Goal: Task Accomplishment & Management: Complete application form

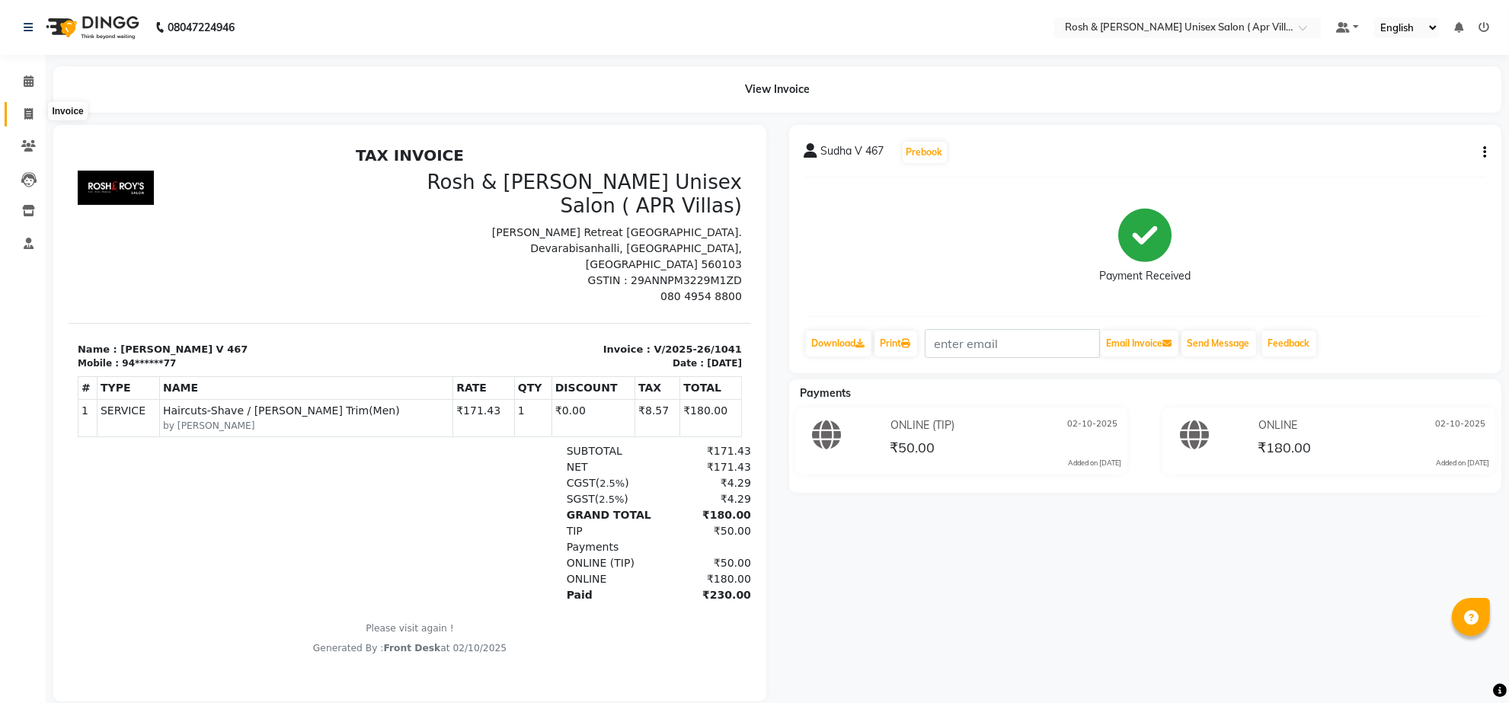
click at [28, 110] on icon at bounding box center [28, 113] width 8 height 11
select select "8955"
select select "service"
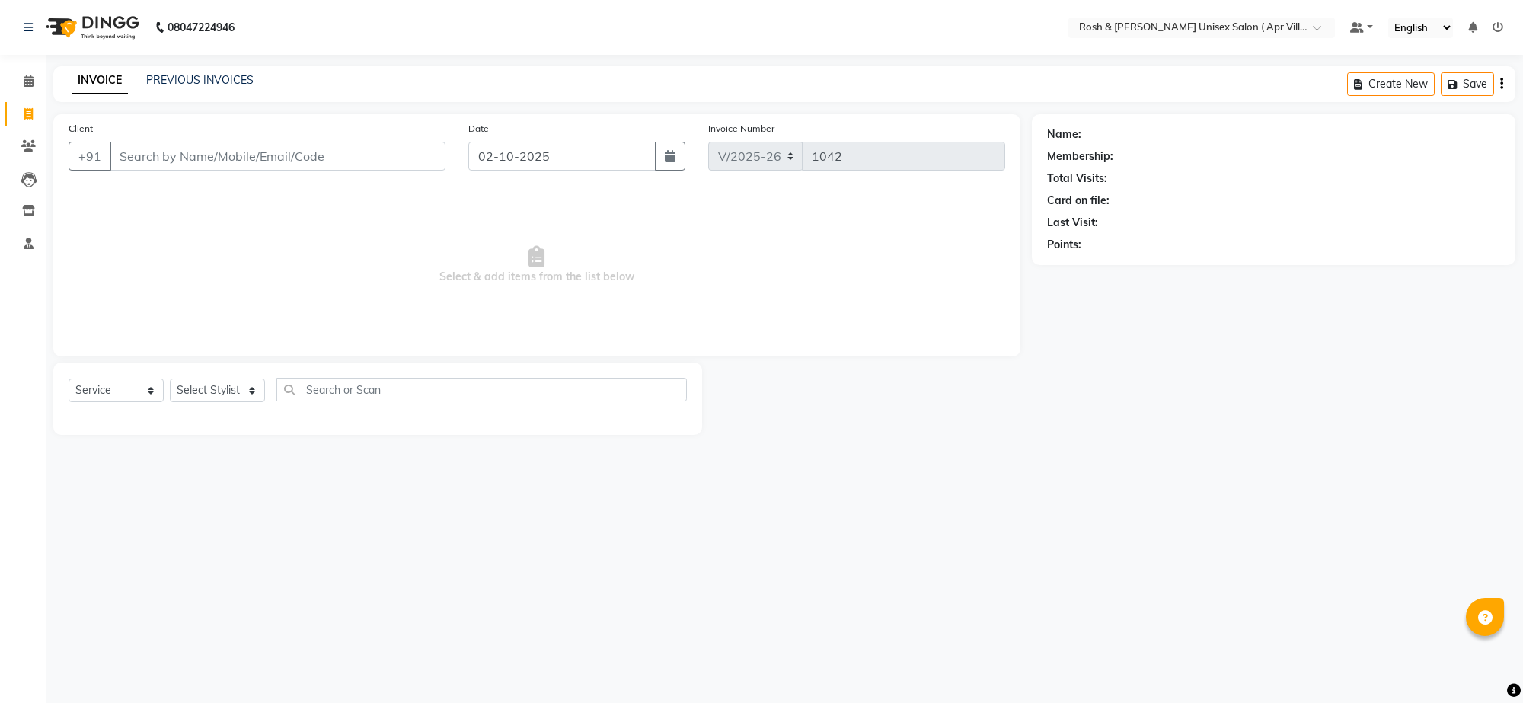
click at [168, 171] on input "Client" at bounding box center [278, 156] width 336 height 29
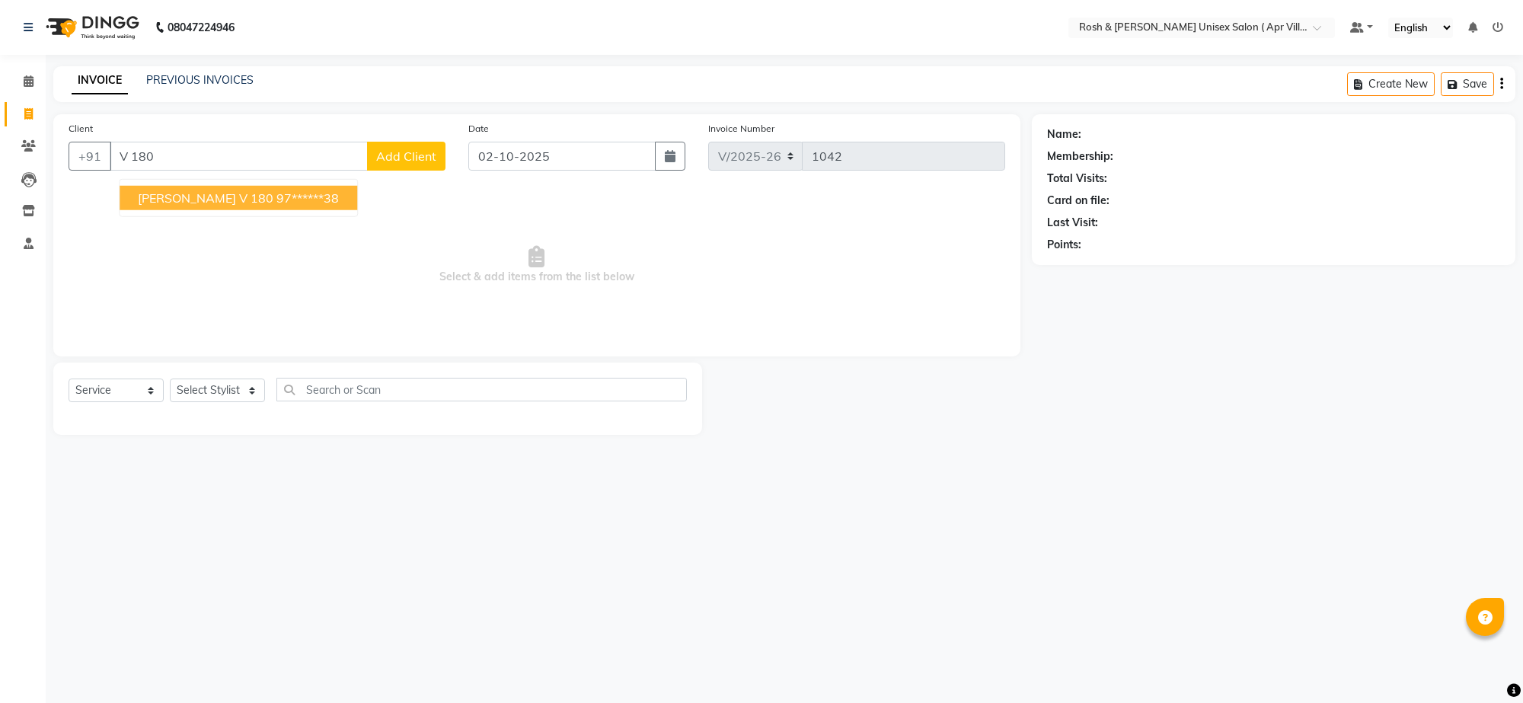
click at [286, 206] on ngb-highlight "97******38" at bounding box center [308, 197] width 62 height 15
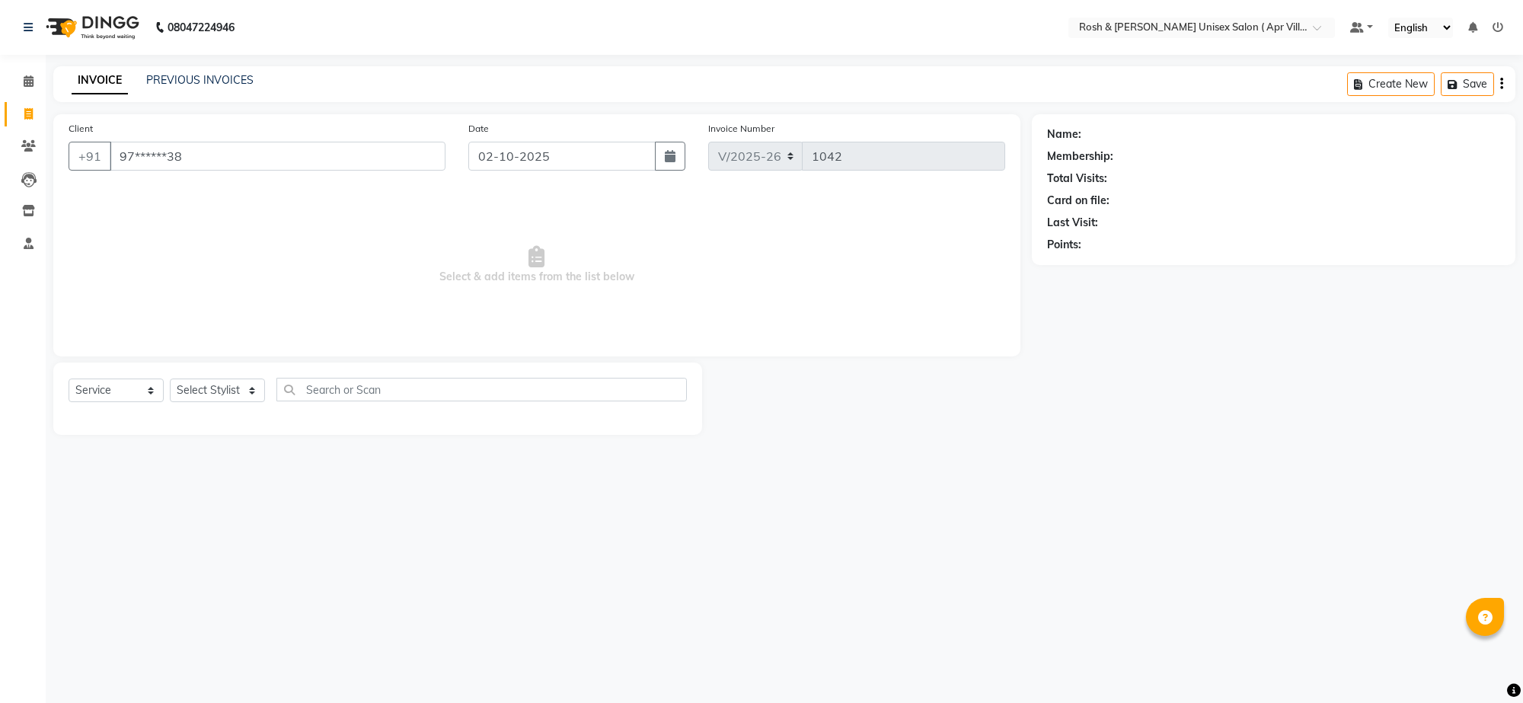
type input "97******38"
click at [252, 402] on select "Select Stylist Aalam Devi Dingg Support [PERSON_NAME] Front Desk Hangma Imran […" at bounding box center [217, 391] width 95 height 24
select select "90606"
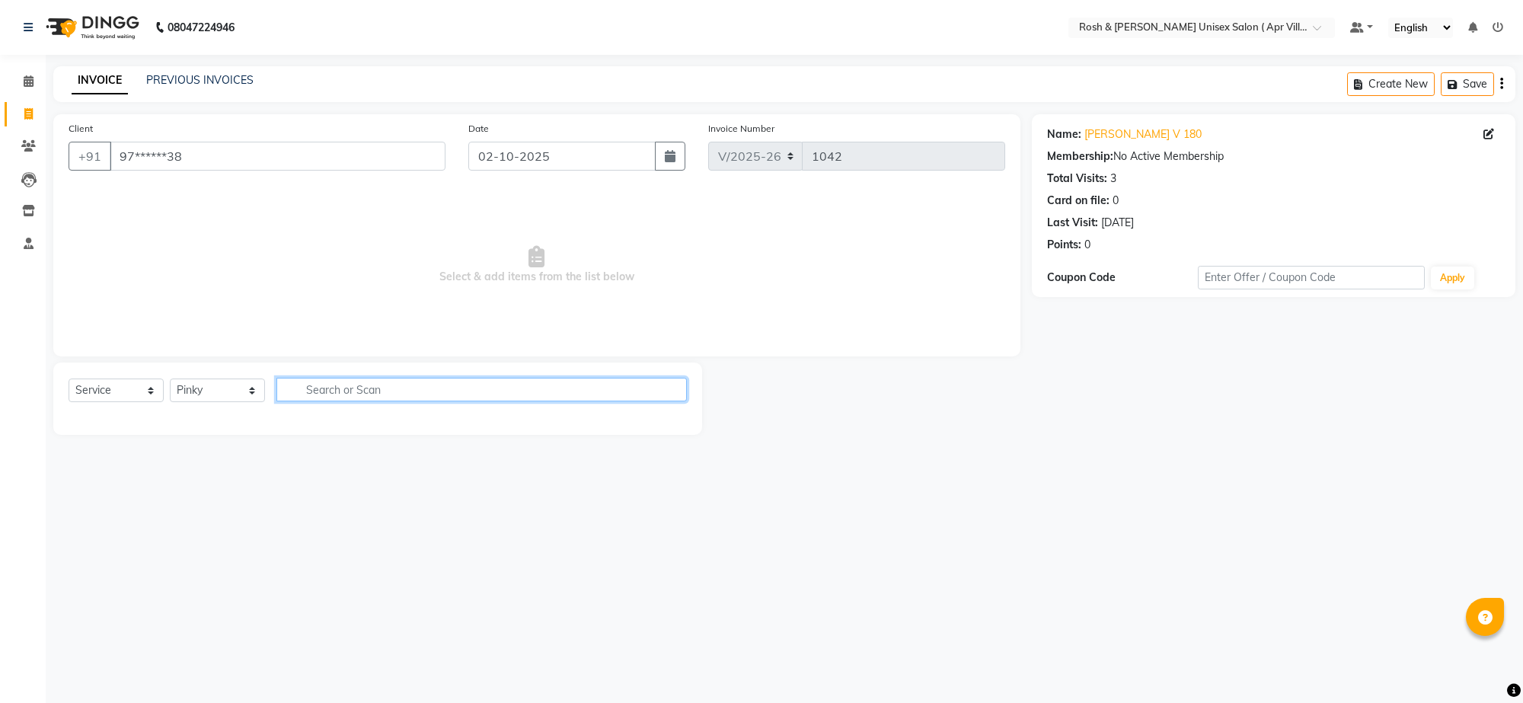
click at [392, 401] on input "text" at bounding box center [482, 390] width 411 height 24
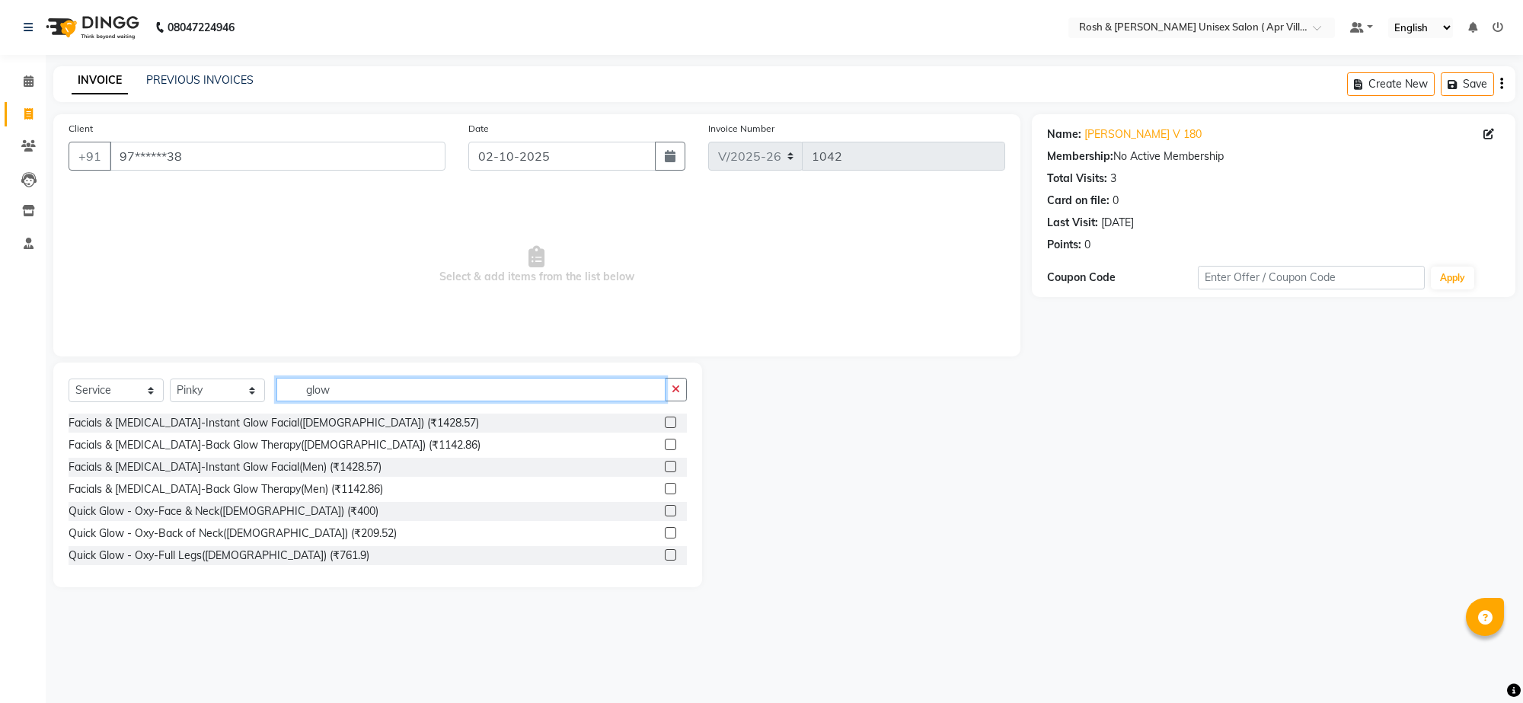
type input "glow"
click at [665, 516] on label at bounding box center [670, 510] width 11 height 11
click at [665, 516] on input "checkbox" at bounding box center [670, 512] width 10 height 10
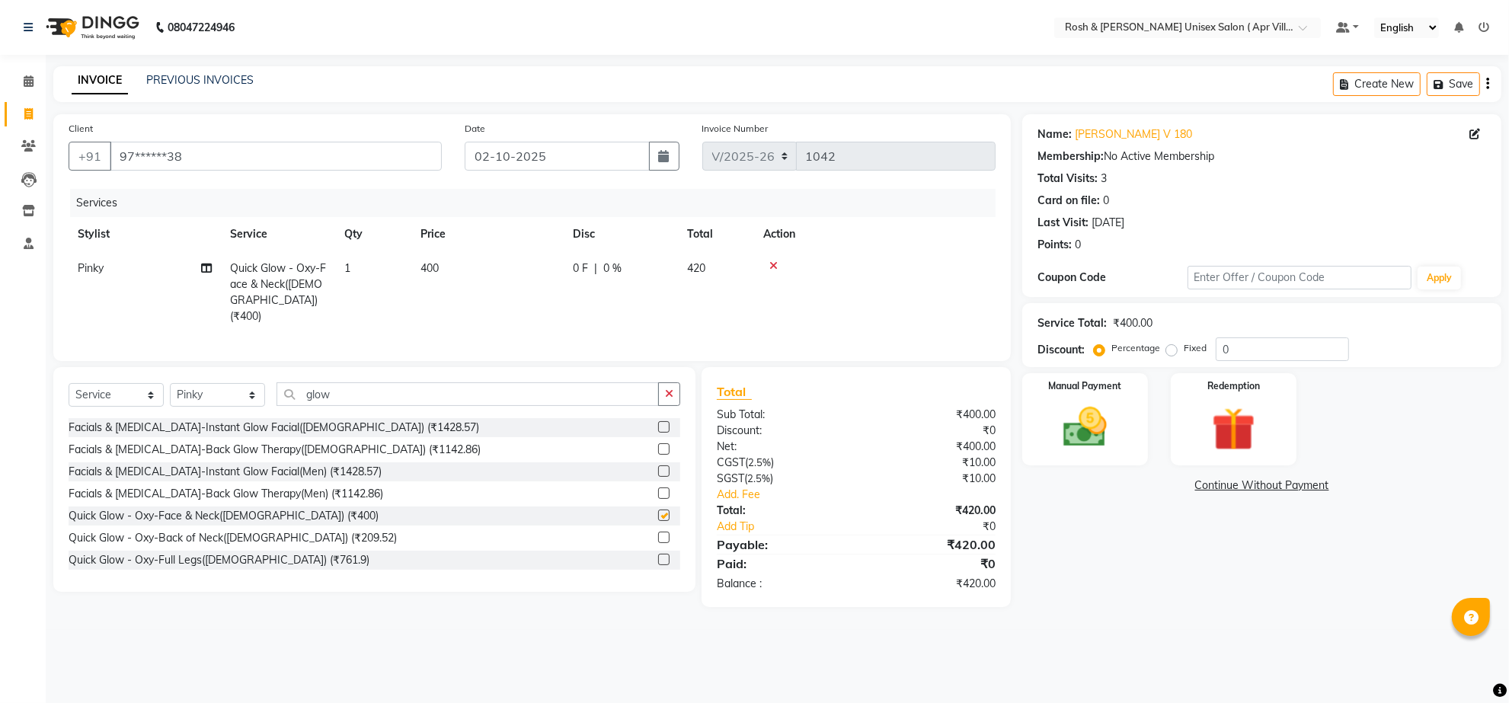
checkbox input "false"
click at [363, 406] on input "glow" at bounding box center [468, 394] width 382 height 24
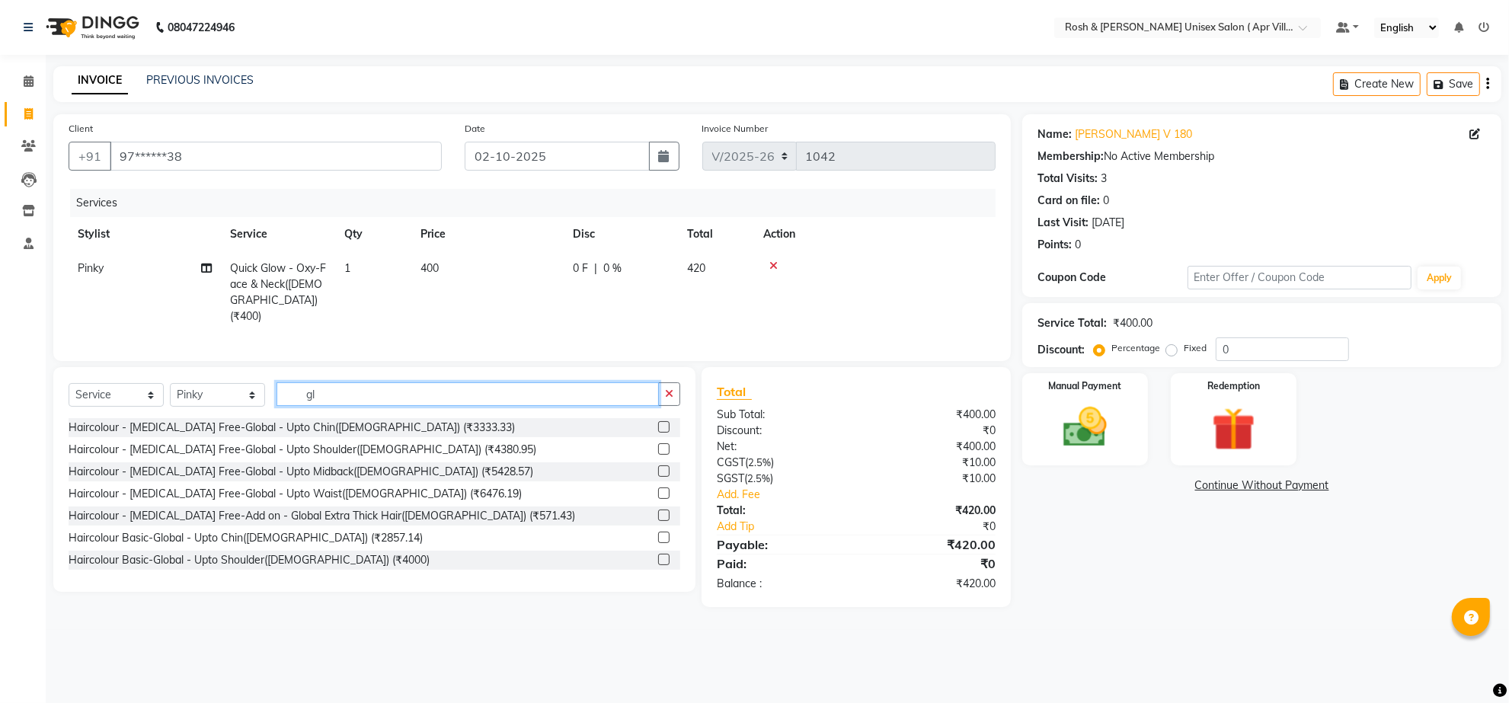
type input "g"
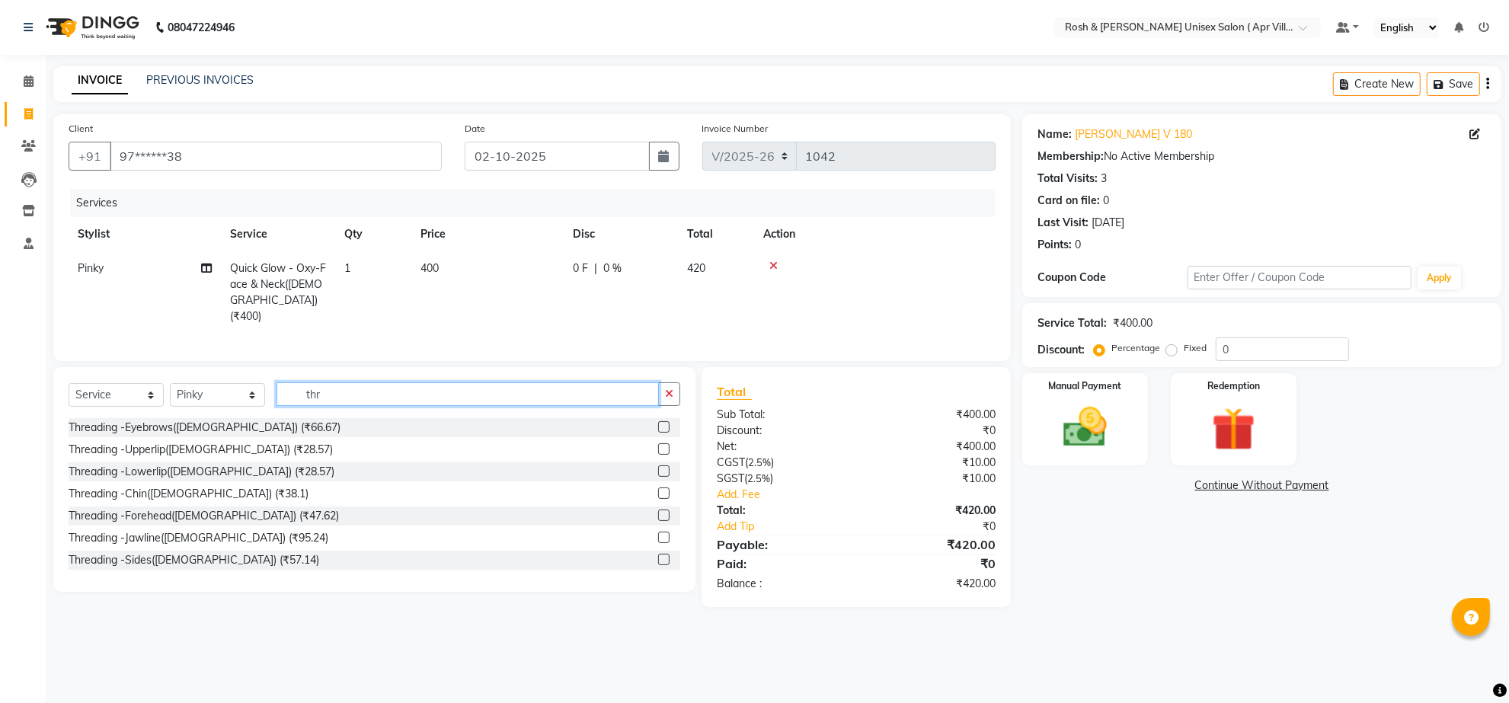
type input "thr"
click at [658, 455] on label at bounding box center [663, 448] width 11 height 11
click at [658, 455] on input "checkbox" at bounding box center [663, 450] width 10 height 10
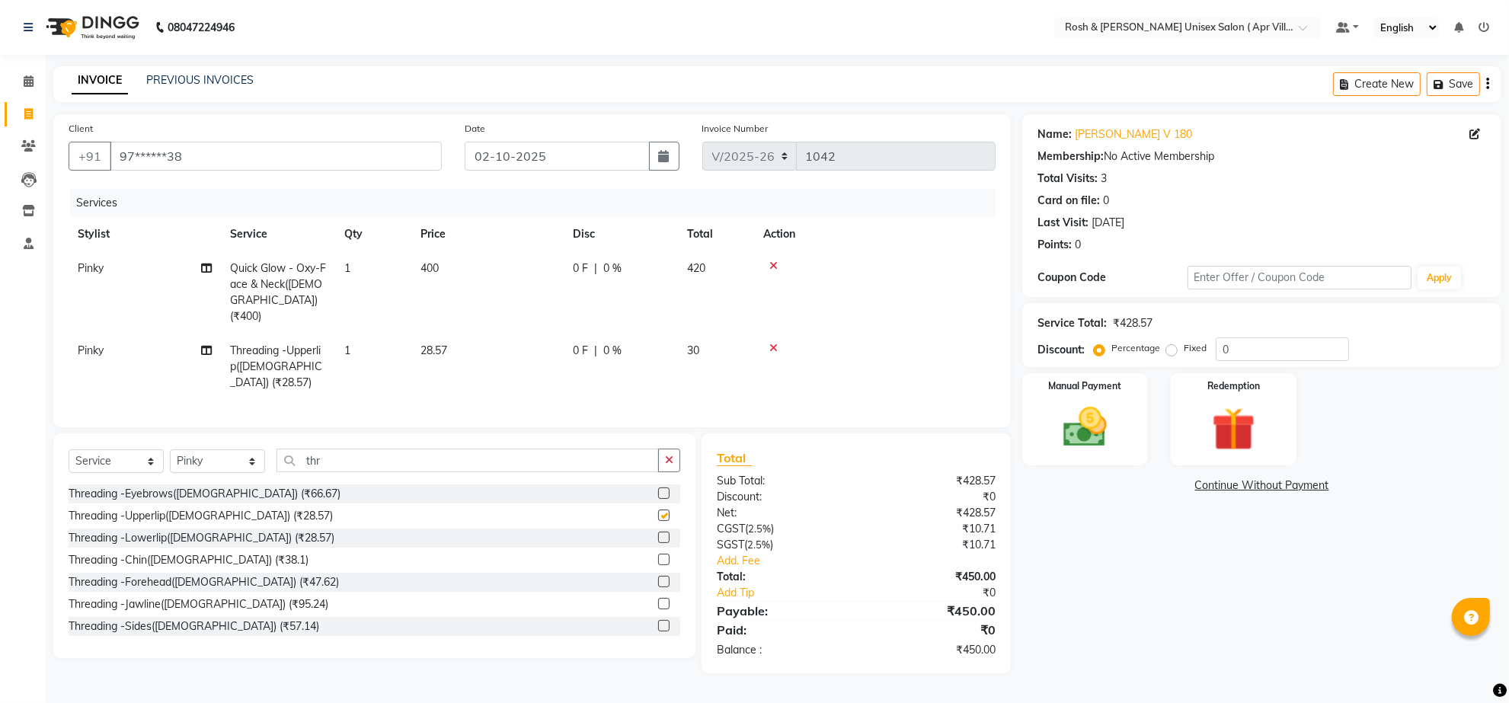
checkbox input "false"
click at [1084, 454] on img at bounding box center [1085, 427] width 74 height 53
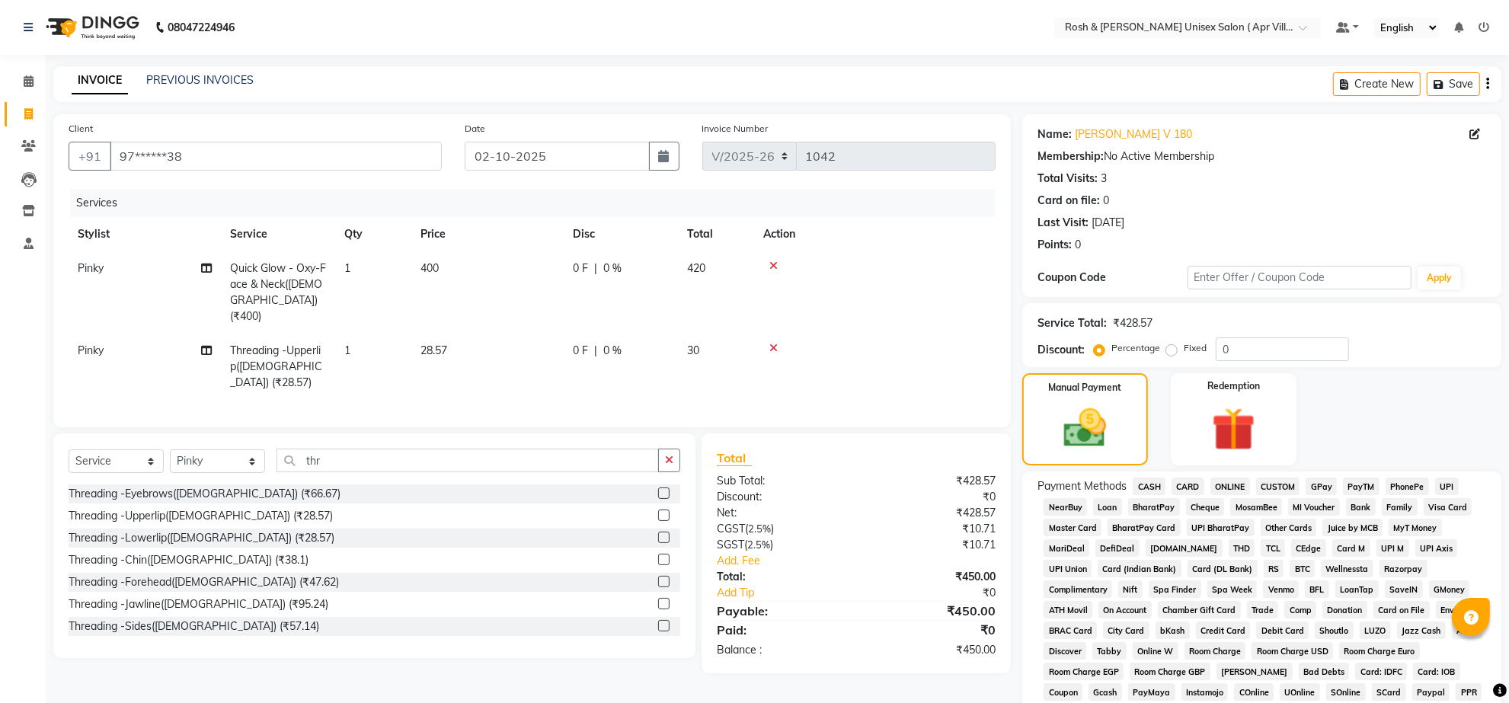
click at [1243, 495] on span "ONLINE" at bounding box center [1230, 487] width 40 height 18
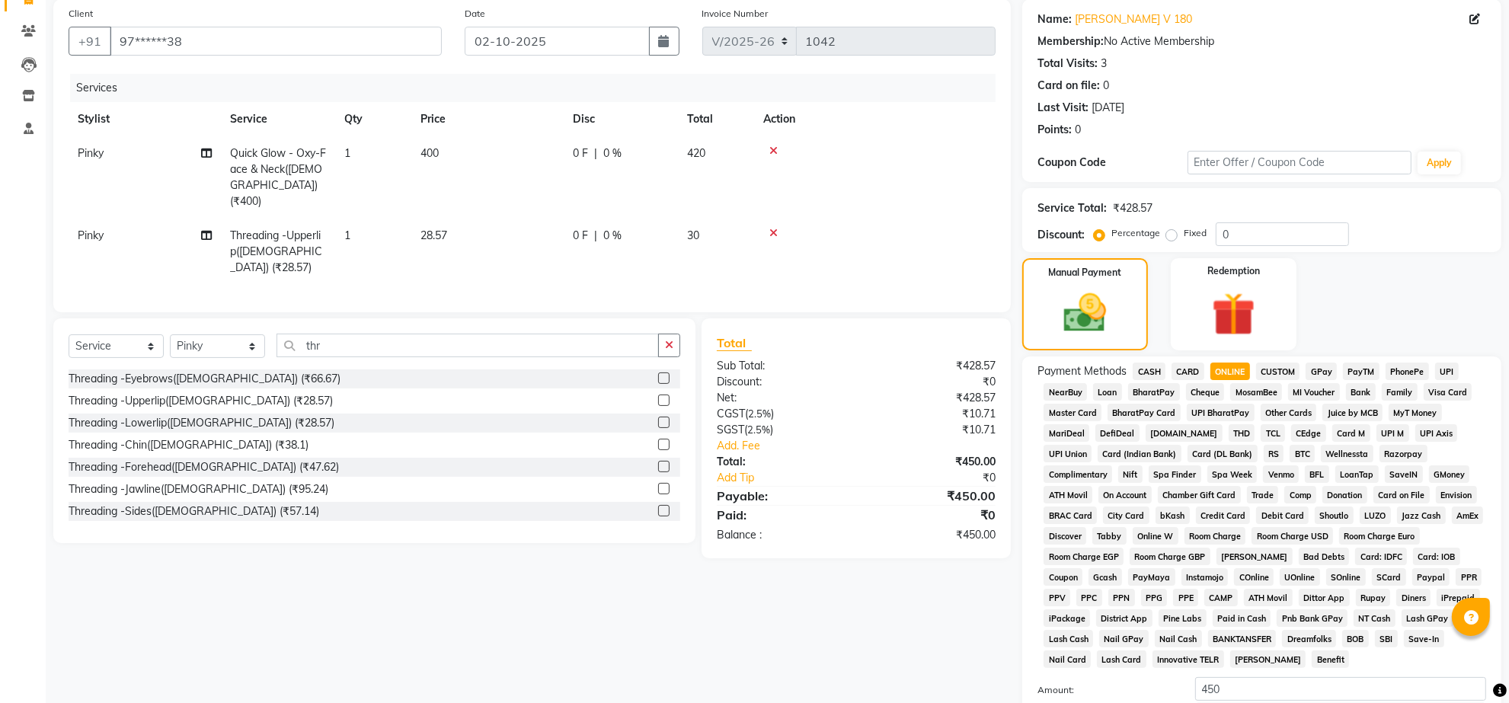
scroll to position [381, 0]
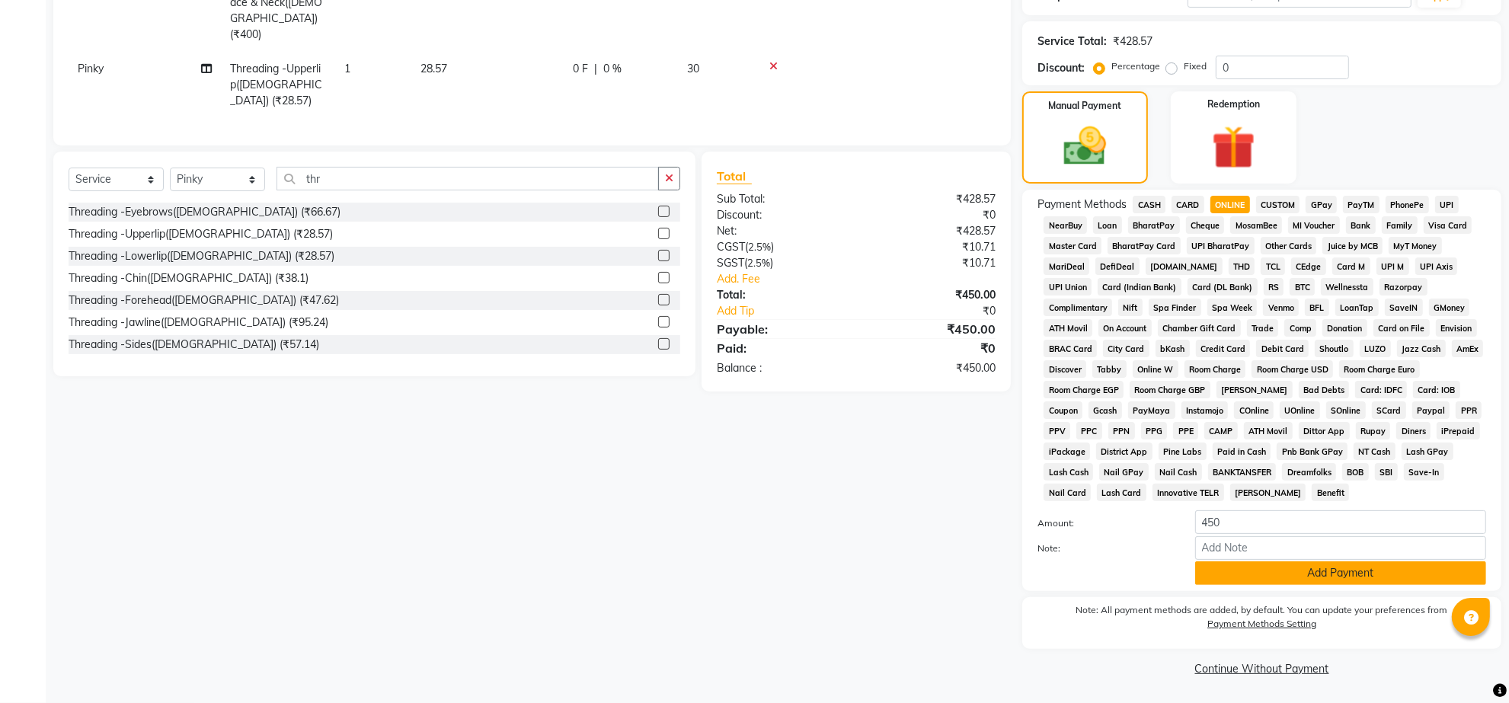
click at [1314, 571] on button "Add Payment" at bounding box center [1340, 573] width 291 height 24
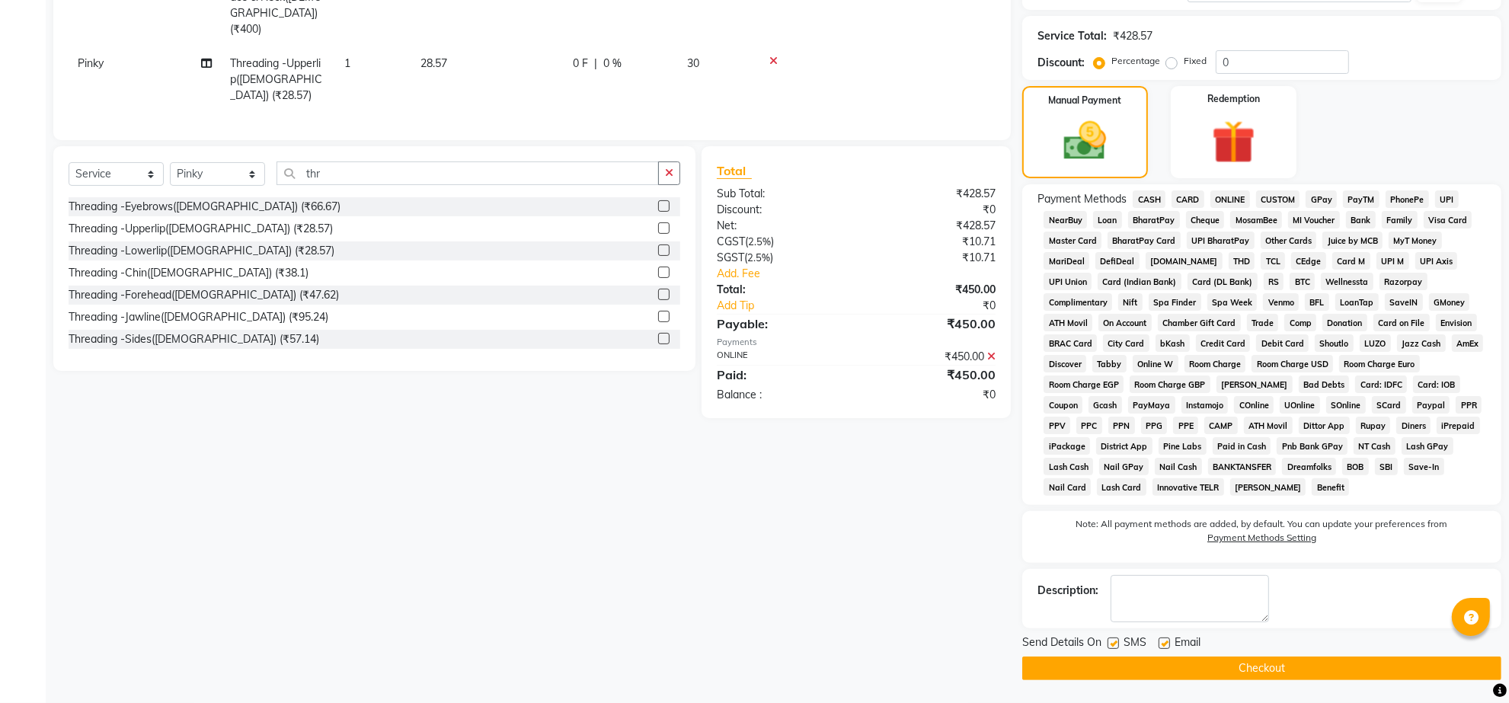
click at [1255, 680] on button "Checkout" at bounding box center [1261, 669] width 479 height 24
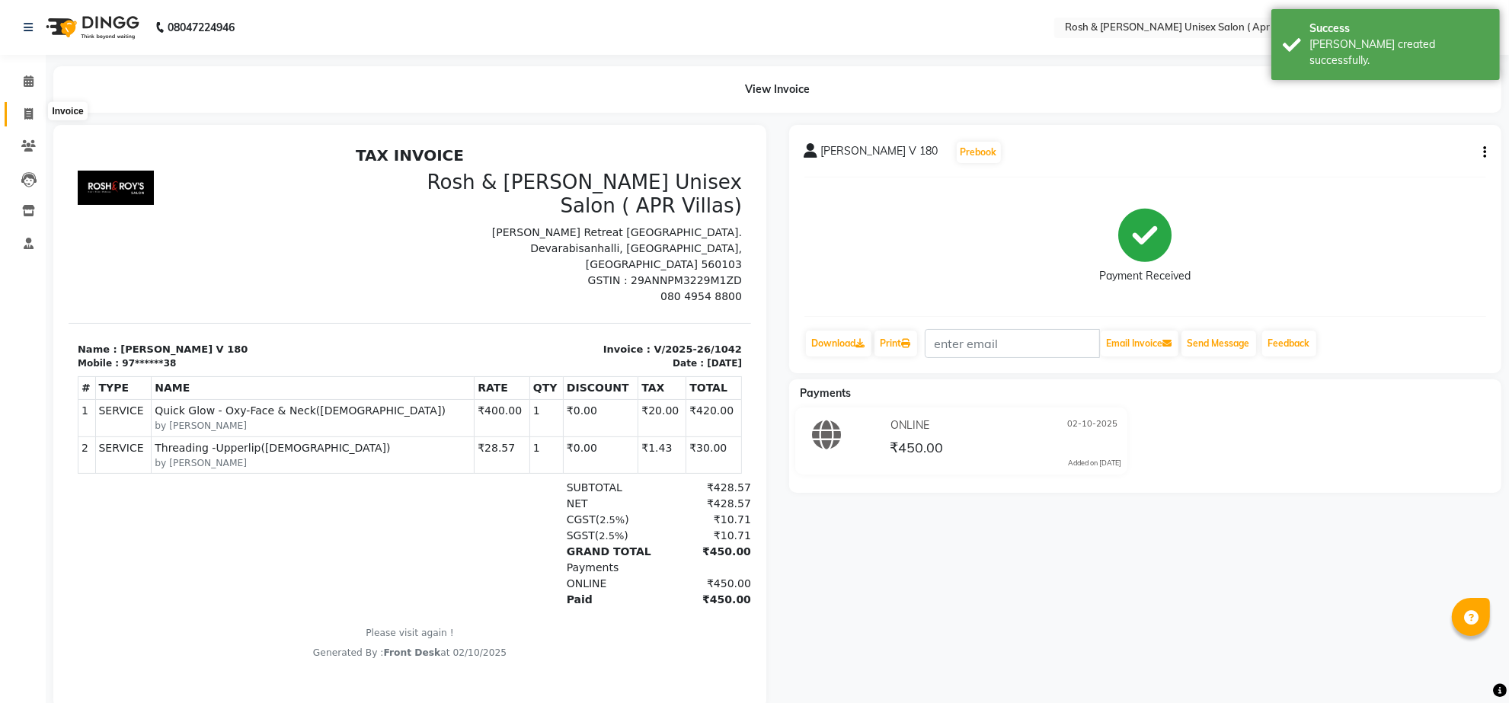
click at [29, 110] on icon at bounding box center [28, 113] width 8 height 11
select select "service"
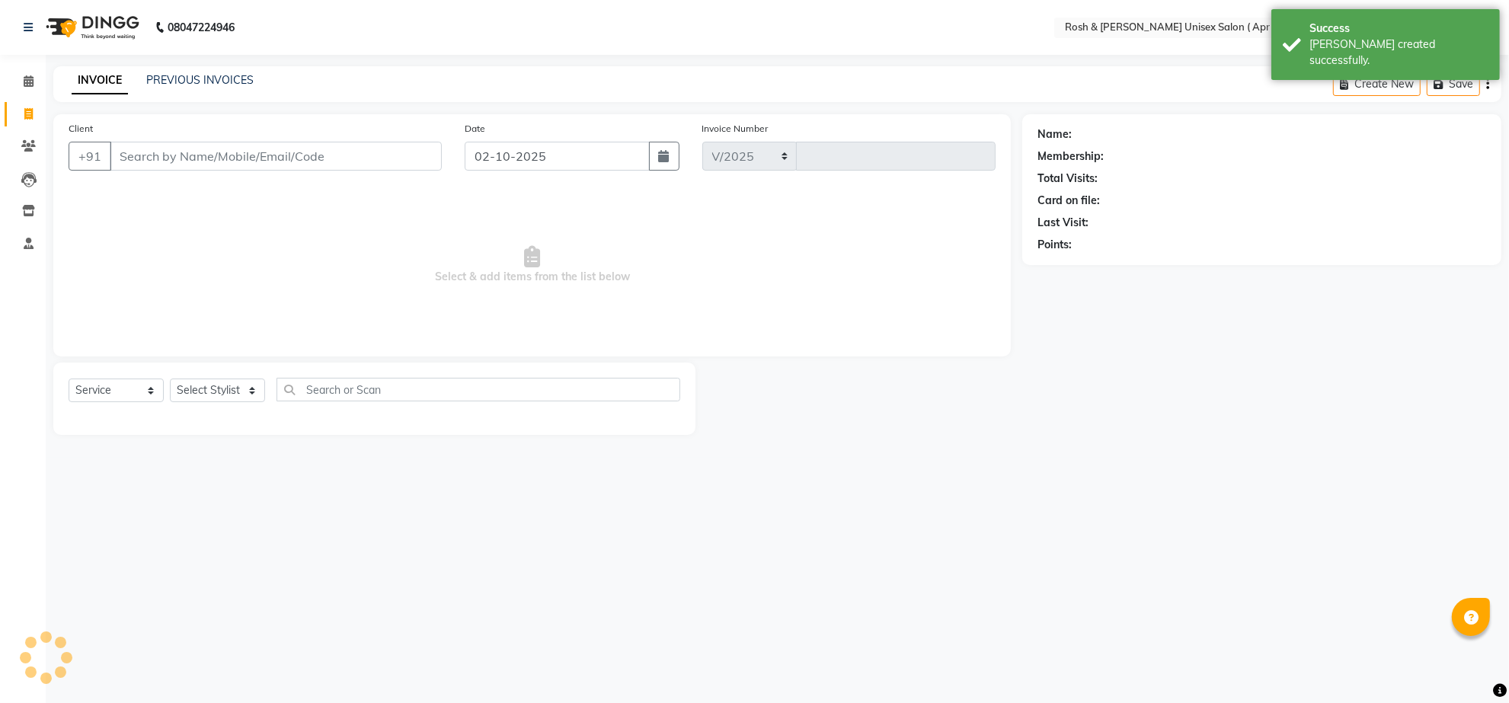
select select "8955"
type input "1043"
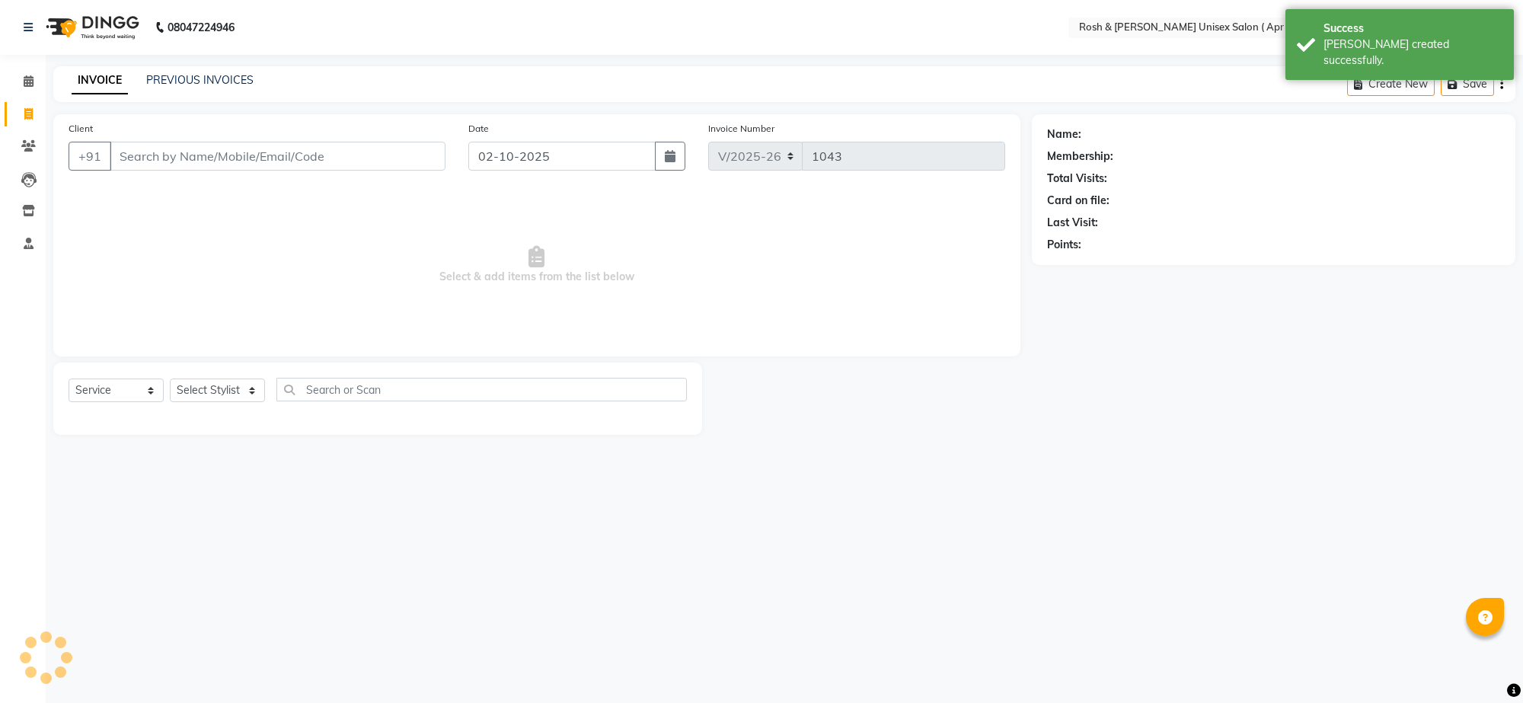
click at [142, 168] on input "Client" at bounding box center [278, 156] width 336 height 29
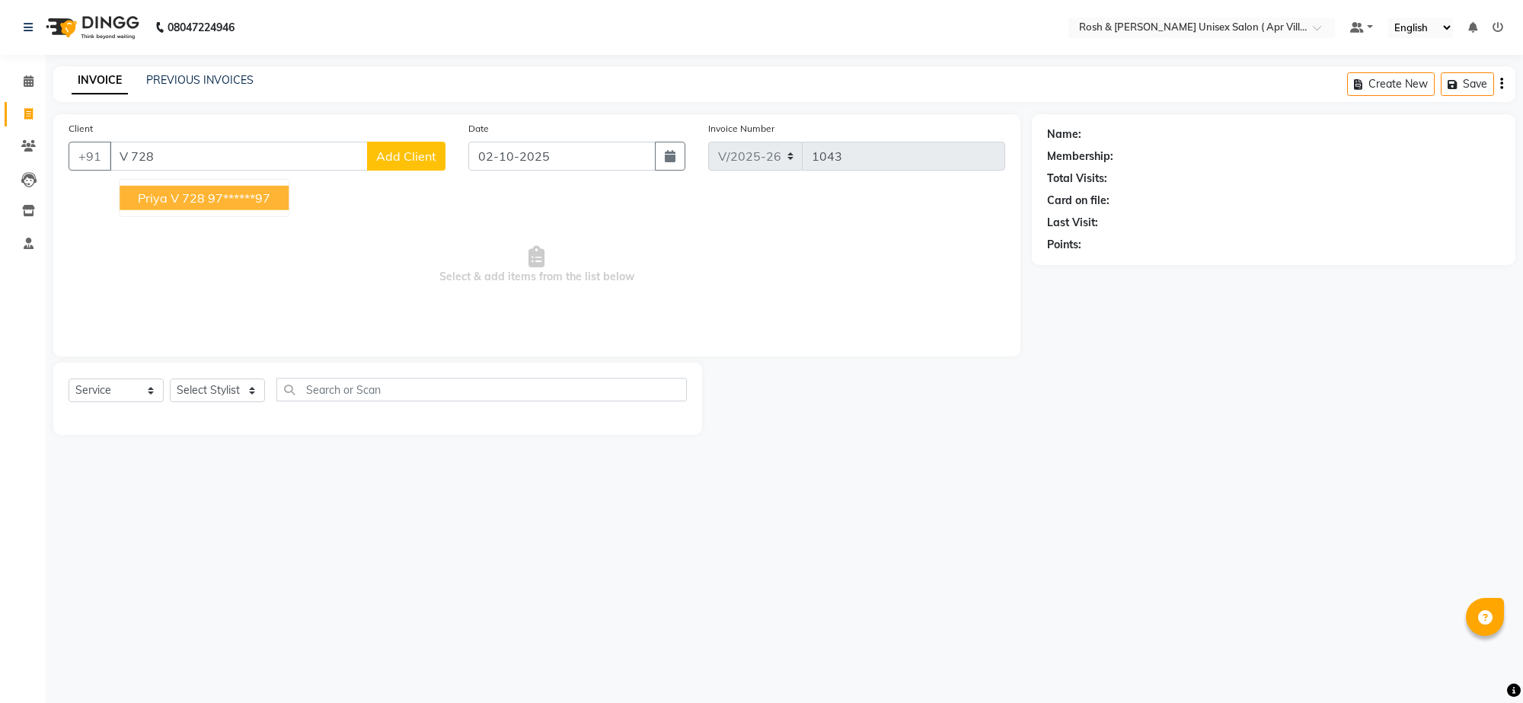
click at [234, 206] on ngb-highlight "97******97" at bounding box center [239, 197] width 62 height 15
type input "97******97"
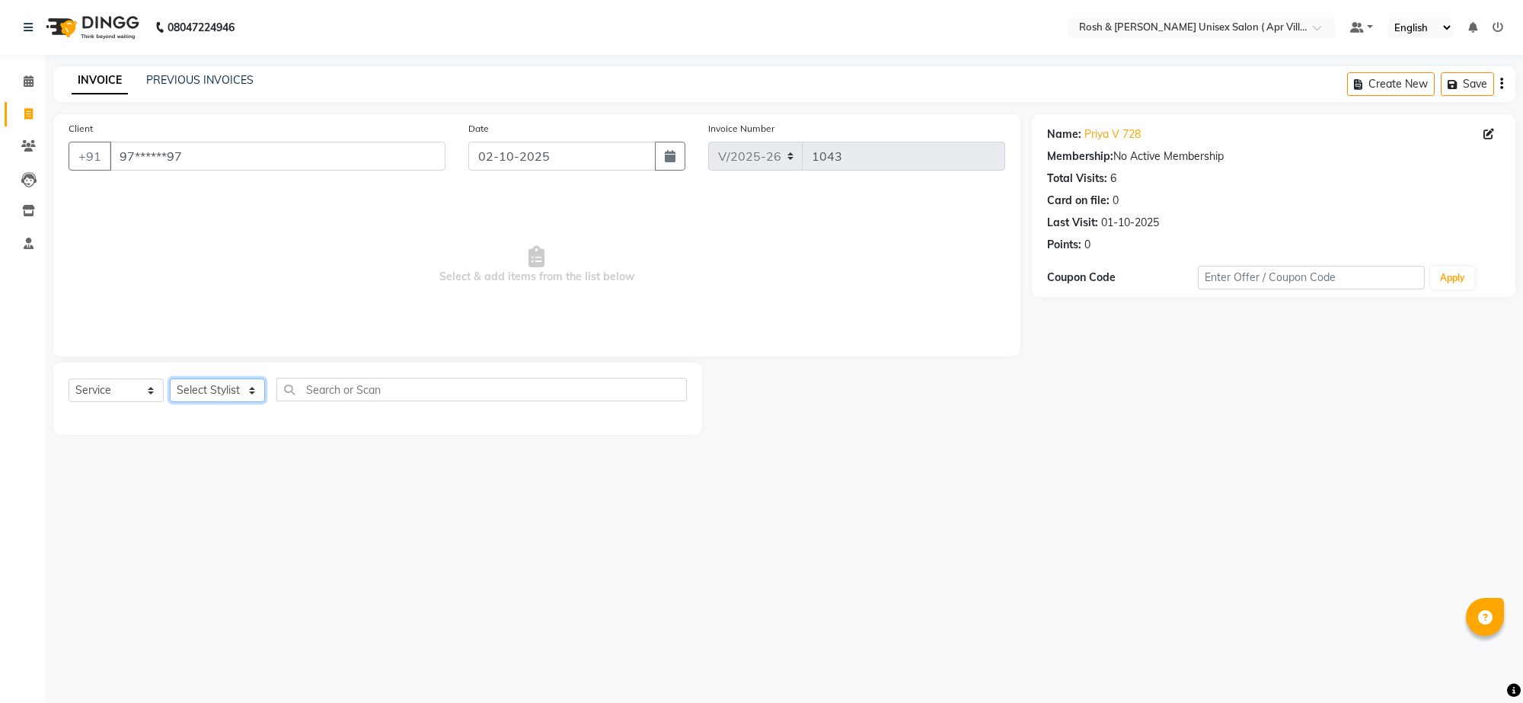
click at [254, 402] on select "Select Stylist Aalam Devi Dingg Support [PERSON_NAME] Front Desk Hangma Imran […" at bounding box center [217, 391] width 95 height 24
select select "90600"
click at [344, 401] on input "text" at bounding box center [482, 390] width 411 height 24
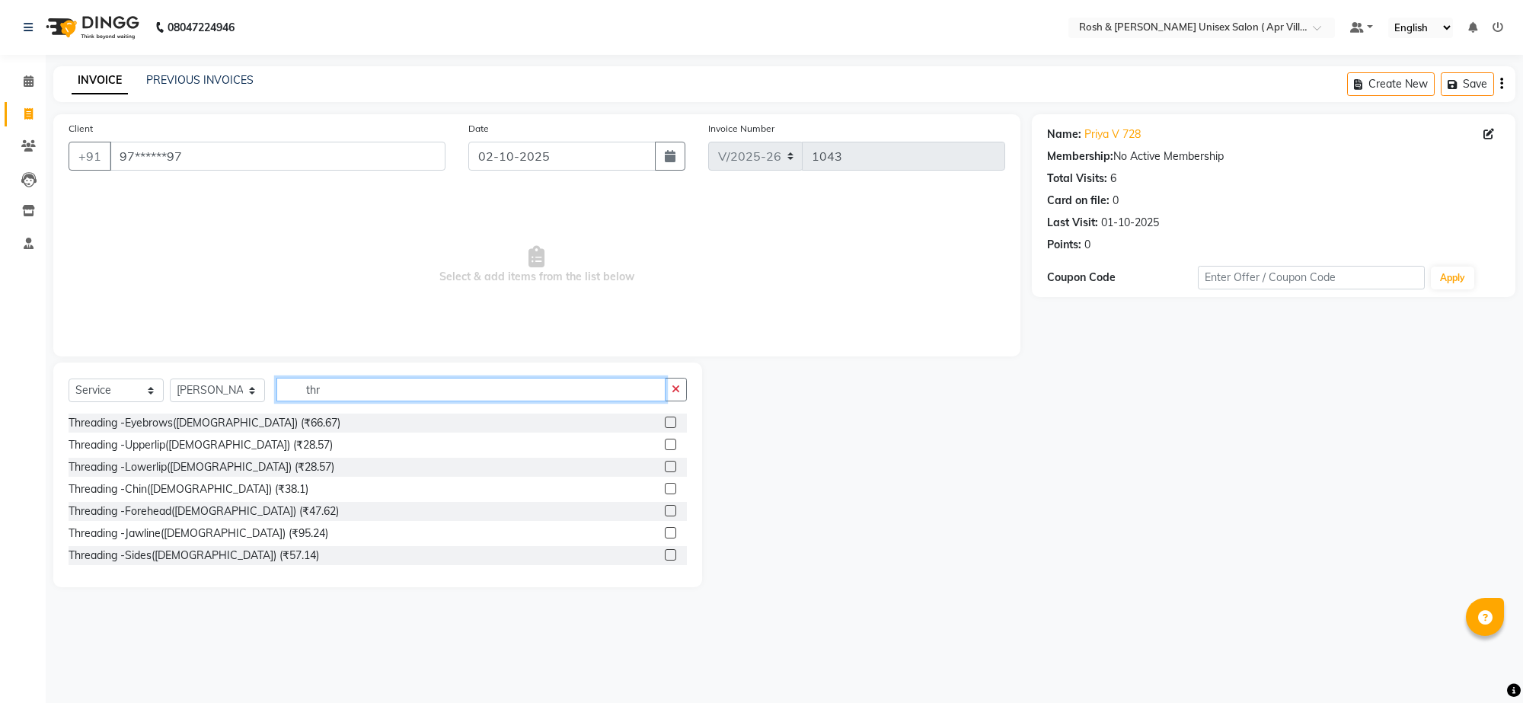
type input "thr"
click at [665, 450] on label at bounding box center [670, 444] width 11 height 11
click at [665, 450] on input "checkbox" at bounding box center [670, 445] width 10 height 10
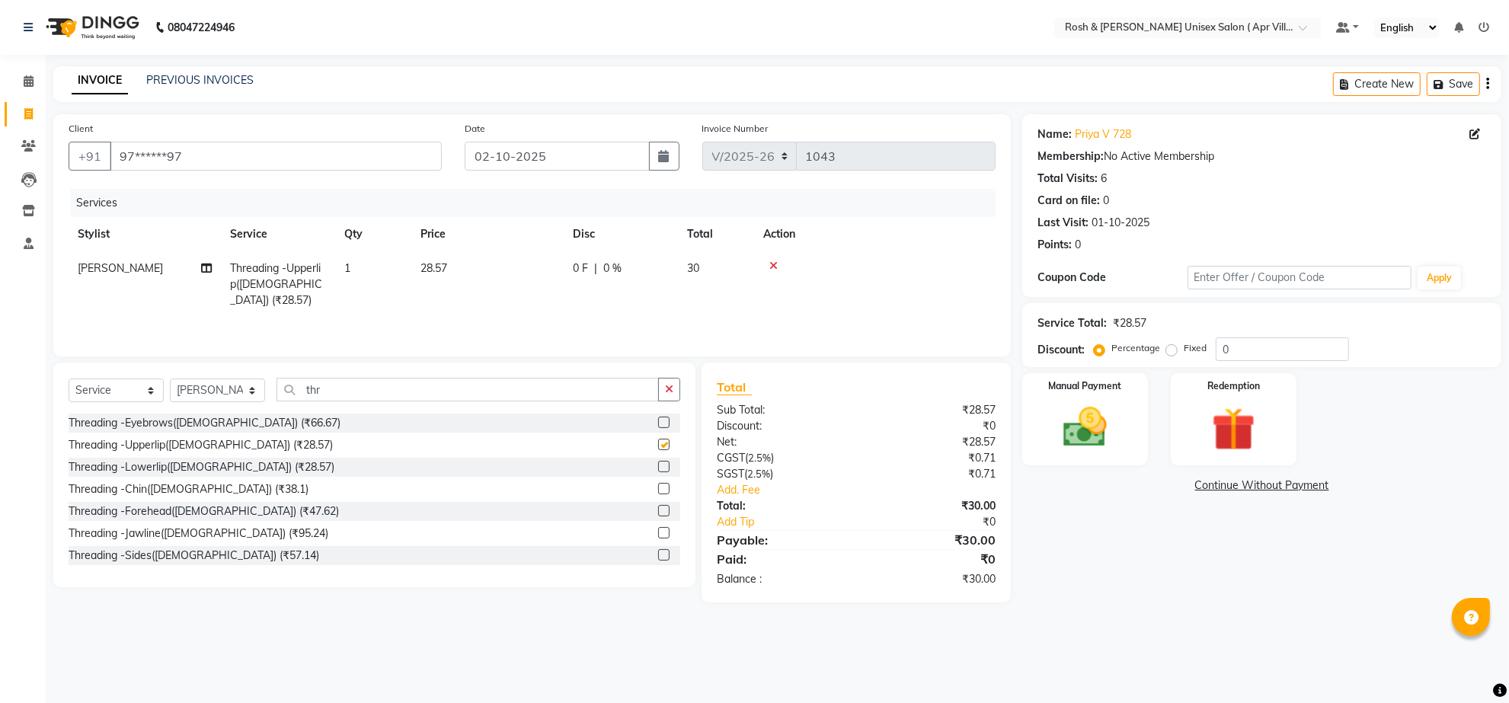
checkbox input "false"
click at [359, 401] on input "thr" at bounding box center [468, 390] width 382 height 24
type input "t"
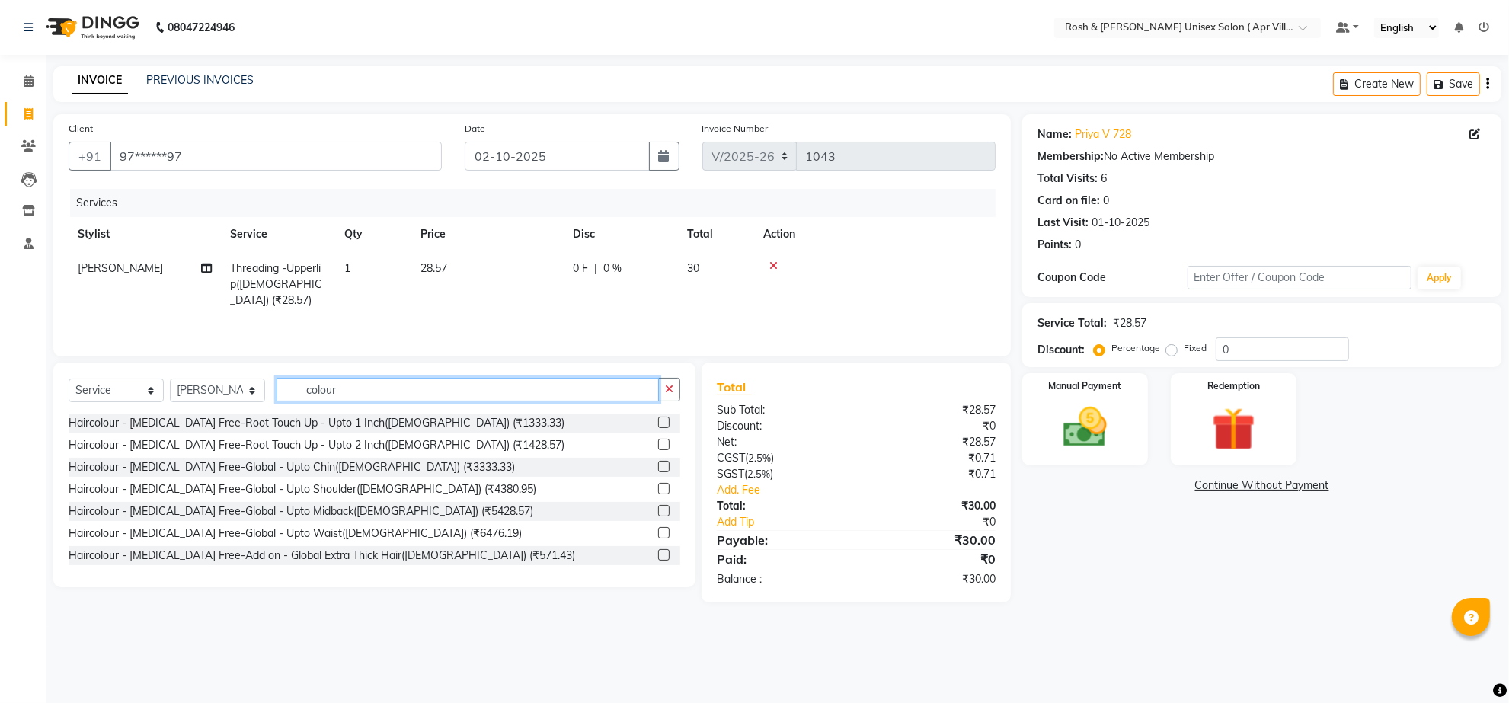
type input "colour"
click at [658, 428] on label at bounding box center [663, 422] width 11 height 11
click at [658, 428] on input "checkbox" at bounding box center [663, 423] width 10 height 10
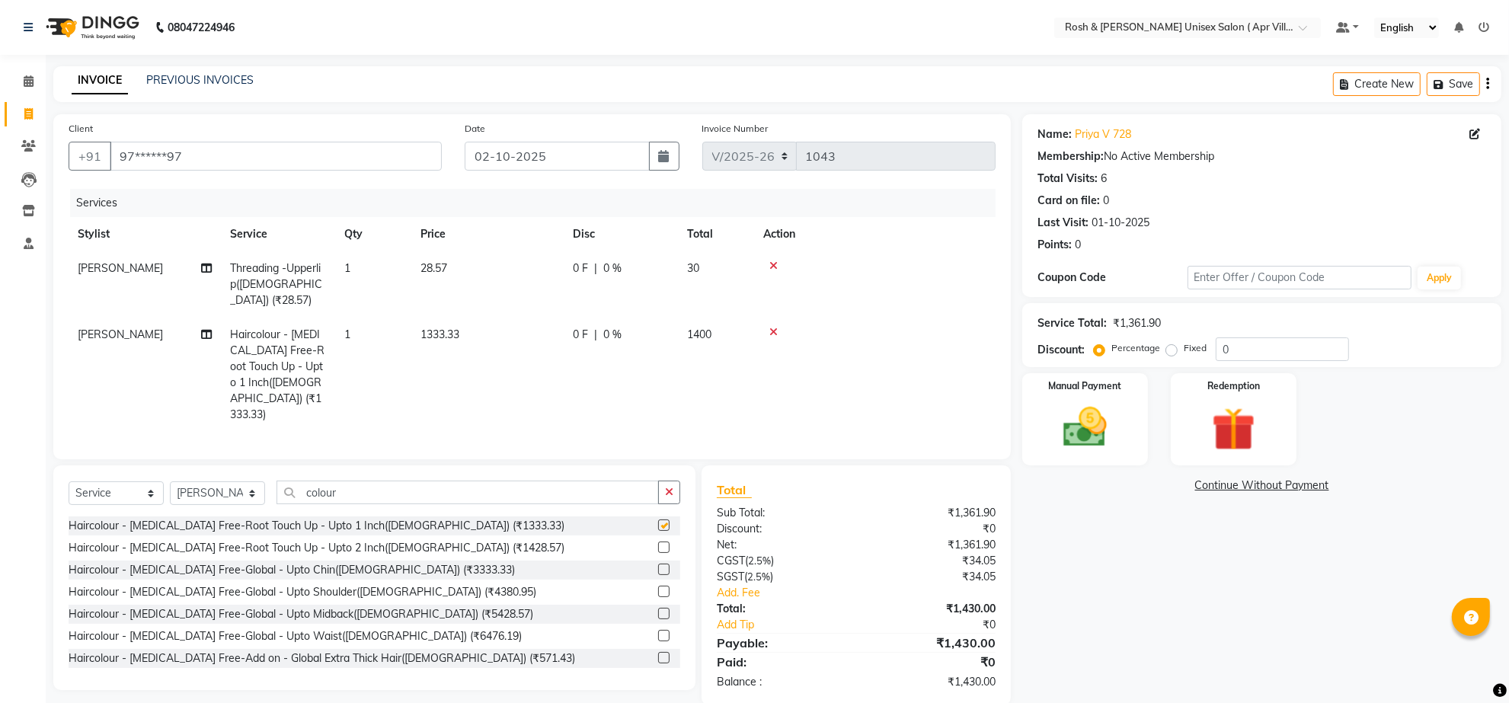
checkbox input "false"
click at [371, 504] on input "colour" at bounding box center [468, 493] width 382 height 24
type input "c"
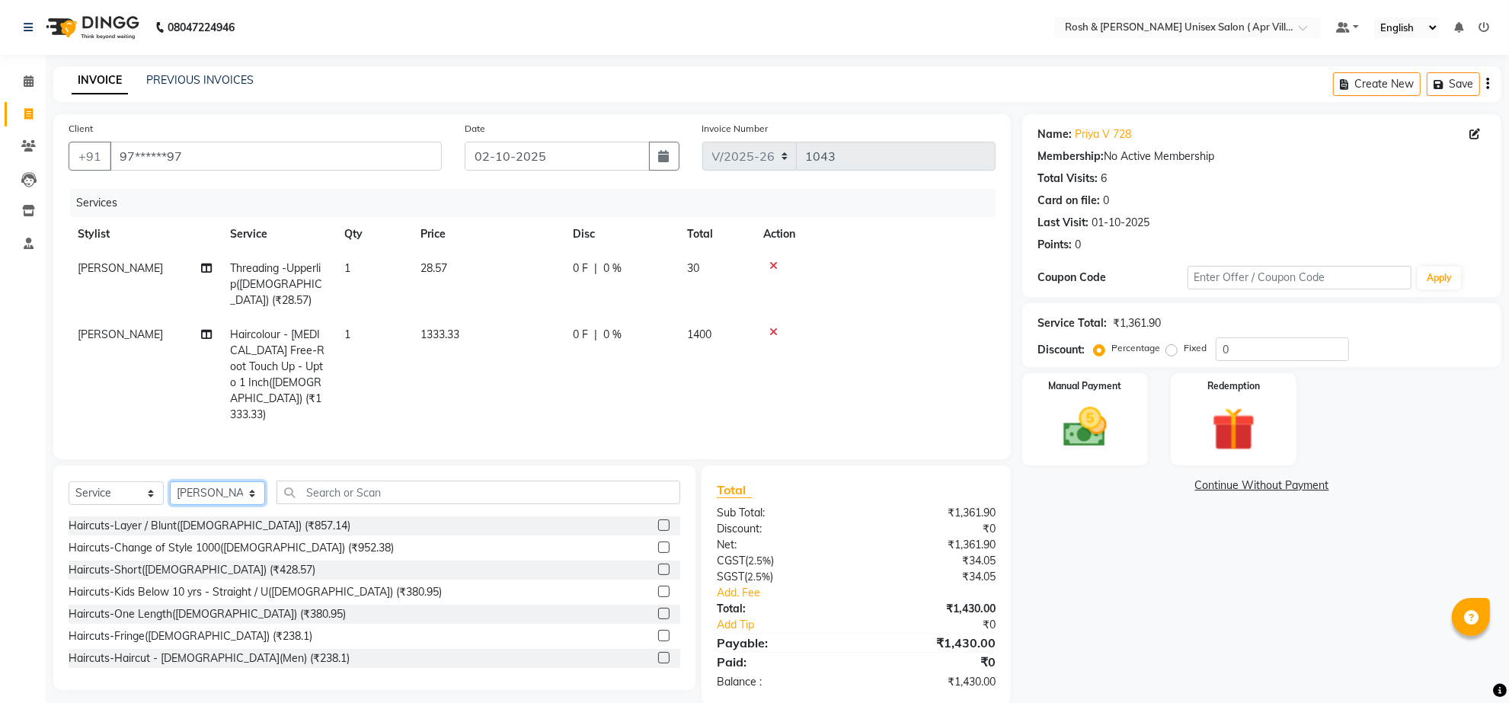
click at [257, 505] on select "Select Stylist Aalam Devi Dingg Support [PERSON_NAME] Front Desk Hangma Imran […" at bounding box center [217, 493] width 95 height 24
select select "90879"
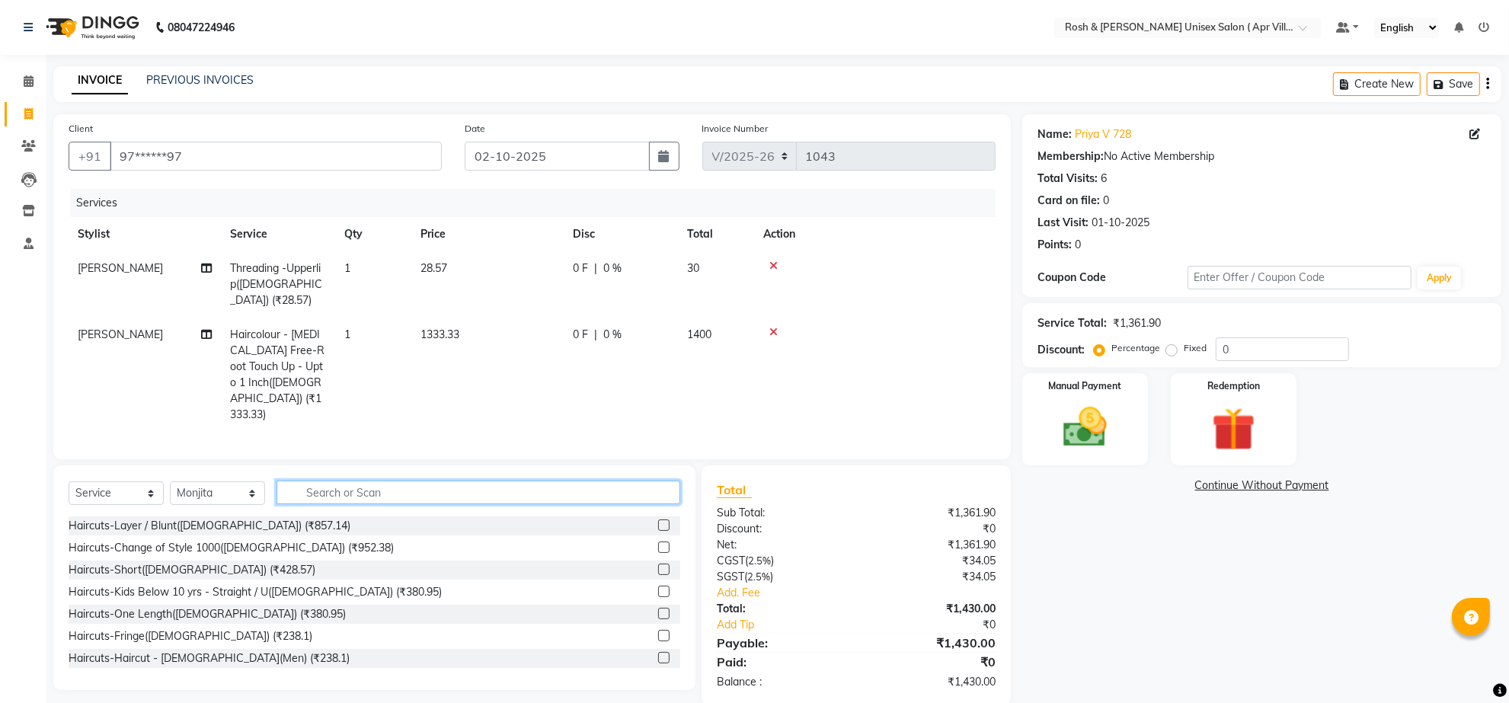
click at [325, 504] on input "text" at bounding box center [479, 493] width 404 height 24
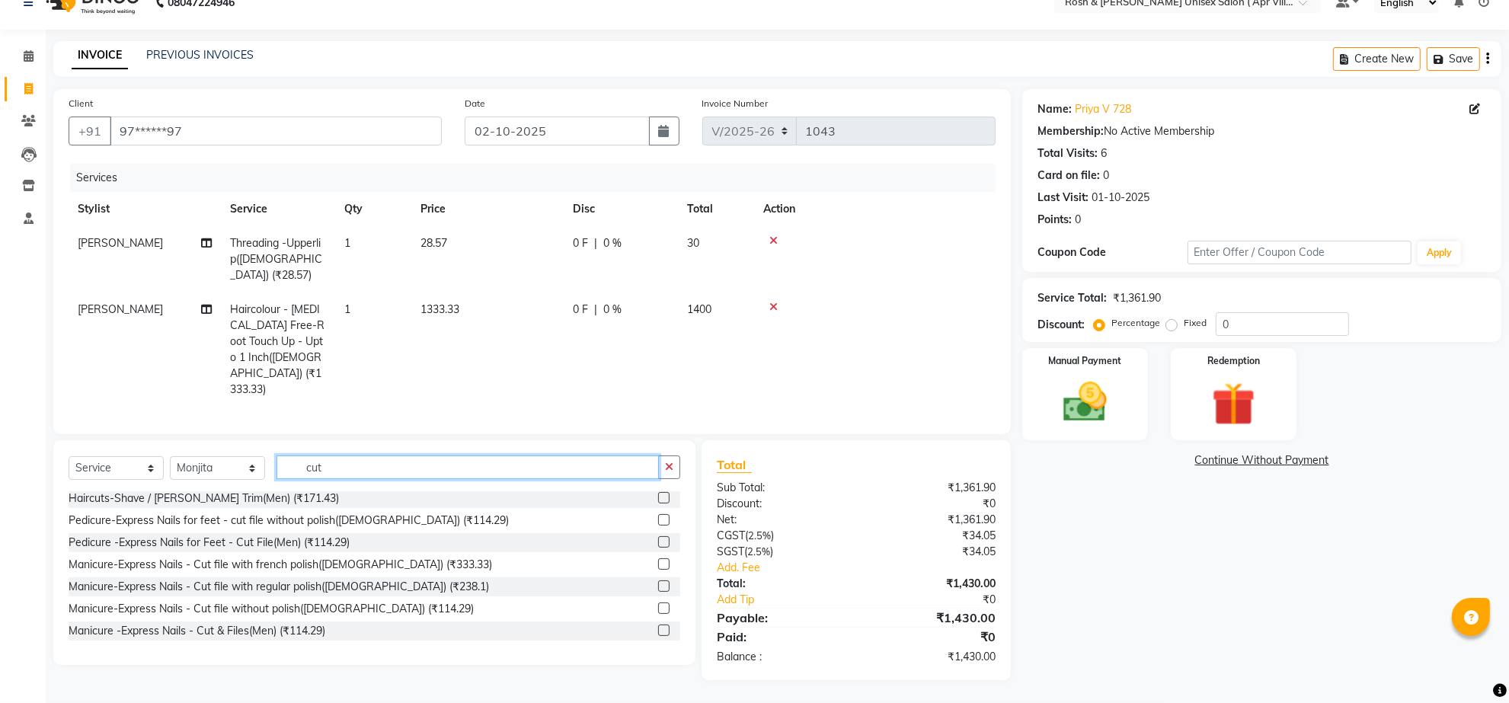
scroll to position [248, 0]
type input "cut"
click at [658, 580] on label at bounding box center [663, 585] width 11 height 11
click at [658, 582] on input "checkbox" at bounding box center [663, 587] width 10 height 10
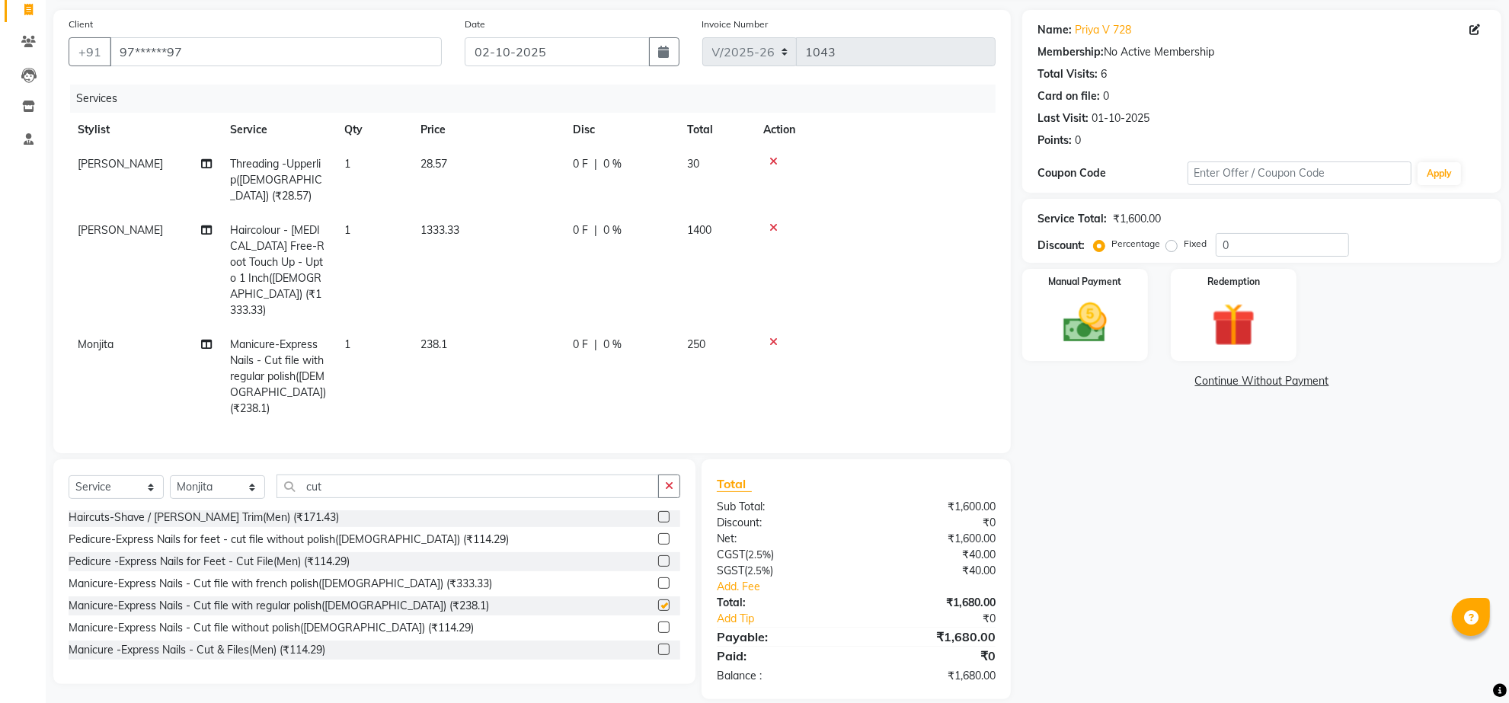
checkbox input "false"
click at [358, 379] on td "1" at bounding box center [373, 377] width 76 height 98
select select "90879"
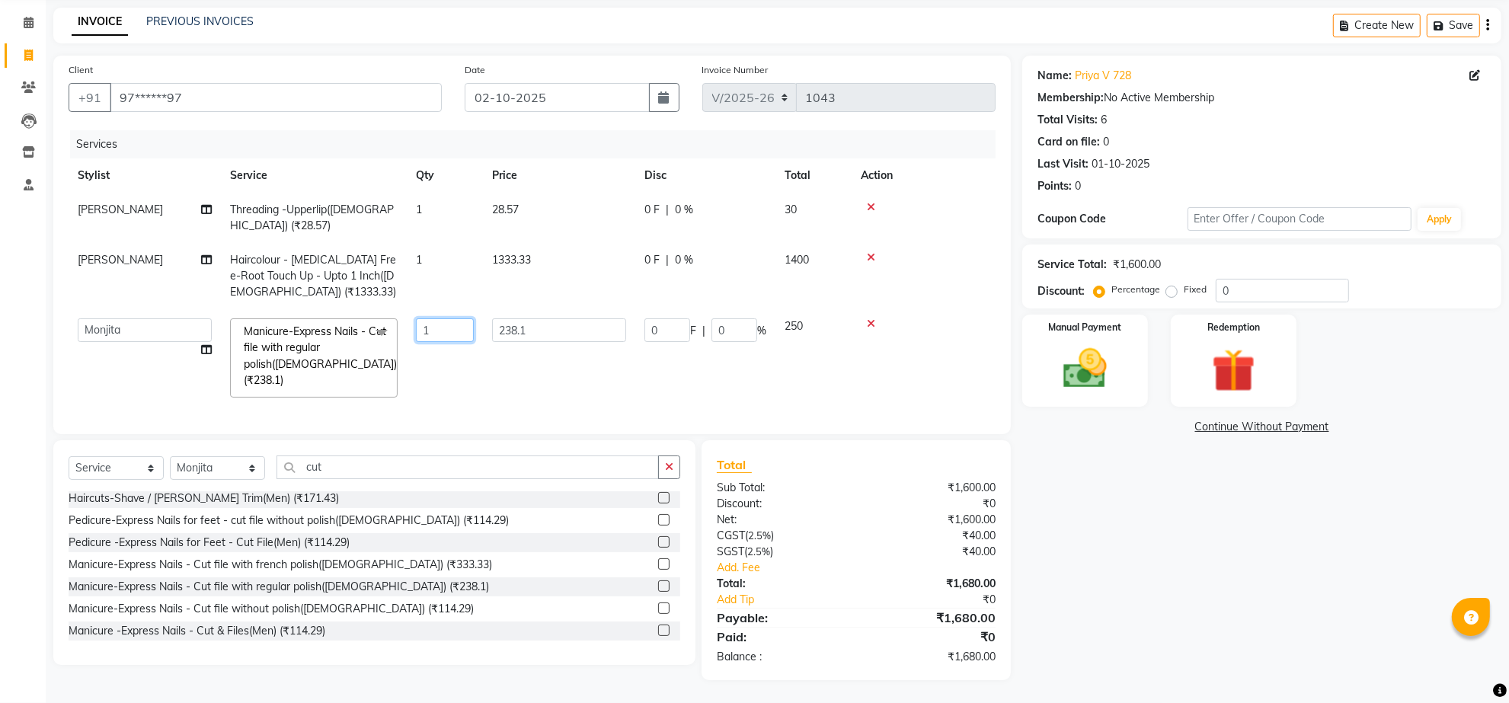
click at [453, 333] on input "1" at bounding box center [445, 330] width 58 height 24
type input "2"
click at [516, 402] on div "Services Stylist Service Qty Price Disc Total Action [PERSON_NAME] Threading -U…" at bounding box center [532, 274] width 927 height 289
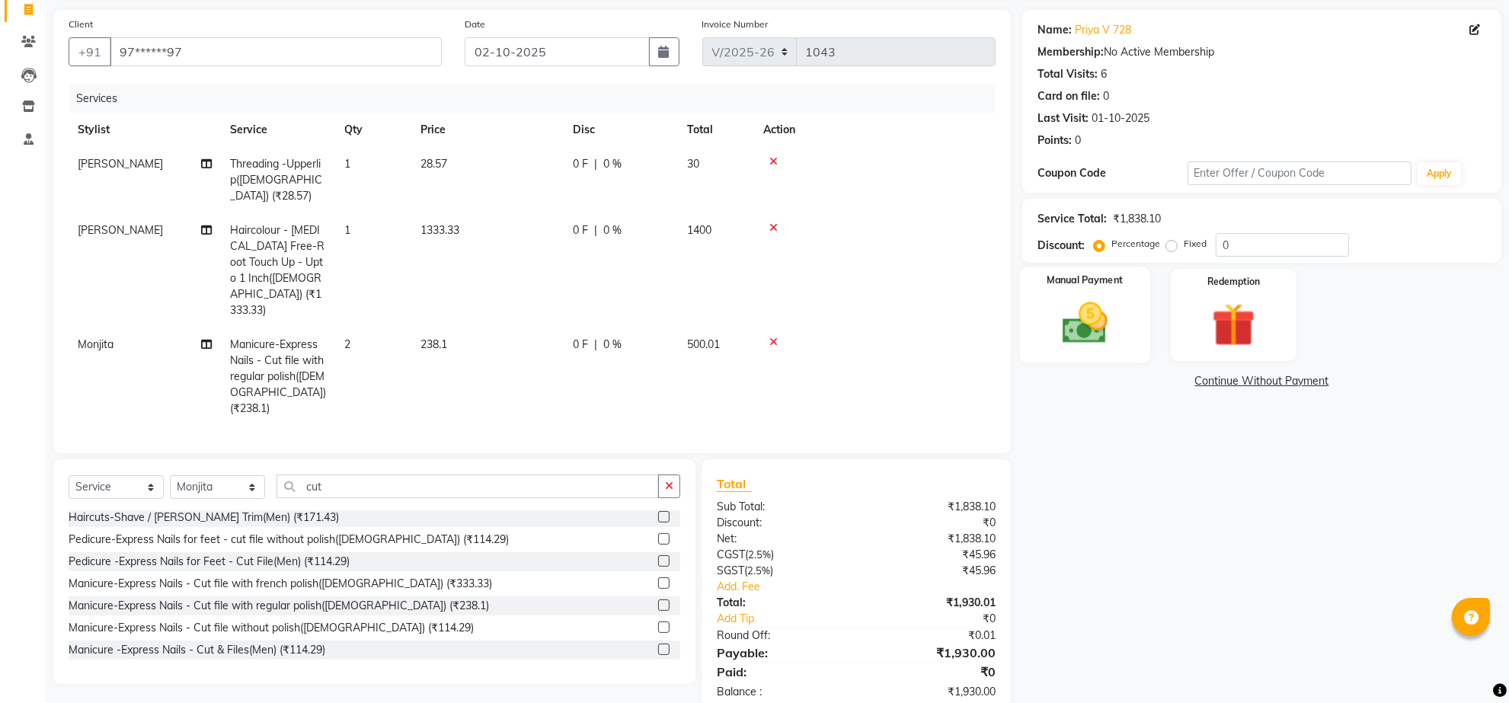
click at [1093, 350] on img at bounding box center [1085, 323] width 74 height 53
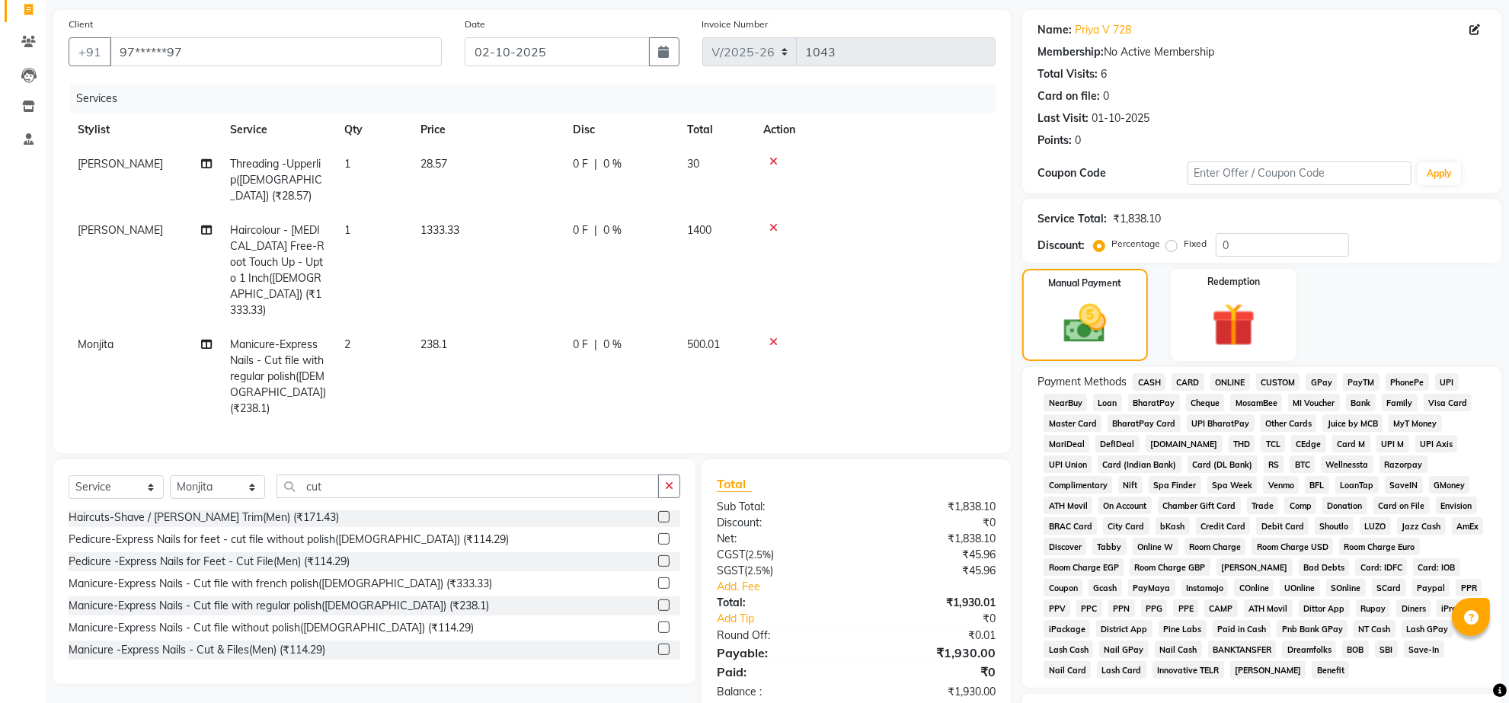
scroll to position [299, 0]
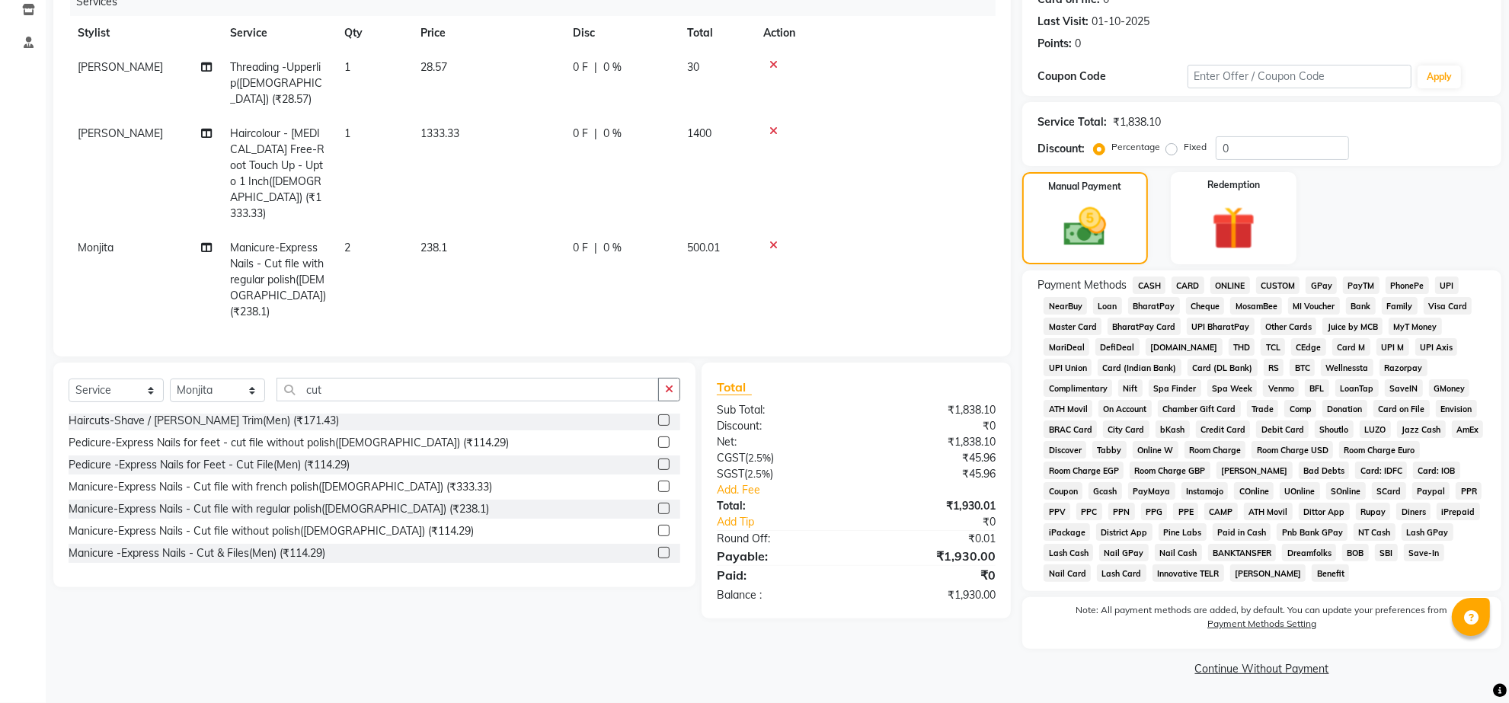
click at [1261, 661] on link "Continue Without Payment" at bounding box center [1261, 669] width 473 height 16
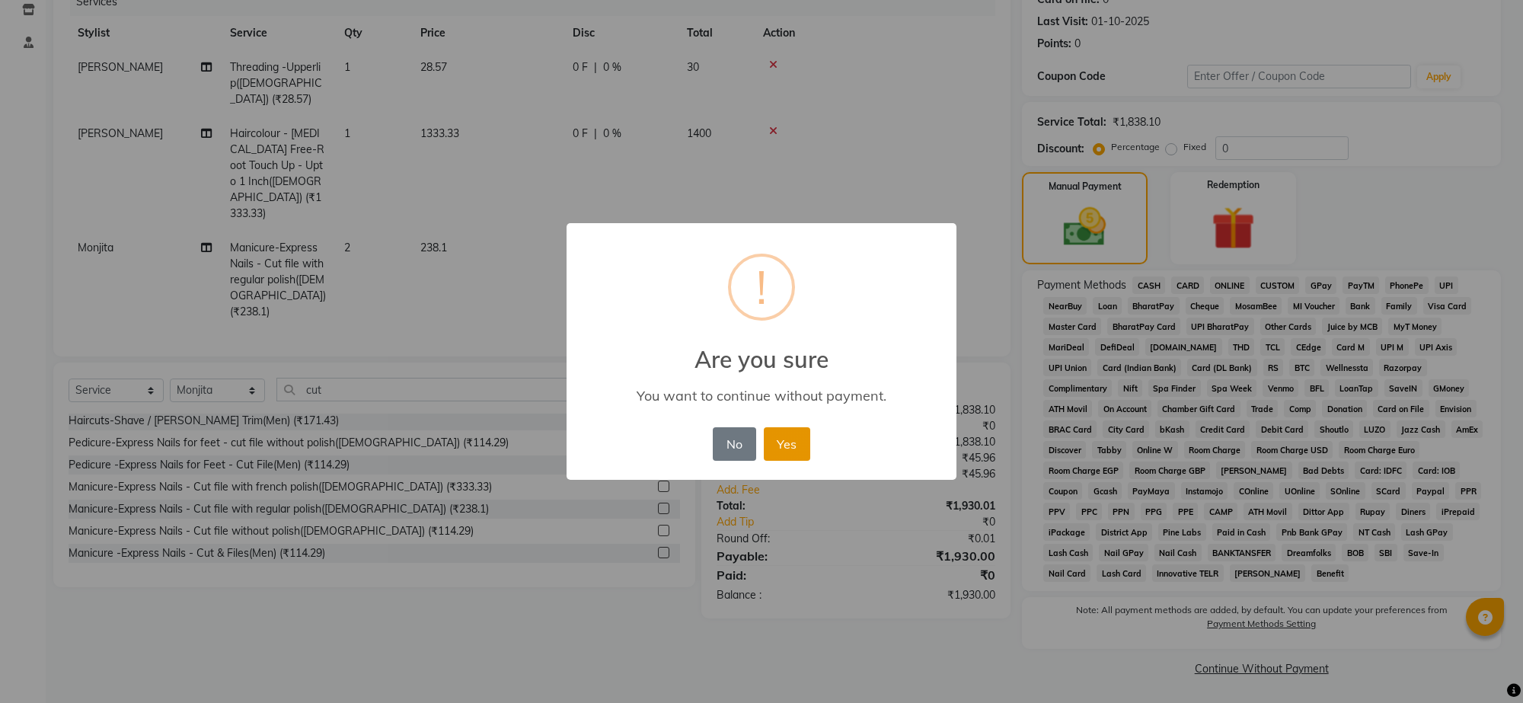
click at [798, 461] on button "Yes" at bounding box center [787, 444] width 46 height 34
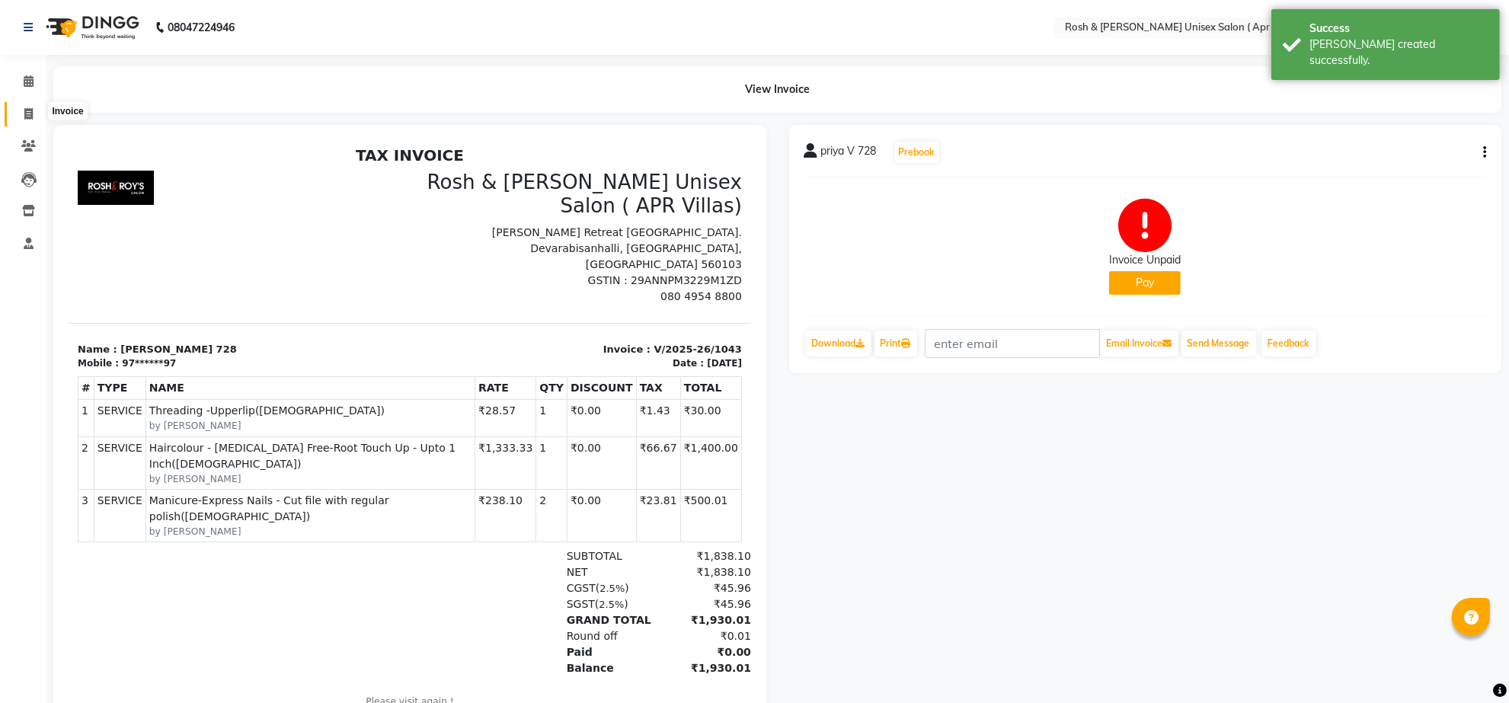
click at [27, 109] on icon at bounding box center [28, 113] width 8 height 11
select select "8955"
select select "service"
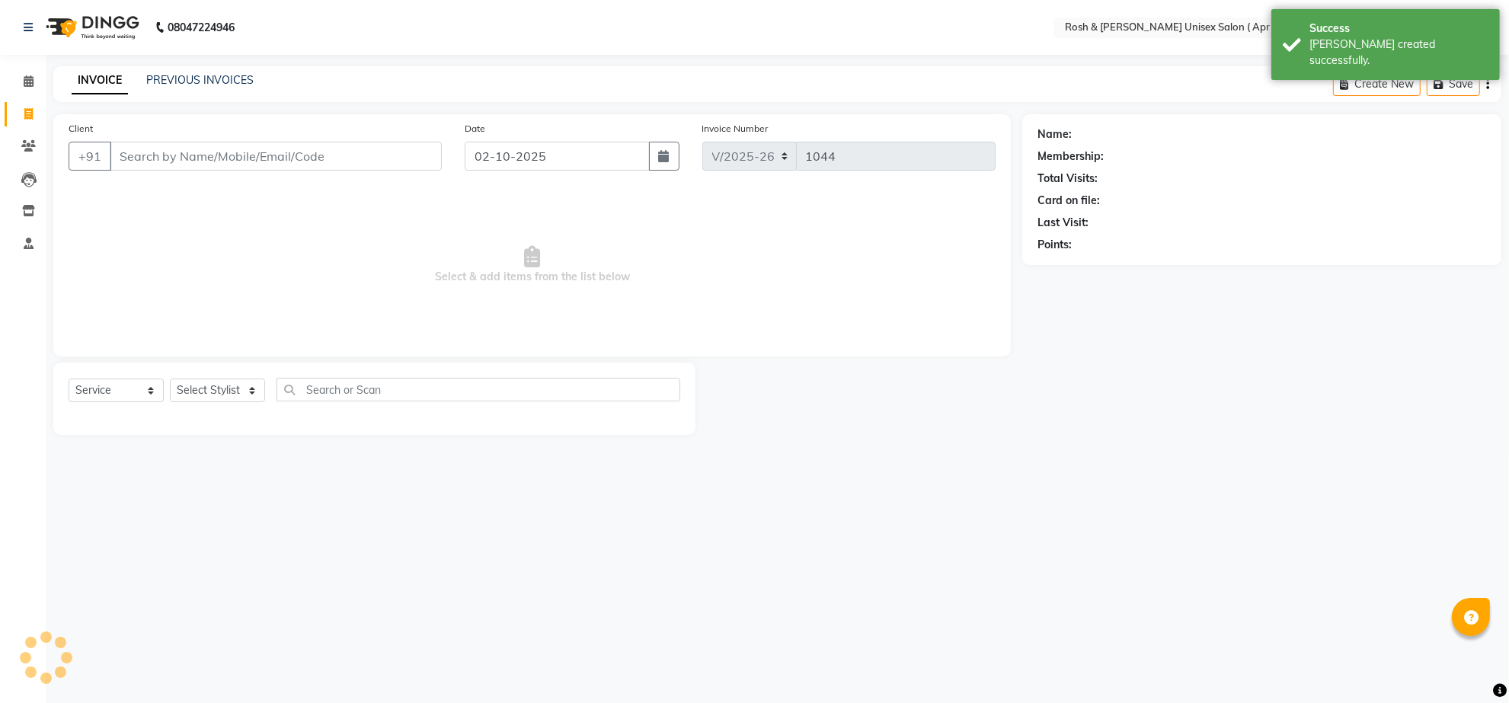
drag, startPoint x: 29, startPoint y: 111, endPoint x: 179, endPoint y: 177, distance: 164.0
click at [179, 171] on input "Client" at bounding box center [276, 156] width 332 height 29
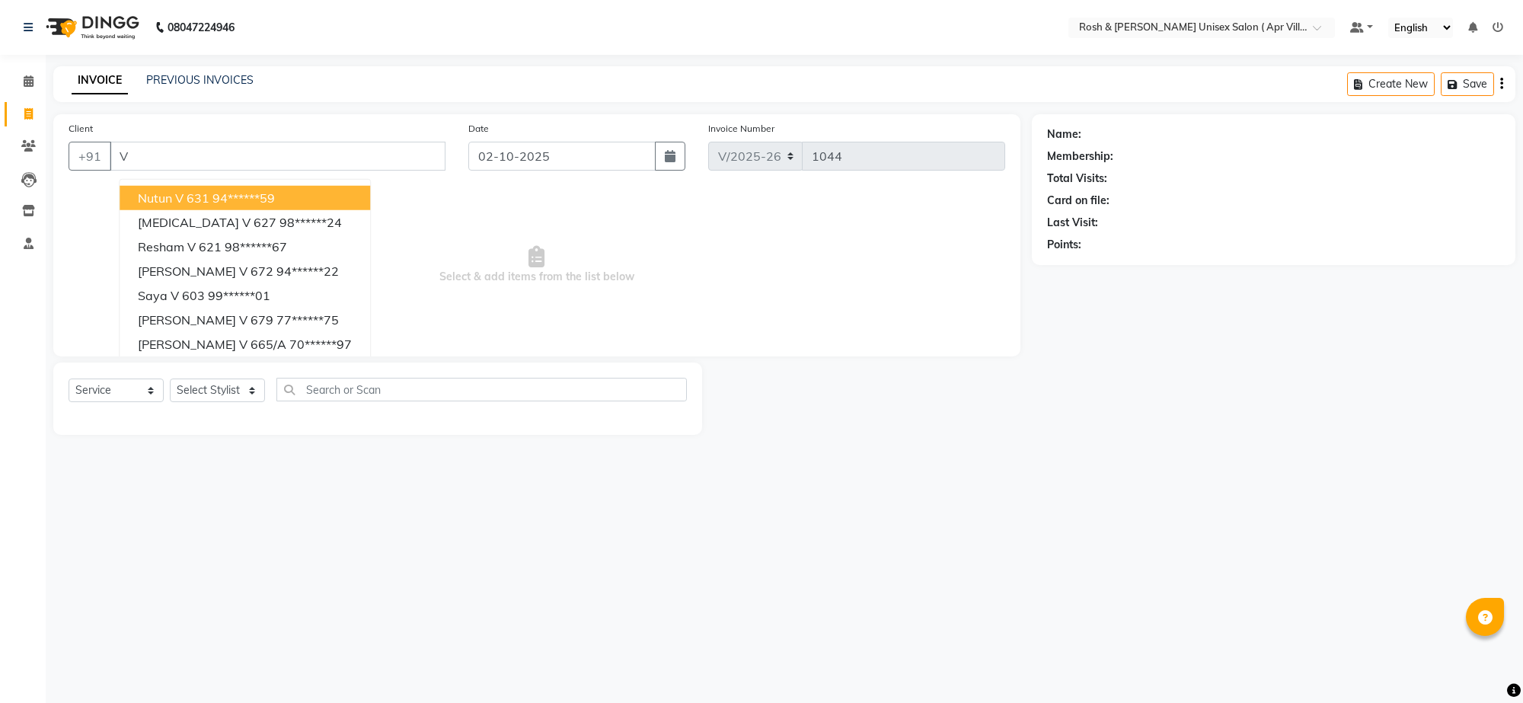
type input "V"
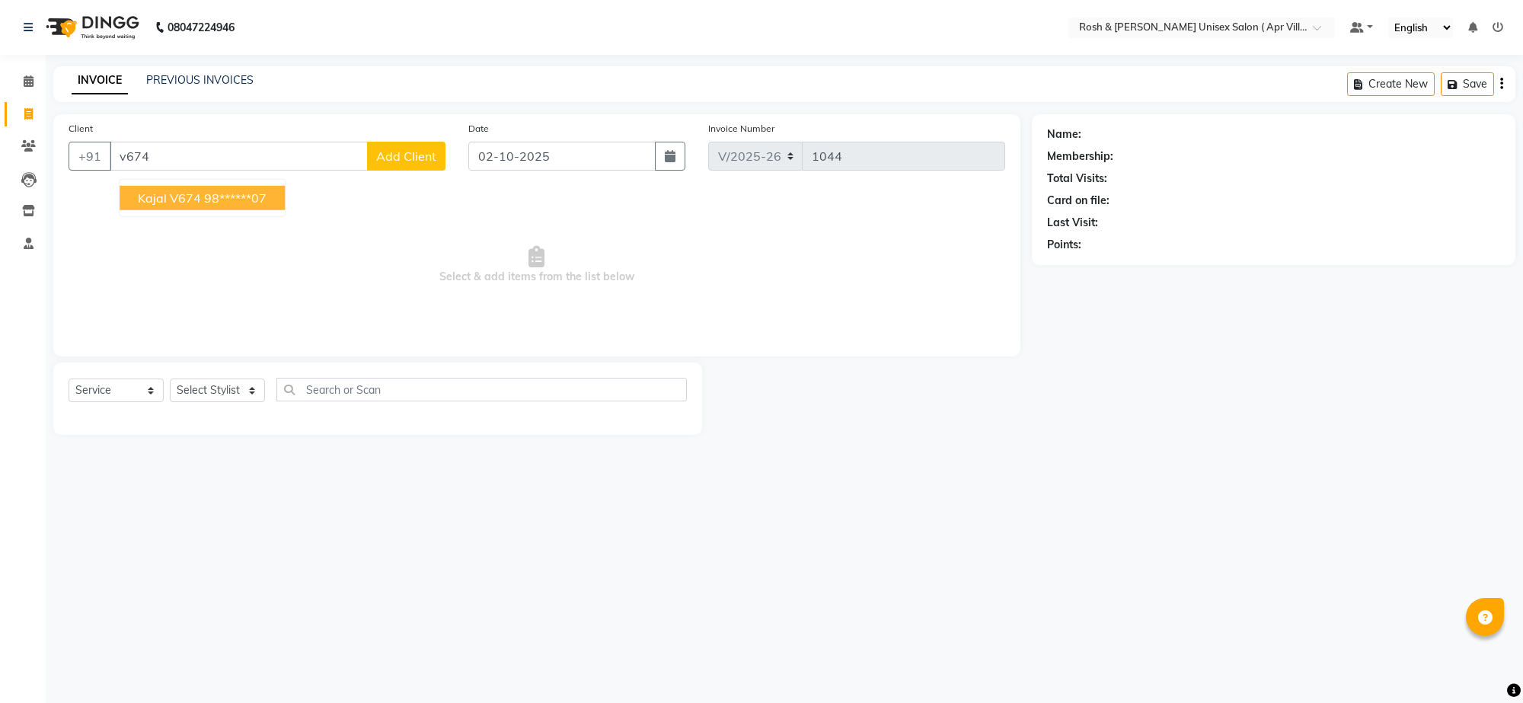
click at [225, 210] on button "Kajal V674 98******07" at bounding box center [202, 198] width 165 height 24
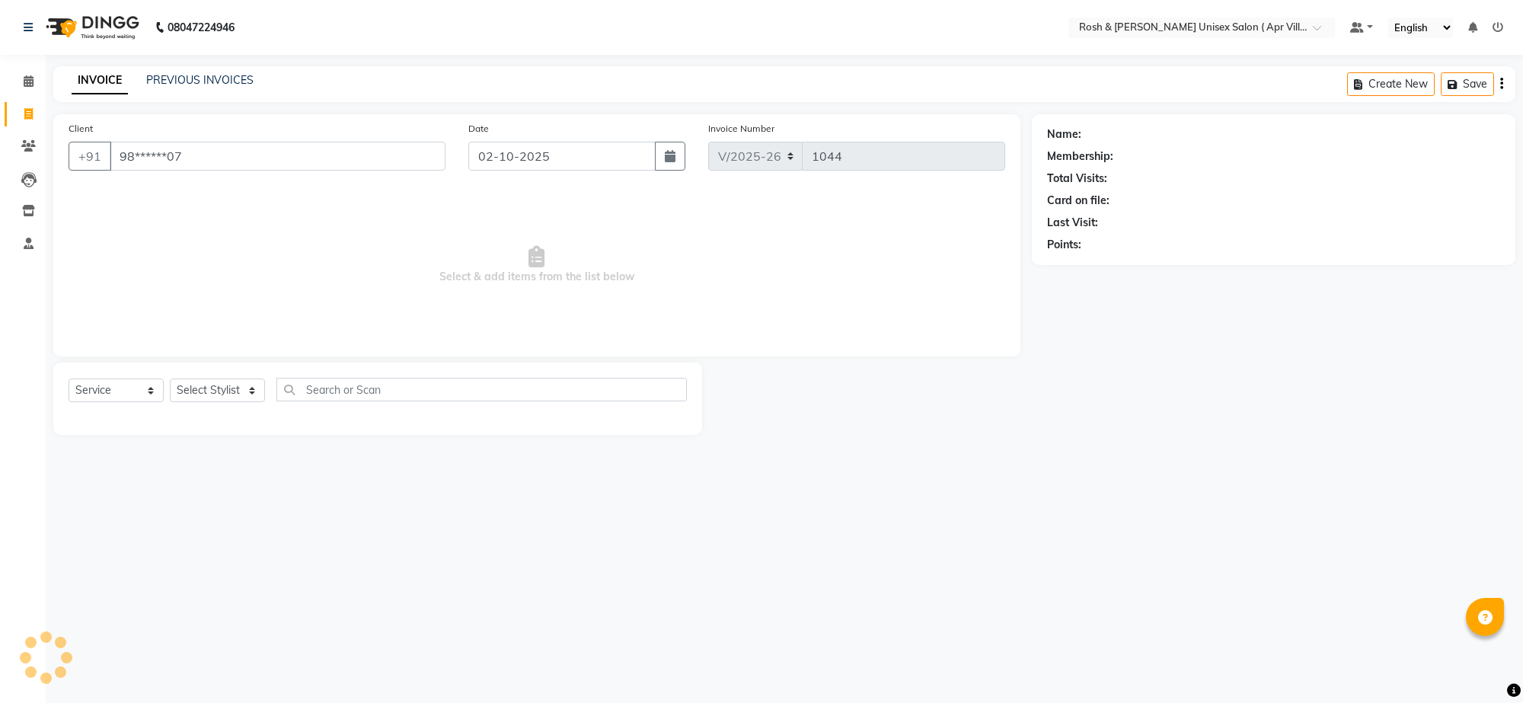
type input "98******07"
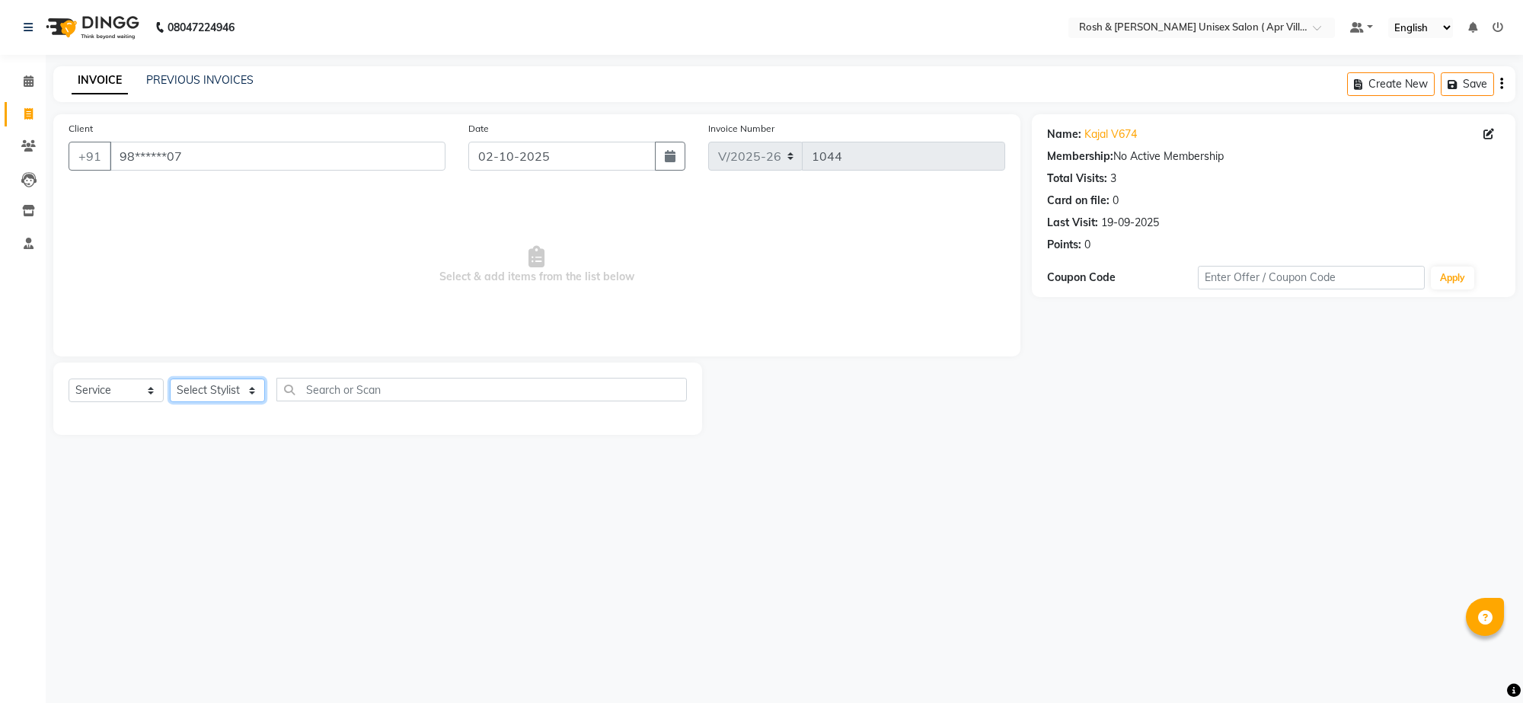
click at [264, 402] on select "Select Stylist Aalam Devi Dingg Support [PERSON_NAME] Front Desk Hangma Imran […" at bounding box center [217, 391] width 95 height 24
select select "90609"
click at [325, 401] on input "text" at bounding box center [482, 390] width 411 height 24
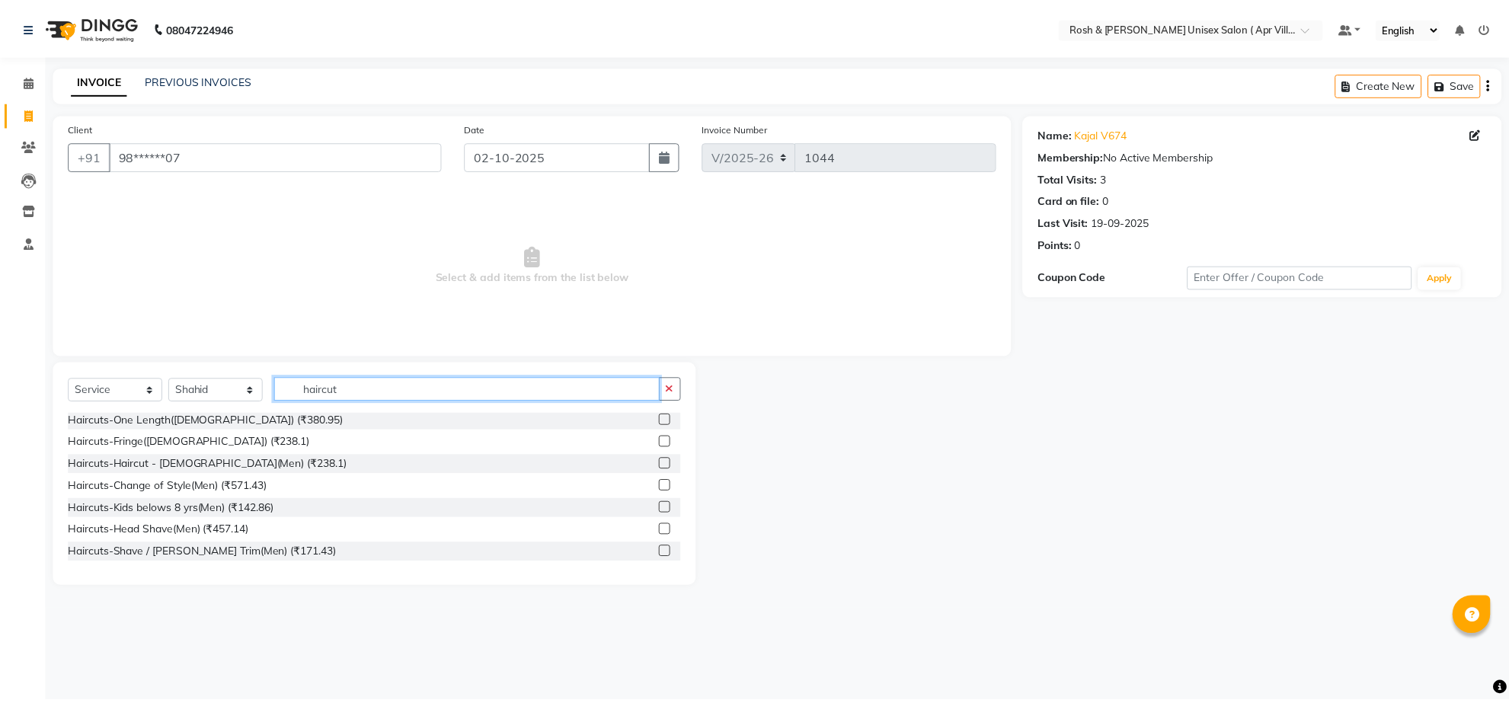
scroll to position [95, 0]
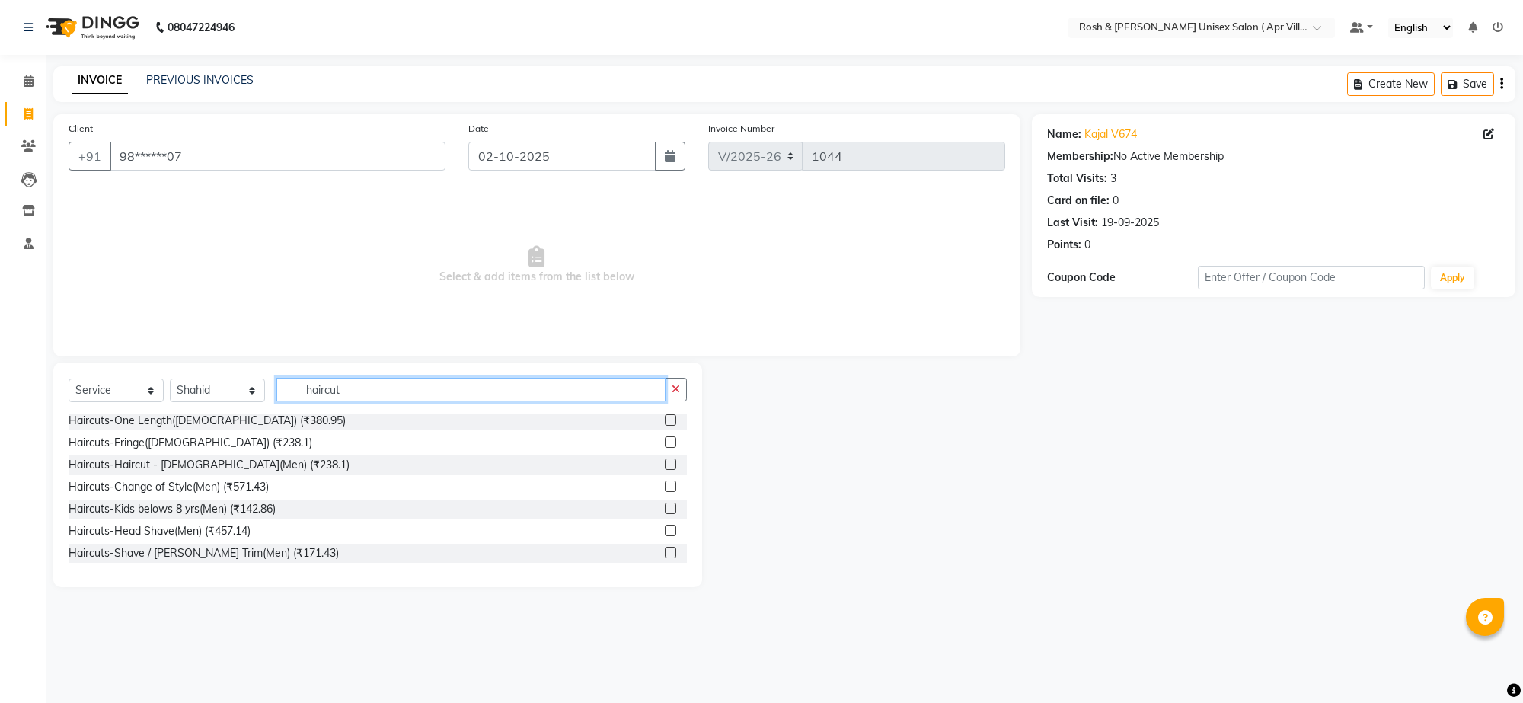
type input "haircut"
click at [665, 470] on label at bounding box center [670, 464] width 11 height 11
click at [665, 470] on input "checkbox" at bounding box center [670, 465] width 10 height 10
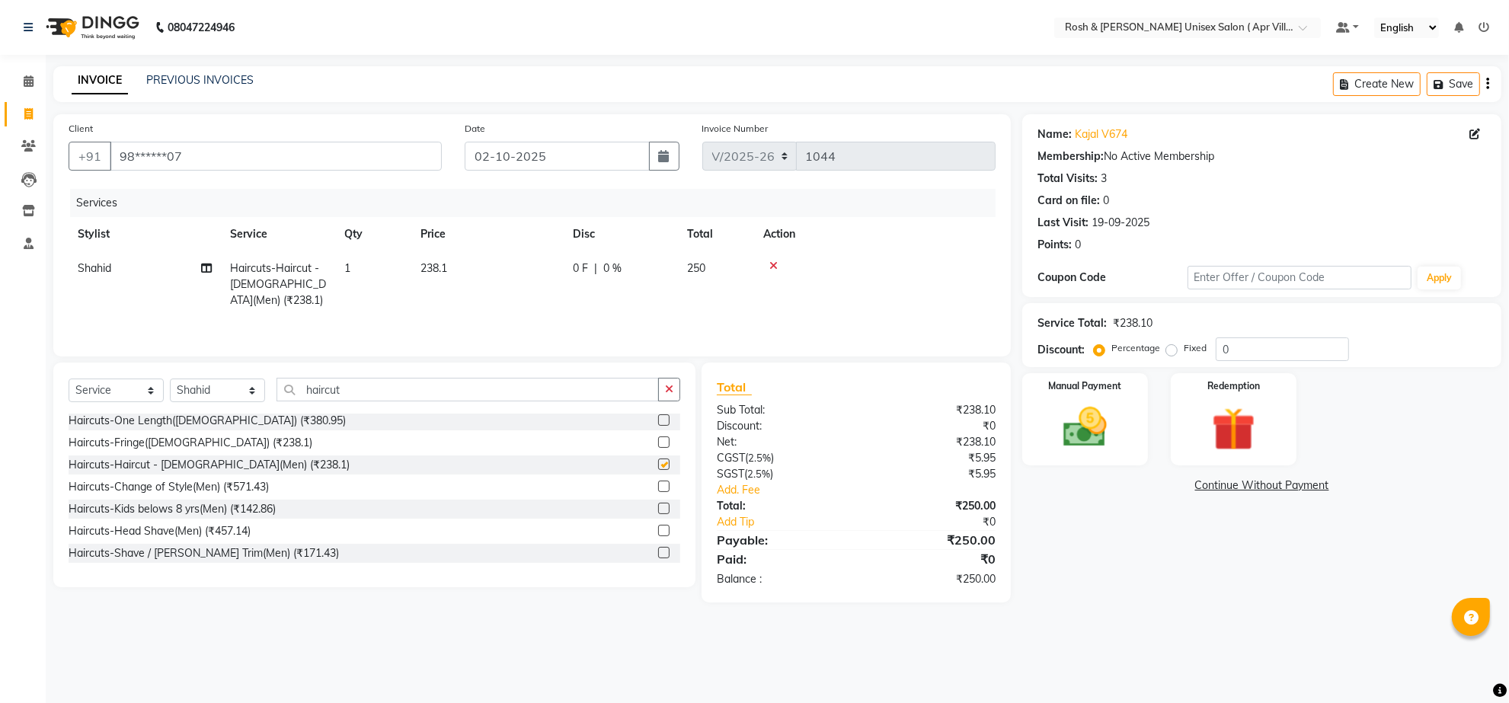
checkbox input "false"
click at [376, 401] on input "haircut" at bounding box center [468, 390] width 382 height 24
type input "h"
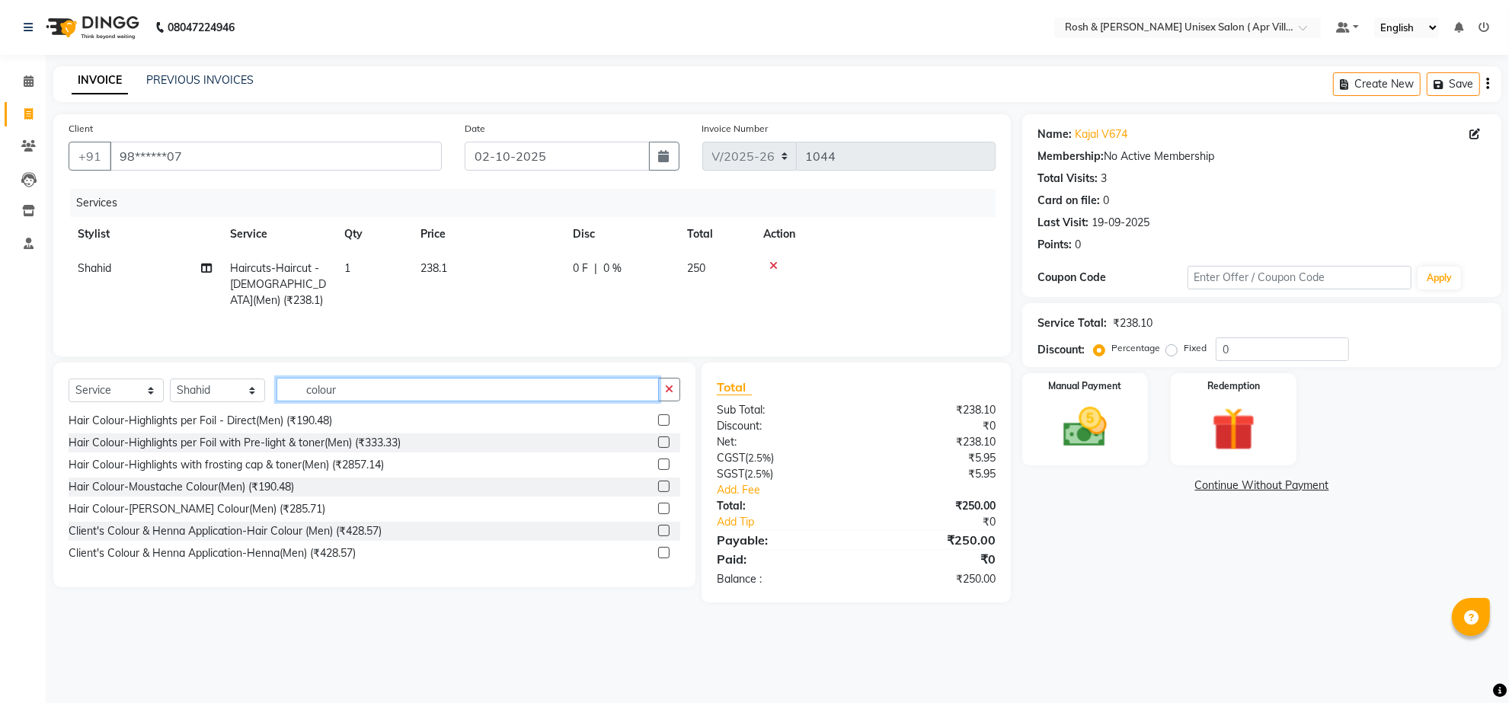
scroll to position [602, 0]
type input "colour"
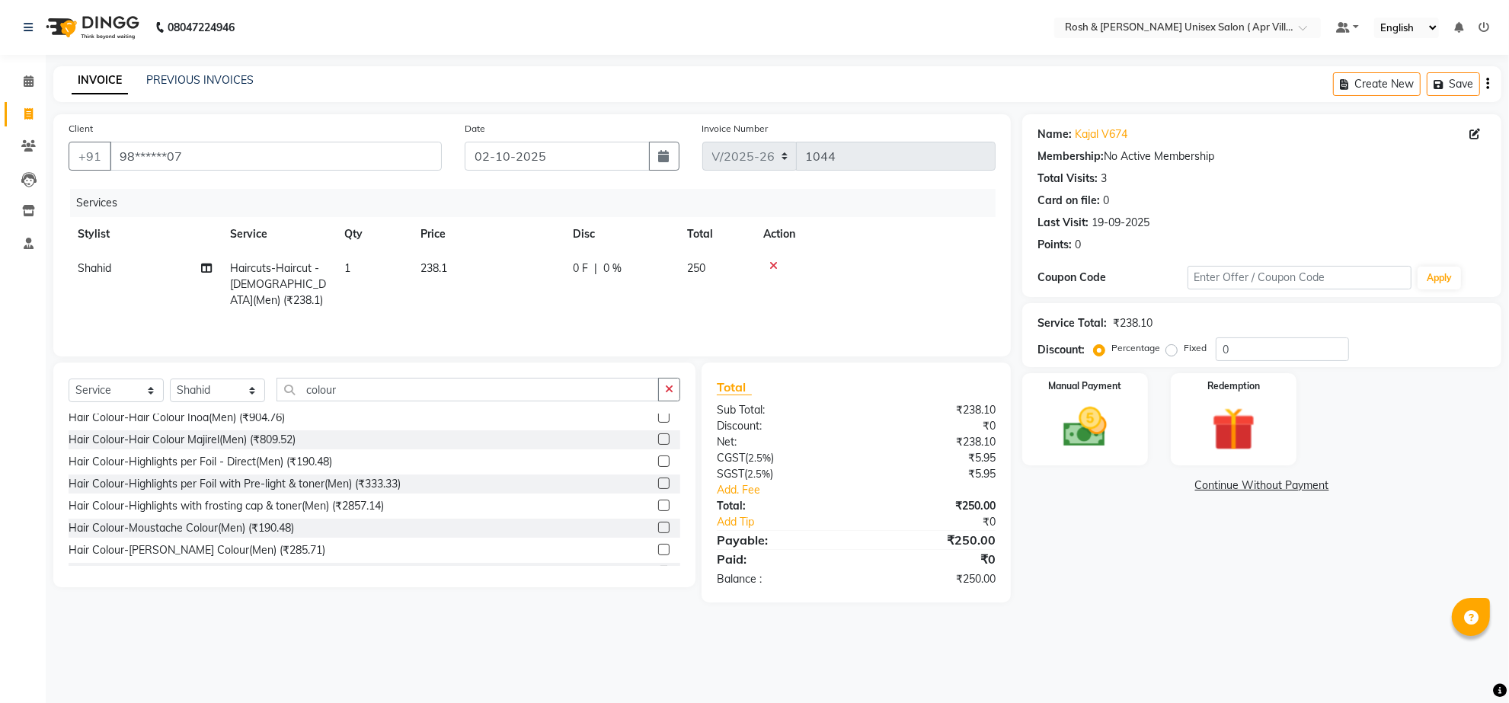
click at [658, 445] on label at bounding box center [663, 438] width 11 height 11
click at [658, 445] on input "checkbox" at bounding box center [663, 440] width 10 height 10
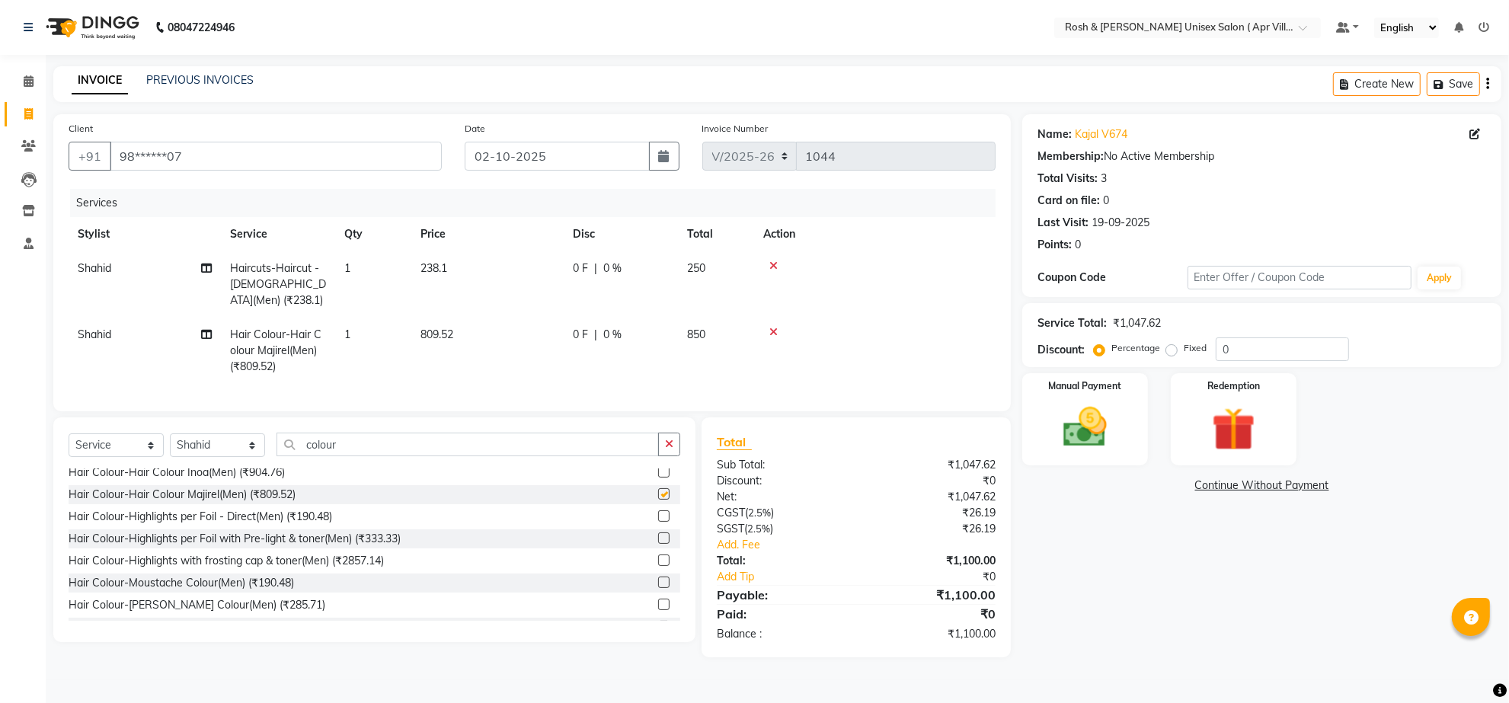
checkbox input "false"
click at [475, 375] on td "809.52" at bounding box center [487, 351] width 152 height 66
select select "90609"
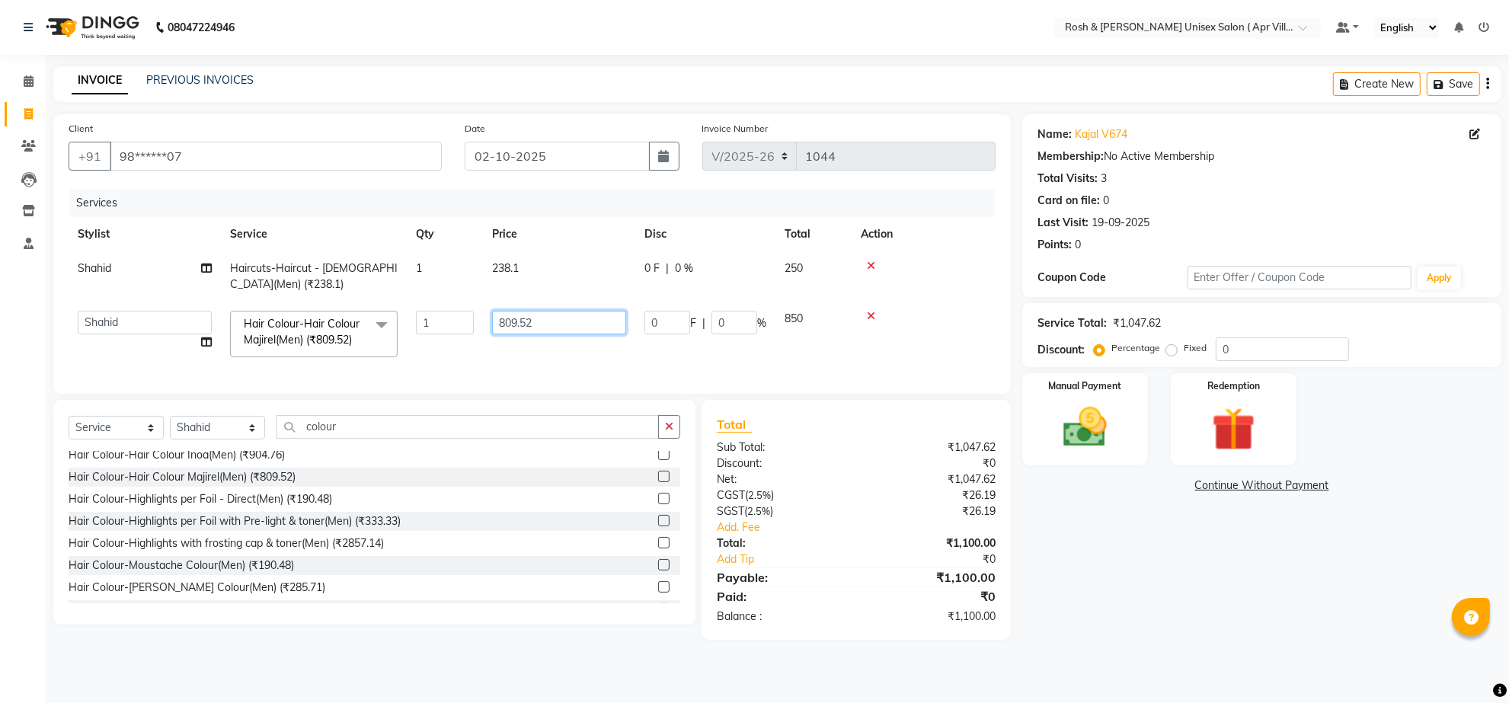
click at [580, 334] on input "809.52" at bounding box center [559, 323] width 134 height 24
type input "8"
type input "857.14"
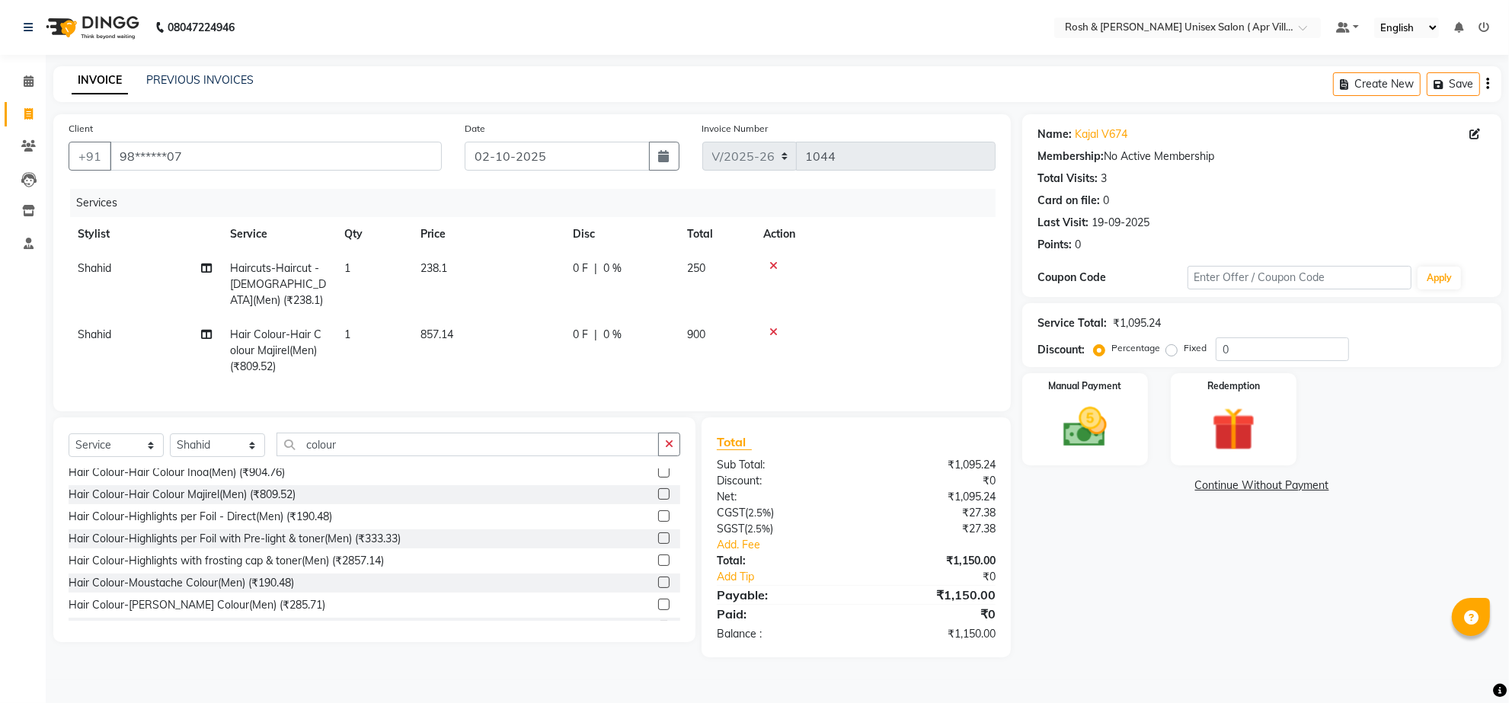
click at [588, 384] on tr "Shahid Hair Colour-Hair Colour Majirel(Men) (₹809.52) 1 857.14 0 F | 0 % 900" at bounding box center [532, 351] width 927 height 66
click at [1085, 454] on img at bounding box center [1085, 427] width 74 height 53
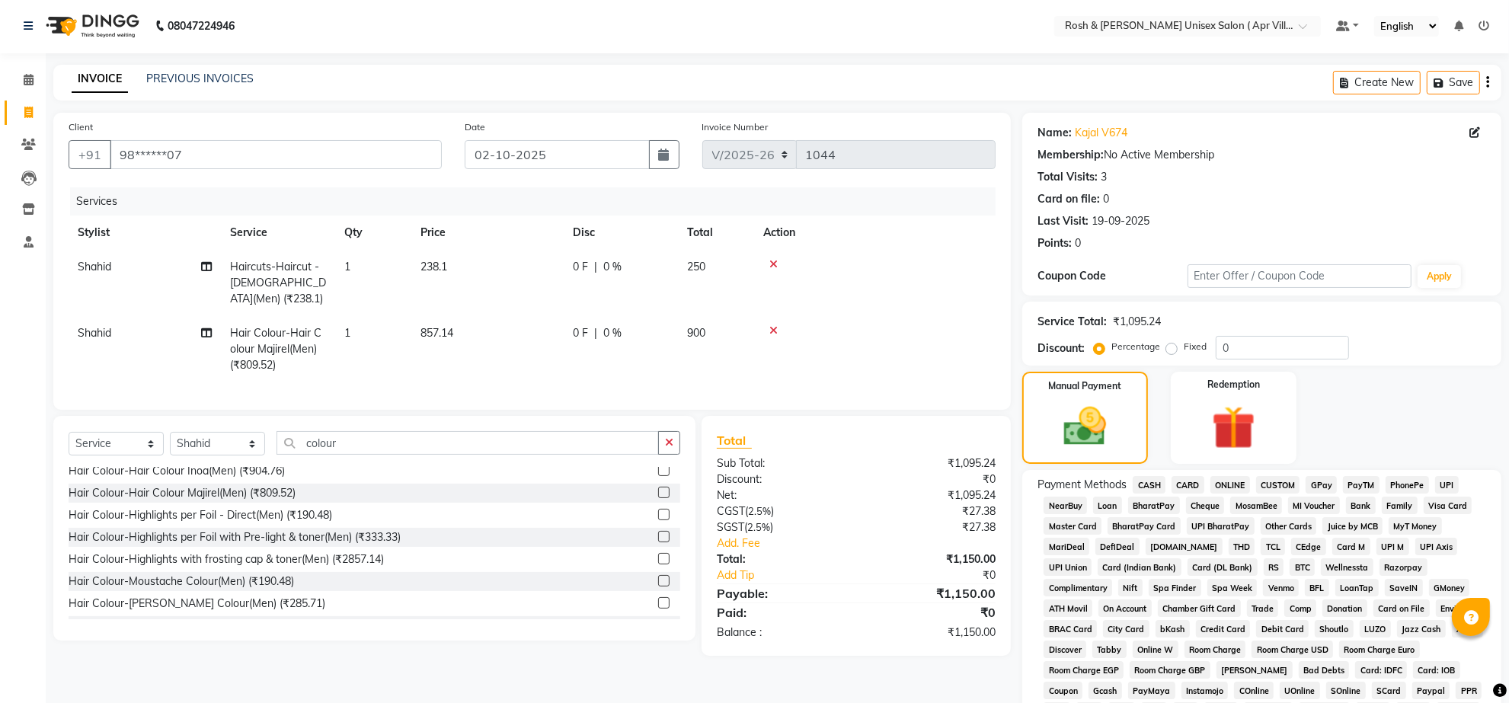
click at [1242, 494] on span "ONLINE" at bounding box center [1230, 485] width 40 height 18
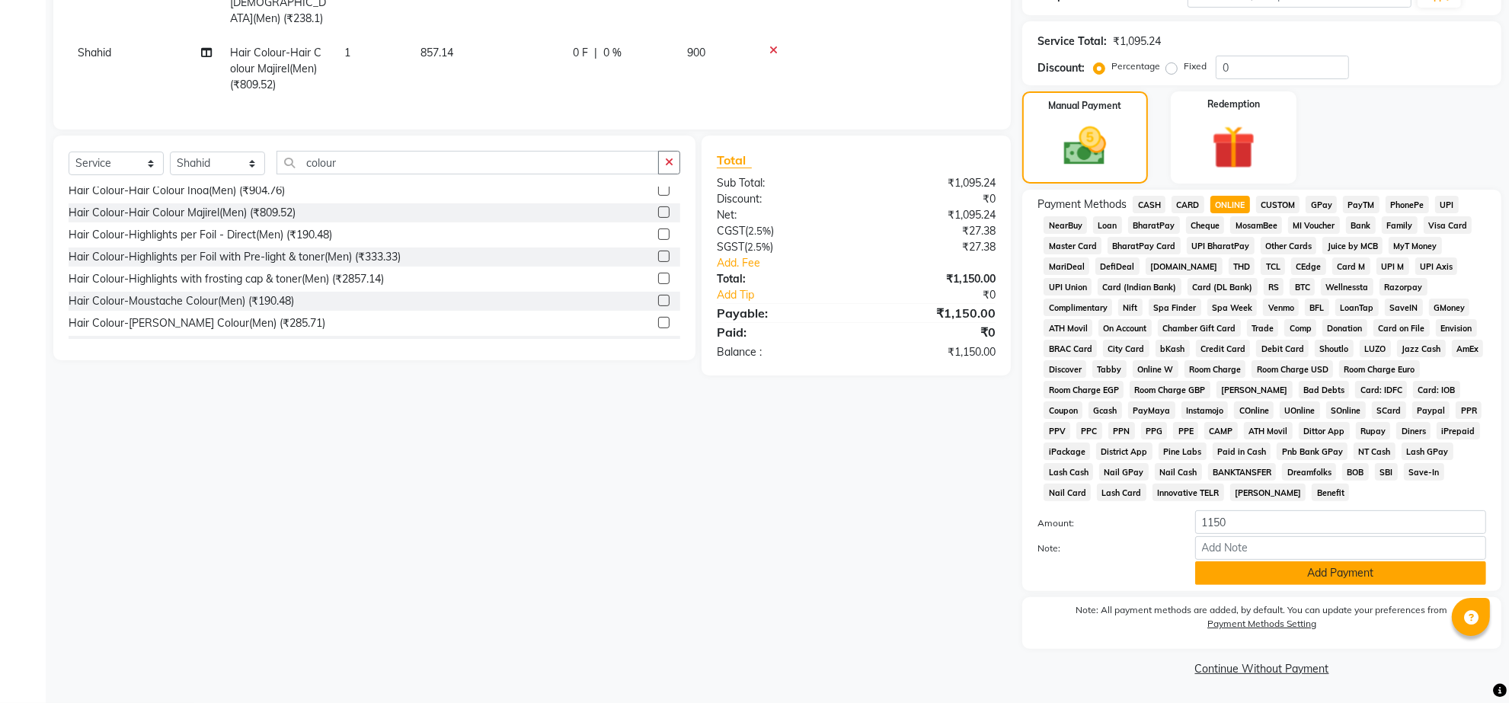
click at [1303, 585] on button "Add Payment" at bounding box center [1340, 573] width 291 height 24
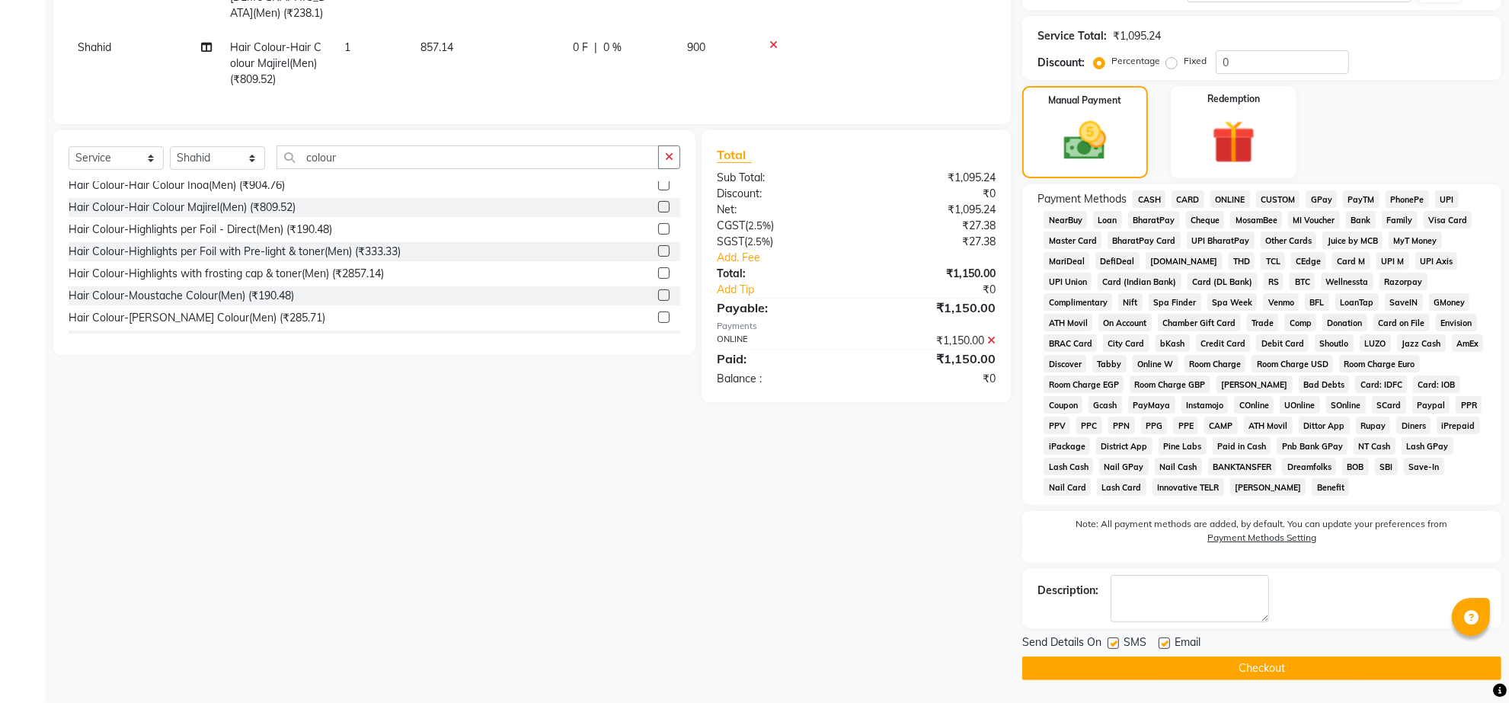
scroll to position [406, 0]
click at [1236, 663] on button "Checkout" at bounding box center [1261, 669] width 479 height 24
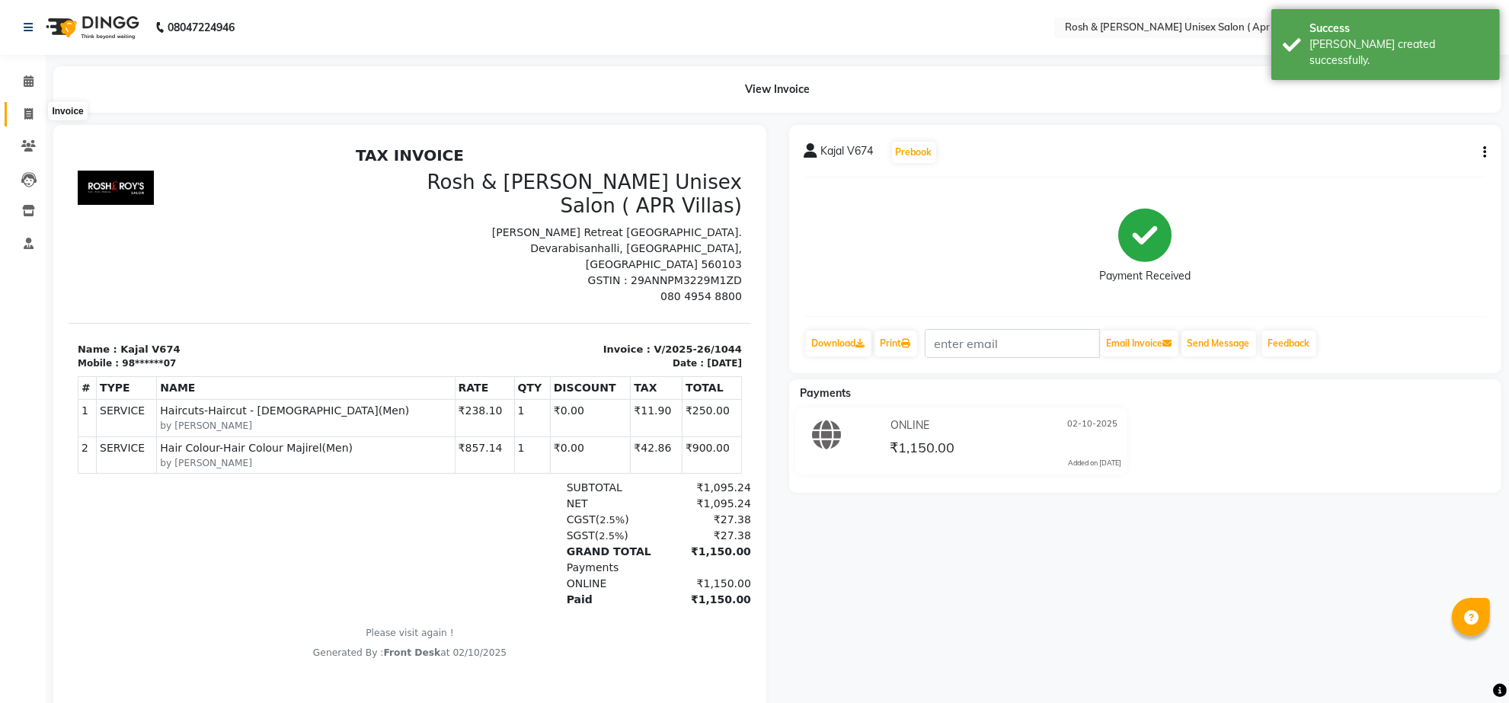
click at [37, 108] on span at bounding box center [28, 115] width 27 height 18
select select "service"
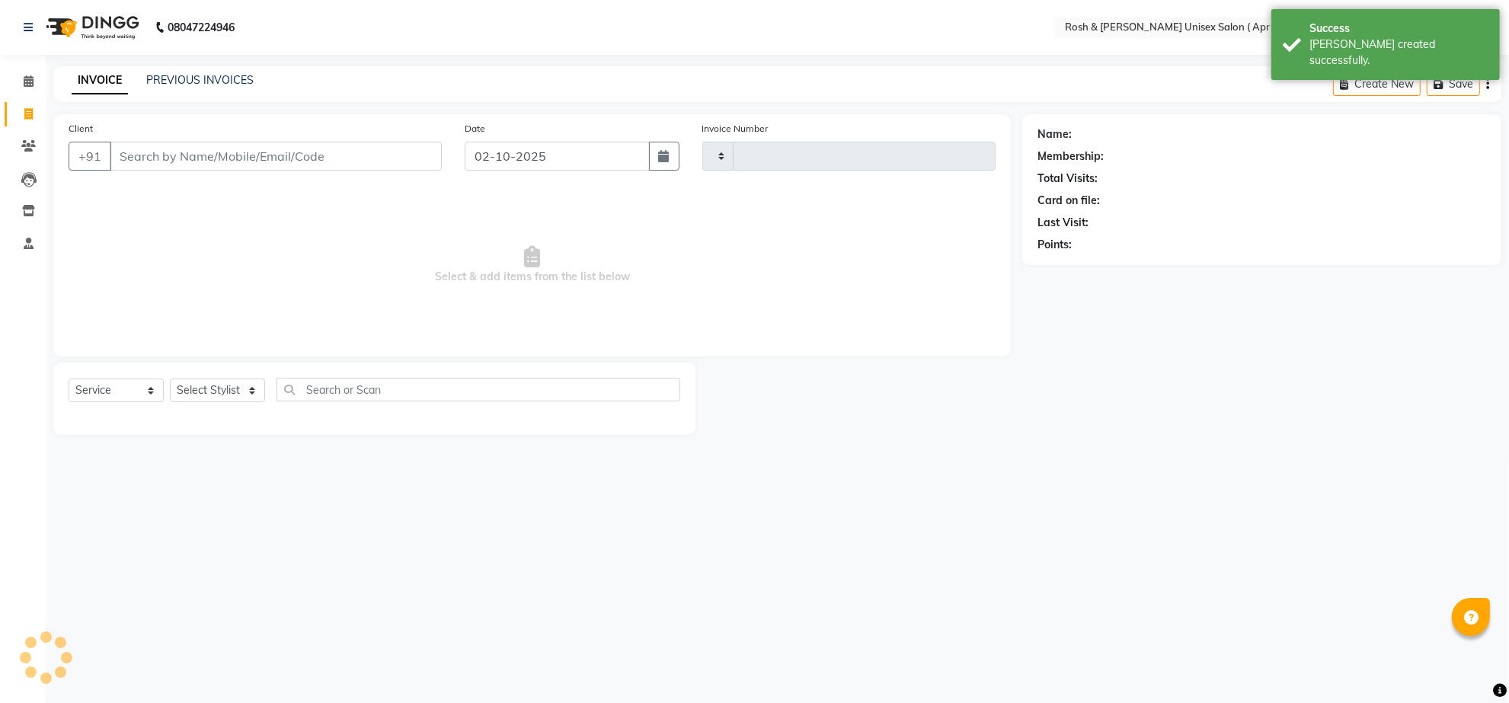
type input "1045"
select select "8955"
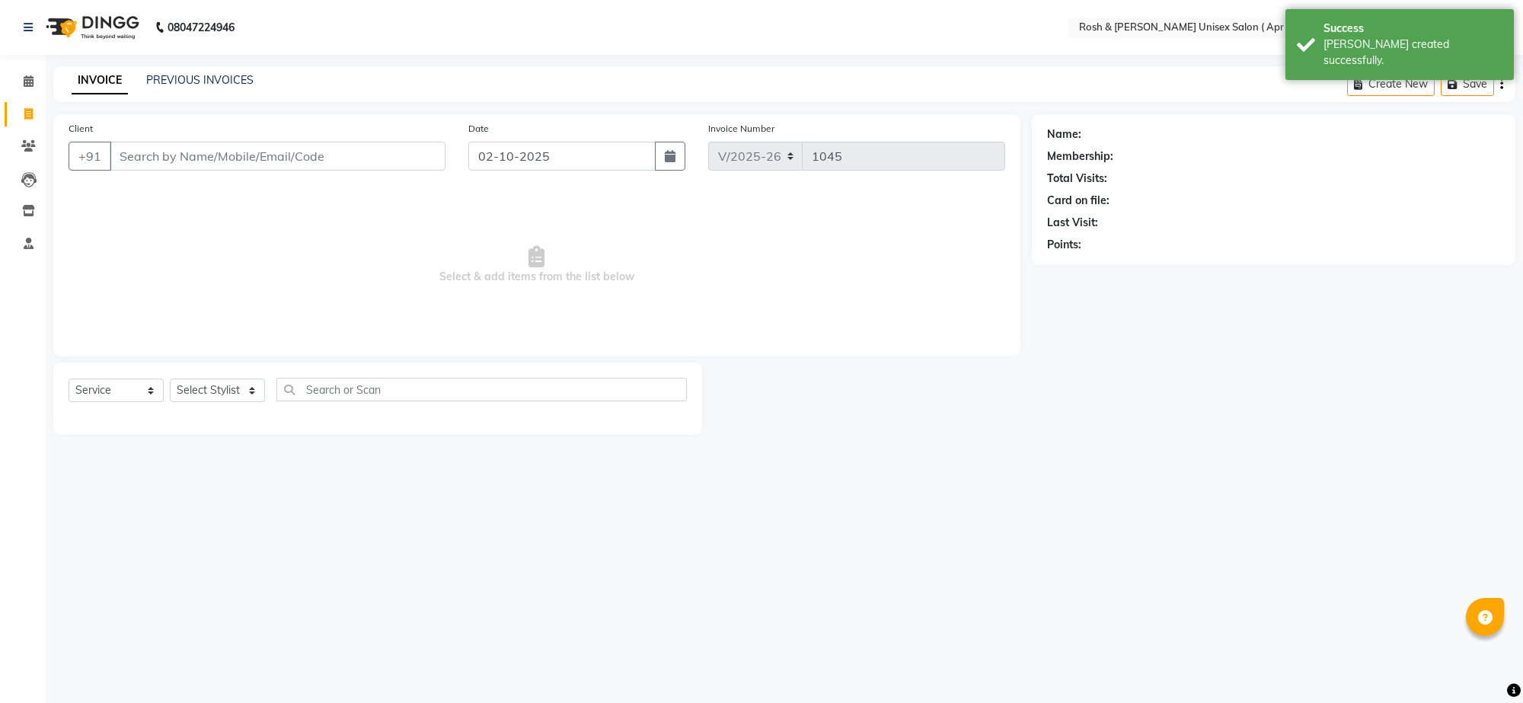
click at [156, 171] on input "Client" at bounding box center [278, 156] width 336 height 29
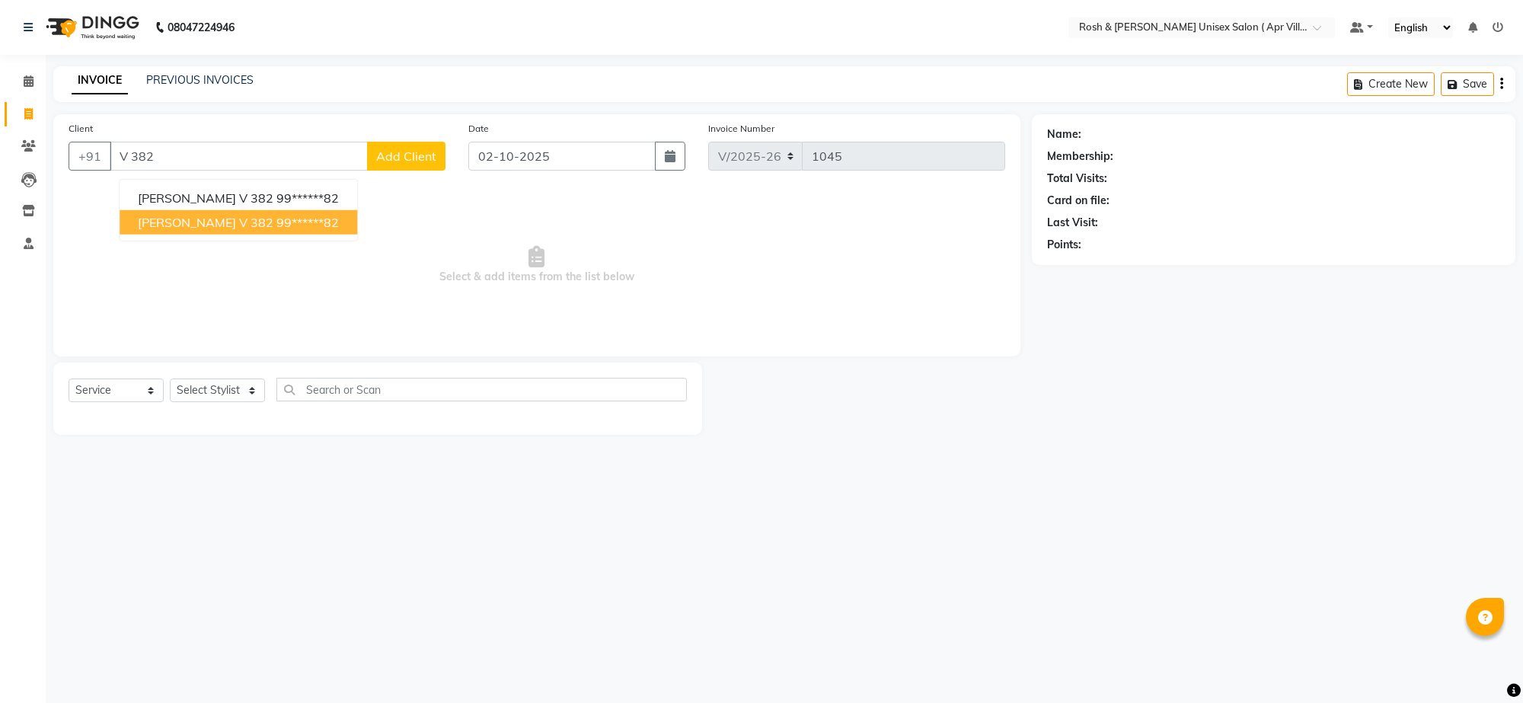
click at [317, 241] on ngb-typeahead-window "[PERSON_NAME] V 382 99******82 [PERSON_NAME] V 382 99******82" at bounding box center [238, 210] width 239 height 62
click at [305, 230] on ngb-highlight "99******82" at bounding box center [308, 222] width 62 height 15
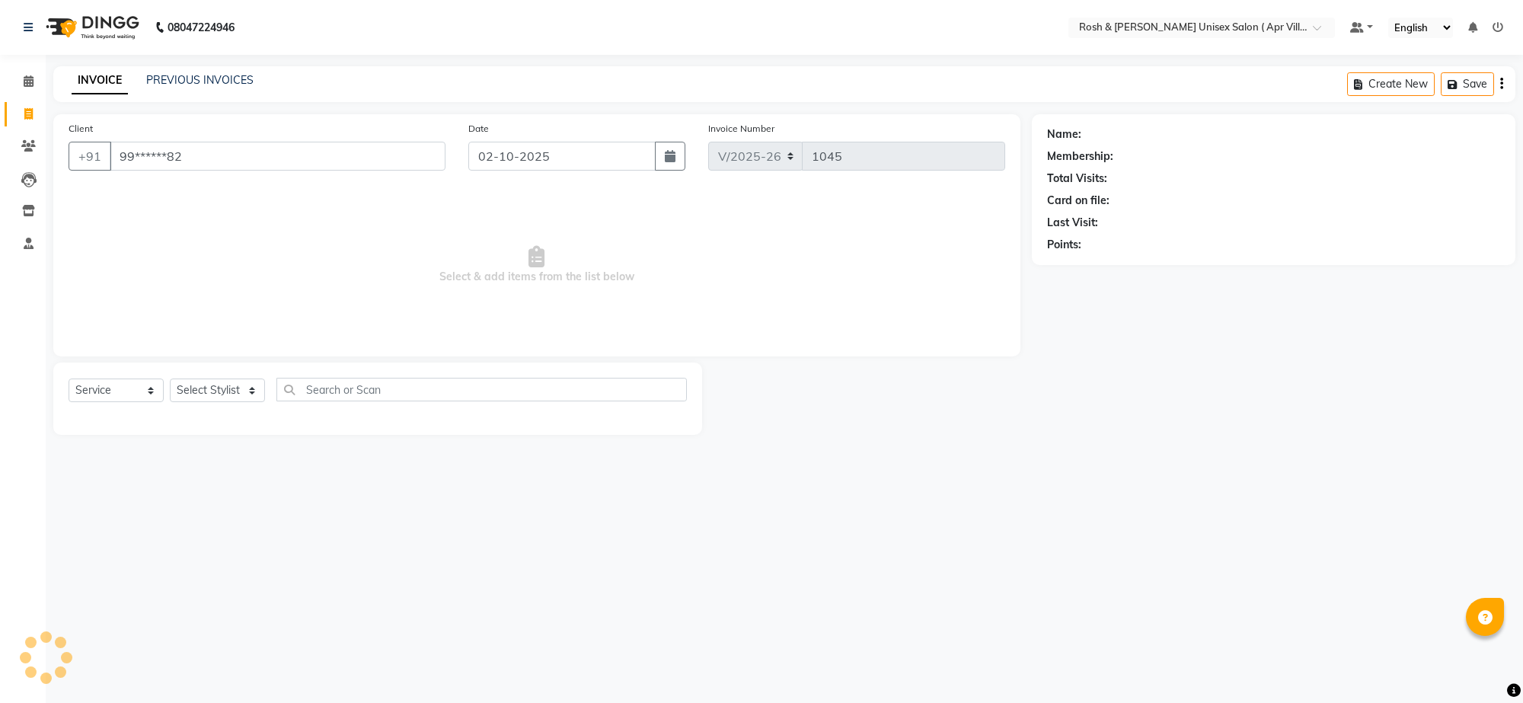
type input "99******82"
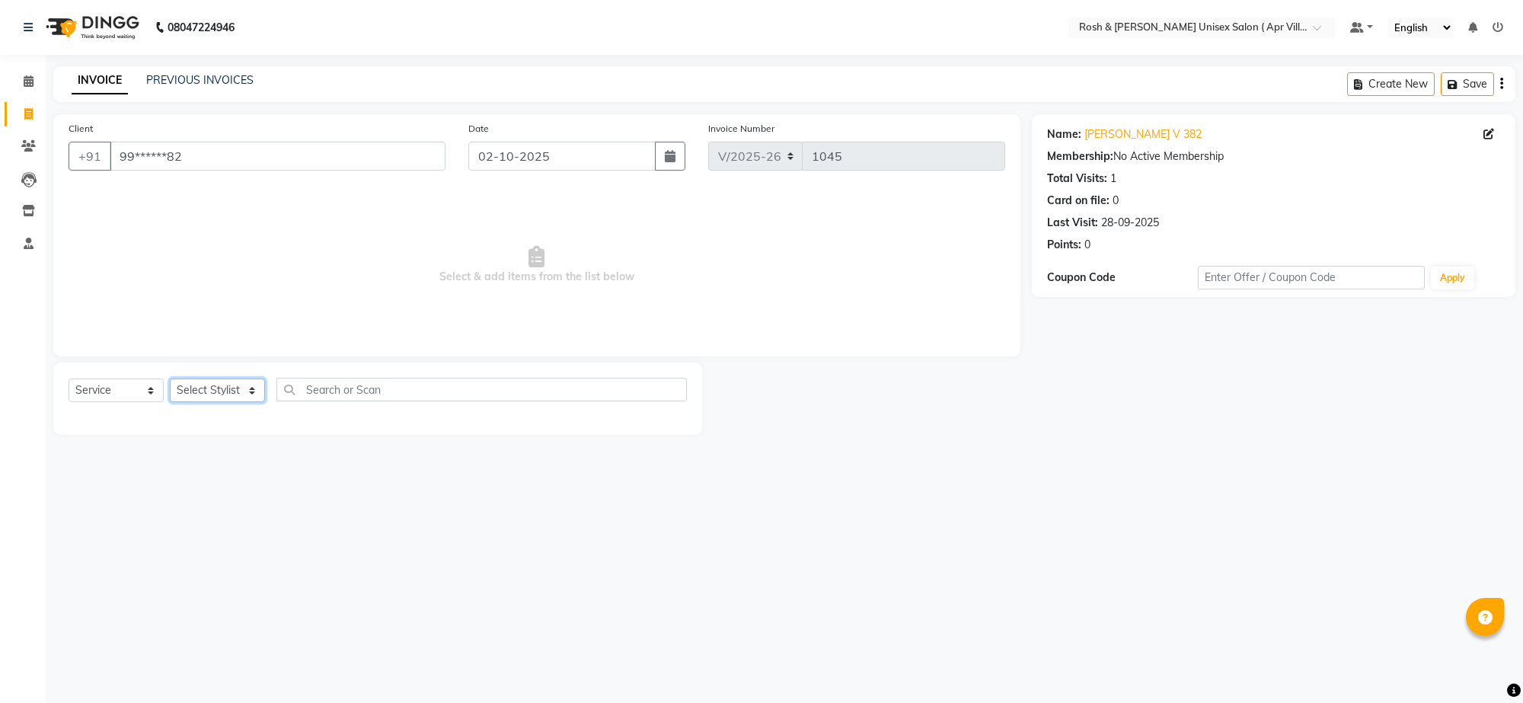
click at [256, 402] on select "Select Stylist Aalam Devi Dingg Support [PERSON_NAME] Front Desk Hangma Imran […" at bounding box center [217, 391] width 95 height 24
select select "90602"
click at [307, 401] on input "text" at bounding box center [482, 390] width 411 height 24
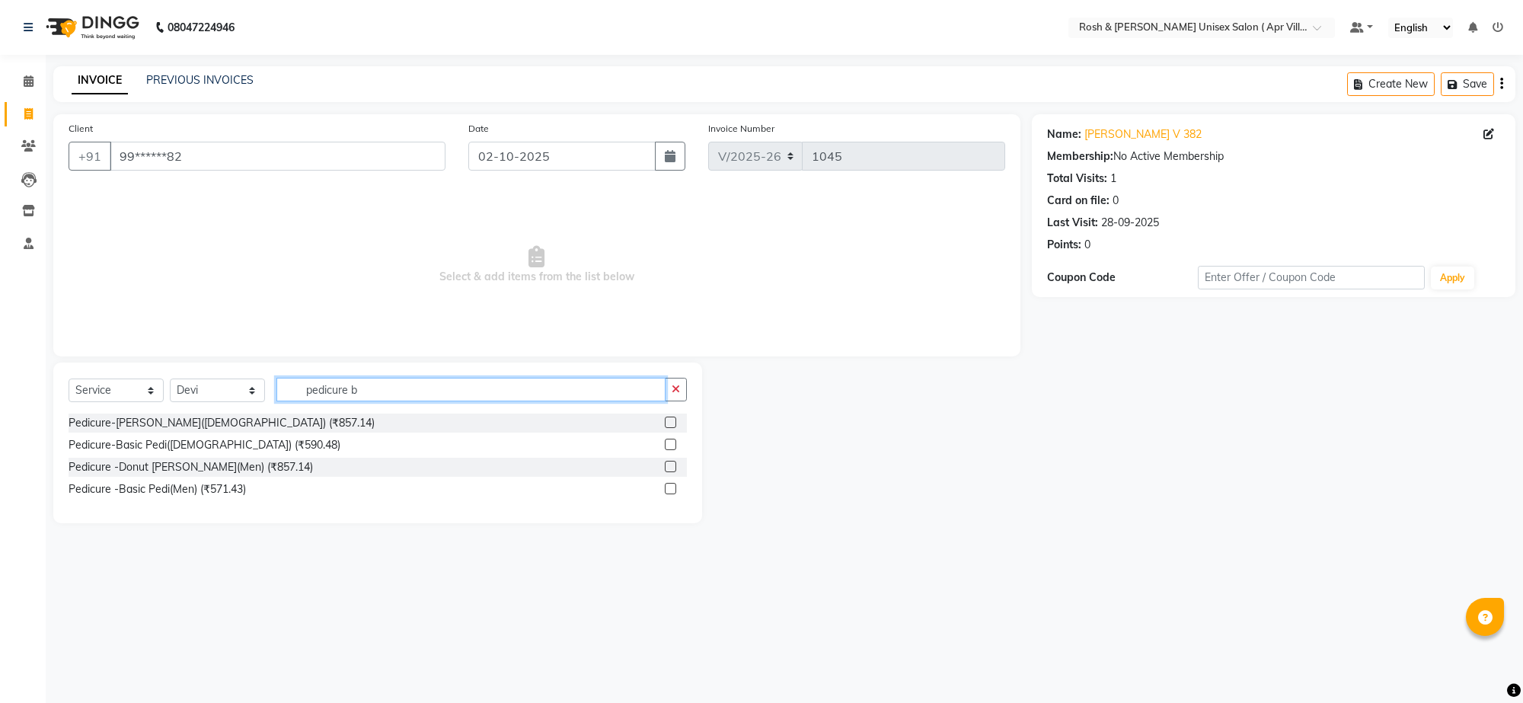
type input "pedicure b"
click at [665, 450] on label at bounding box center [670, 444] width 11 height 11
click at [665, 450] on input "checkbox" at bounding box center [670, 445] width 10 height 10
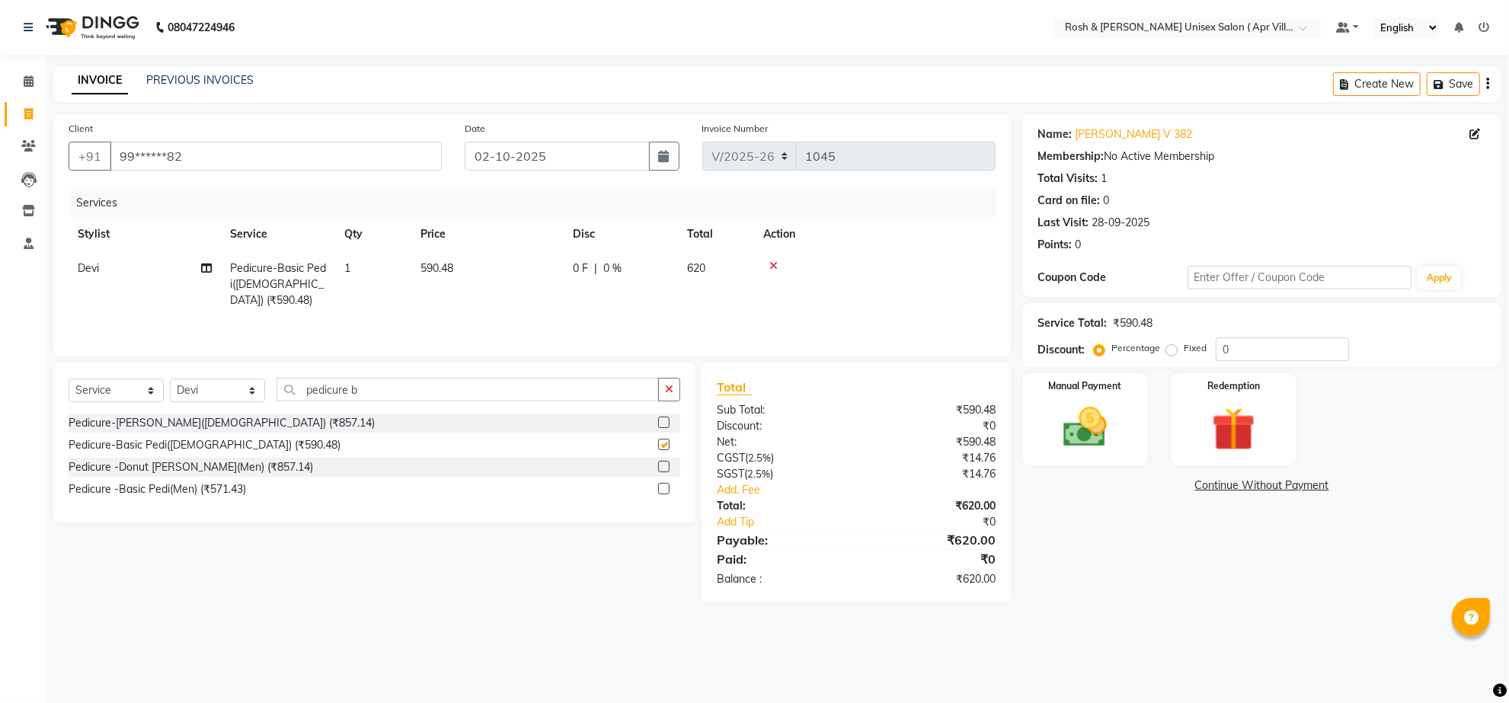
checkbox input "false"
click at [753, 530] on link "Add Tip" at bounding box center [793, 522] width 176 height 16
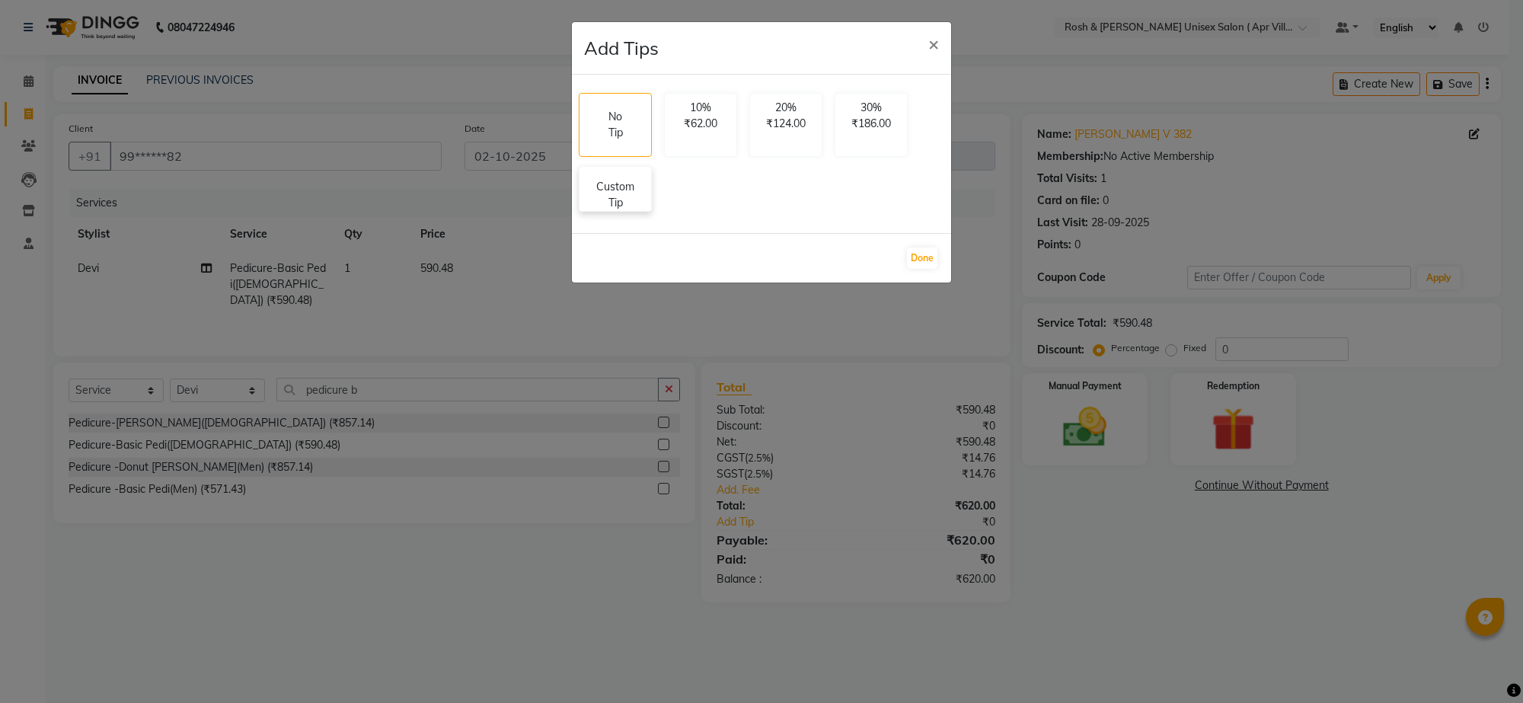
click at [642, 211] on p "Custom Tip" at bounding box center [615, 195] width 53 height 32
select select "90602"
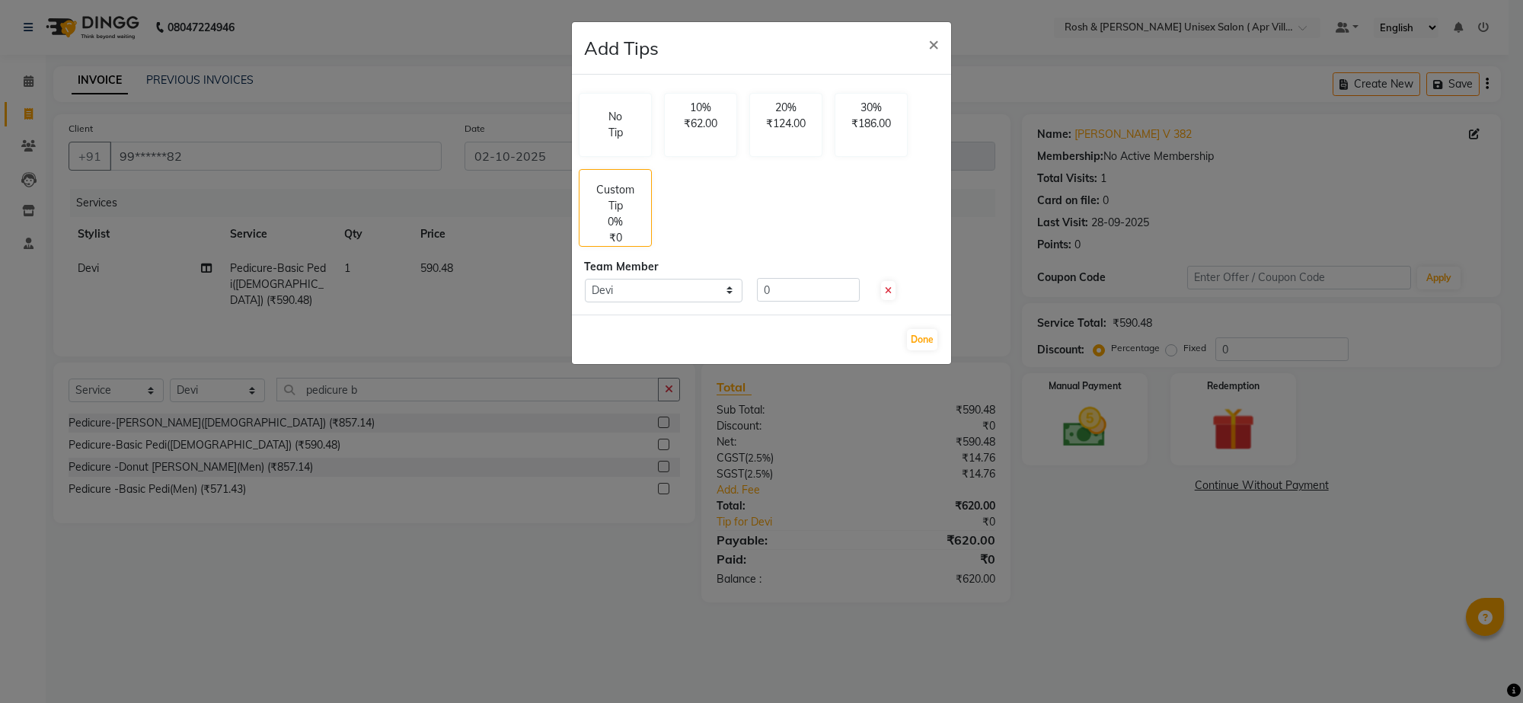
click at [490, 625] on ngb-modal-window "Add Tips × No Tip 10% ₹62.00 20% ₹124.00 30% ₹186.00 Custom Tip 0% ₹0 Team Memb…" at bounding box center [761, 351] width 1523 height 703
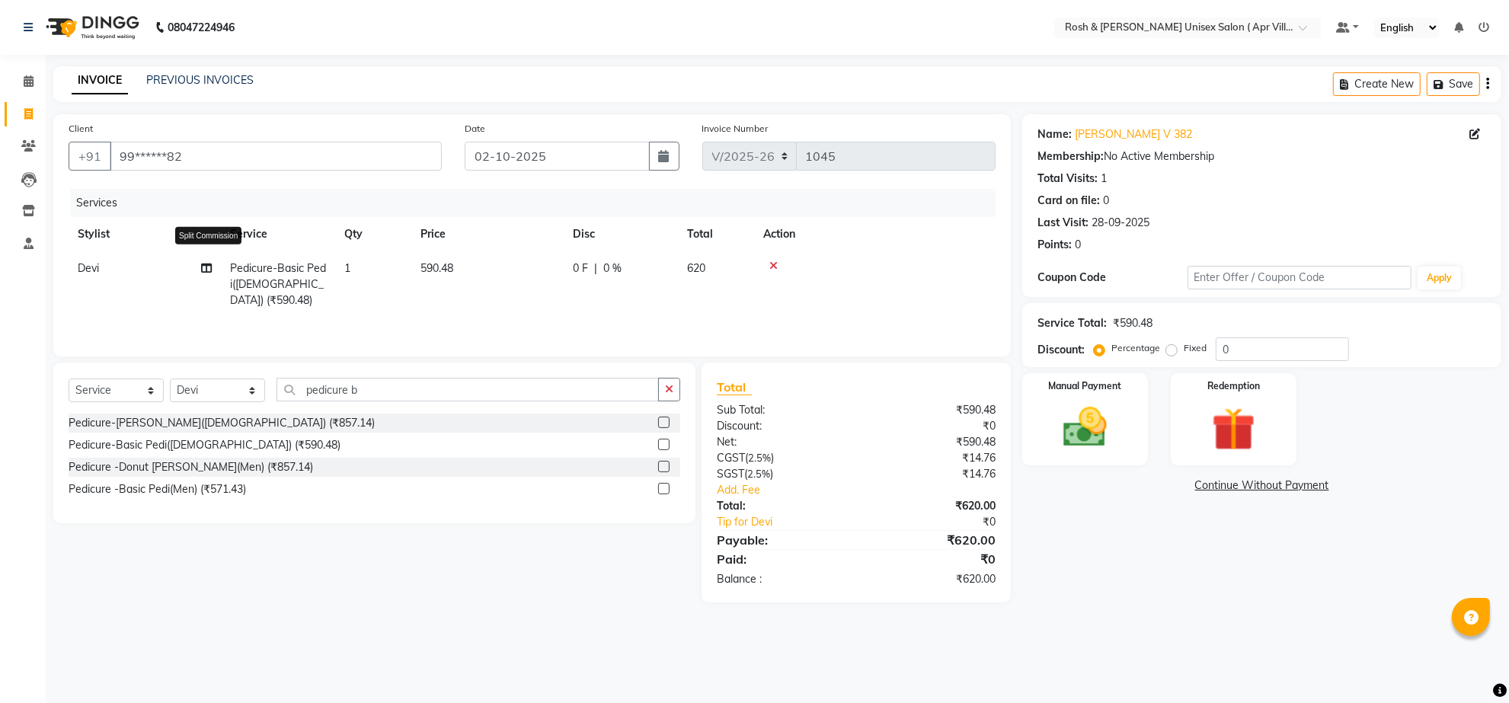
click at [204, 273] on icon at bounding box center [206, 268] width 11 height 11
select select "90602"
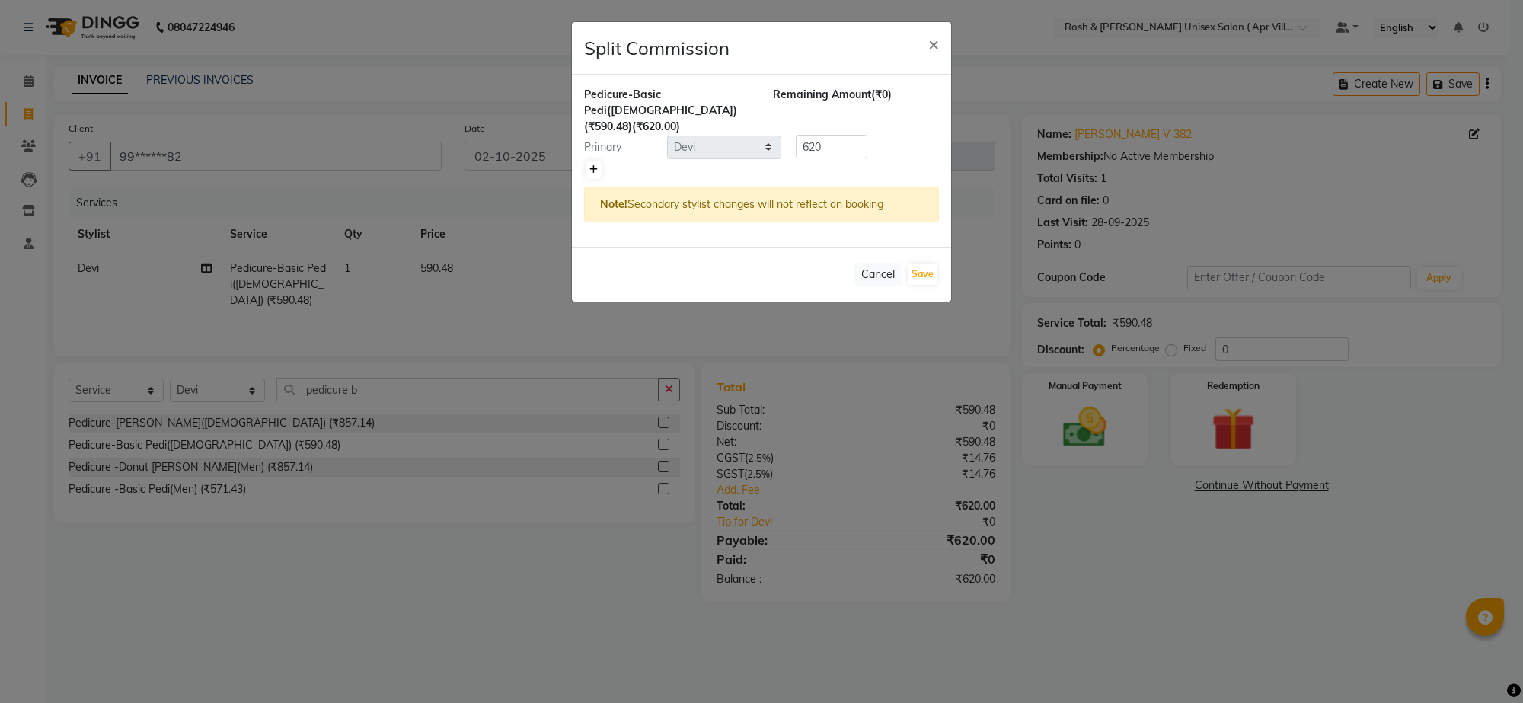
click at [598, 174] on icon at bounding box center [594, 169] width 8 height 9
type input "310"
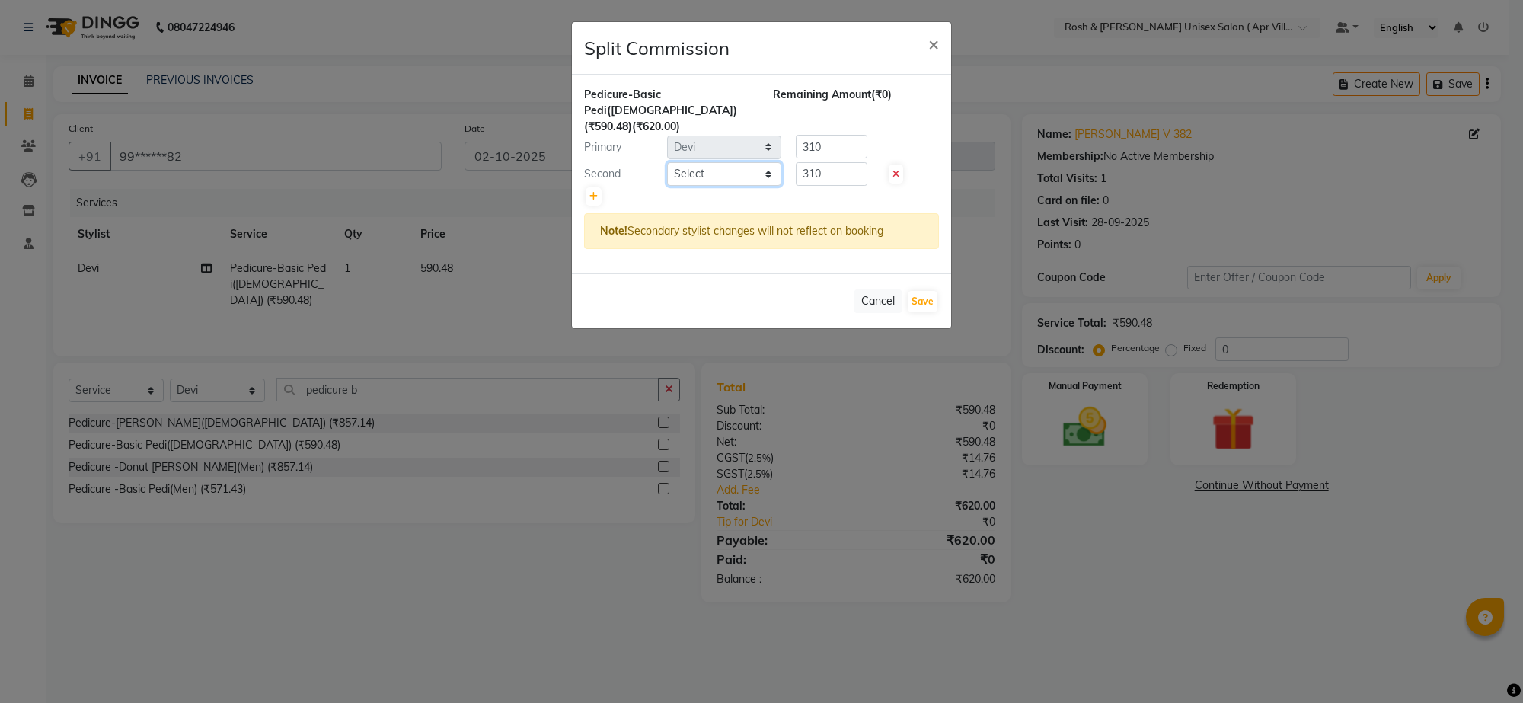
click at [762, 186] on select "Select Aalam Devi Dingg Support [PERSON_NAME] Front Desk Hangma [PERSON_NAME] […" at bounding box center [724, 174] width 114 height 24
select select "90601"
click at [669, 174] on select "Select Aalam Devi Dingg Support [PERSON_NAME] Front Desk Hangma [PERSON_NAME] […" at bounding box center [724, 174] width 114 height 24
click at [919, 312] on button "Save" at bounding box center [923, 301] width 30 height 21
select select "Select"
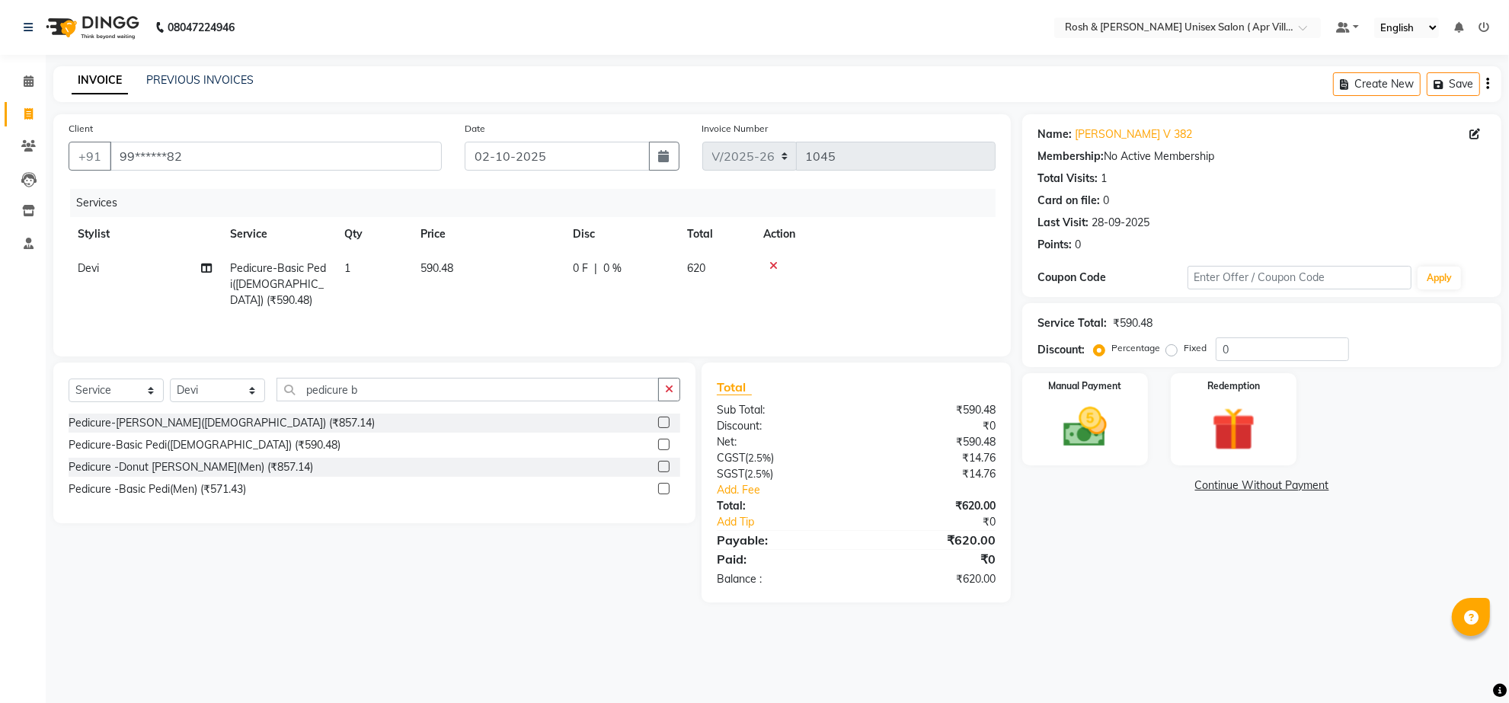
click at [466, 313] on td "590.48" at bounding box center [487, 284] width 152 height 66
select select "90602"
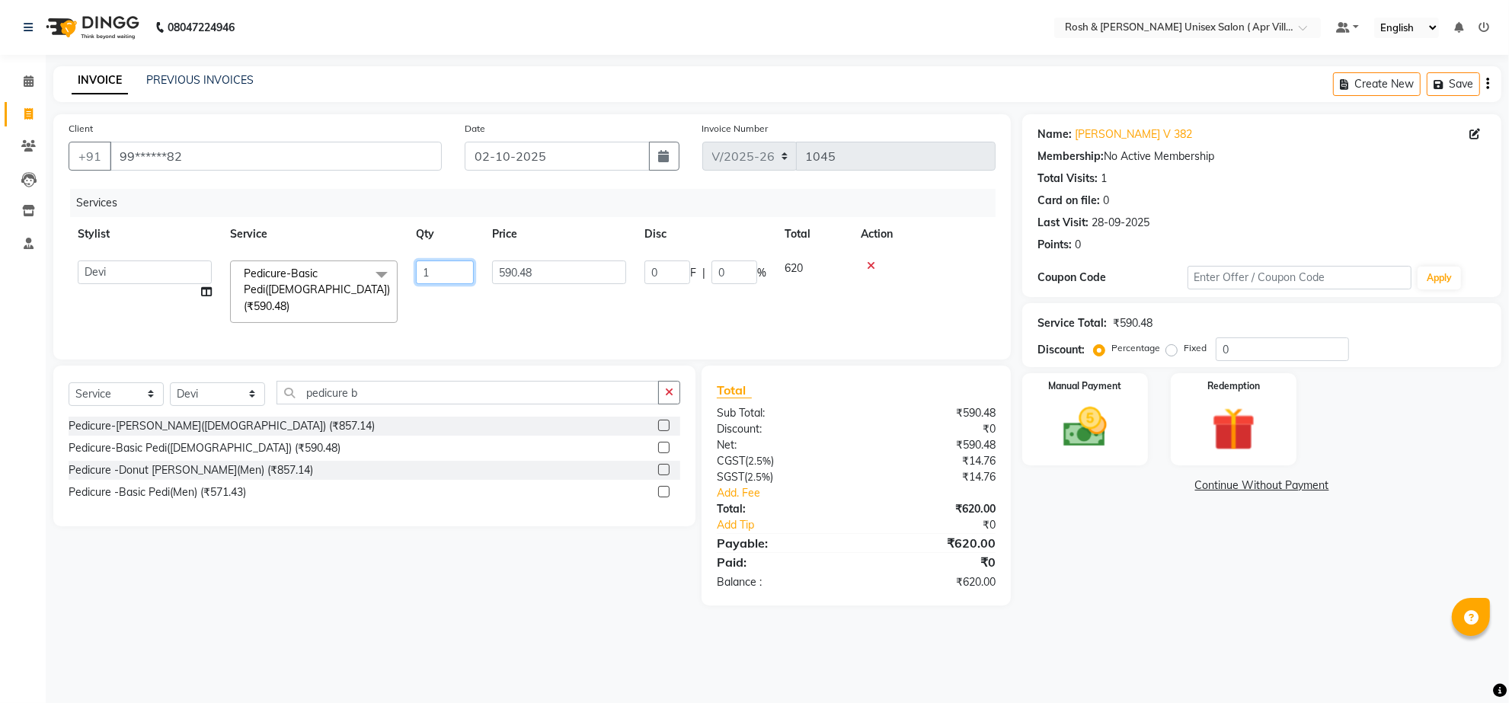
click at [456, 284] on input "1" at bounding box center [445, 273] width 58 height 24
type input "2"
click at [492, 344] on div "Services Stylist Service Qty Price Disc Total Action Aalam Devi Dingg Support […" at bounding box center [532, 266] width 927 height 155
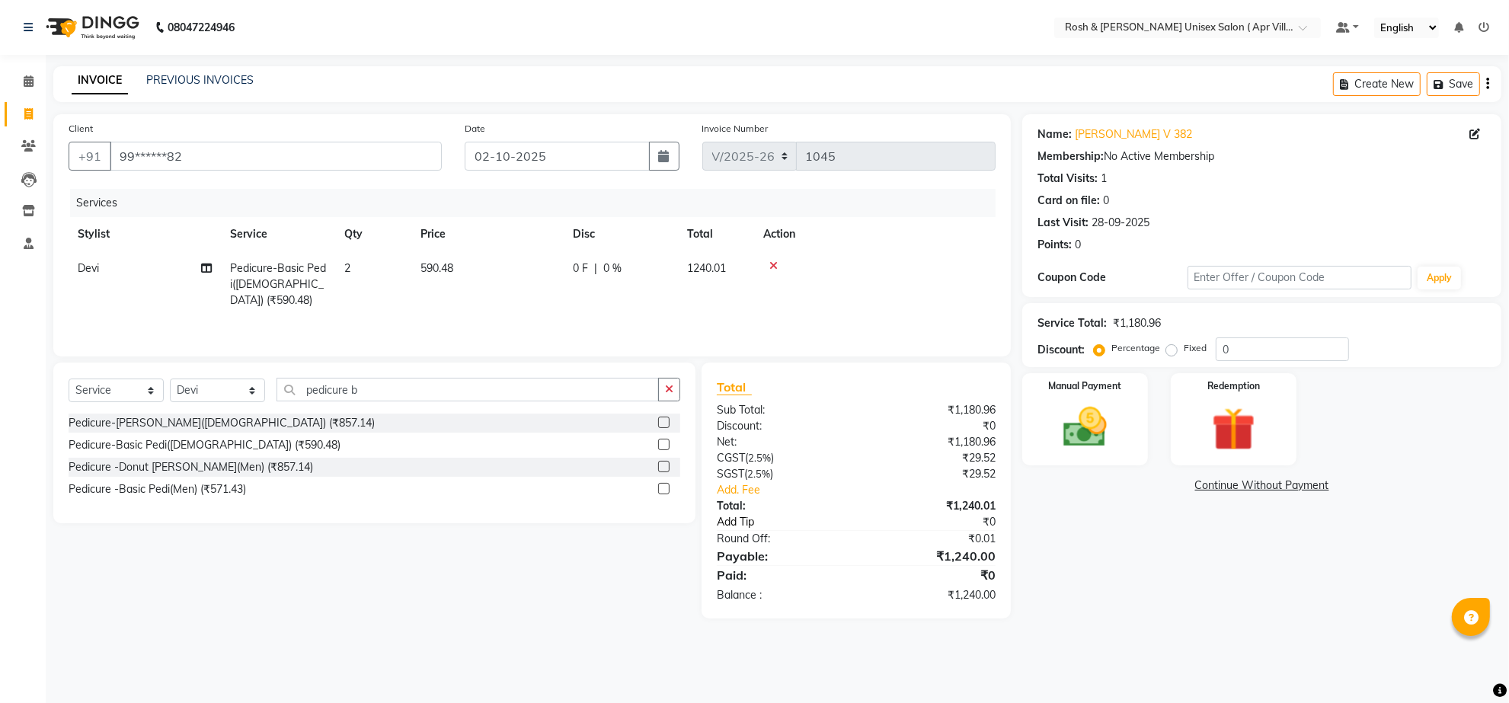
click at [751, 530] on link "Add Tip" at bounding box center [793, 522] width 176 height 16
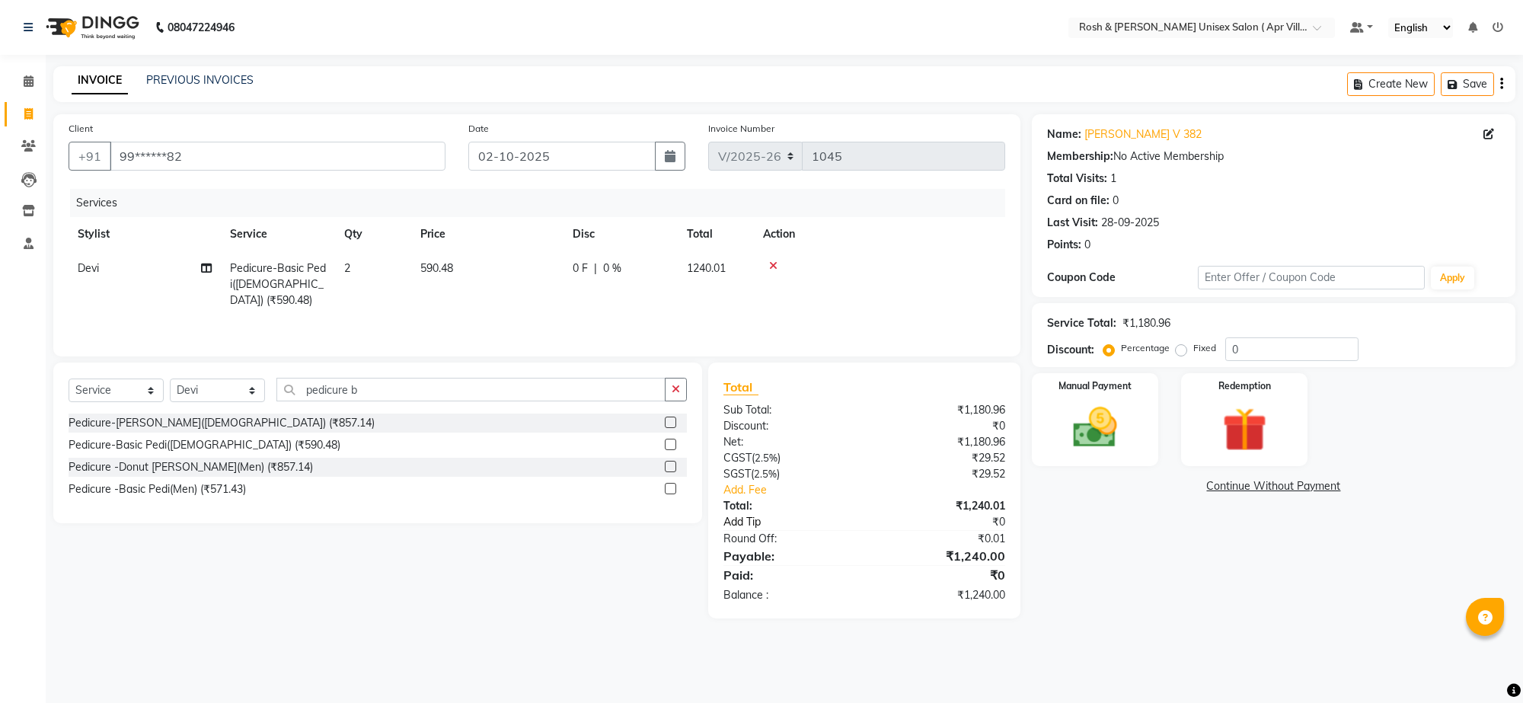
select select "90602"
select select "90601"
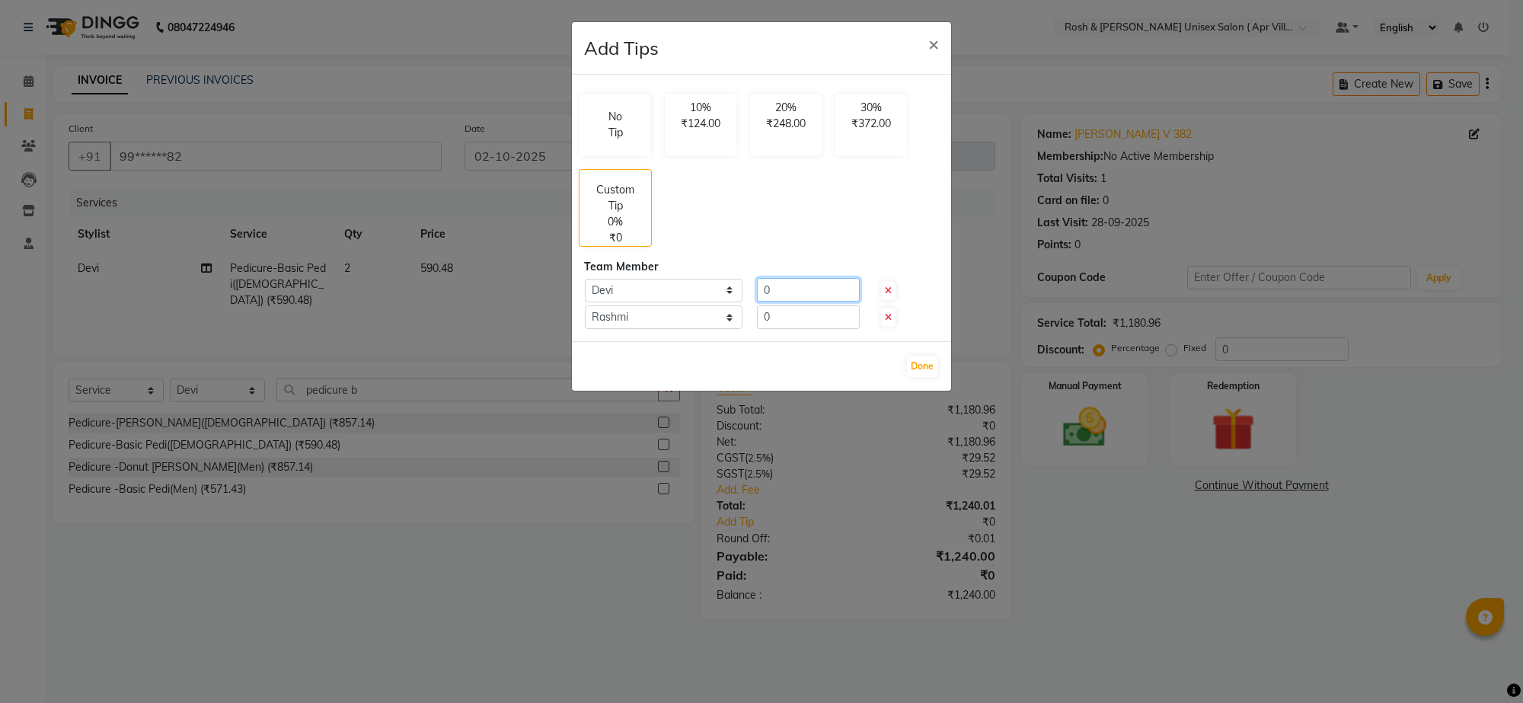
click at [788, 302] on input "0" at bounding box center [808, 290] width 103 height 24
type input "100"
click at [804, 329] on input "0" at bounding box center [808, 317] width 103 height 24
type input "100"
click at [919, 377] on button "Done" at bounding box center [922, 366] width 30 height 21
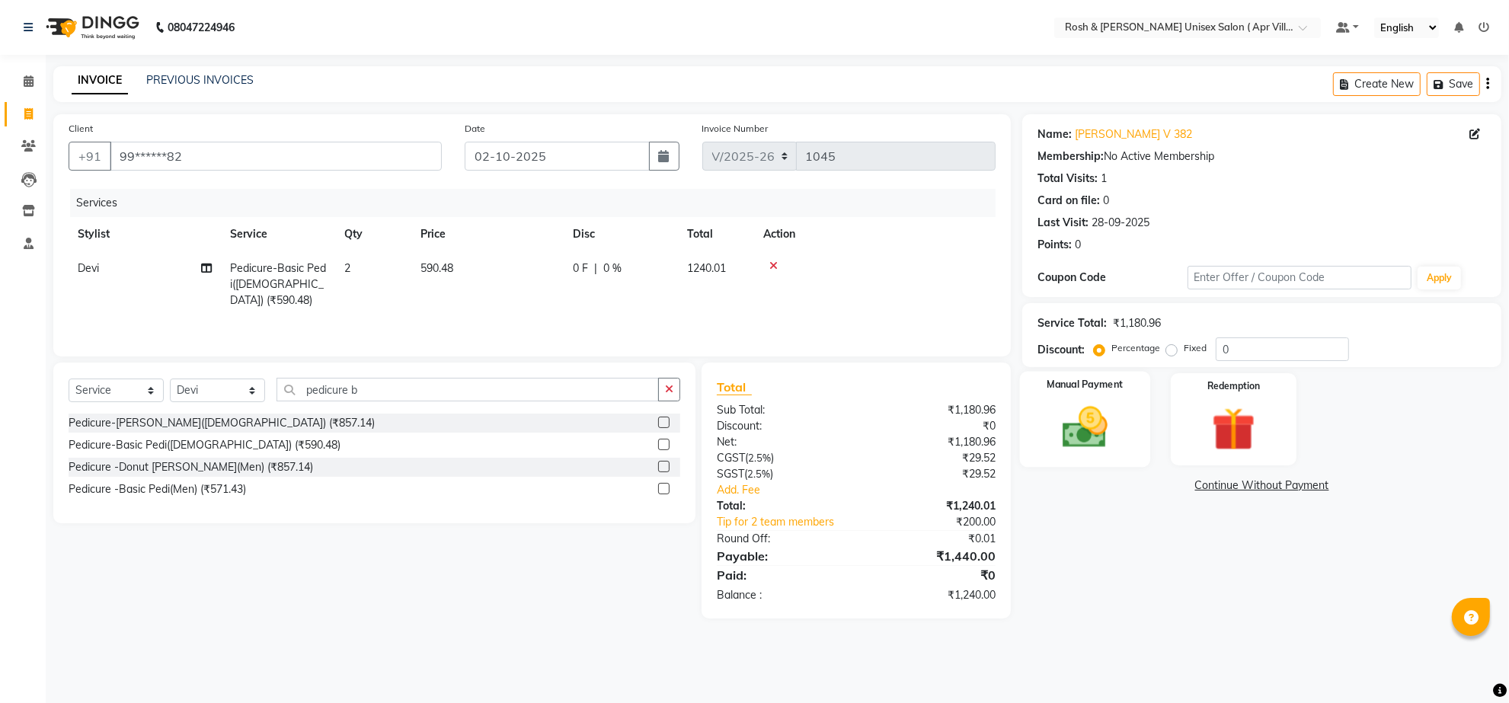
click at [1101, 454] on img at bounding box center [1085, 427] width 74 height 53
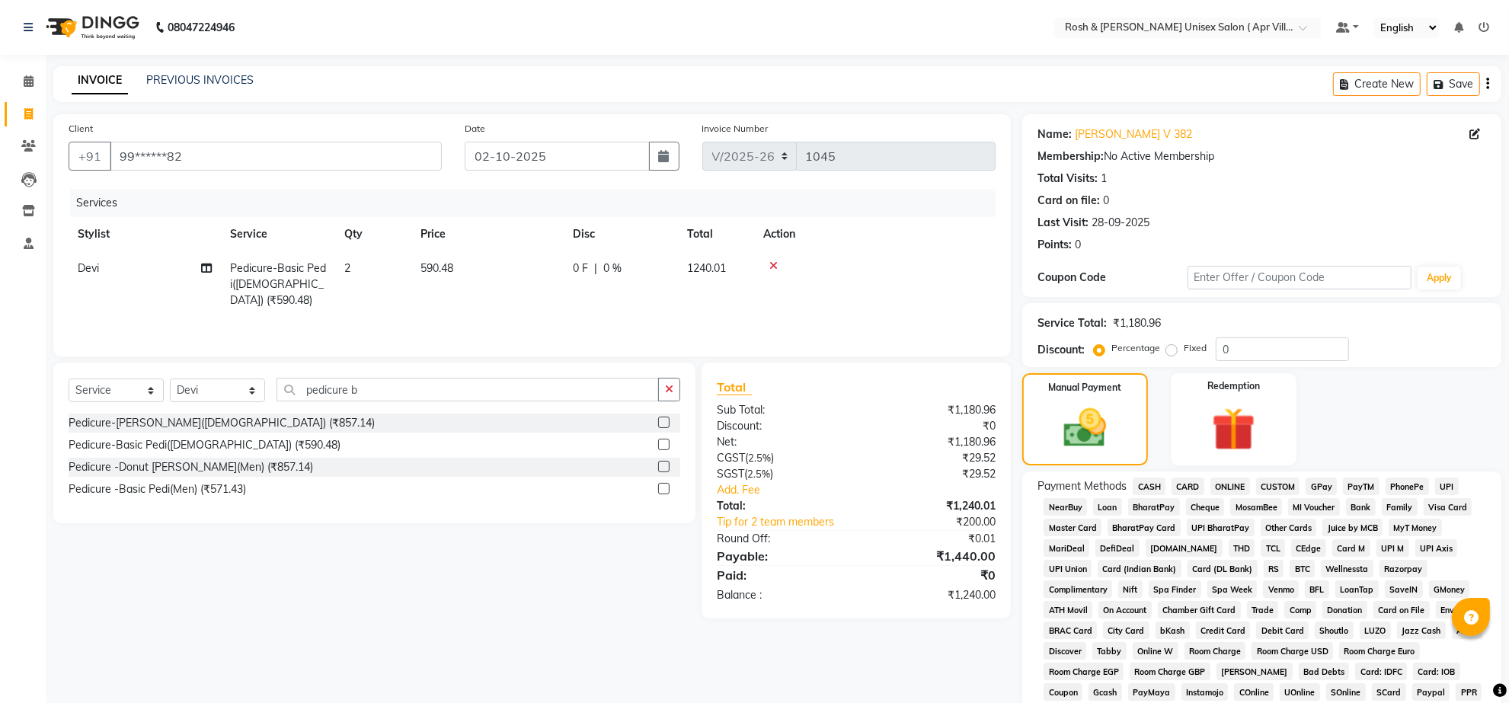
click at [1194, 495] on span "CARD" at bounding box center [1188, 487] width 33 height 18
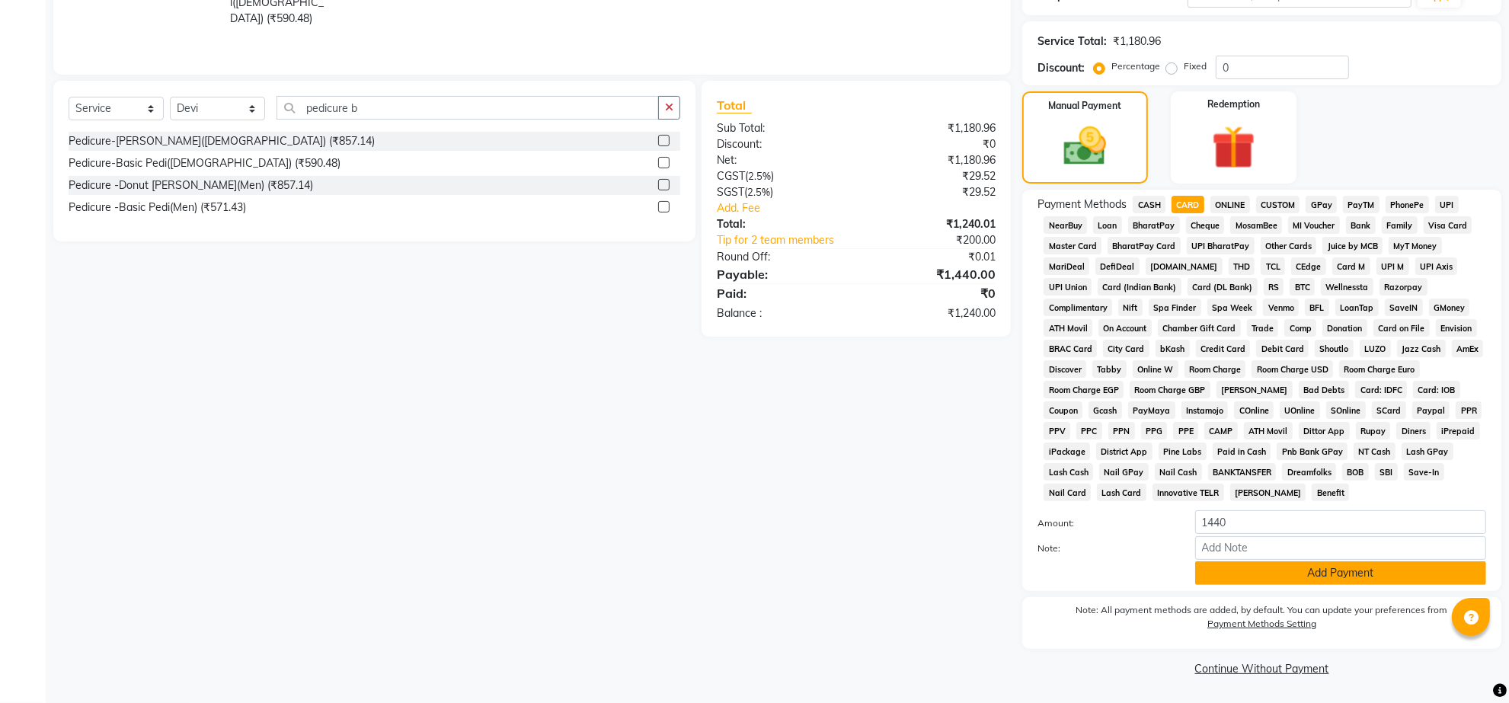
click at [1300, 561] on button "Add Payment" at bounding box center [1340, 573] width 291 height 24
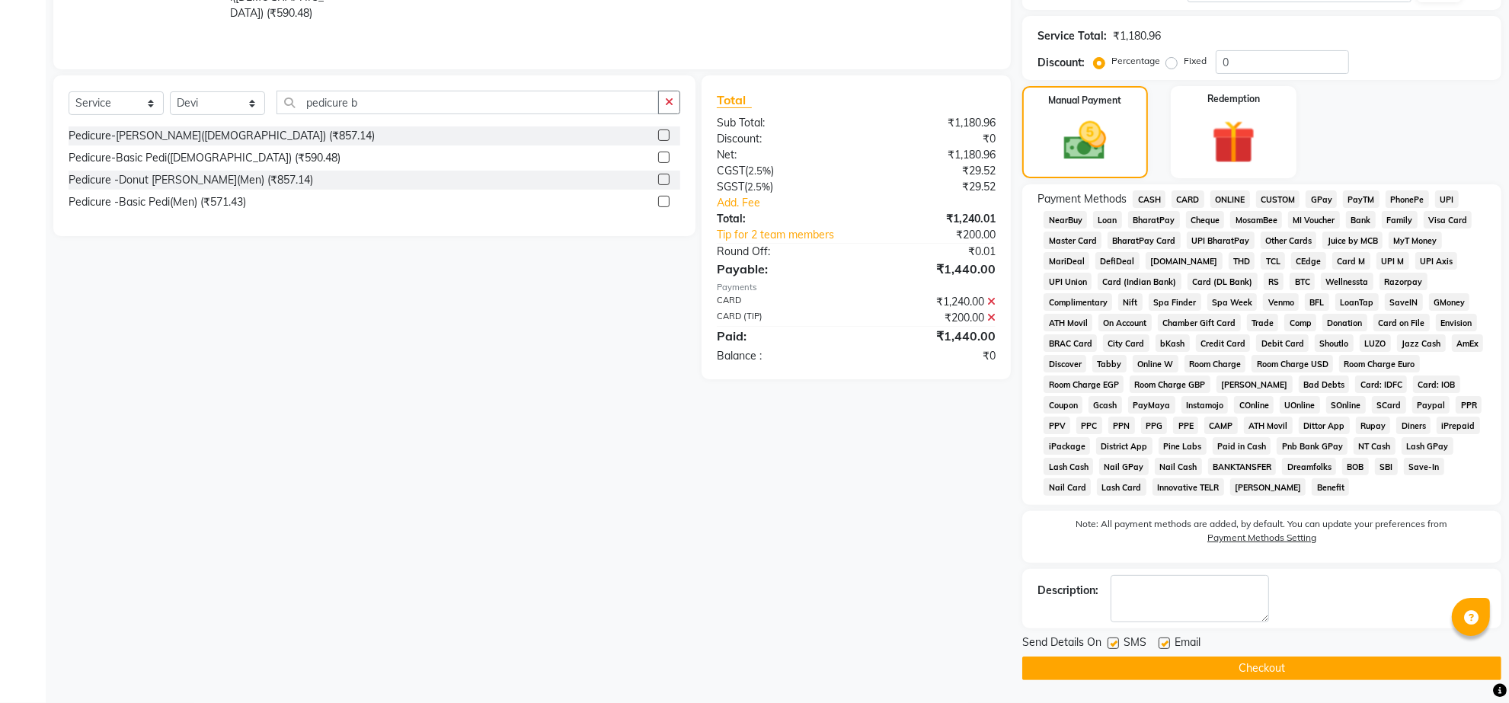
scroll to position [406, 0]
click at [1254, 665] on button "Checkout" at bounding box center [1261, 669] width 479 height 24
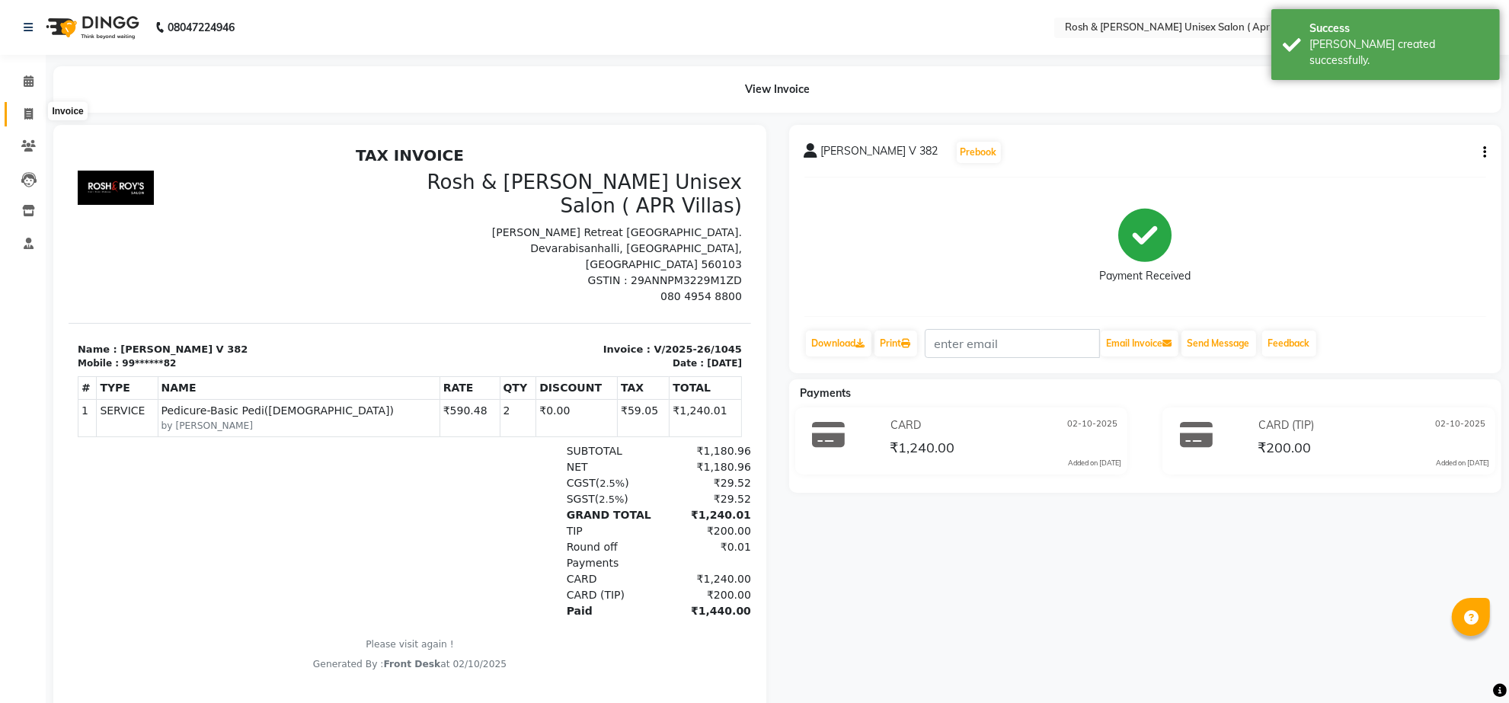
click at [30, 110] on icon at bounding box center [28, 113] width 8 height 11
select select "service"
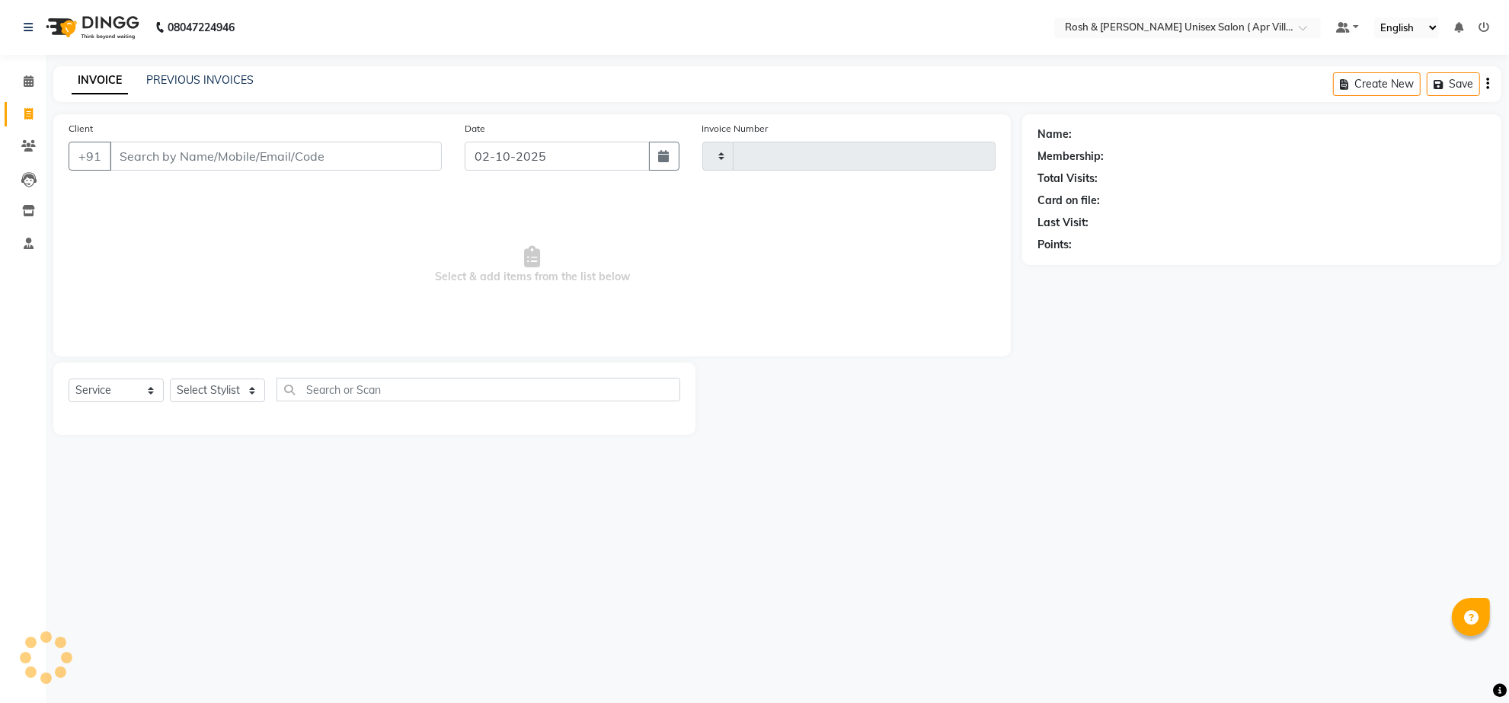
type input "1046"
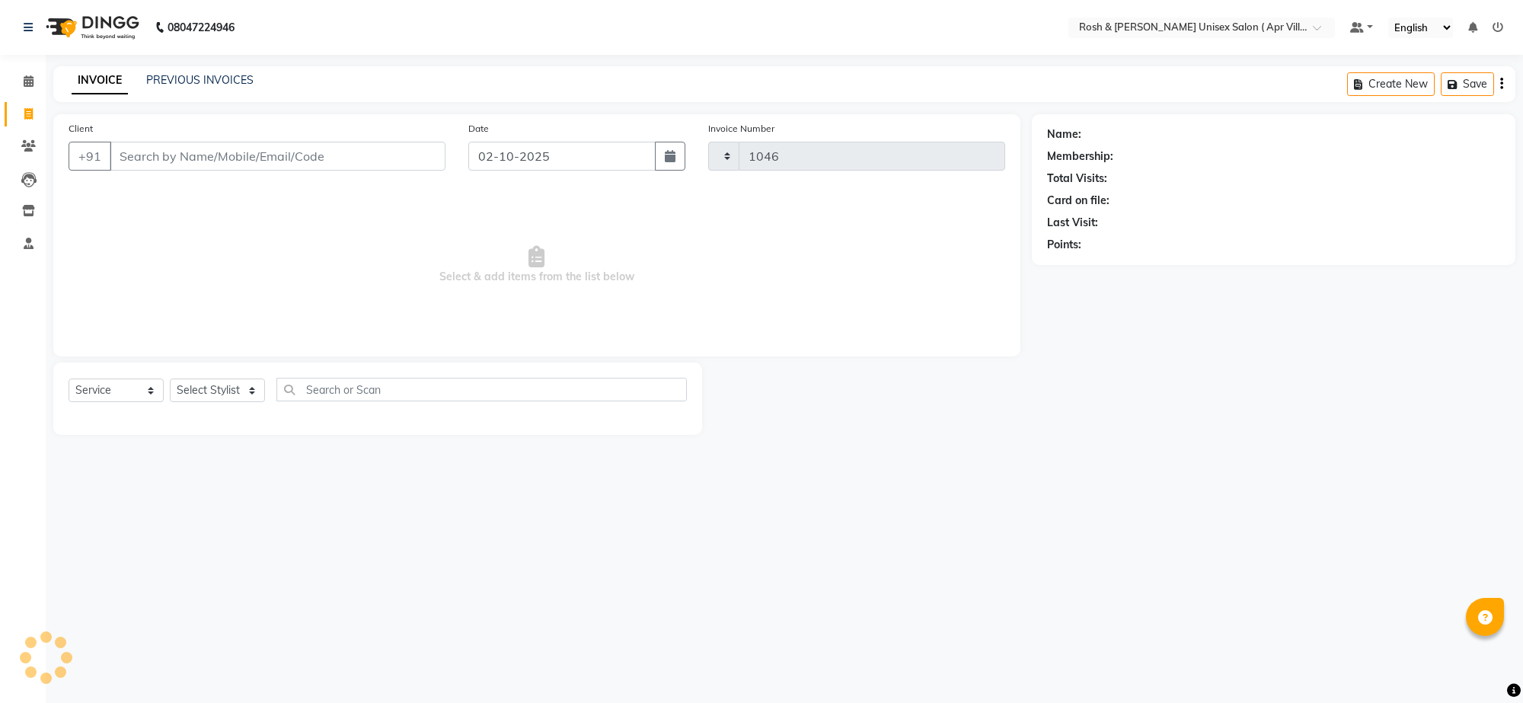
select select "8955"
click at [173, 171] on input "Client" at bounding box center [278, 156] width 336 height 29
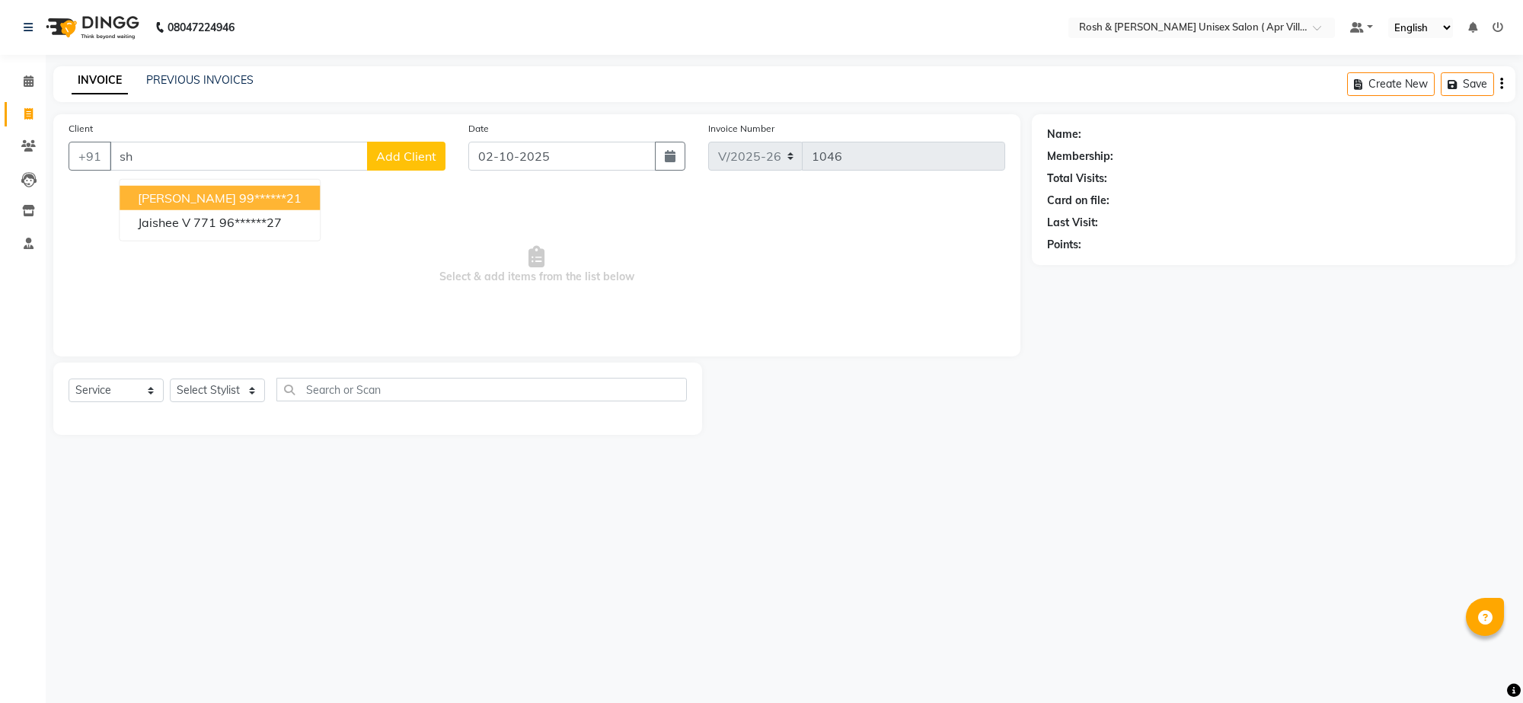
type input "s"
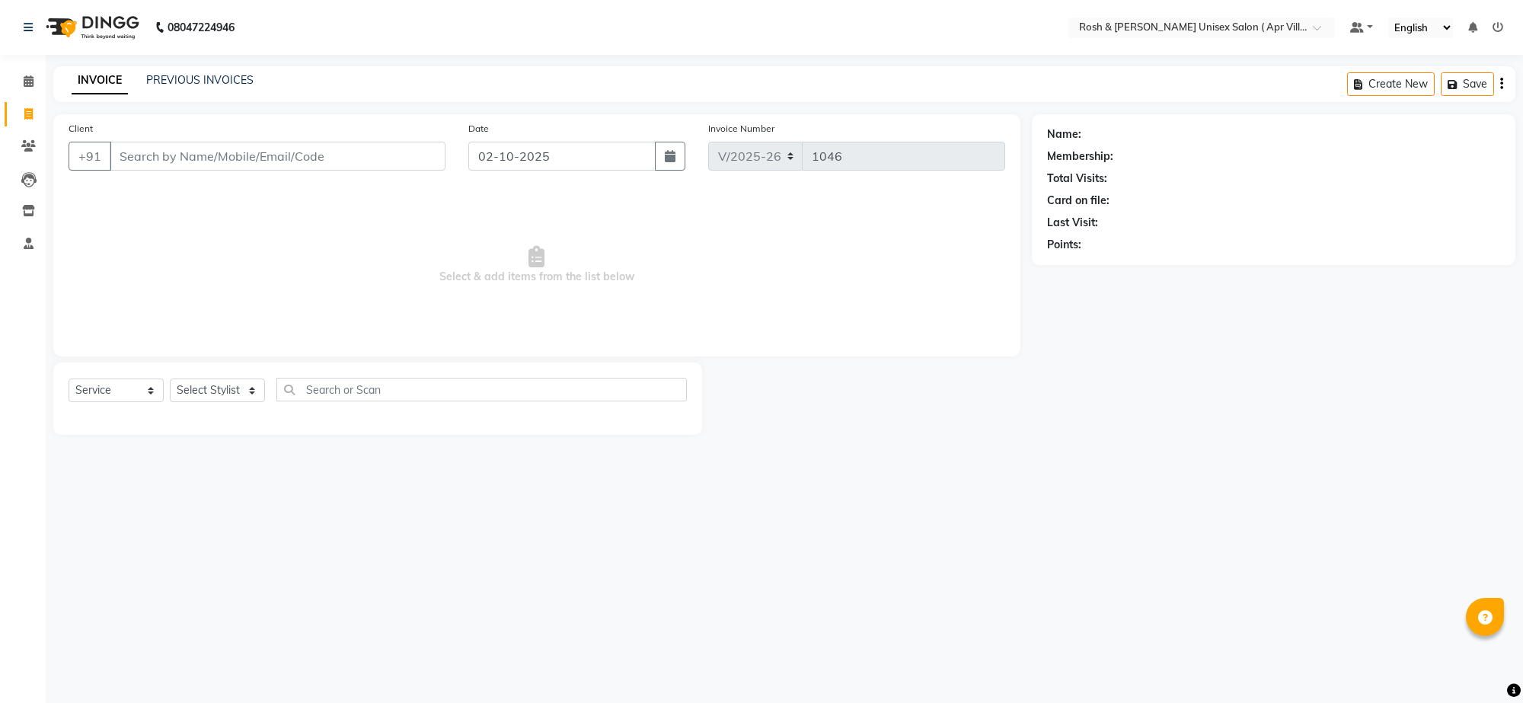
click at [138, 170] on input "Client" at bounding box center [278, 156] width 336 height 29
type input "8095842194"
click at [404, 164] on span "Add Client" at bounding box center [406, 156] width 60 height 15
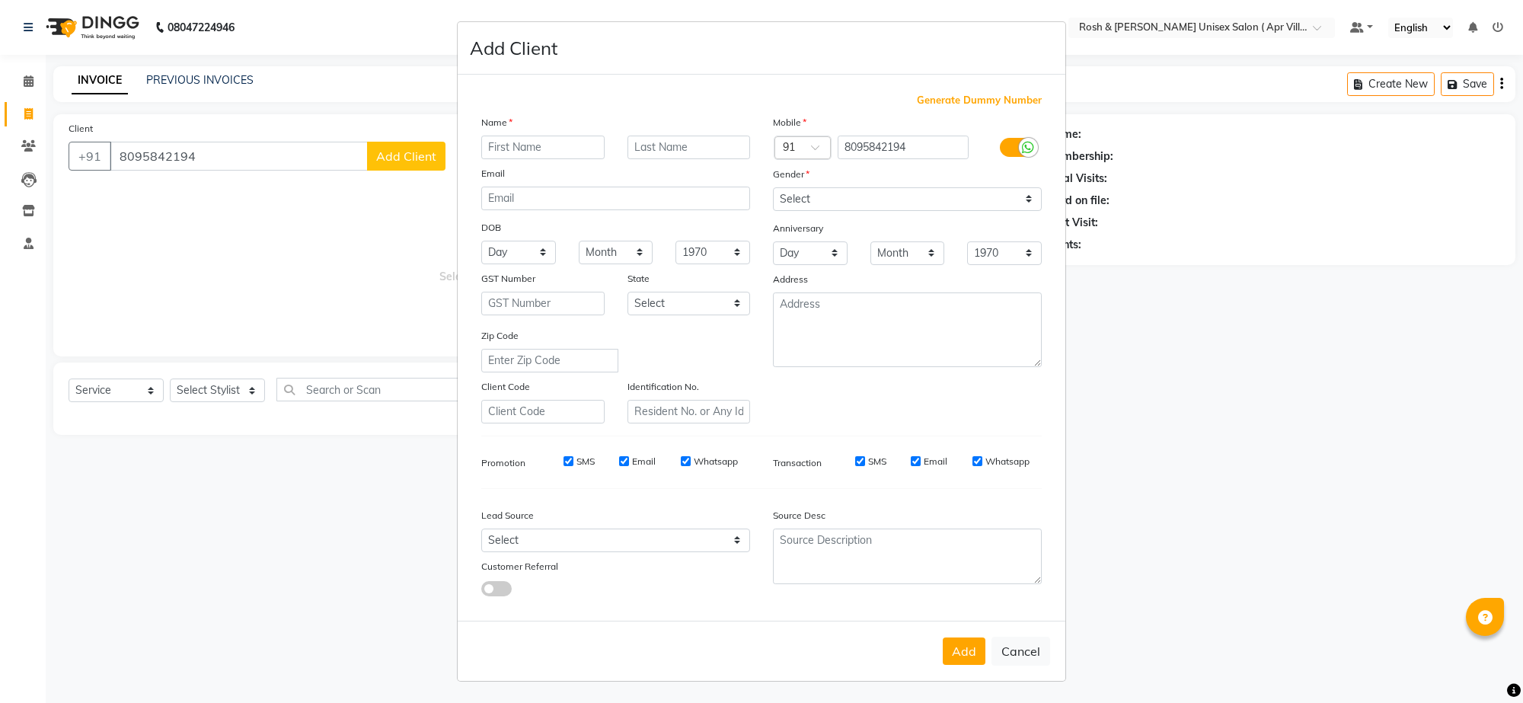
click at [530, 159] on input "text" at bounding box center [542, 148] width 123 height 24
type input "Sheeba V 654"
click at [1032, 211] on div "Select [DEMOGRAPHIC_DATA] [DEMOGRAPHIC_DATA] Other Prefer Not To Say" at bounding box center [908, 199] width 292 height 24
click at [1014, 211] on select "Select [DEMOGRAPHIC_DATA] [DEMOGRAPHIC_DATA] Other Prefer Not To Say" at bounding box center [907, 199] width 269 height 24
select select "[DEMOGRAPHIC_DATA]"
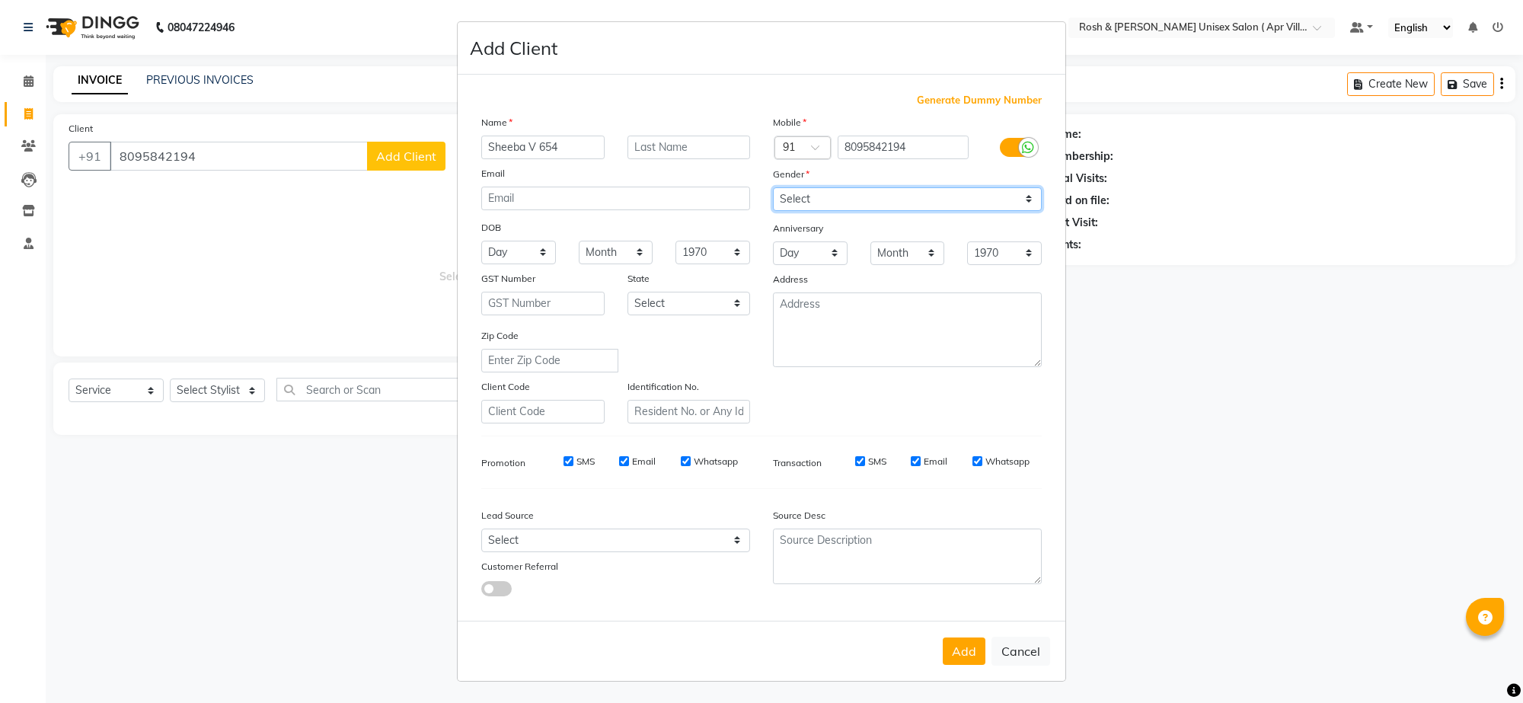
click at [773, 211] on select "Select [DEMOGRAPHIC_DATA] [DEMOGRAPHIC_DATA] Other Prefer Not To Say" at bounding box center [907, 199] width 269 height 24
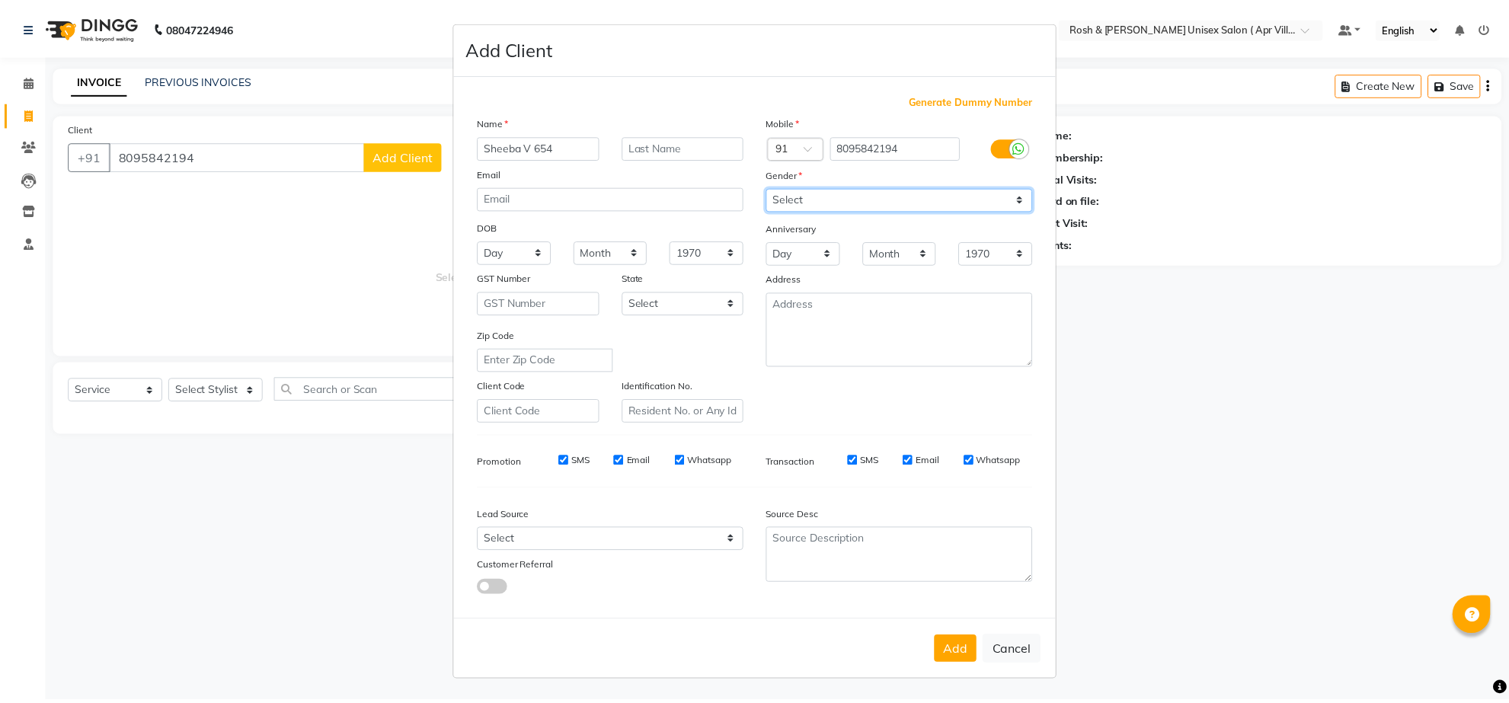
scroll to position [129, 0]
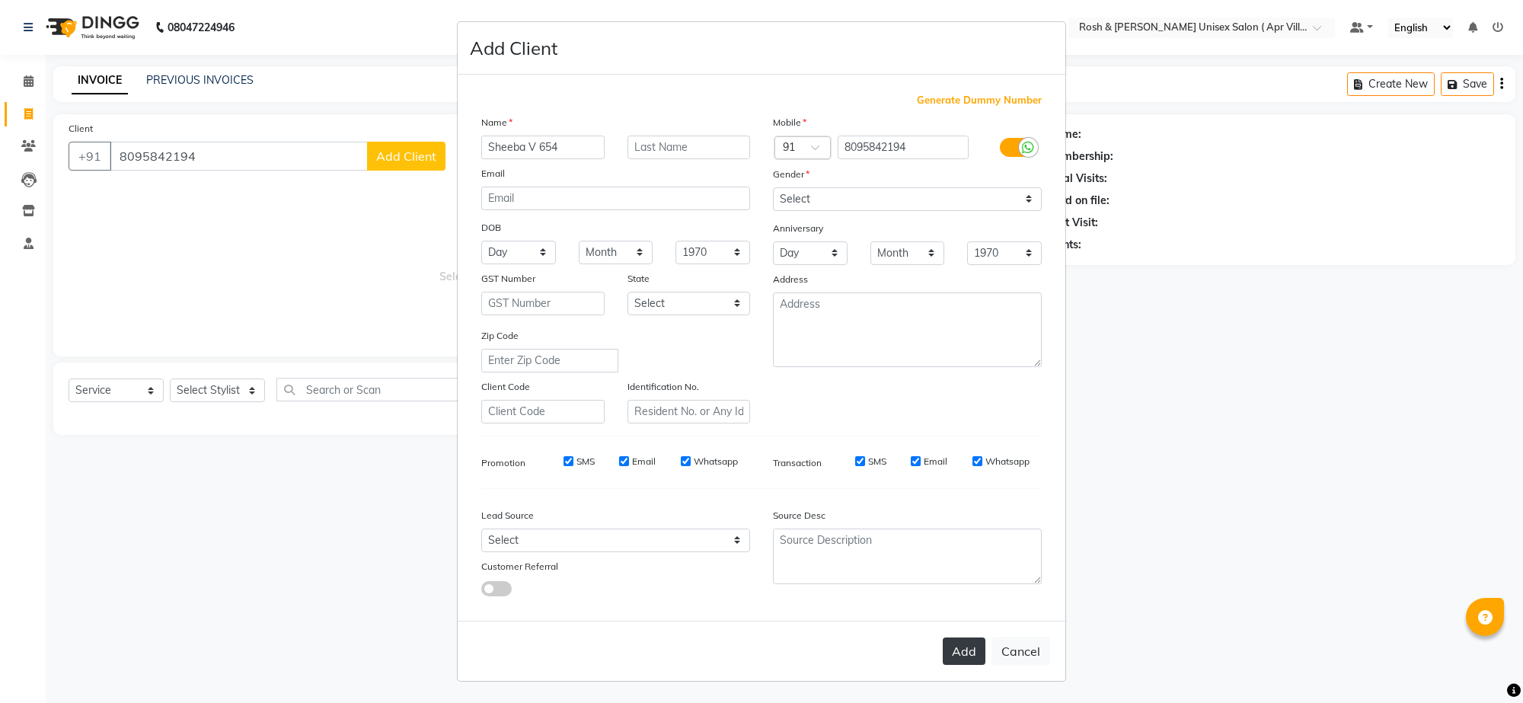
click at [943, 638] on button "Add" at bounding box center [964, 651] width 43 height 27
type input "80******94"
select select
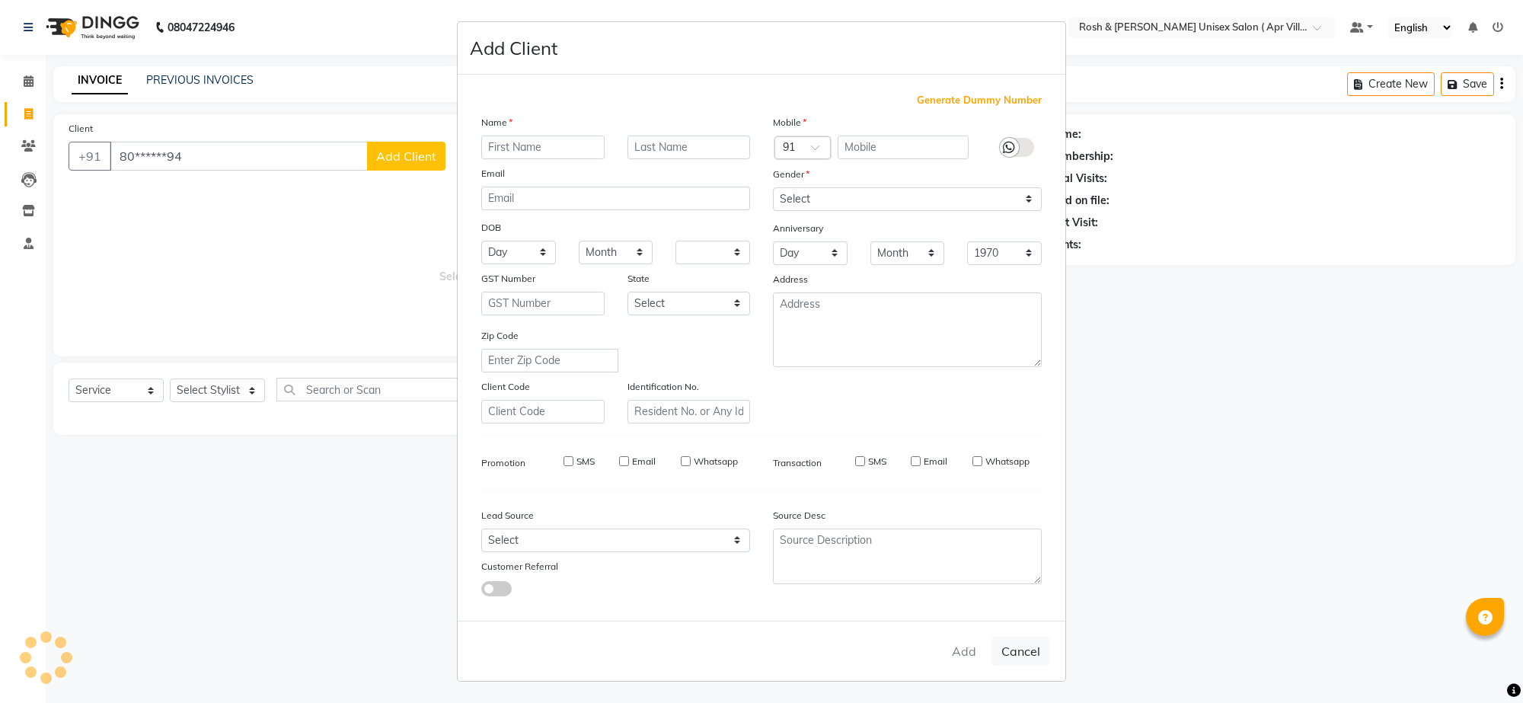
select select
checkbox input "false"
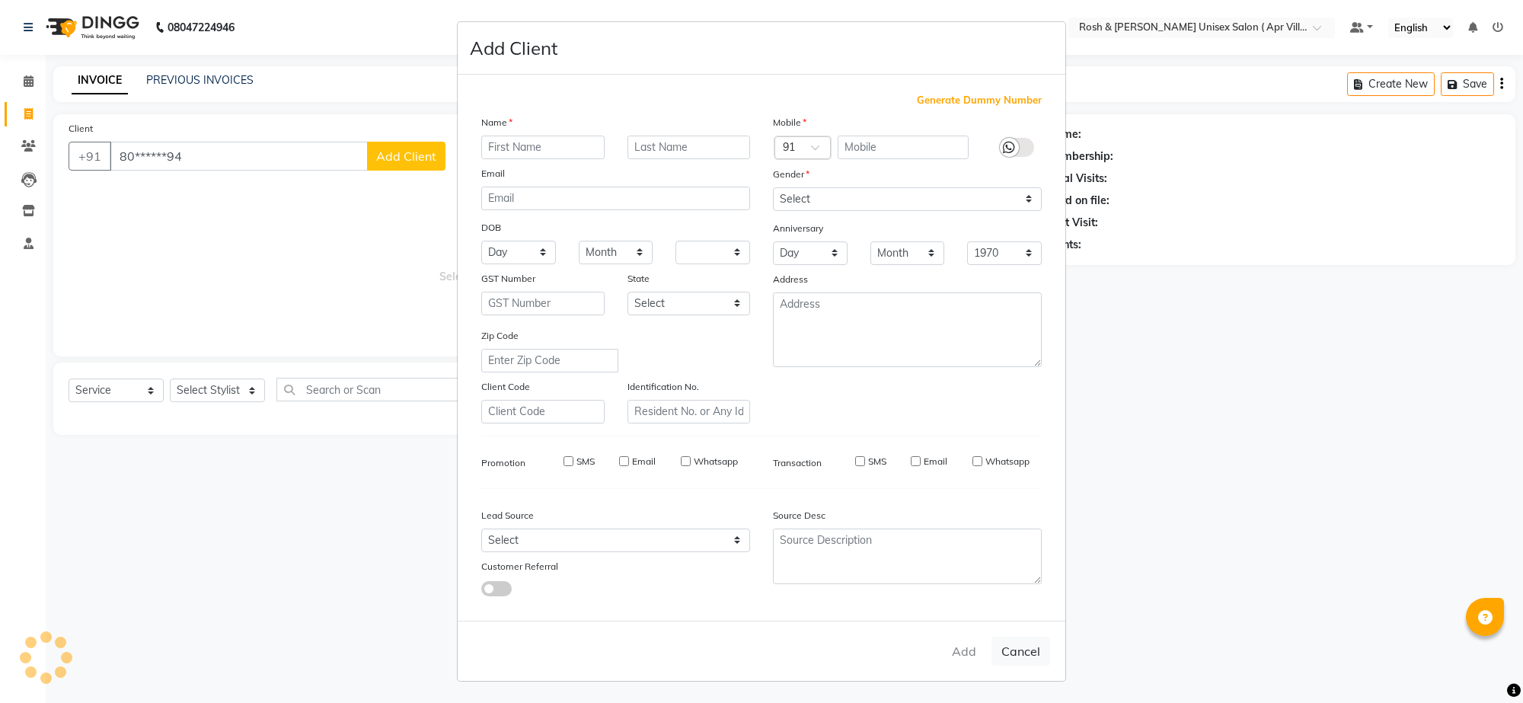
checkbox input "false"
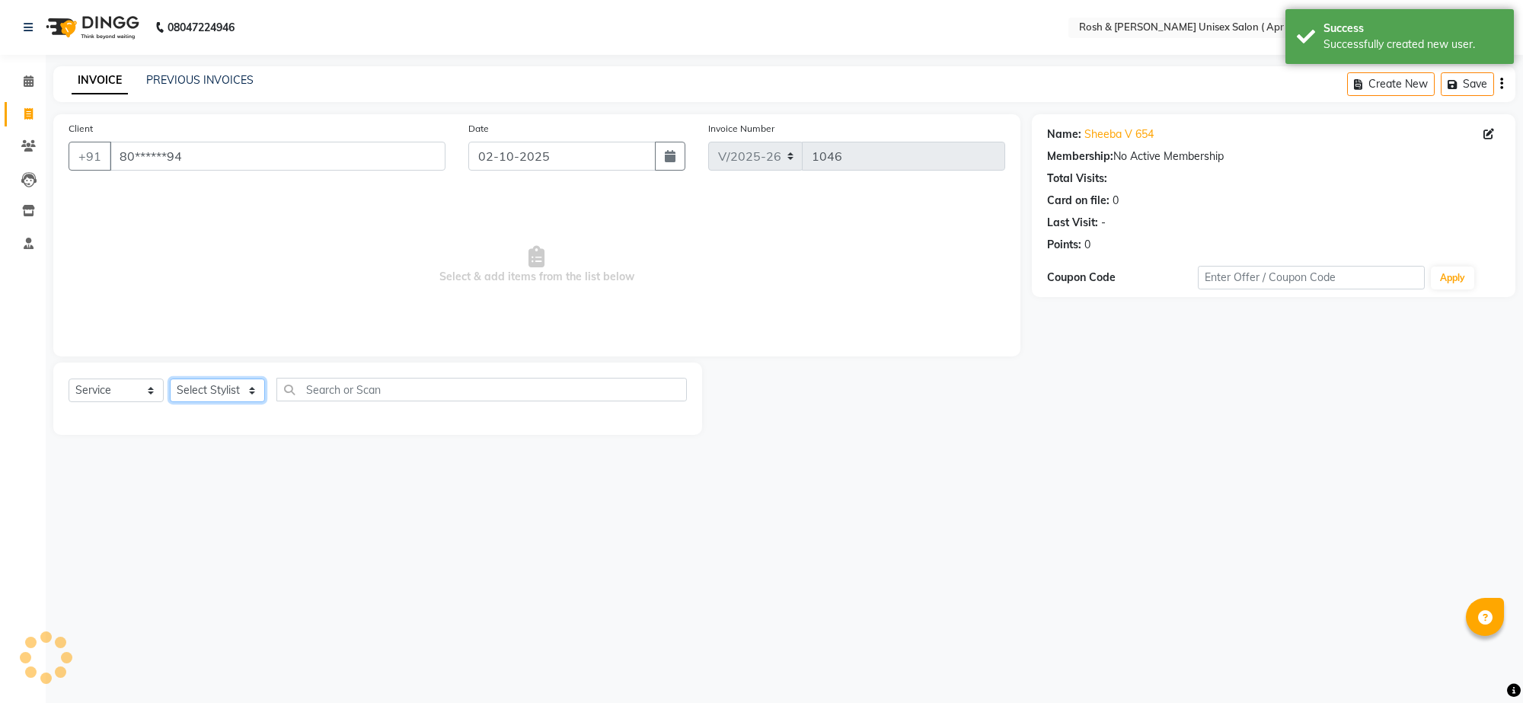
click at [249, 402] on select "Select Stylist Aalam Devi Dingg Support [PERSON_NAME] Front Desk Hangma Imran […" at bounding box center [217, 391] width 95 height 24
select select "90879"
click at [333, 401] on input "text" at bounding box center [482, 390] width 411 height 24
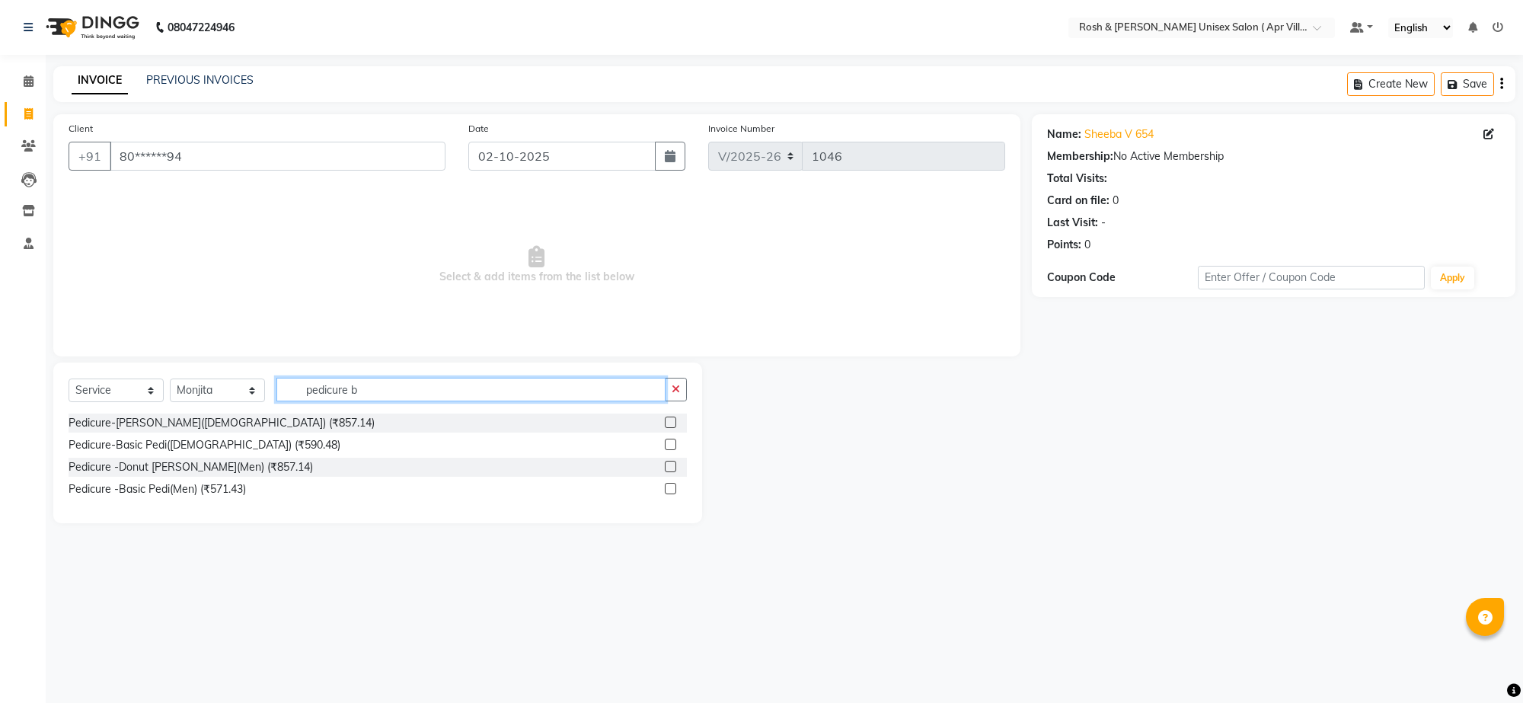
type input "pedicure b"
click at [665, 450] on label at bounding box center [670, 444] width 11 height 11
click at [665, 450] on input "checkbox" at bounding box center [670, 445] width 10 height 10
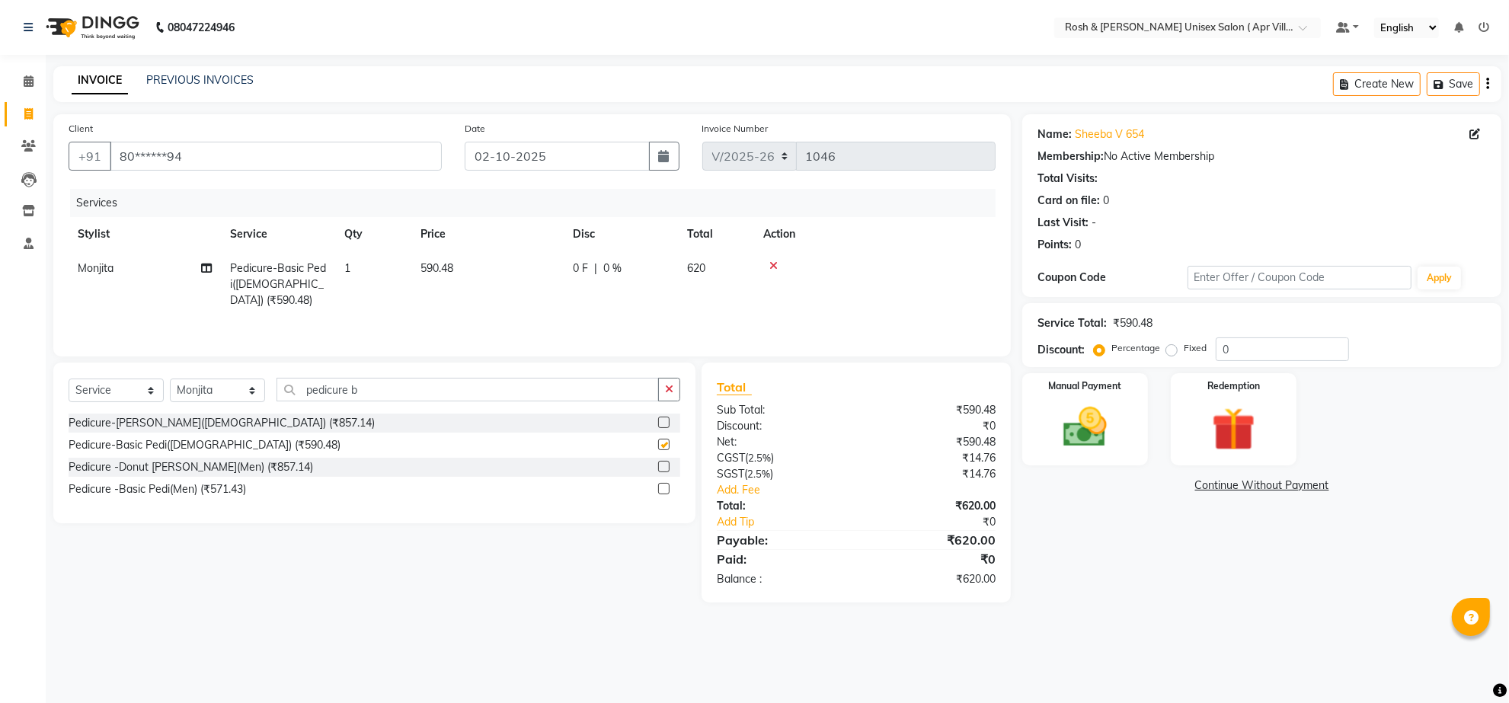
checkbox input "false"
click at [263, 402] on select "Select Stylist Aalam Devi Dingg Support [PERSON_NAME] Front Desk Hangma Imran […" at bounding box center [217, 391] width 95 height 24
select select "90610"
click at [388, 401] on input "pedicure b" at bounding box center [468, 390] width 382 height 24
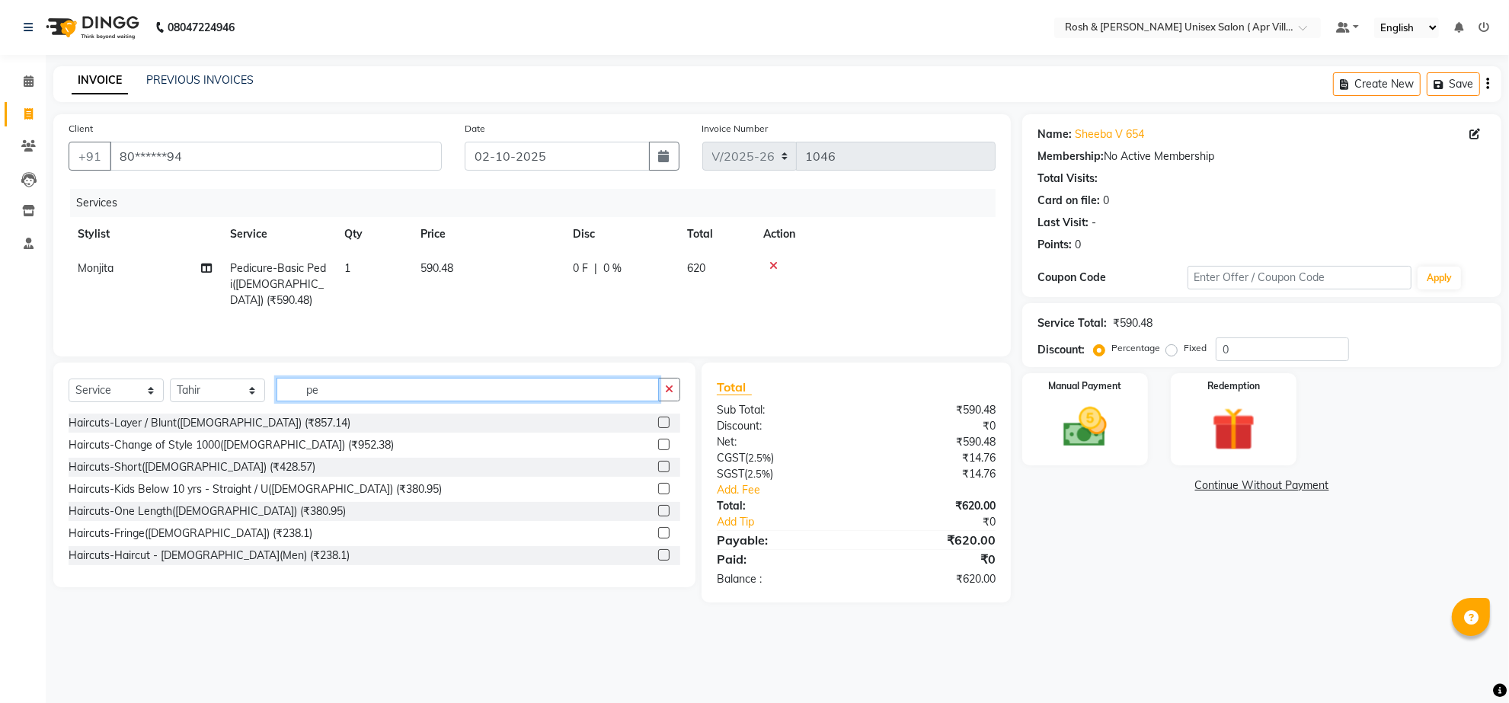
type input "p"
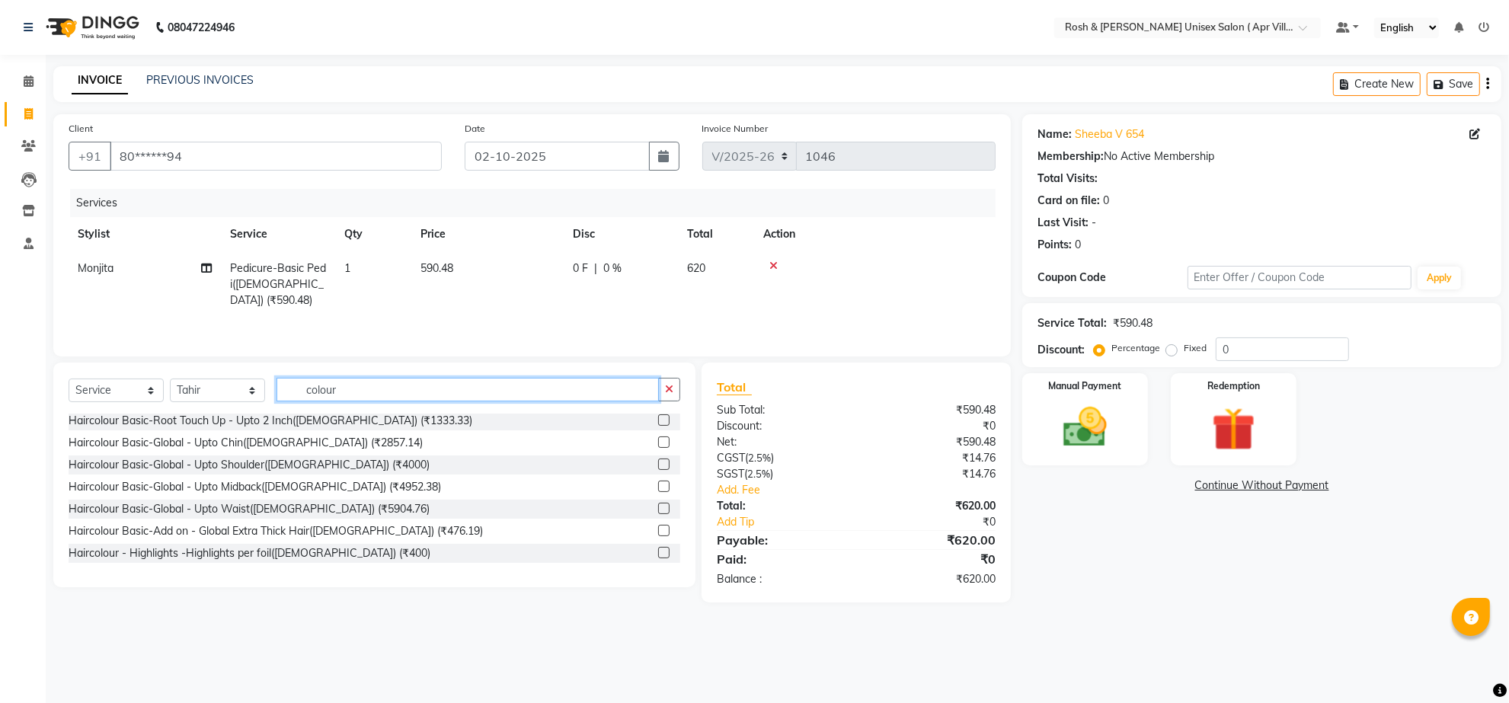
scroll to position [30, 0]
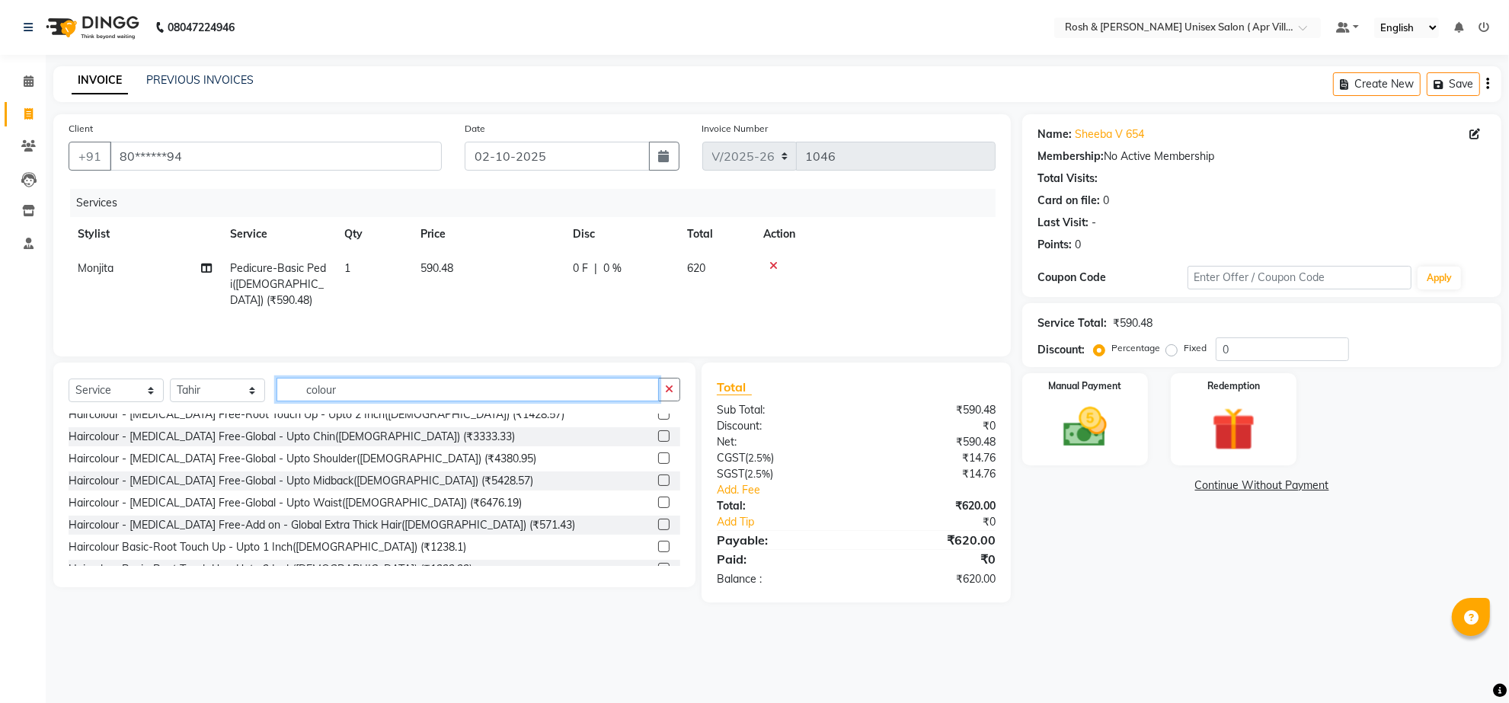
type input "colour"
click at [658, 552] on label at bounding box center [663, 546] width 11 height 11
click at [658, 552] on input "checkbox" at bounding box center [663, 547] width 10 height 10
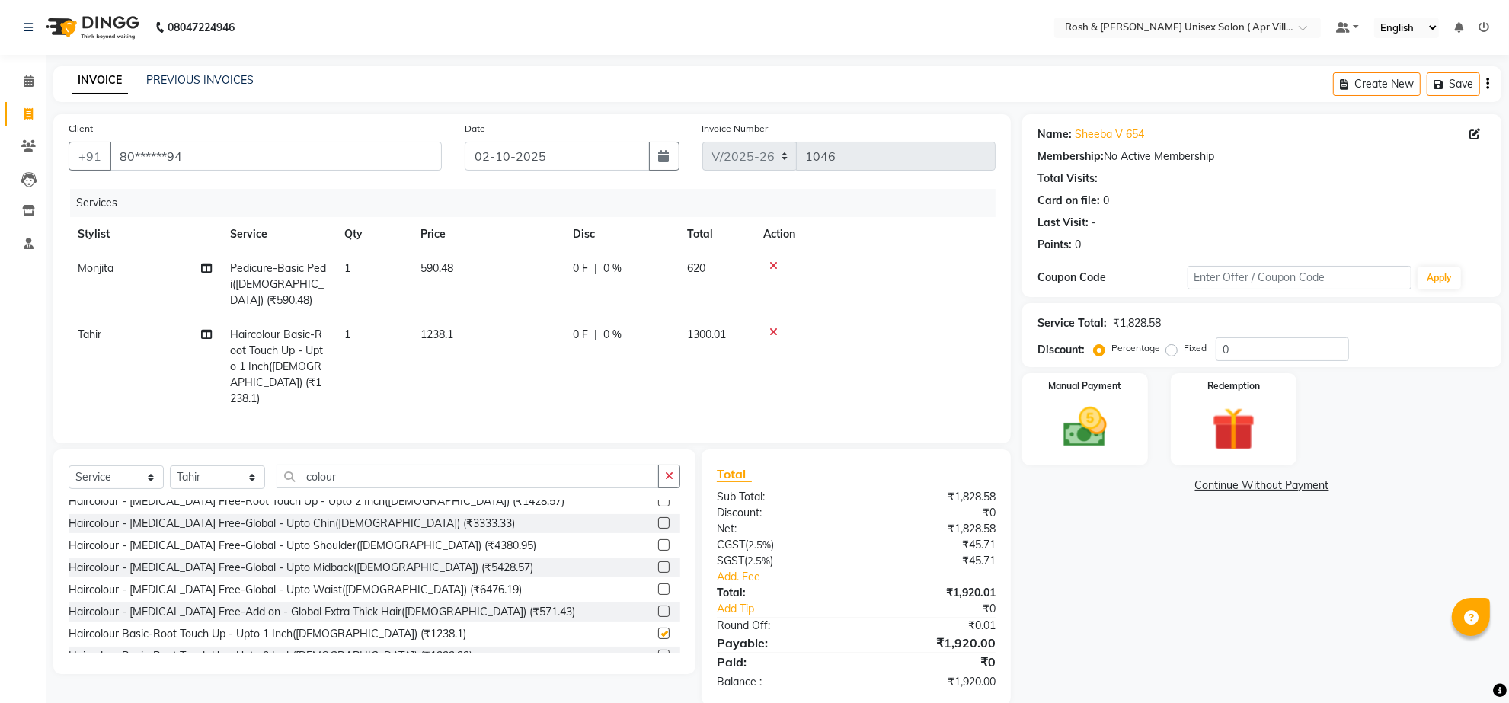
checkbox input "false"
click at [443, 385] on td "1238.1" at bounding box center [487, 367] width 152 height 98
select select "90610"
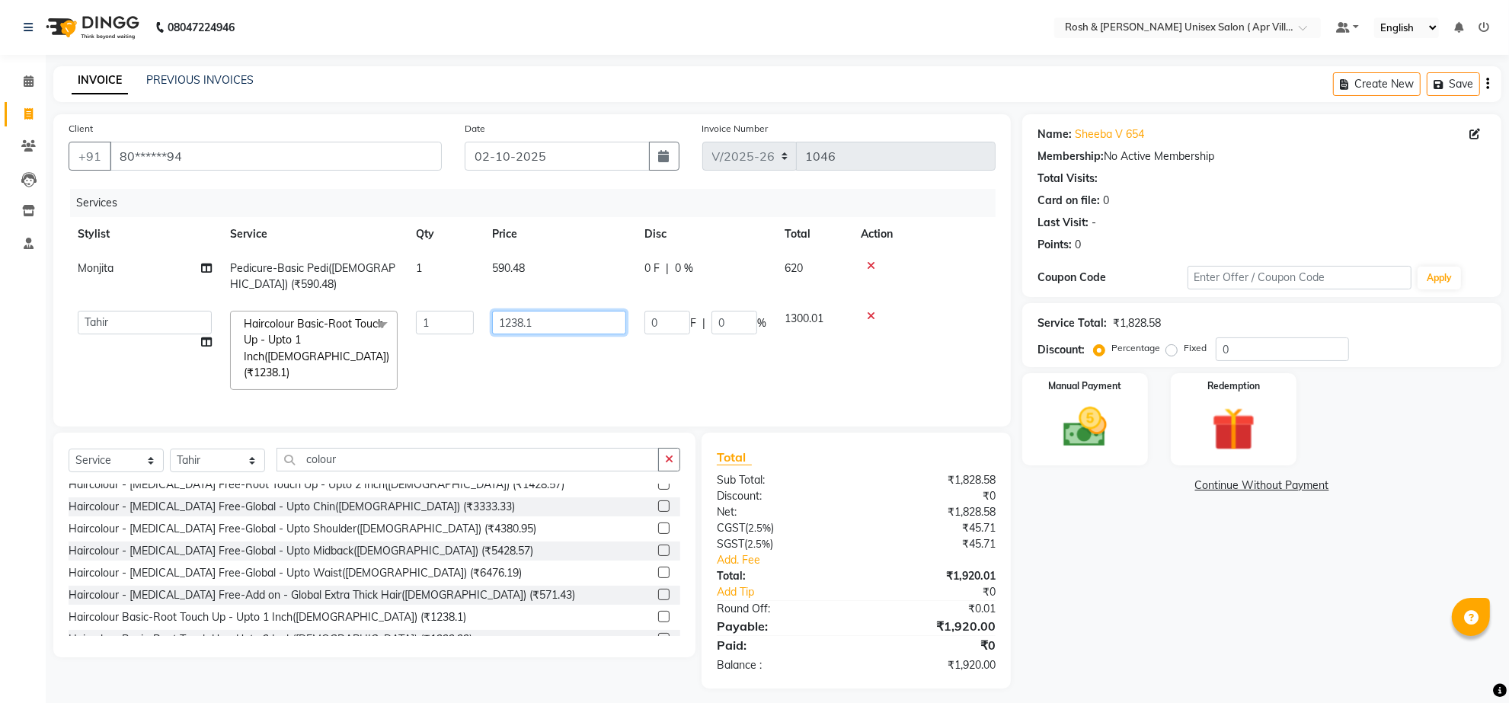
click at [570, 334] on input "1238.1" at bounding box center [559, 323] width 134 height 24
type input "1"
type input "1142.85"
click at [603, 399] on tr "[PERSON_NAME] Support [PERSON_NAME] Front Desk Hangma [PERSON_NAME] [PERSON_NAM…" at bounding box center [532, 351] width 927 height 98
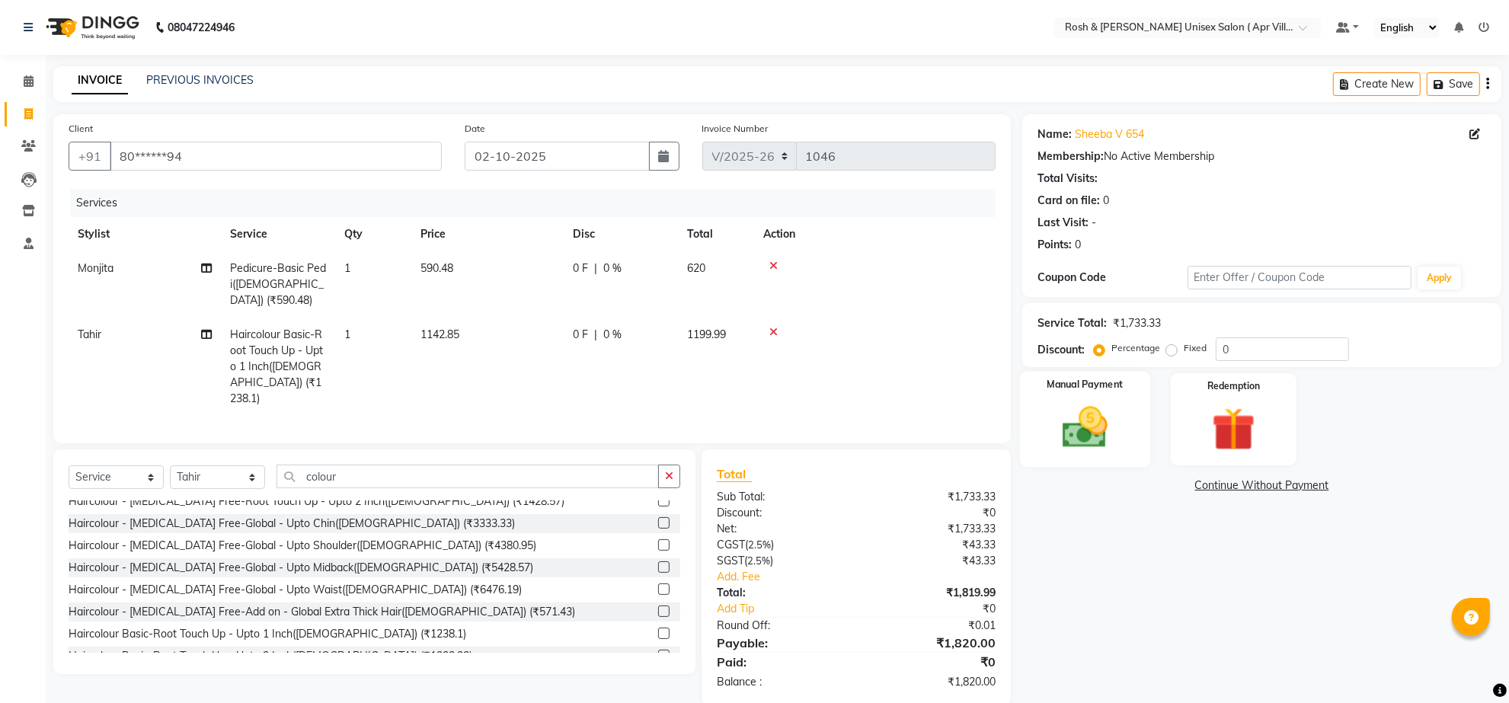
click at [1082, 454] on img at bounding box center [1085, 427] width 74 height 53
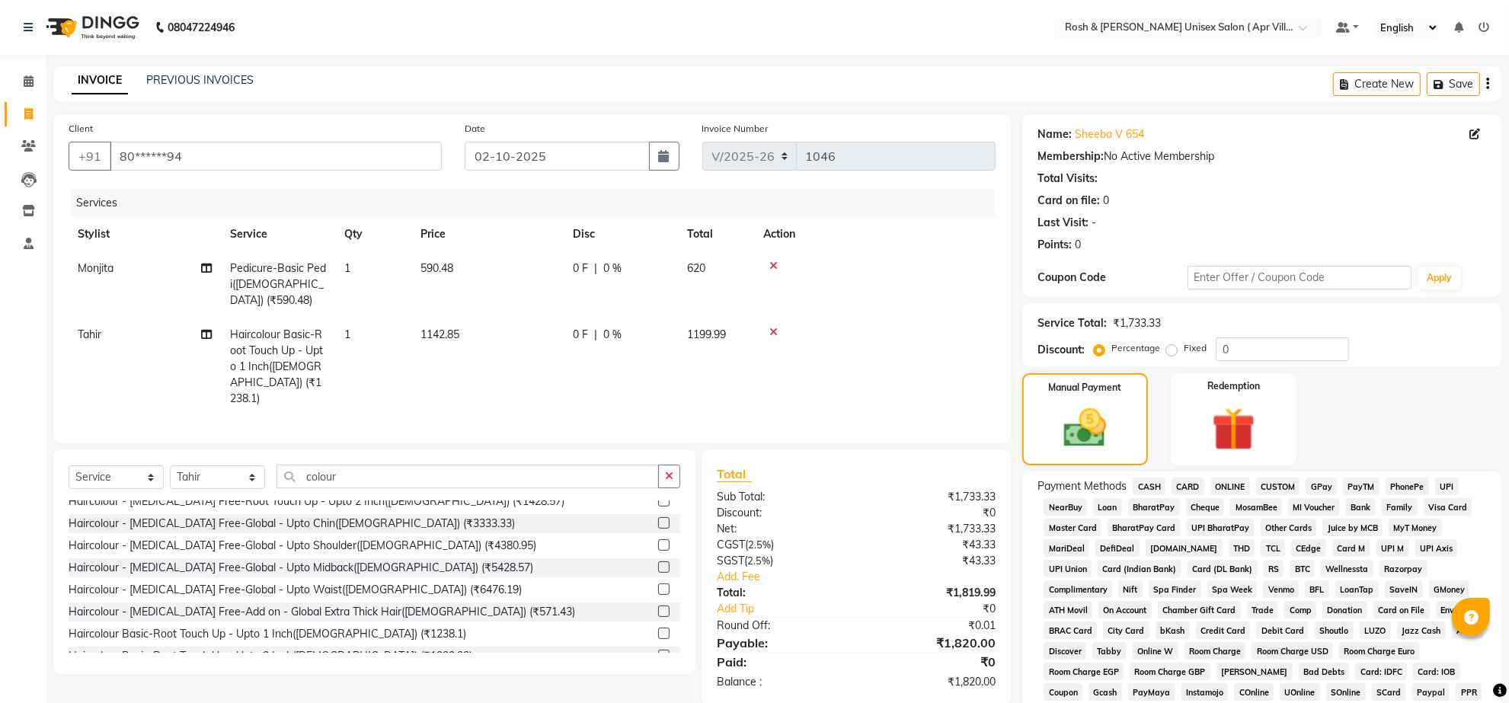
click at [1247, 495] on span "ONLINE" at bounding box center [1230, 487] width 40 height 18
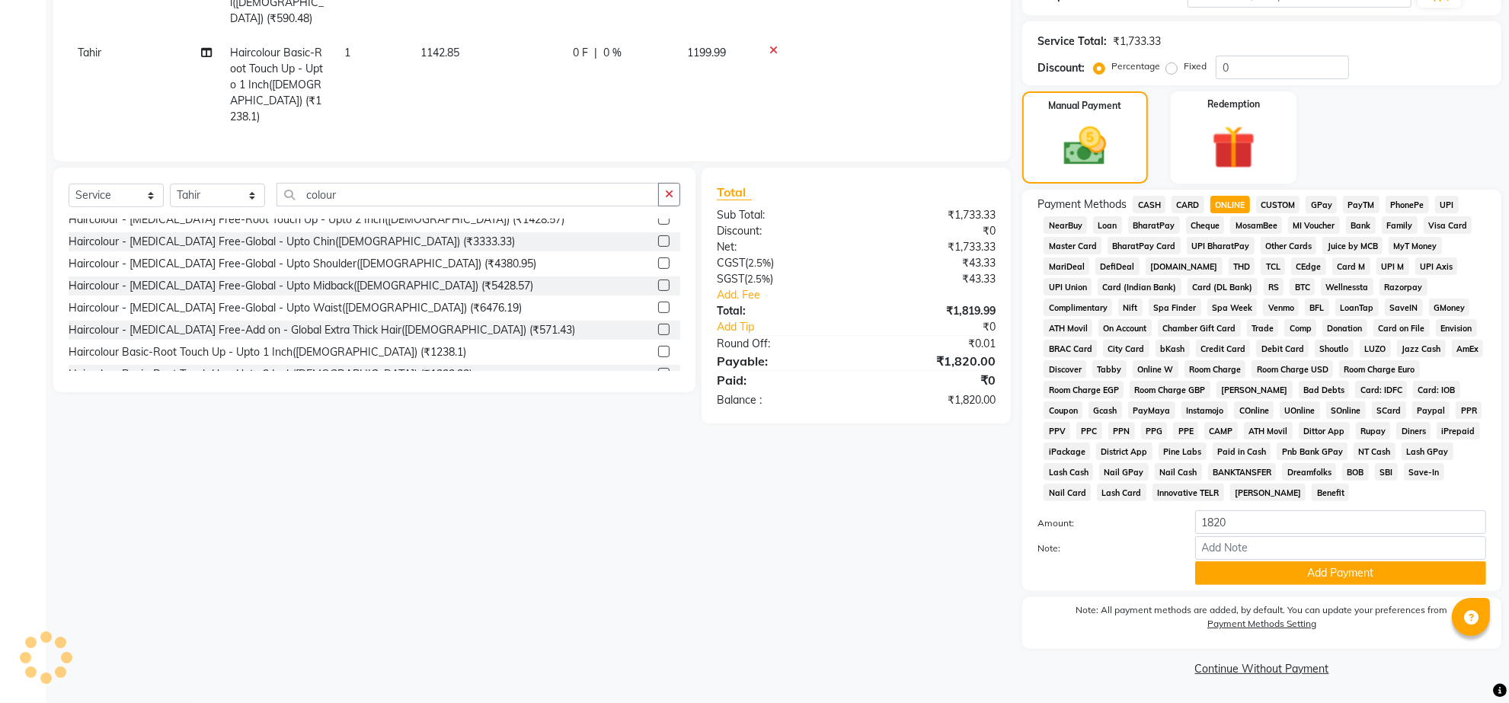
scroll to position [381, 0]
click at [1326, 572] on button "Add Payment" at bounding box center [1340, 573] width 291 height 24
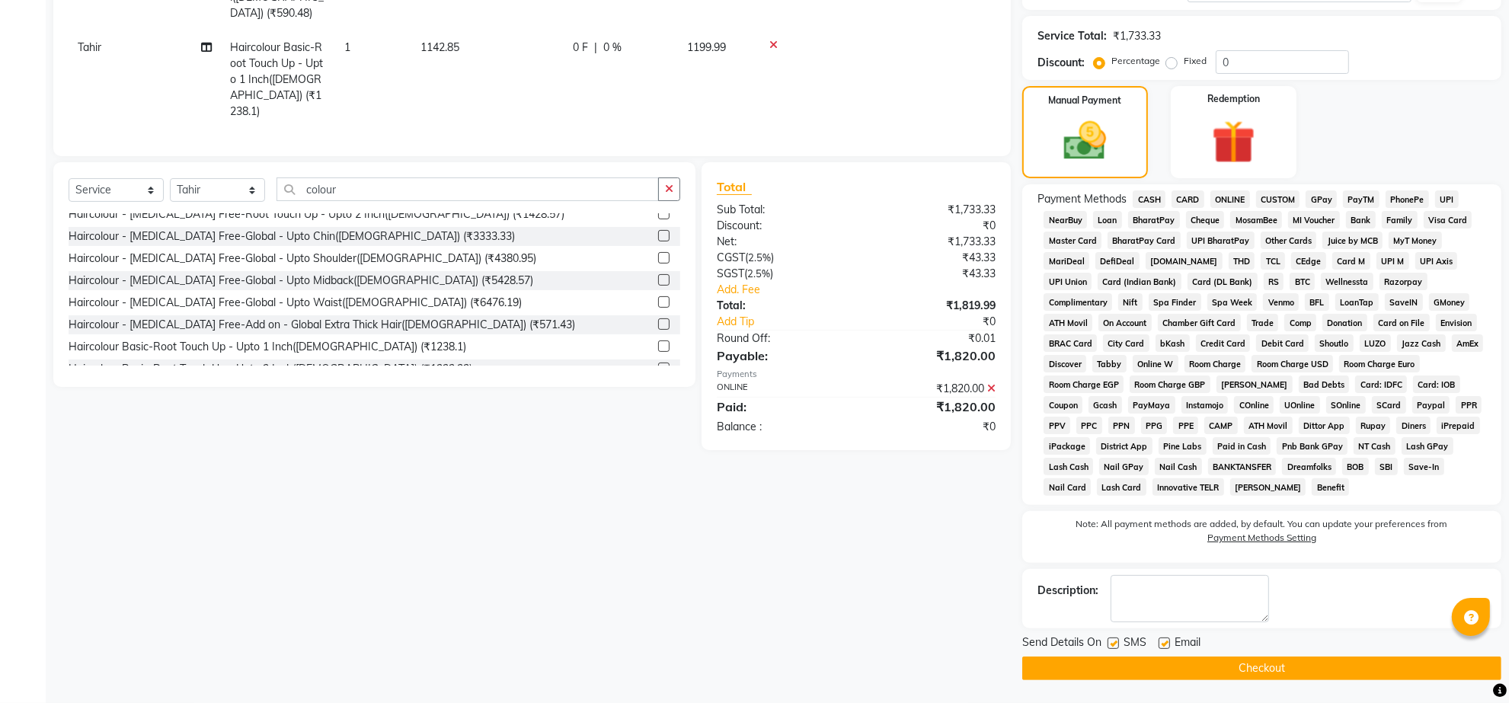
click at [1250, 680] on button "Checkout" at bounding box center [1261, 669] width 479 height 24
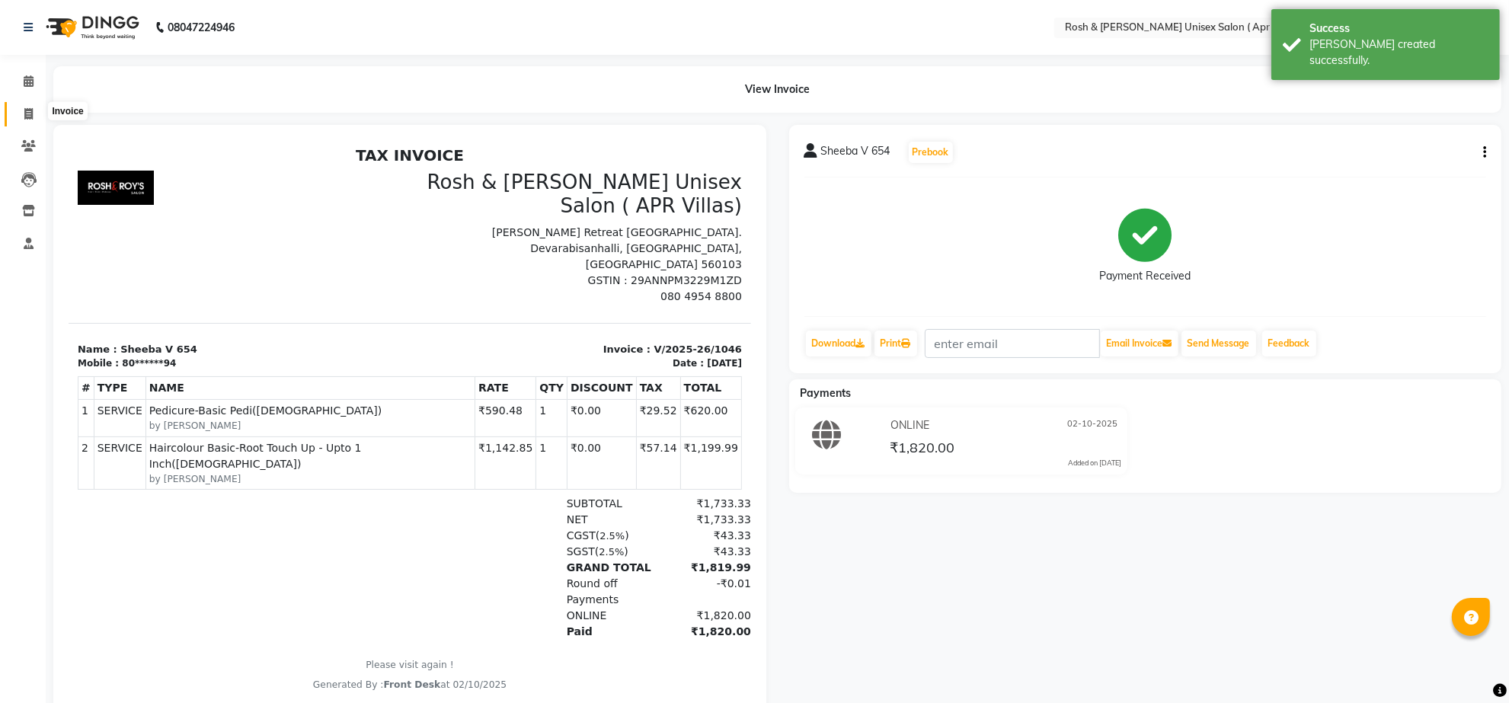
click at [38, 117] on span at bounding box center [28, 115] width 27 height 18
select select "8955"
select select "service"
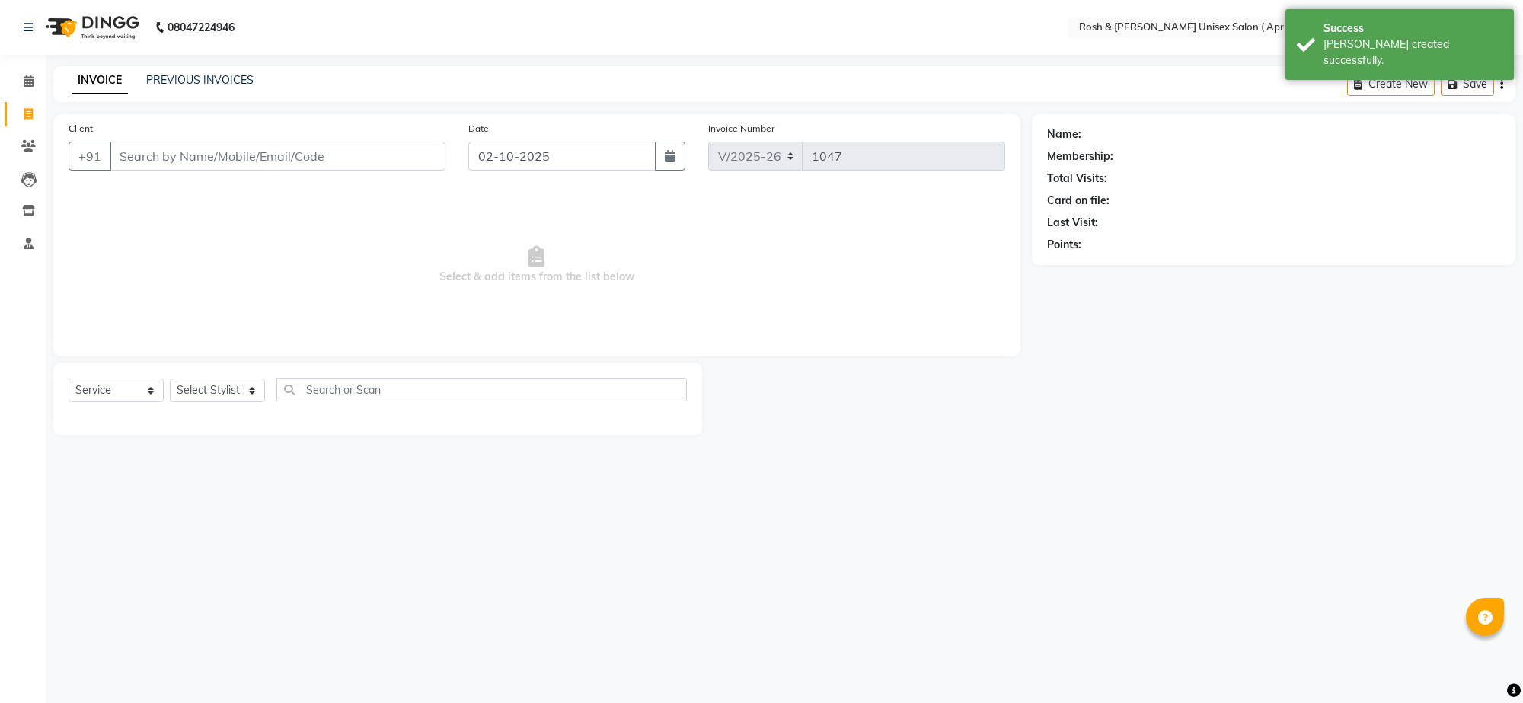
click at [165, 171] on input "Client" at bounding box center [278, 156] width 336 height 29
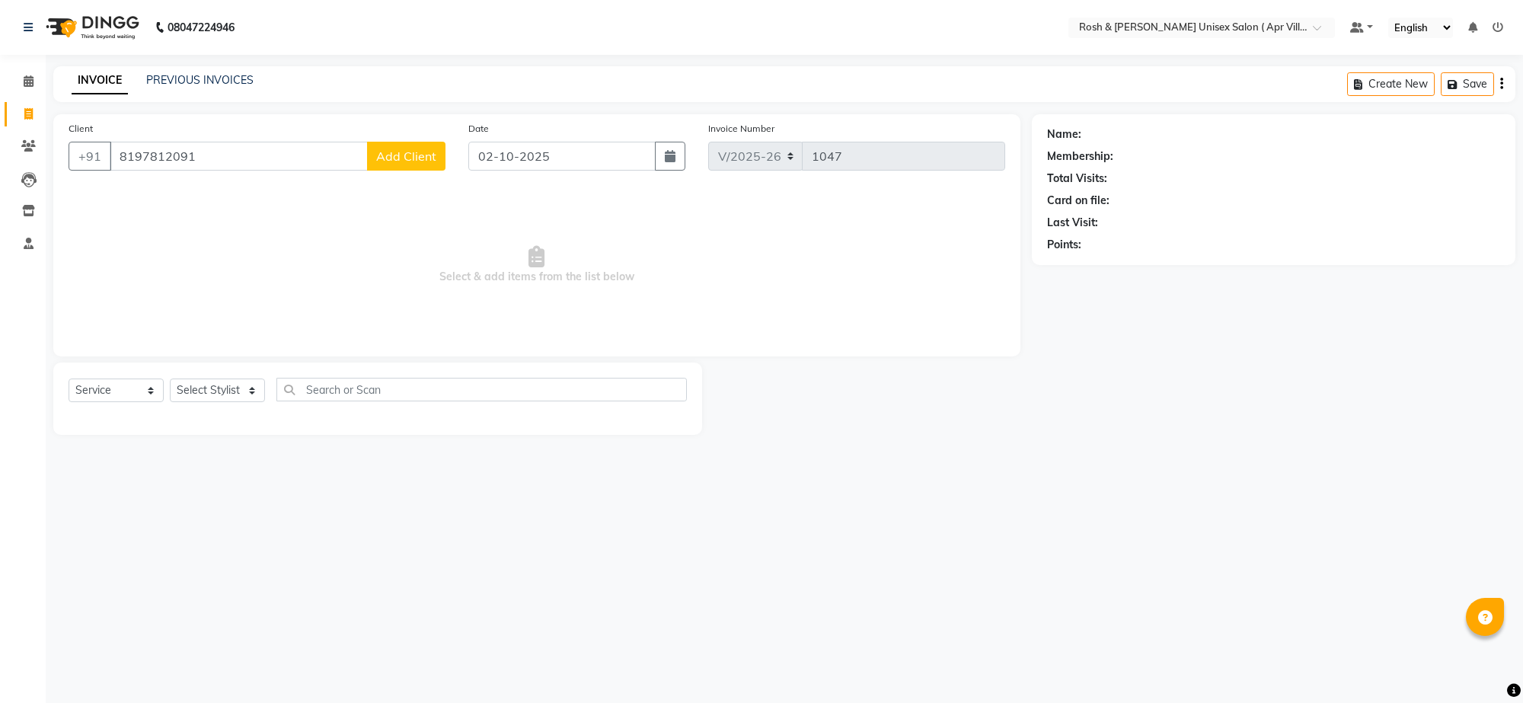
type input "8197812091"
click at [377, 164] on span "Add Client" at bounding box center [406, 156] width 60 height 15
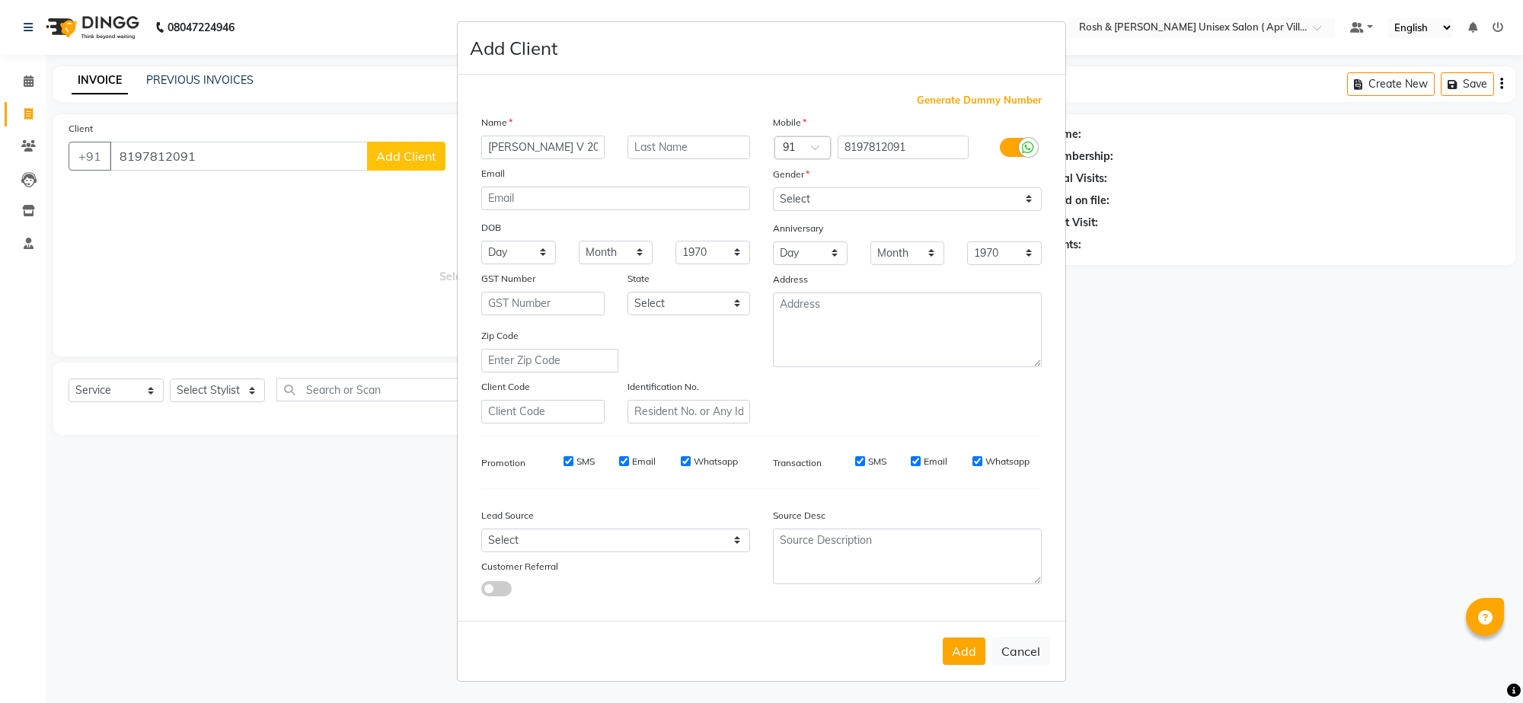
type input "[PERSON_NAME] V 200"
click at [993, 211] on select "Select [DEMOGRAPHIC_DATA] [DEMOGRAPHIC_DATA] Other Prefer Not To Say" at bounding box center [907, 199] width 269 height 24
select select "[DEMOGRAPHIC_DATA]"
click at [773, 211] on select "Select [DEMOGRAPHIC_DATA] [DEMOGRAPHIC_DATA] Other Prefer Not To Say" at bounding box center [907, 199] width 269 height 24
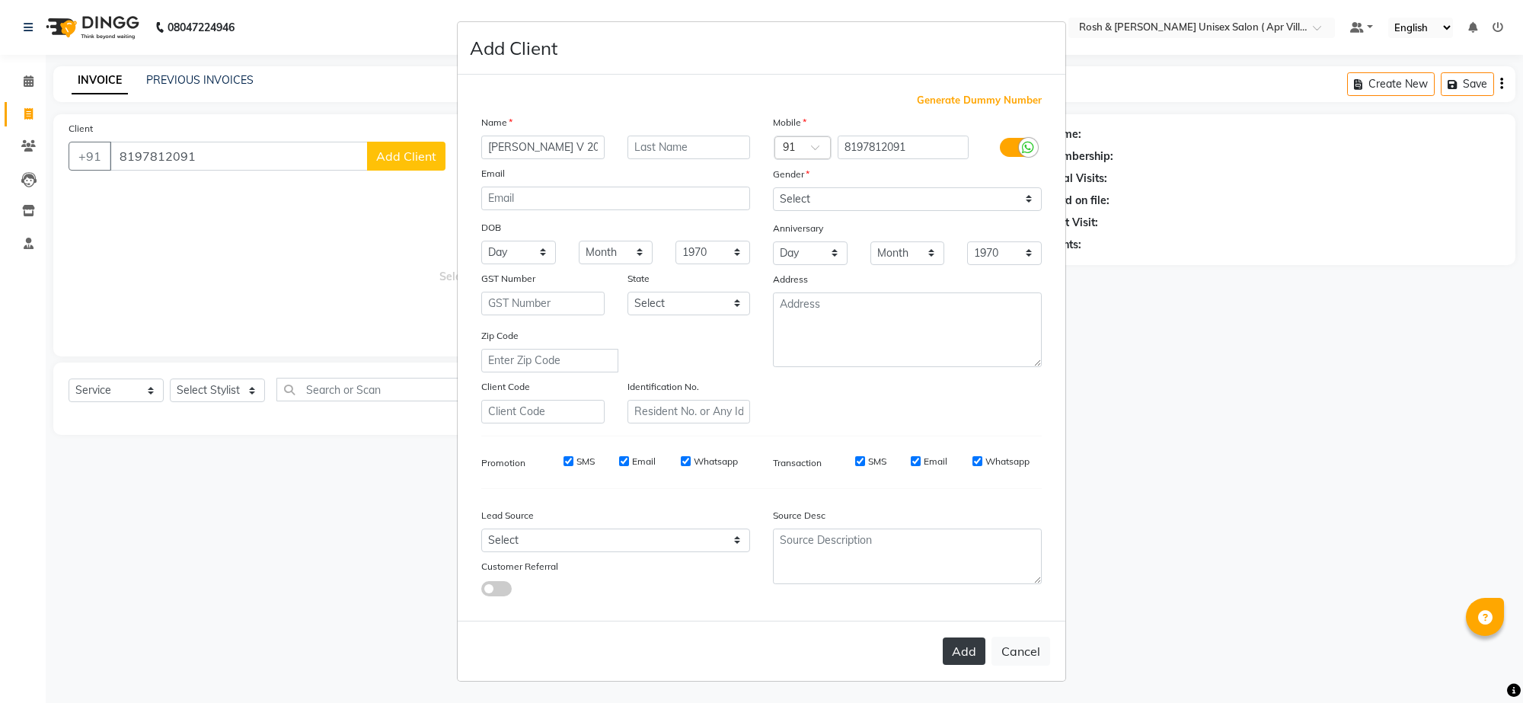
click at [943, 641] on button "Add" at bounding box center [964, 651] width 43 height 27
type input "81******91"
select select
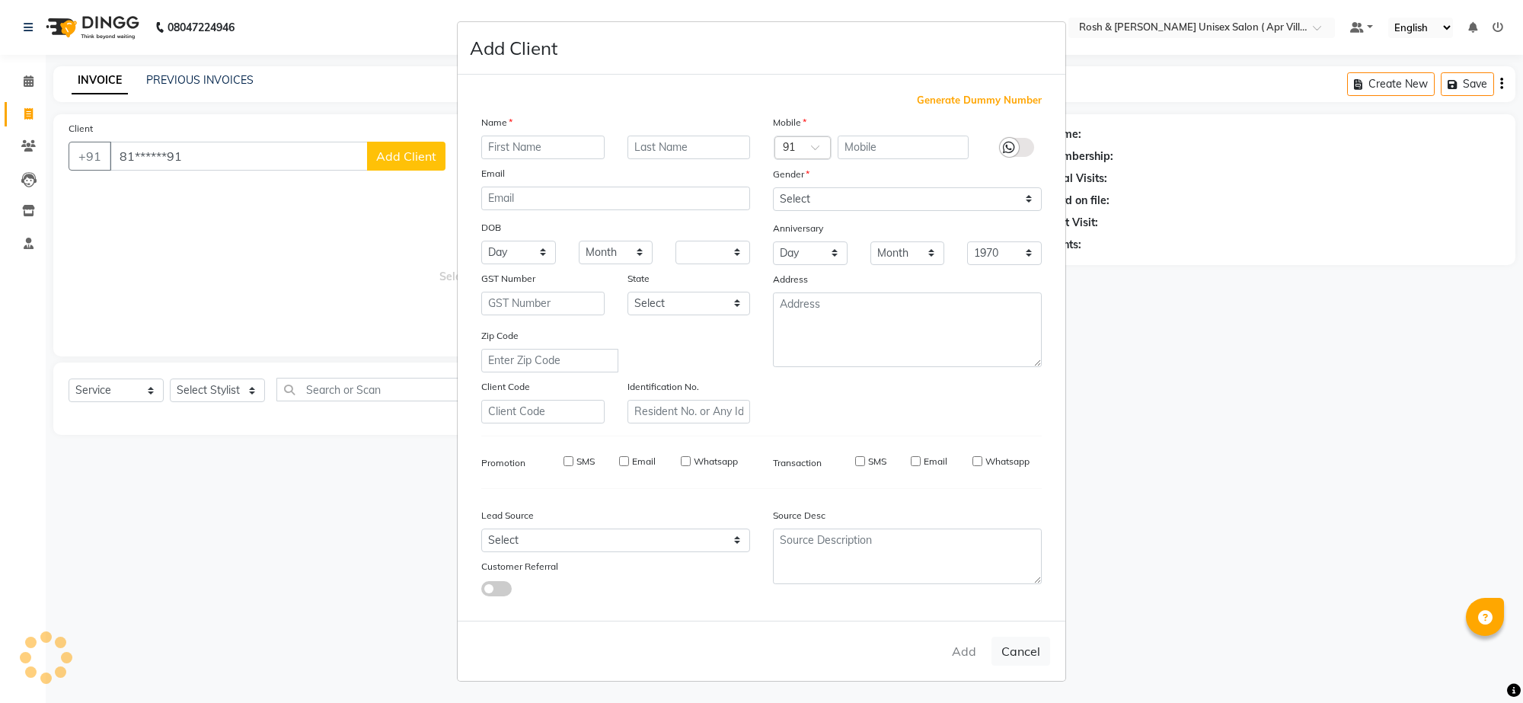
select select
checkbox input "false"
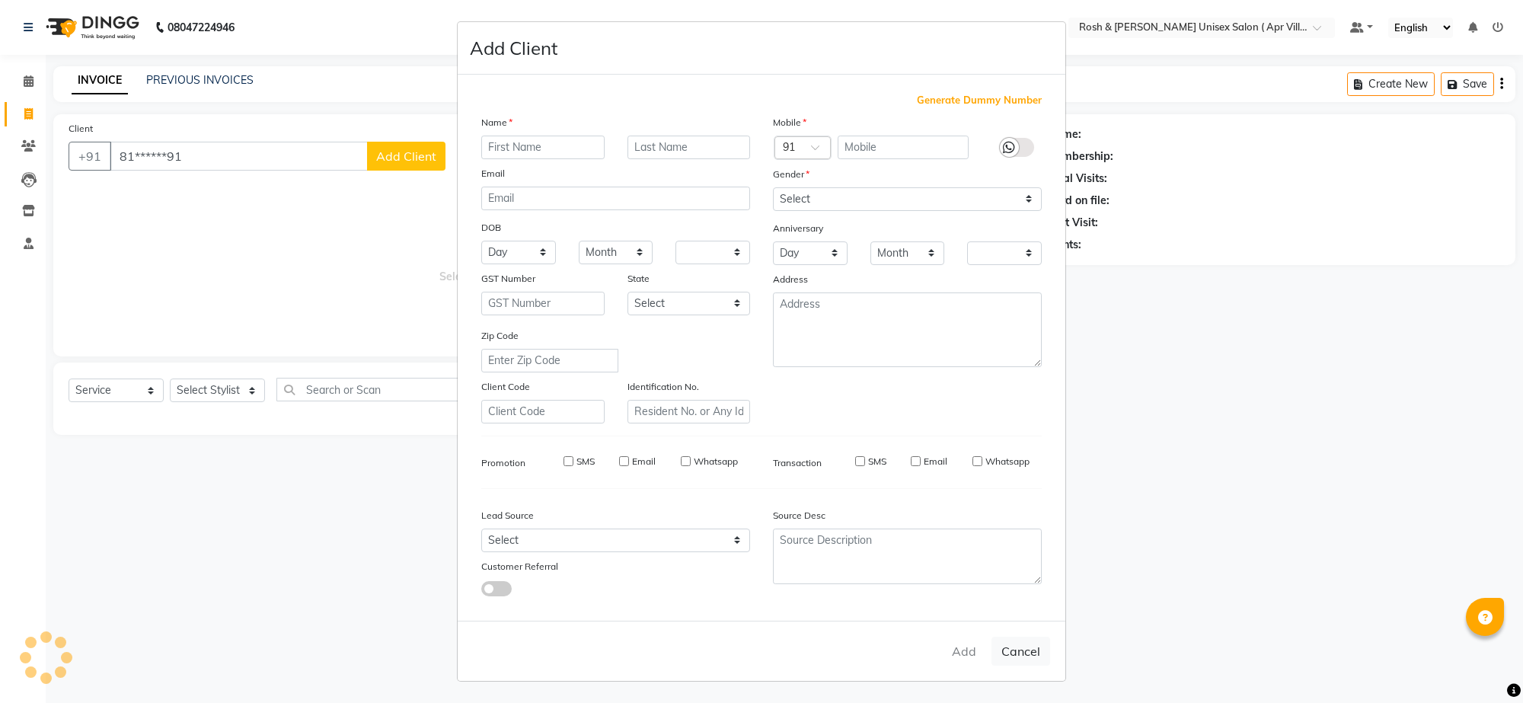
checkbox input "false"
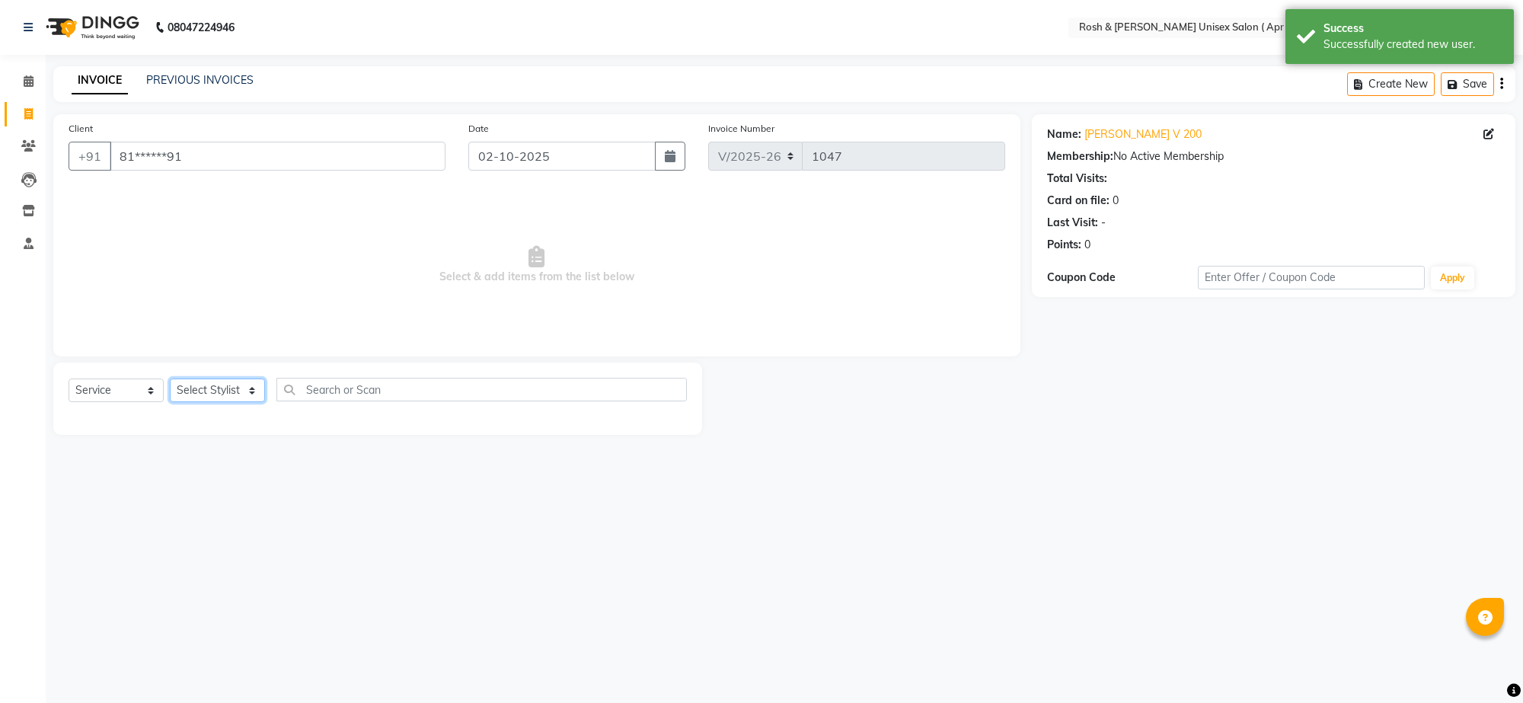
click at [255, 402] on select "Select Stylist Aalam Devi Dingg Support [PERSON_NAME] Front Desk Hangma Imran […" at bounding box center [217, 391] width 95 height 24
select select "90610"
click at [333, 401] on input "text" at bounding box center [482, 390] width 411 height 24
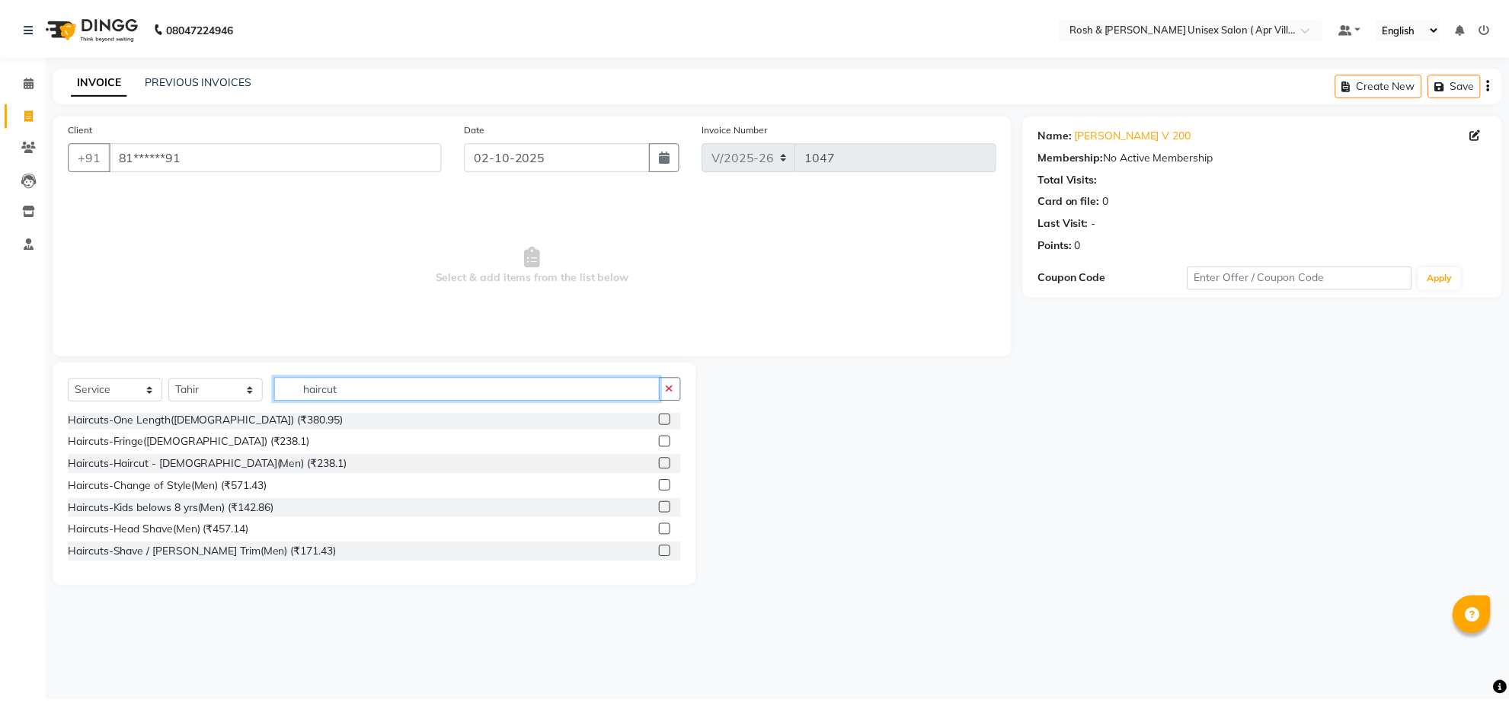
scroll to position [107, 0]
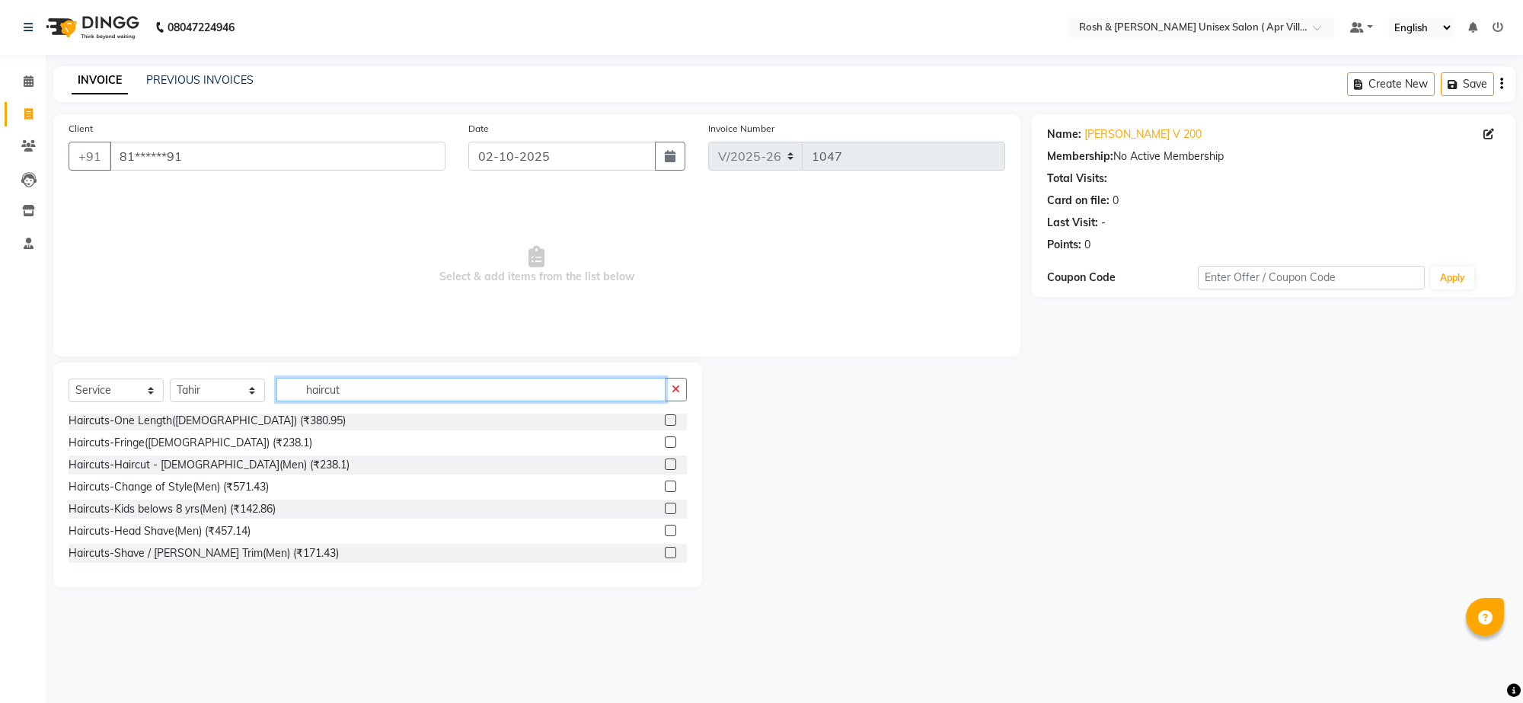
type input "haircut"
click at [665, 470] on label at bounding box center [670, 464] width 11 height 11
click at [665, 470] on input "checkbox" at bounding box center [670, 465] width 10 height 10
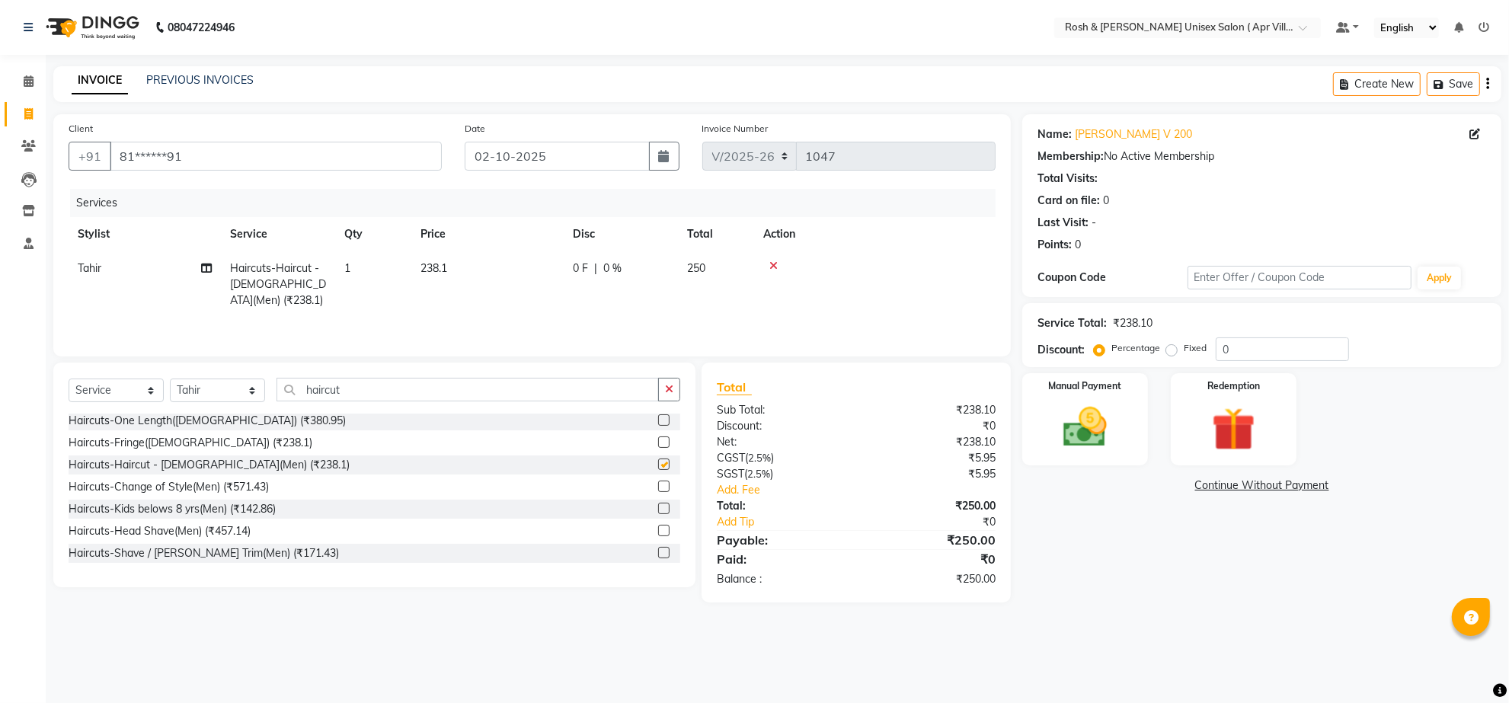
checkbox input "false"
click at [752, 530] on link "Add Tip" at bounding box center [793, 522] width 176 height 16
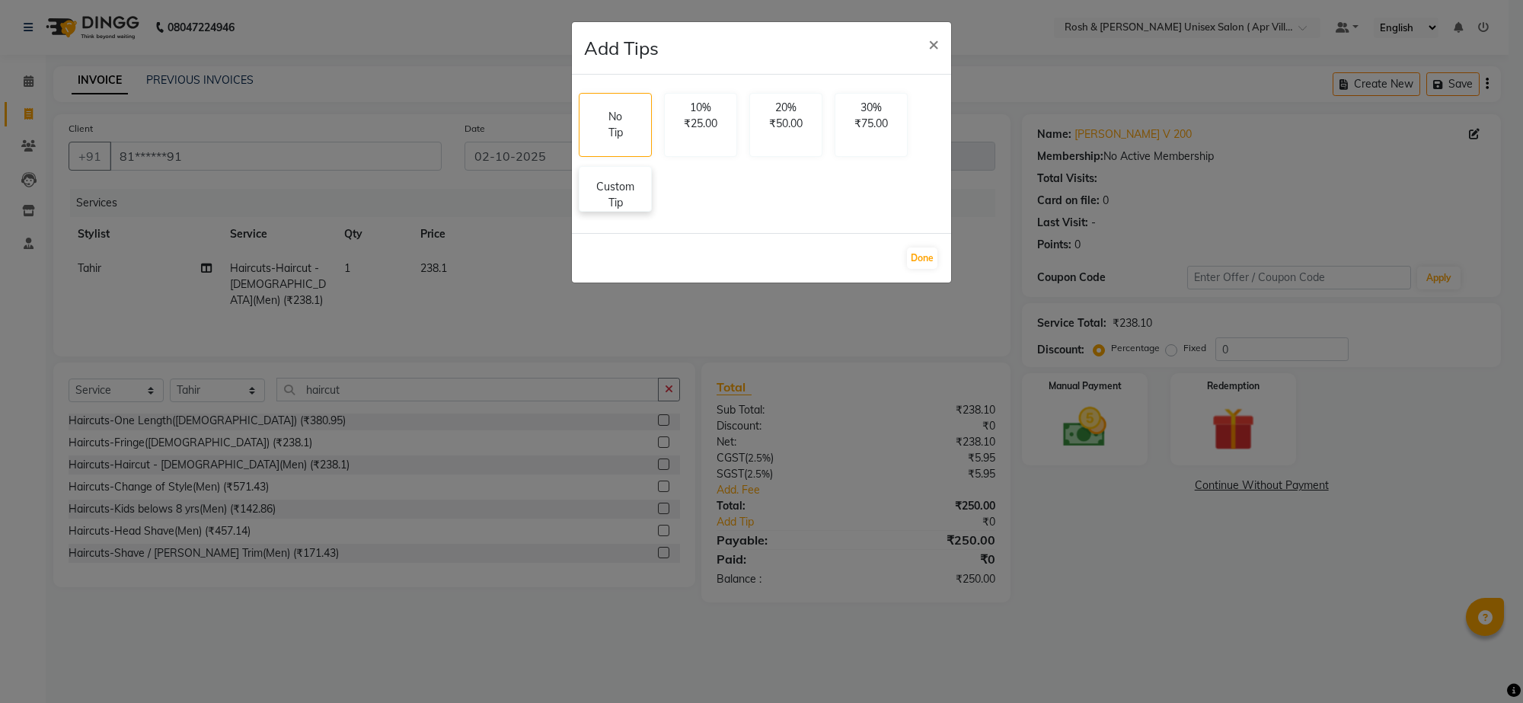
click at [642, 211] on p "Custom Tip" at bounding box center [615, 195] width 53 height 32
select select "90610"
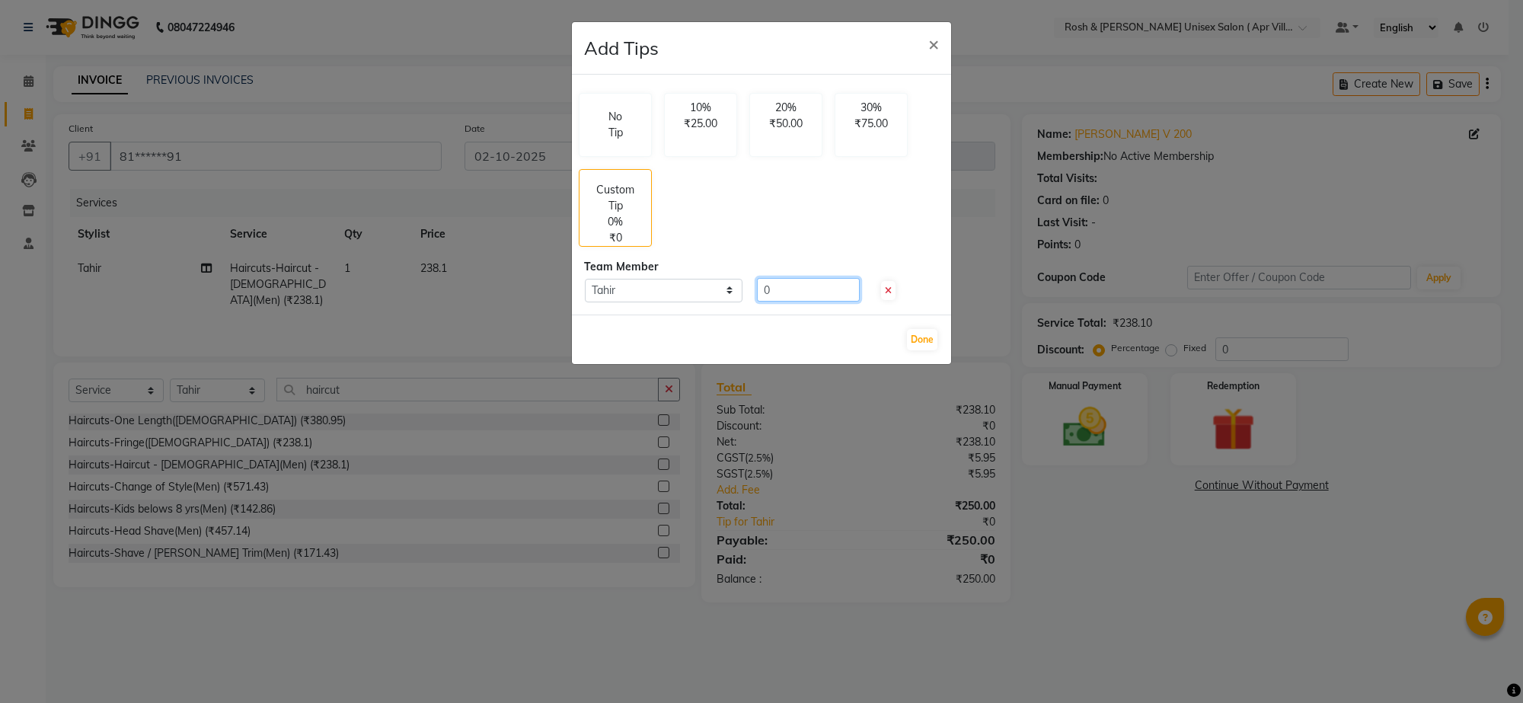
click at [797, 302] on input "0" at bounding box center [808, 290] width 103 height 24
click at [932, 350] on button "Done" at bounding box center [922, 339] width 30 height 21
type input "0"
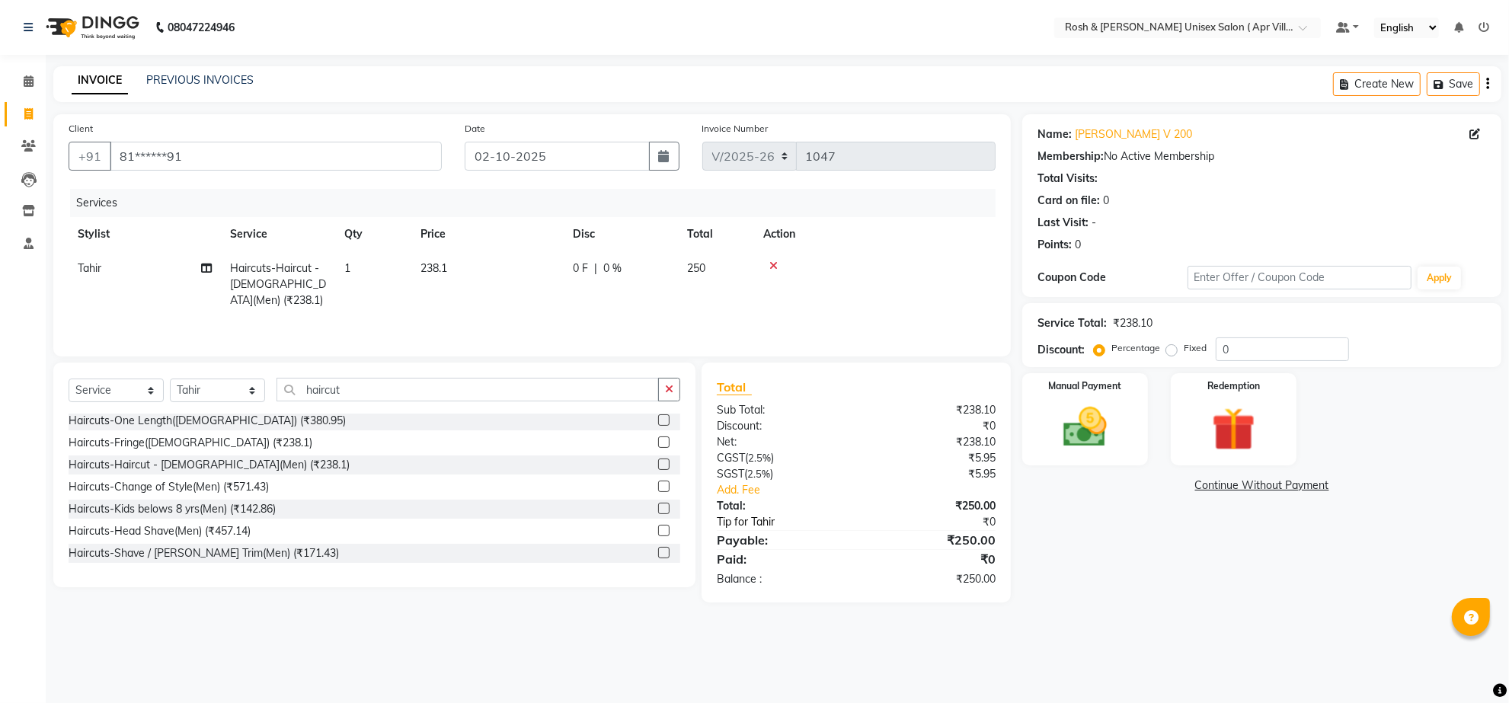
click at [771, 530] on link "Tip for Tahir" at bounding box center [793, 522] width 176 height 16
select select "90610"
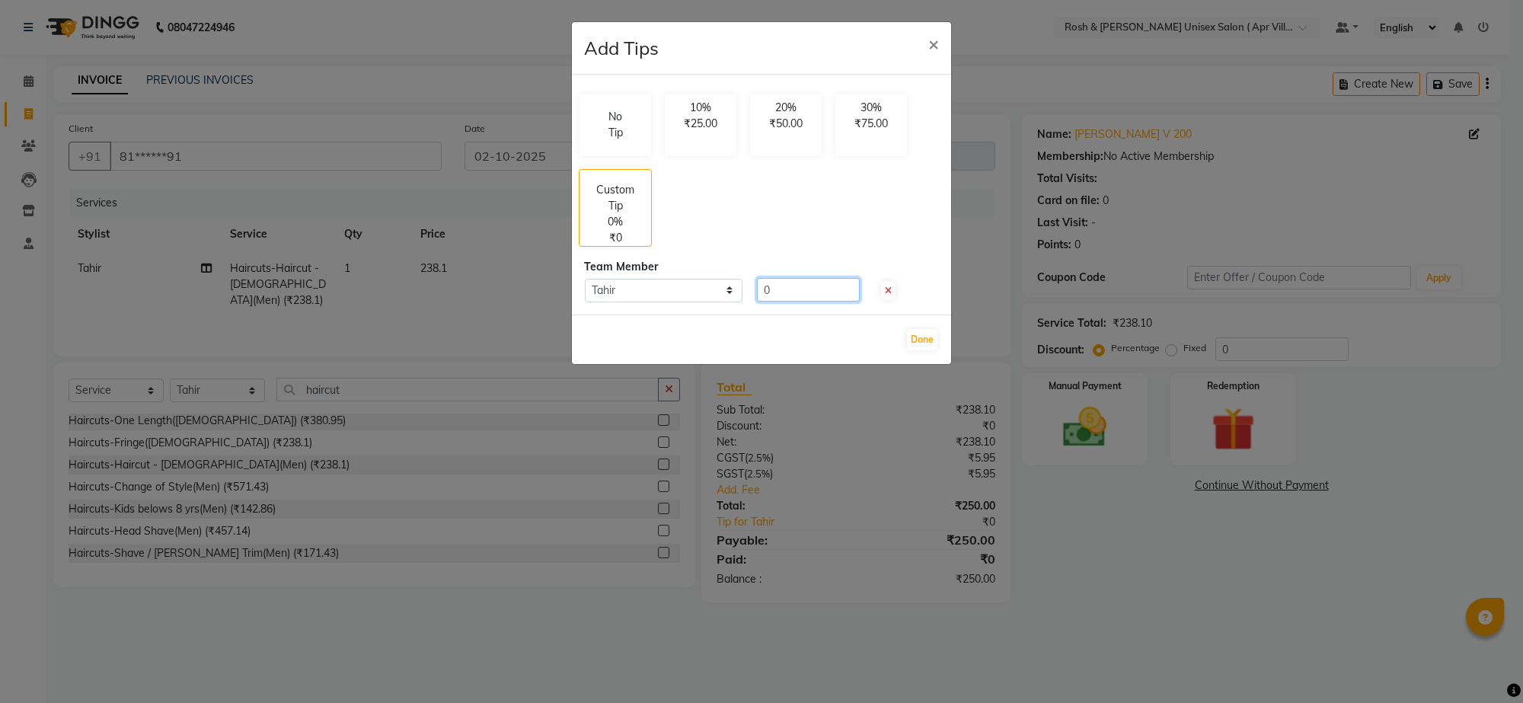
click at [785, 302] on input "0" at bounding box center [808, 290] width 103 height 24
type input "50"
click at [916, 350] on button "Done" at bounding box center [922, 339] width 30 height 21
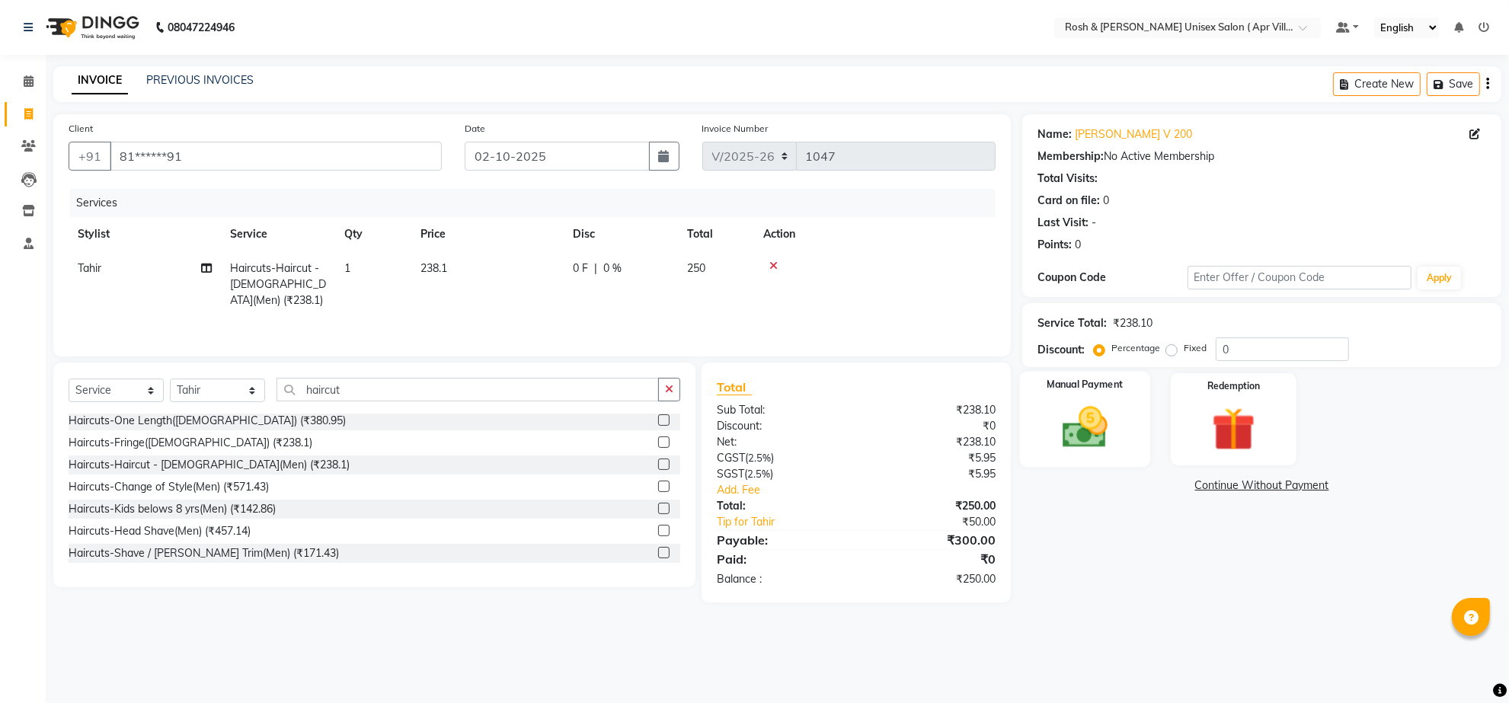
click at [1082, 454] on img at bounding box center [1085, 427] width 74 height 53
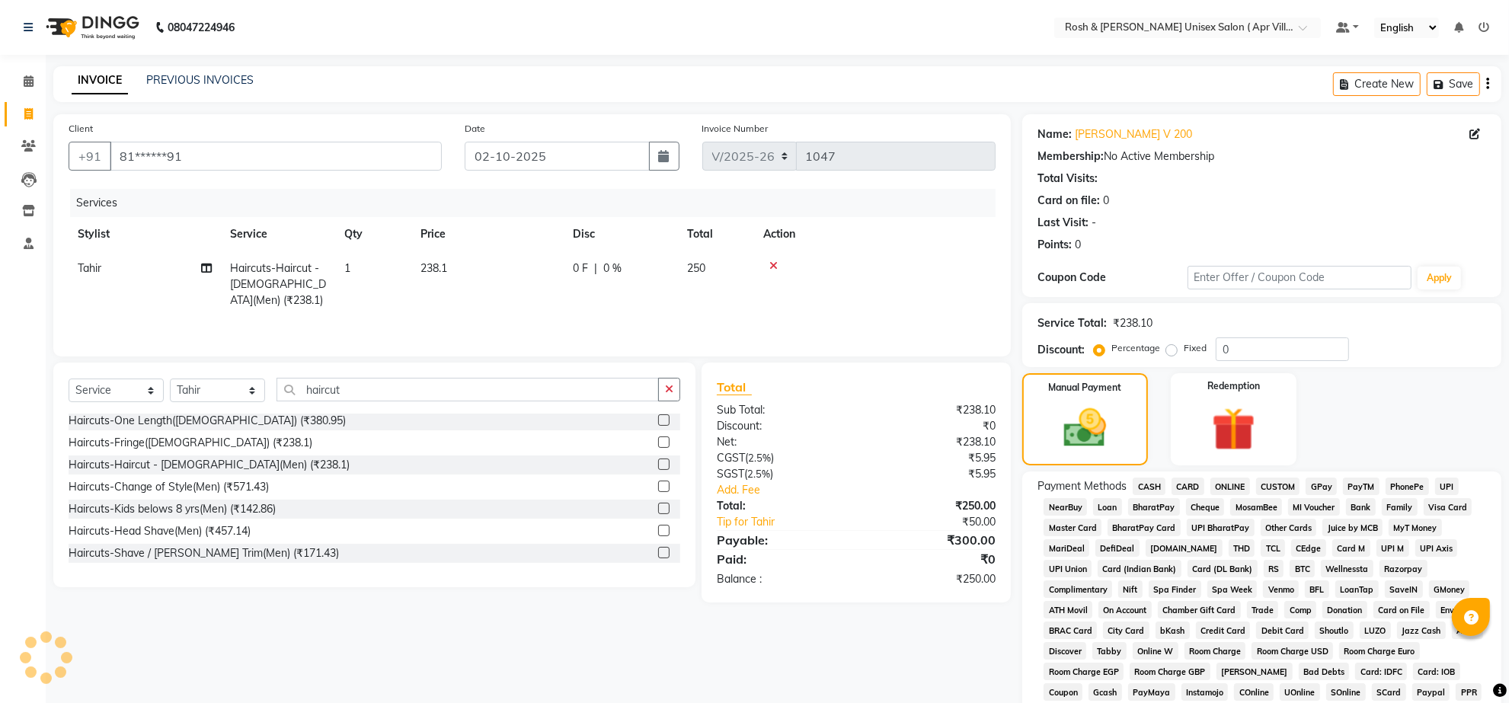
scroll to position [286, 0]
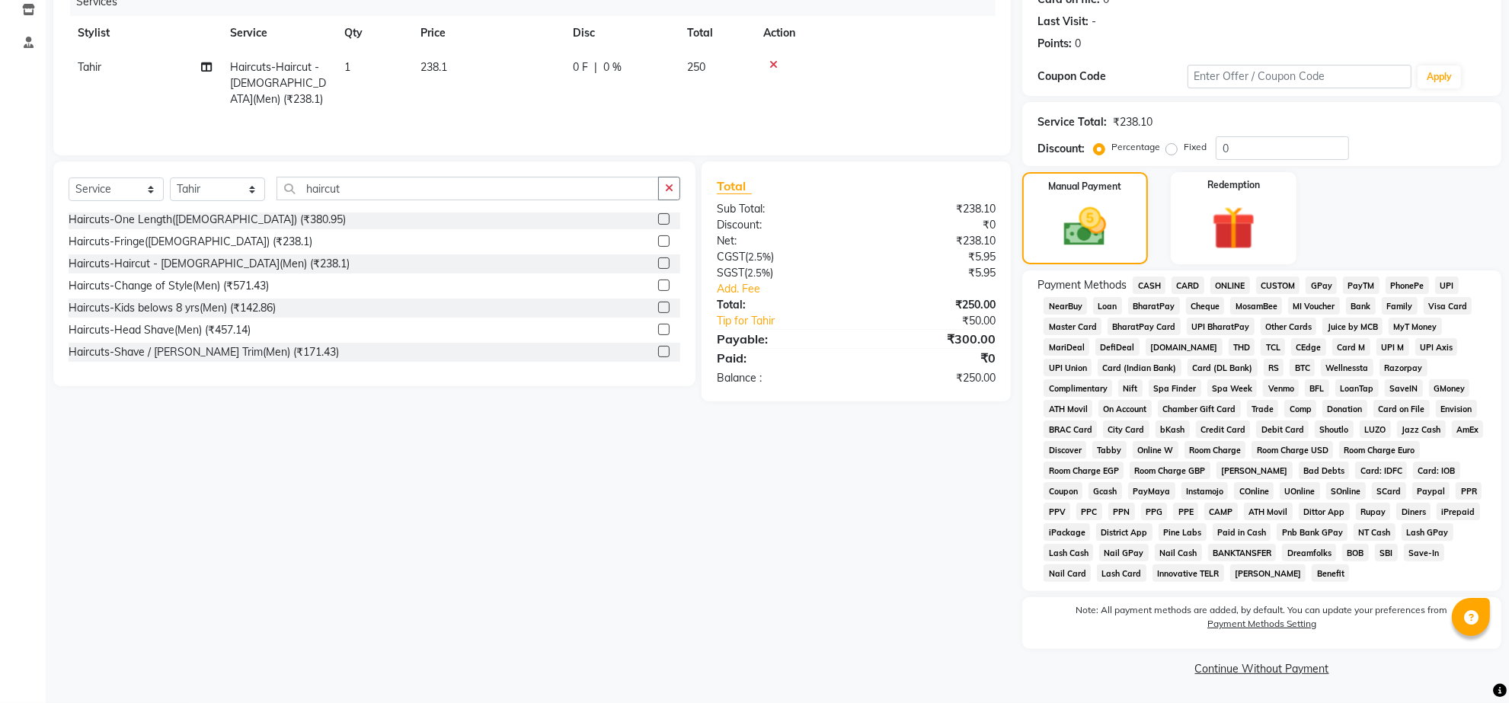
click at [1250, 277] on span "ONLINE" at bounding box center [1230, 286] width 40 height 18
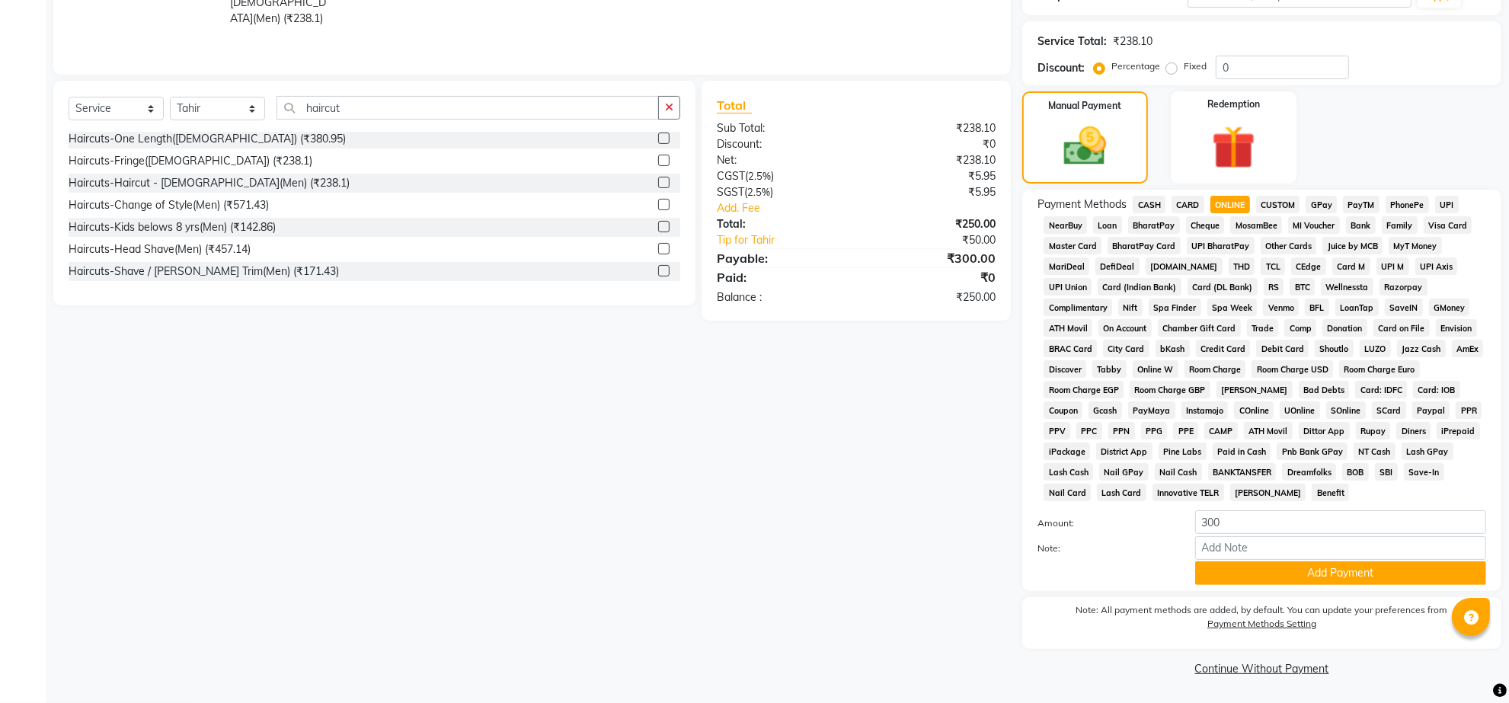
scroll to position [397, 0]
click at [1356, 561] on button "Add Payment" at bounding box center [1340, 573] width 291 height 24
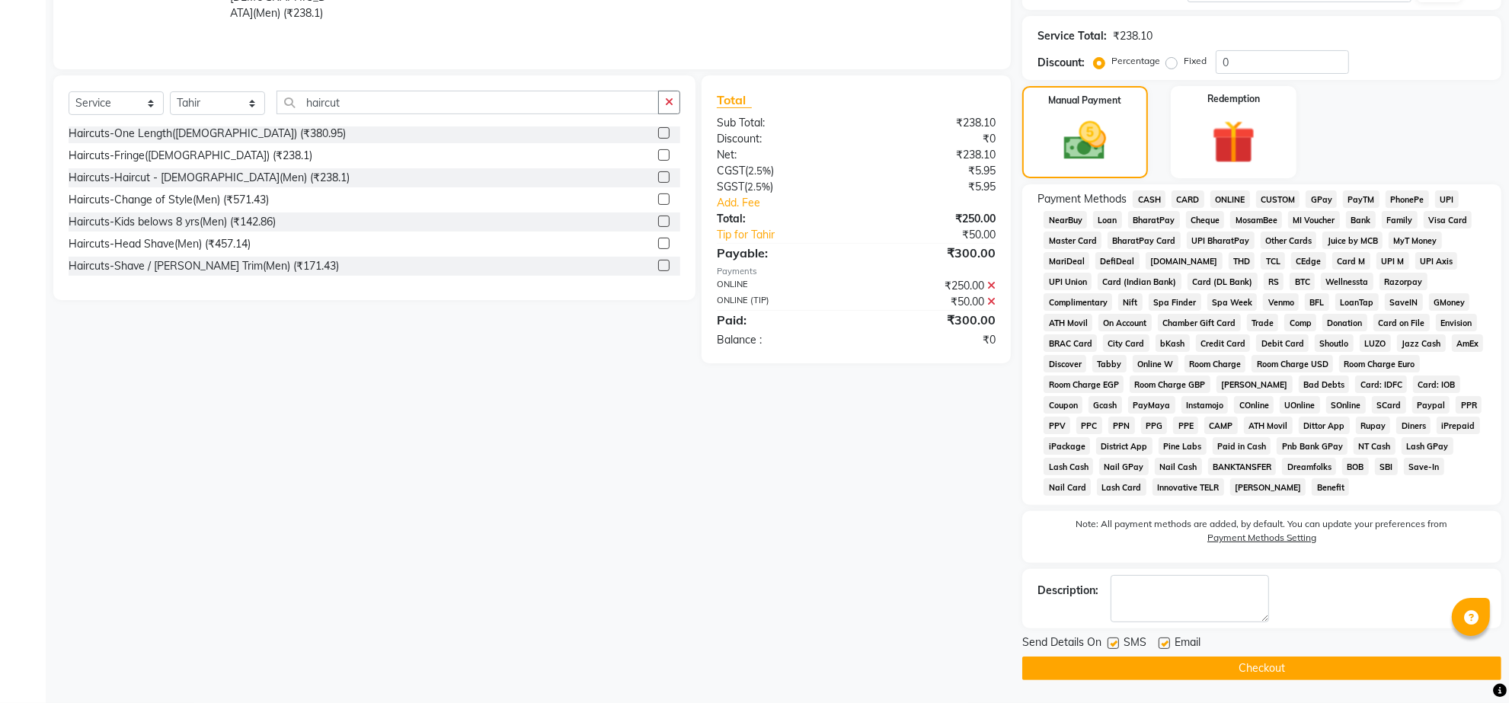
click at [1250, 678] on button "Checkout" at bounding box center [1261, 669] width 479 height 24
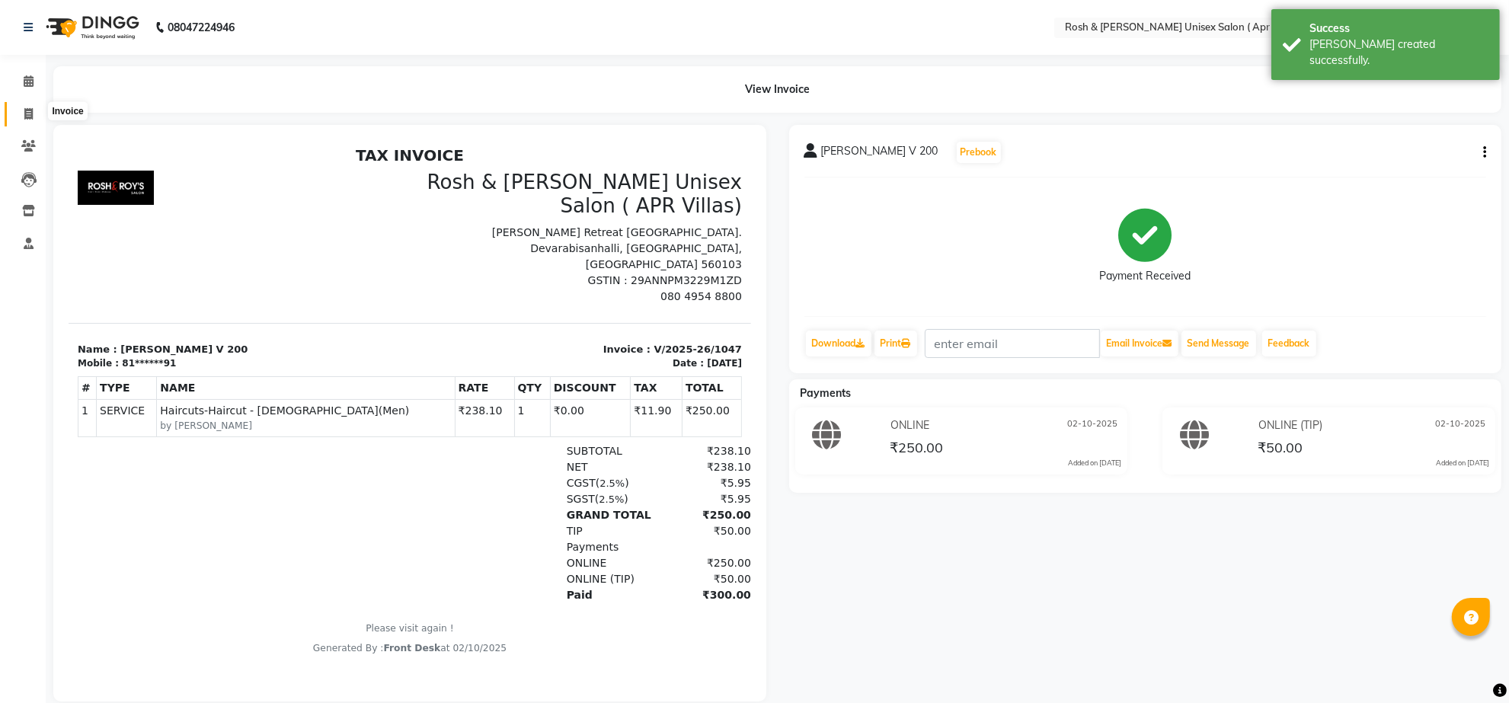
click at [27, 109] on icon at bounding box center [28, 113] width 8 height 11
select select "8955"
select select "service"
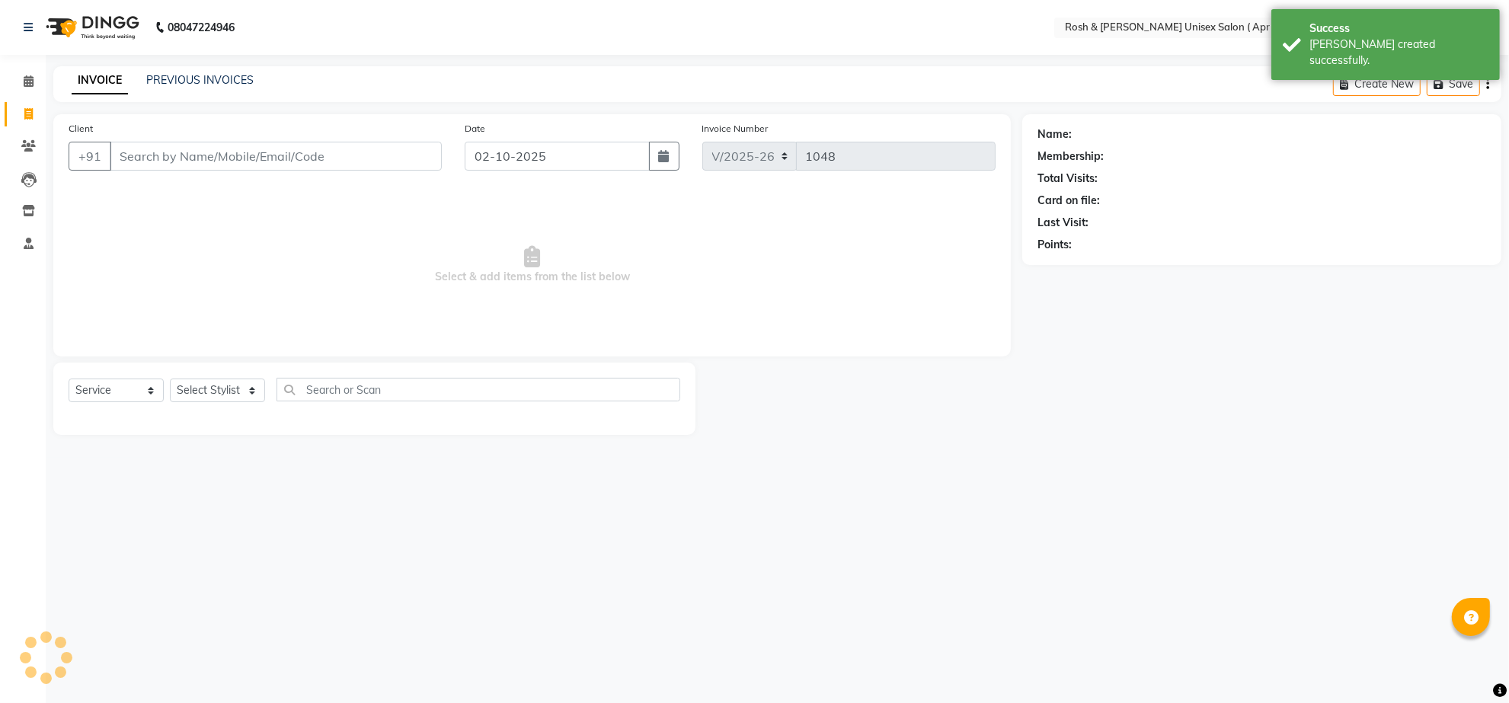
click at [166, 169] on input "Client" at bounding box center [276, 156] width 332 height 29
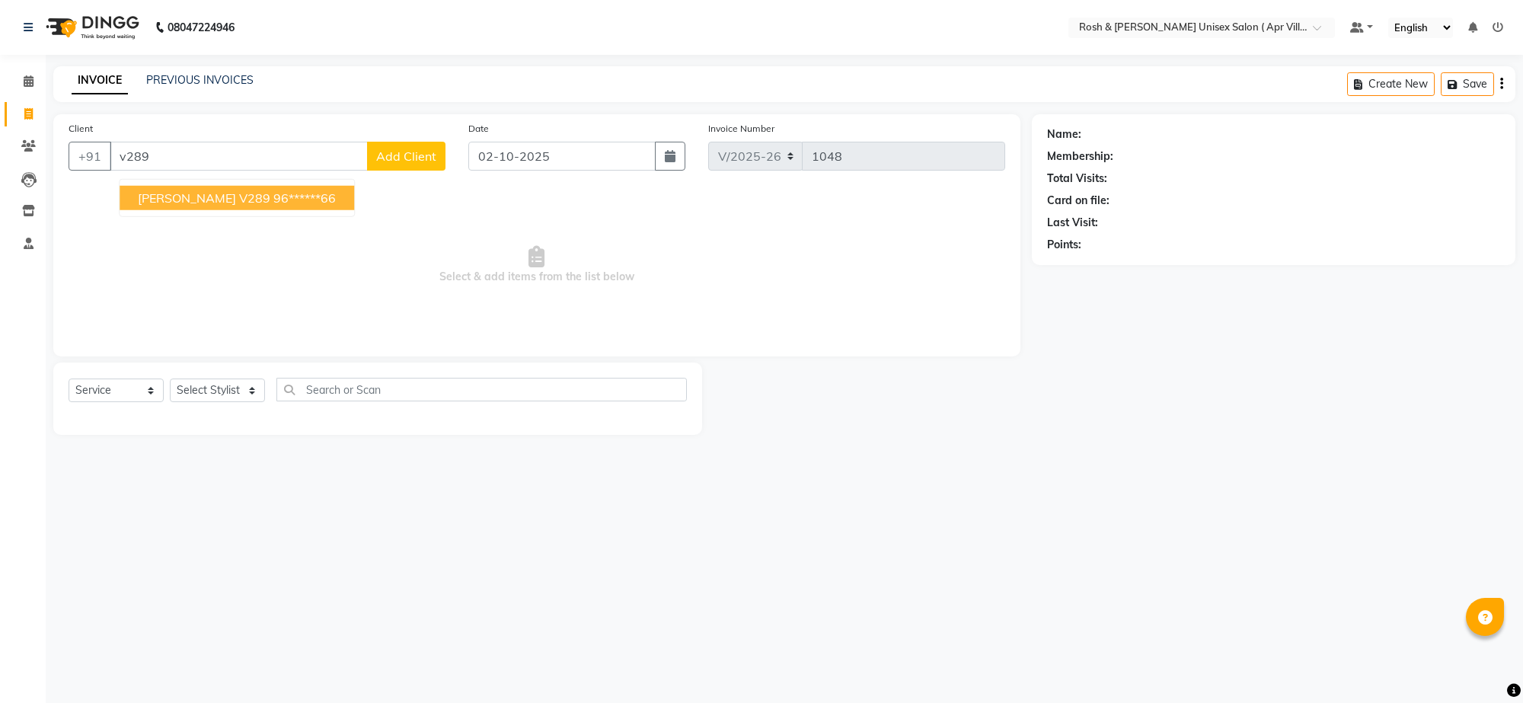
click at [273, 206] on ngb-highlight "96******66" at bounding box center [304, 197] width 62 height 15
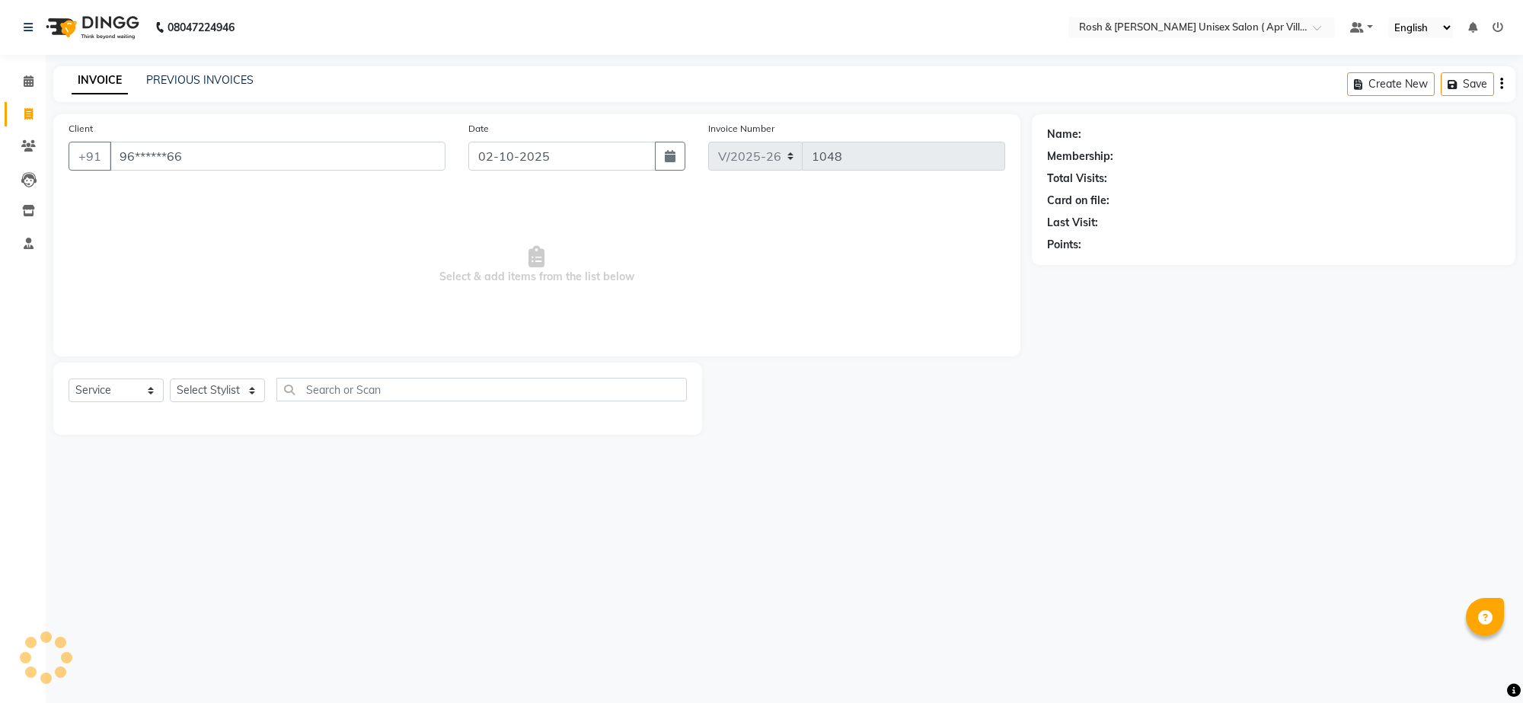
type input "96******66"
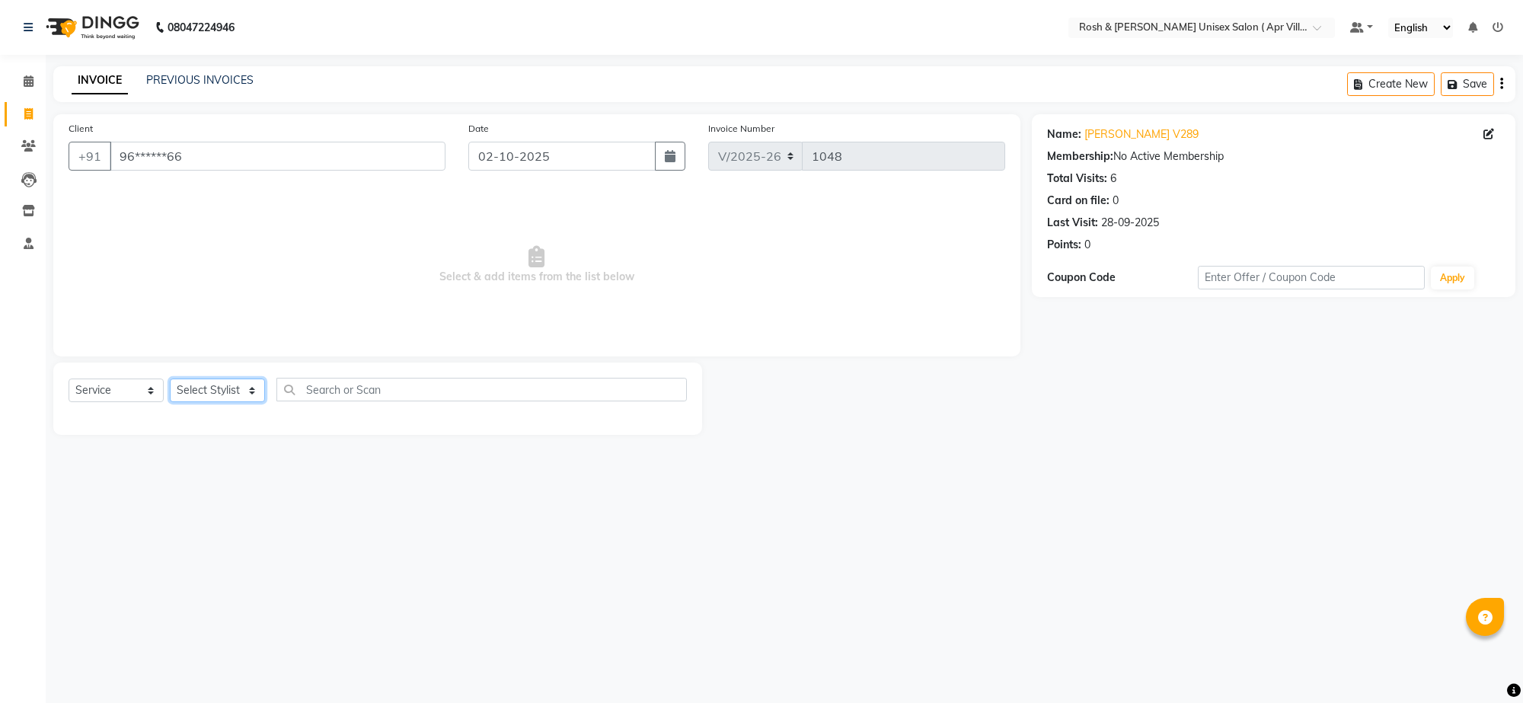
click at [253, 402] on select "Select Stylist Aalam Devi Dingg Support [PERSON_NAME] Front Desk Hangma Imran […" at bounding box center [217, 391] width 95 height 24
select select "90606"
click at [322, 401] on input "text" at bounding box center [482, 390] width 411 height 24
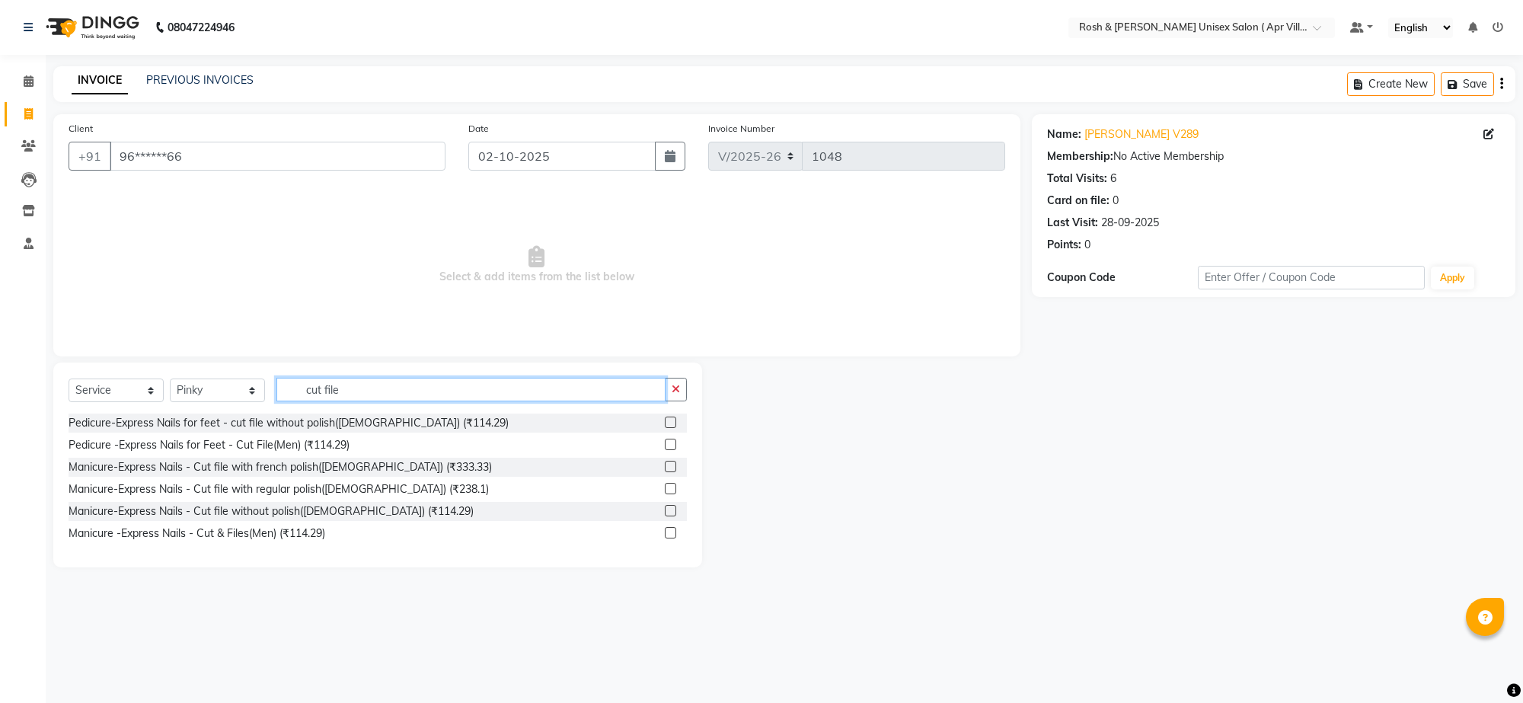
type input "cut file"
click at [665, 539] on label at bounding box center [670, 532] width 11 height 11
click at [665, 539] on input "checkbox" at bounding box center [670, 534] width 10 height 10
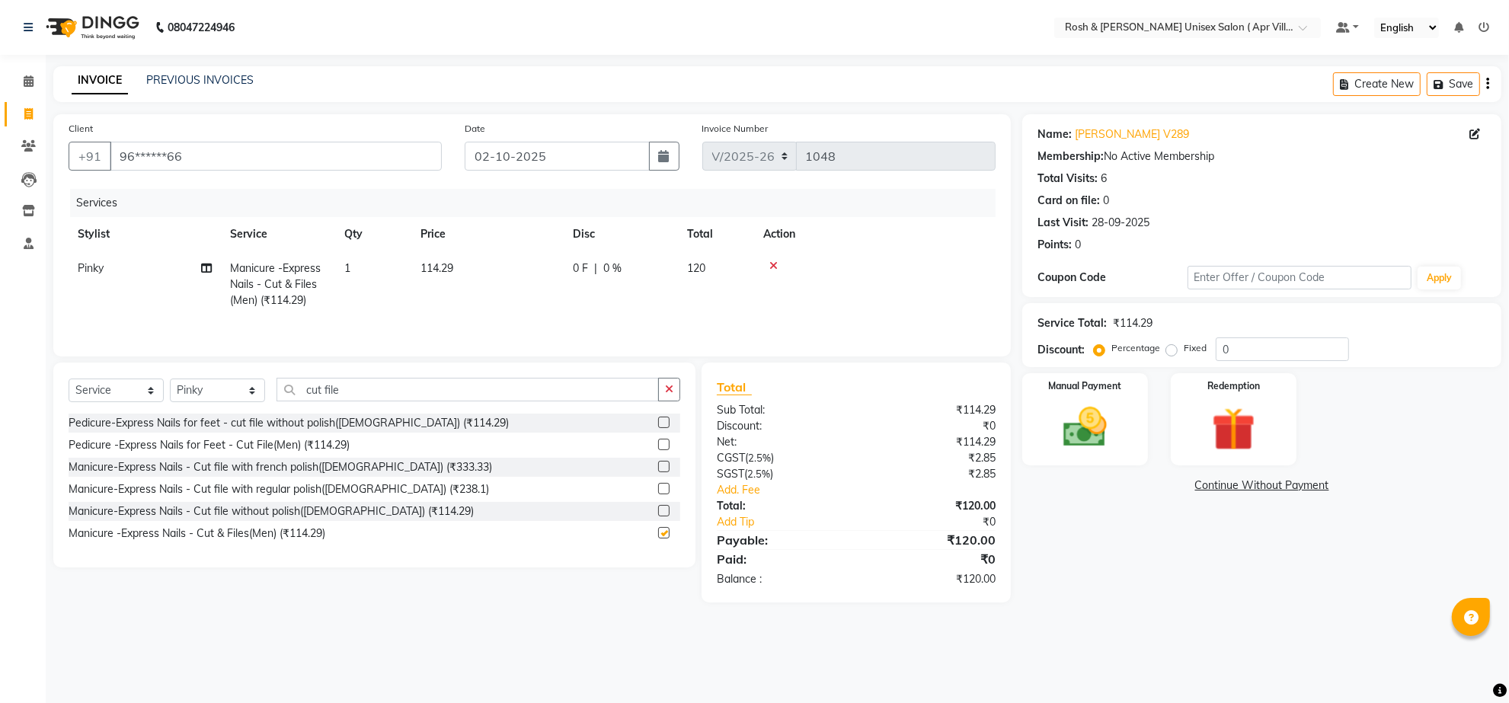
checkbox input "false"
click at [376, 401] on input "cut file" at bounding box center [468, 390] width 382 height 24
type input "c"
click at [252, 402] on select "Select Stylist Aalam Devi Dingg Support [PERSON_NAME] Front Desk Hangma Imran […" at bounding box center [217, 391] width 95 height 24
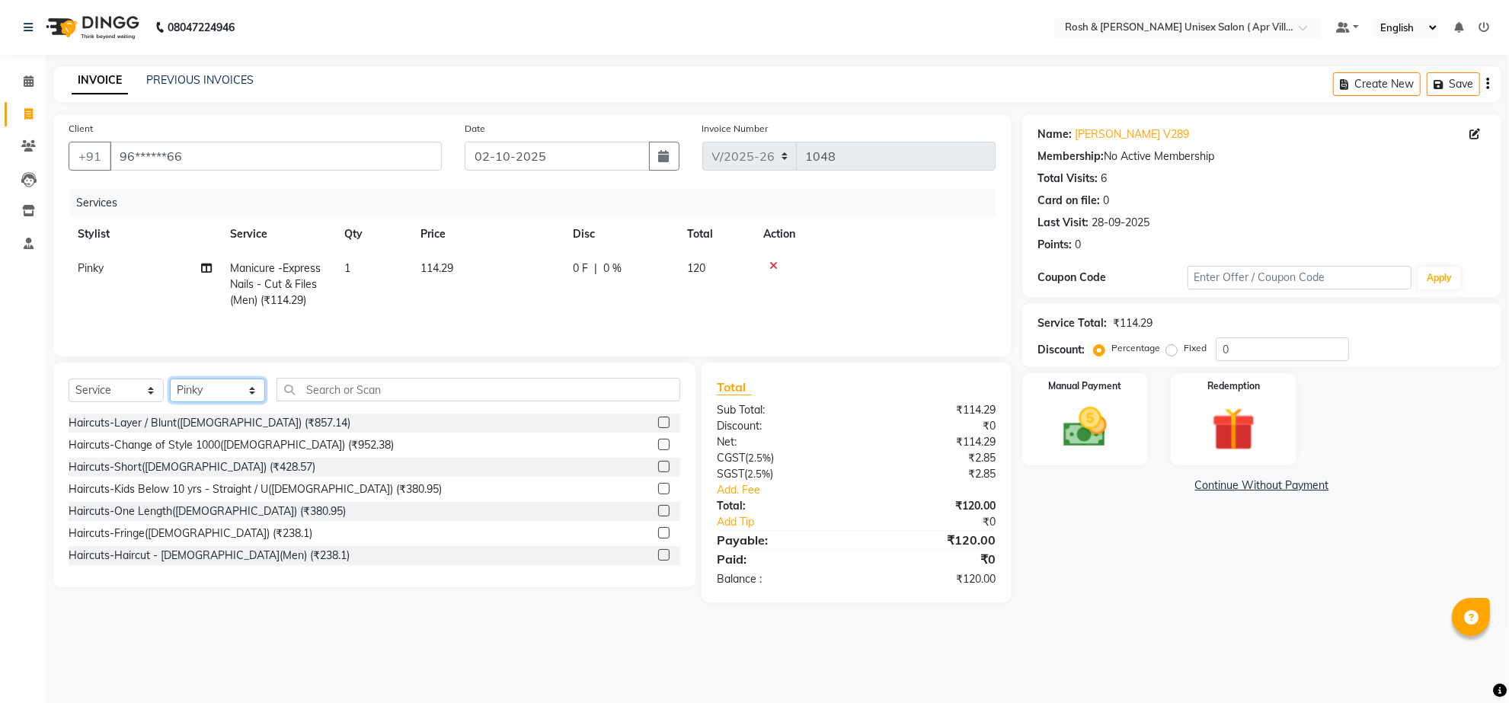
select select "90610"
click at [328, 401] on input "text" at bounding box center [479, 390] width 404 height 24
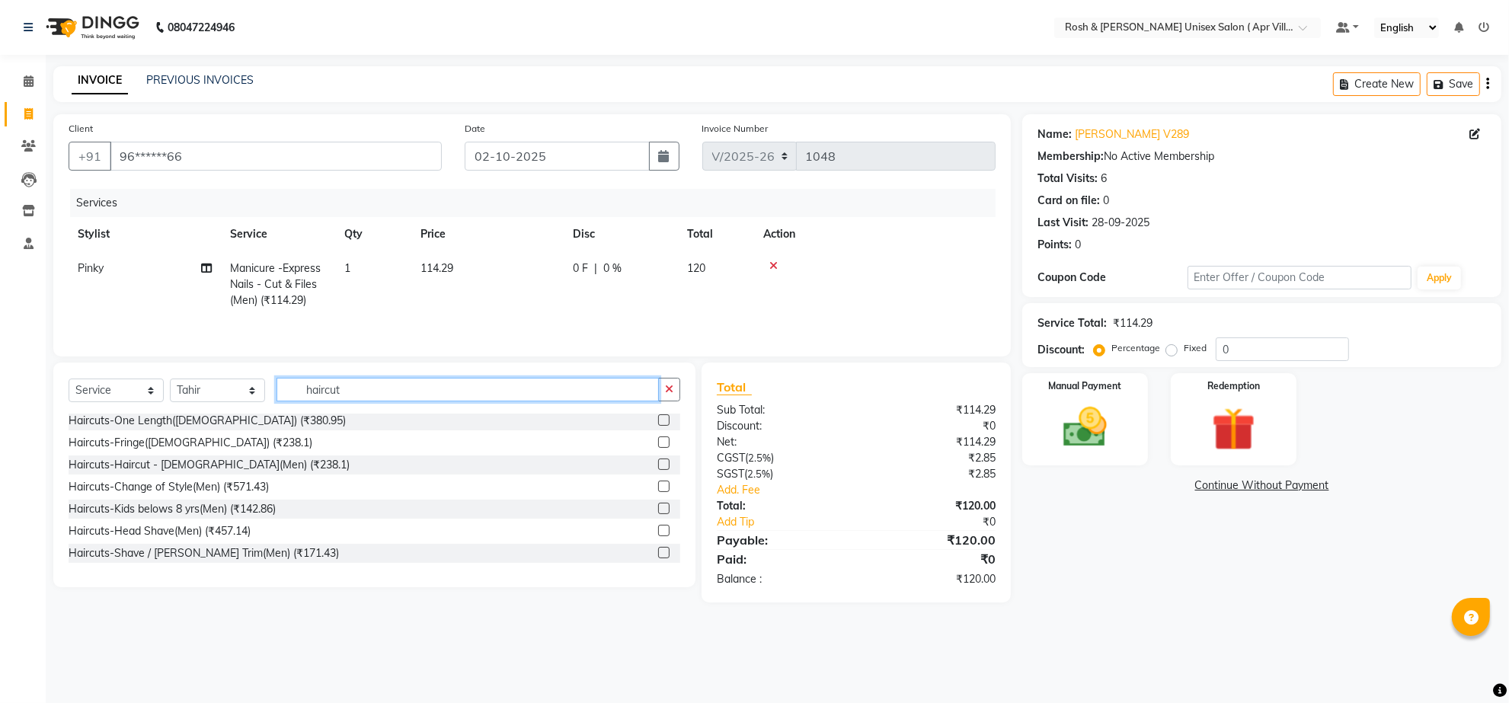
type input "haircut"
click at [658, 470] on label at bounding box center [663, 464] width 11 height 11
click at [658, 470] on input "checkbox" at bounding box center [663, 465] width 10 height 10
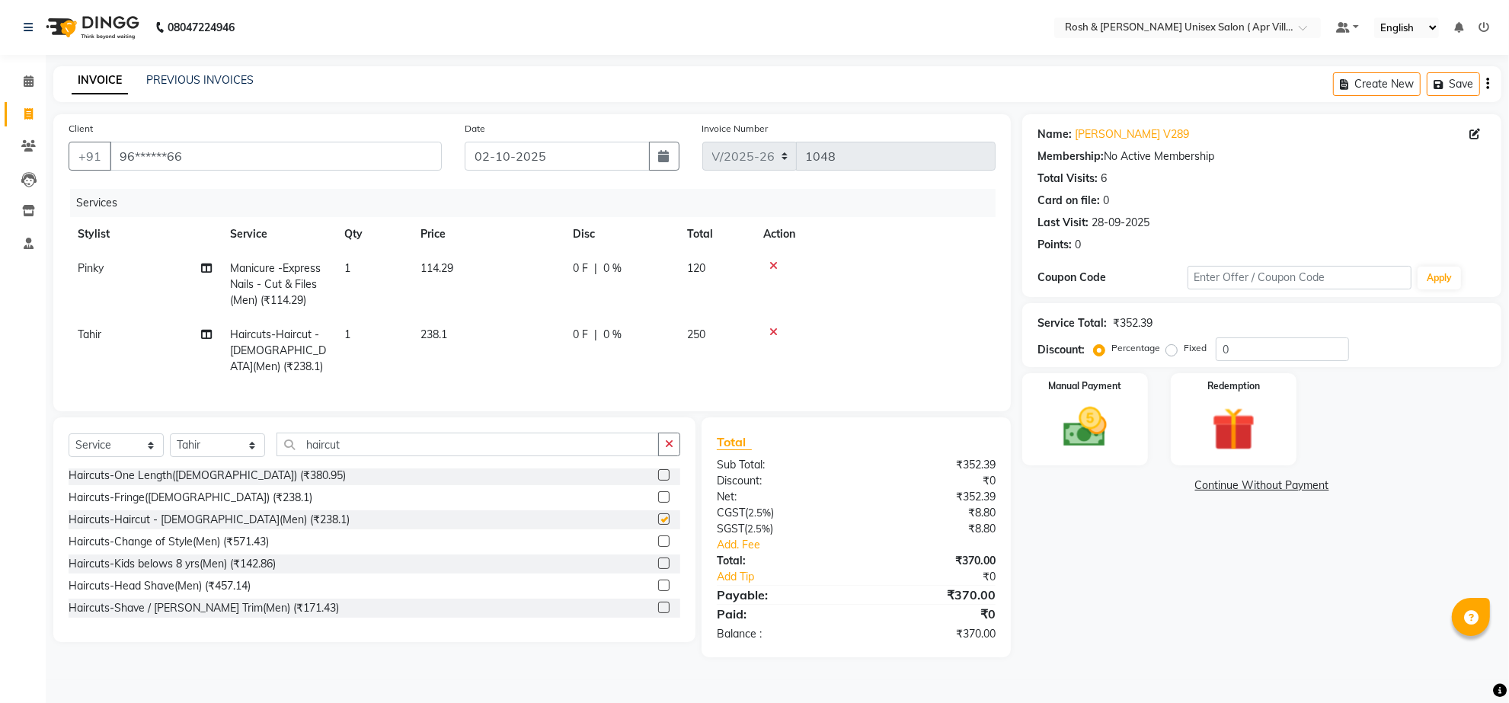
checkbox input "false"
click at [739, 585] on link "Add Tip" at bounding box center [793, 577] width 176 height 16
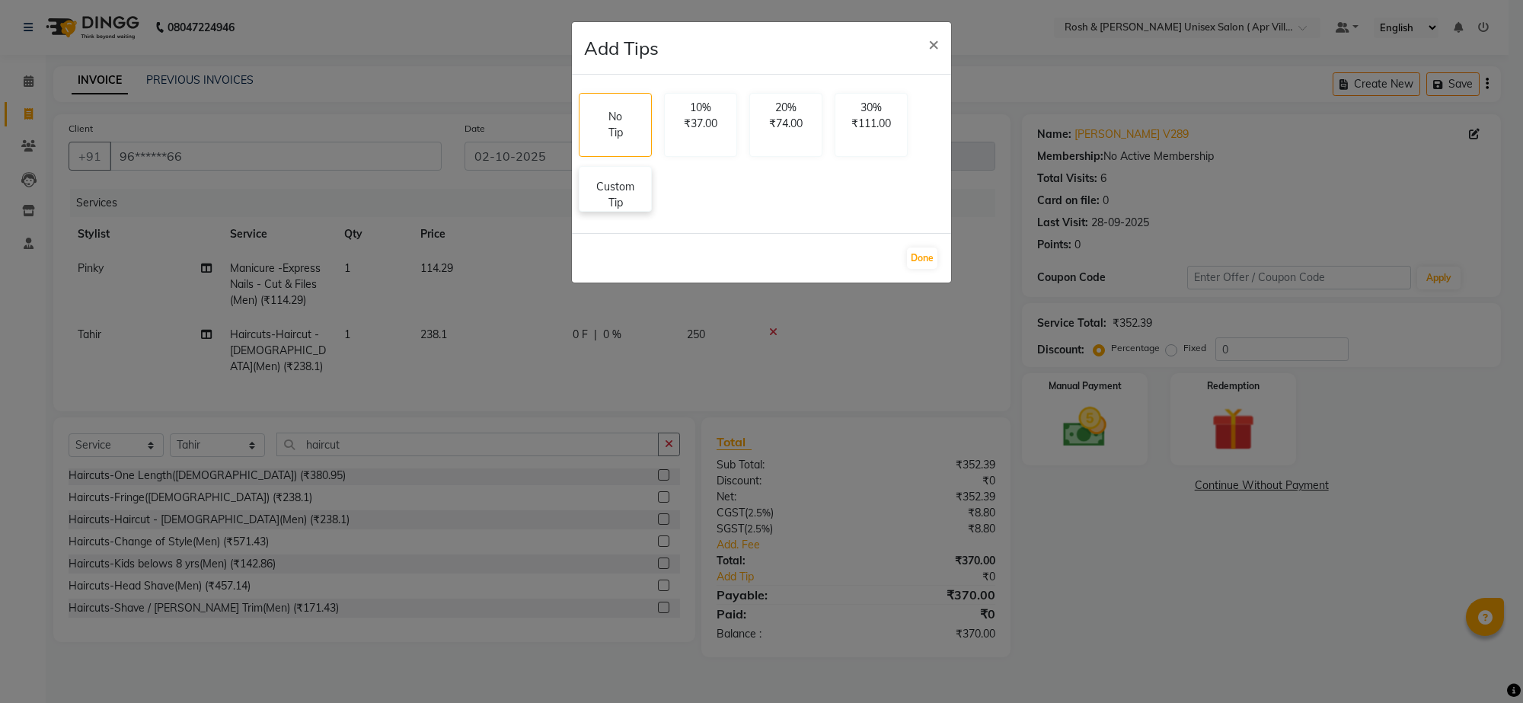
click at [642, 211] on p "Custom Tip" at bounding box center [615, 195] width 53 height 32
select select "90606"
select select "90610"
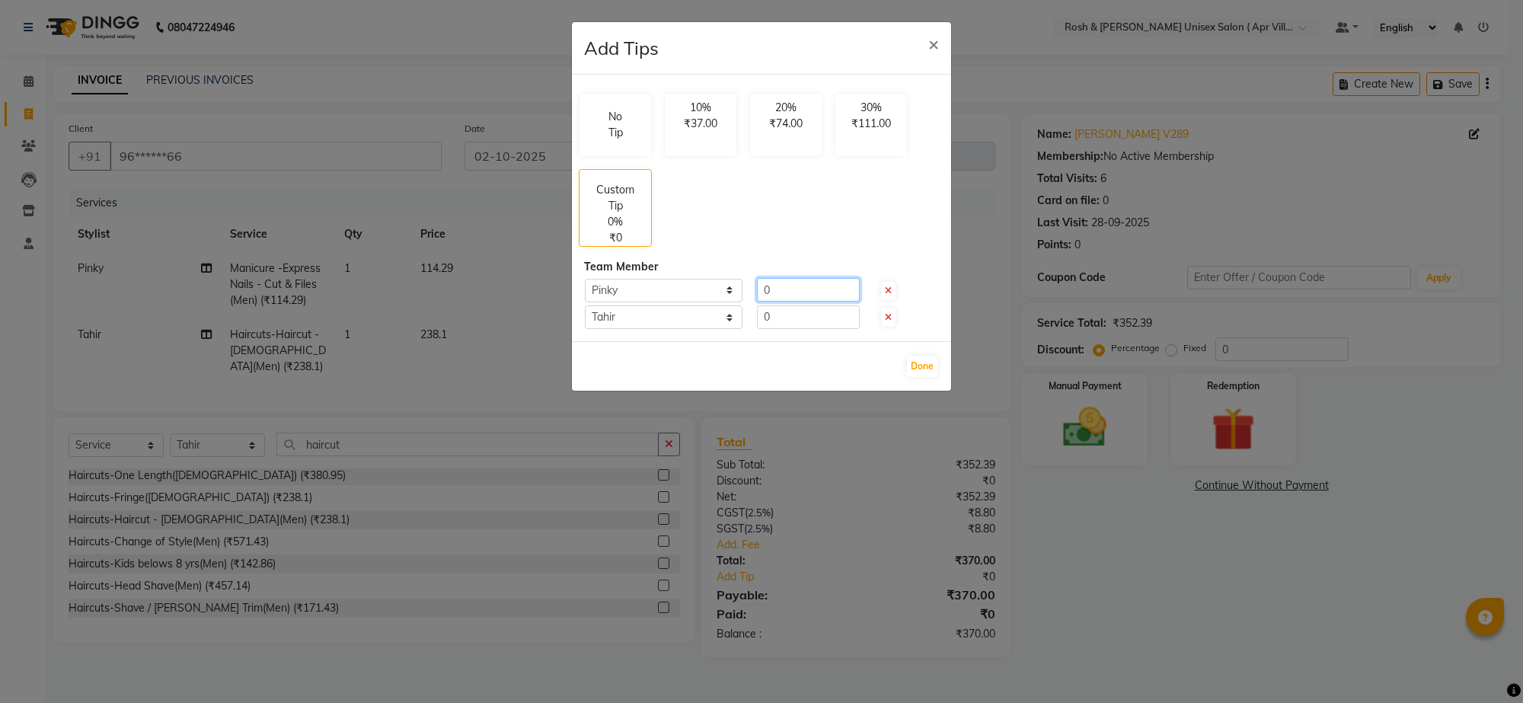
click at [785, 302] on input "0" at bounding box center [808, 290] width 103 height 24
type input "50"
click at [792, 329] on input "0" at bounding box center [808, 317] width 103 height 24
click at [794, 329] on input "0" at bounding box center [808, 317] width 103 height 24
type input "50"
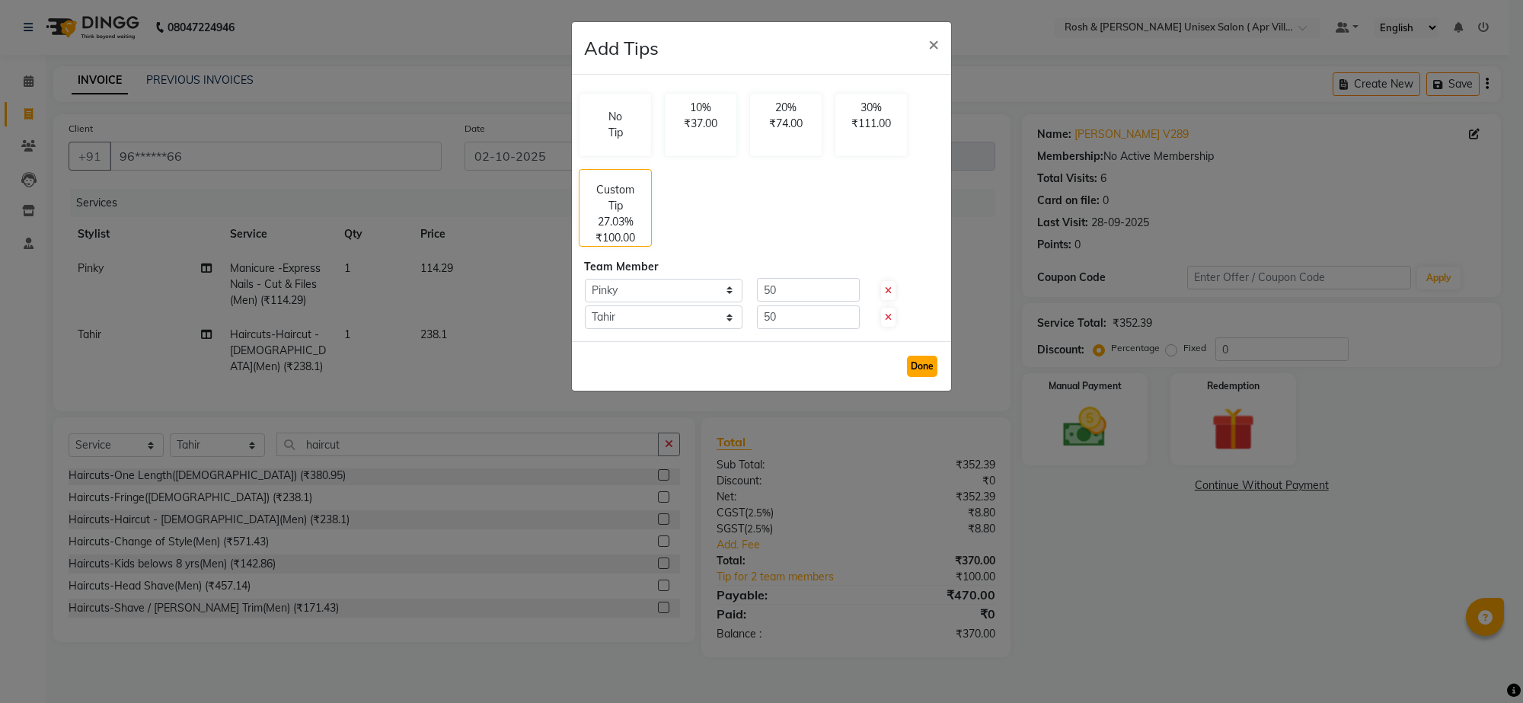
click at [920, 377] on button "Done" at bounding box center [922, 366] width 30 height 21
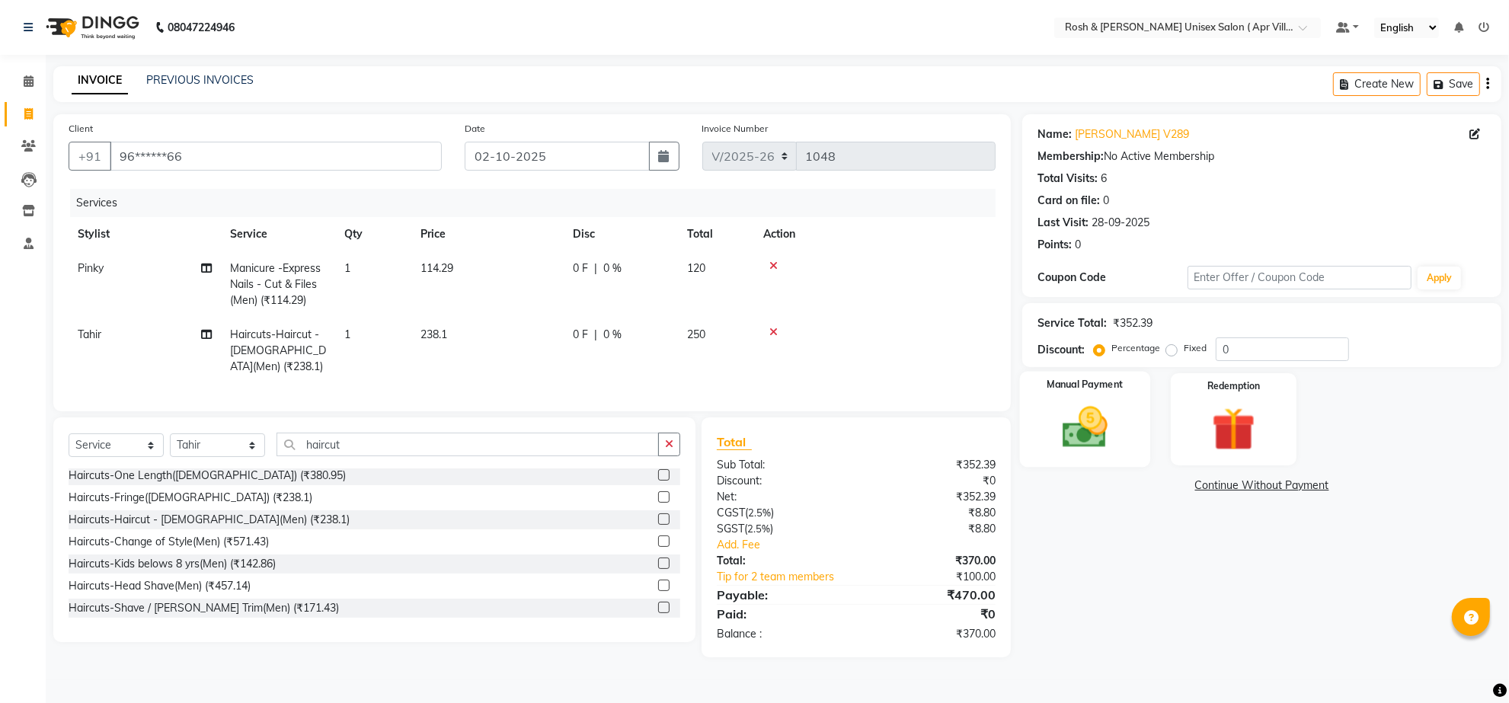
scroll to position [73, 0]
click at [1084, 402] on img at bounding box center [1085, 427] width 74 height 53
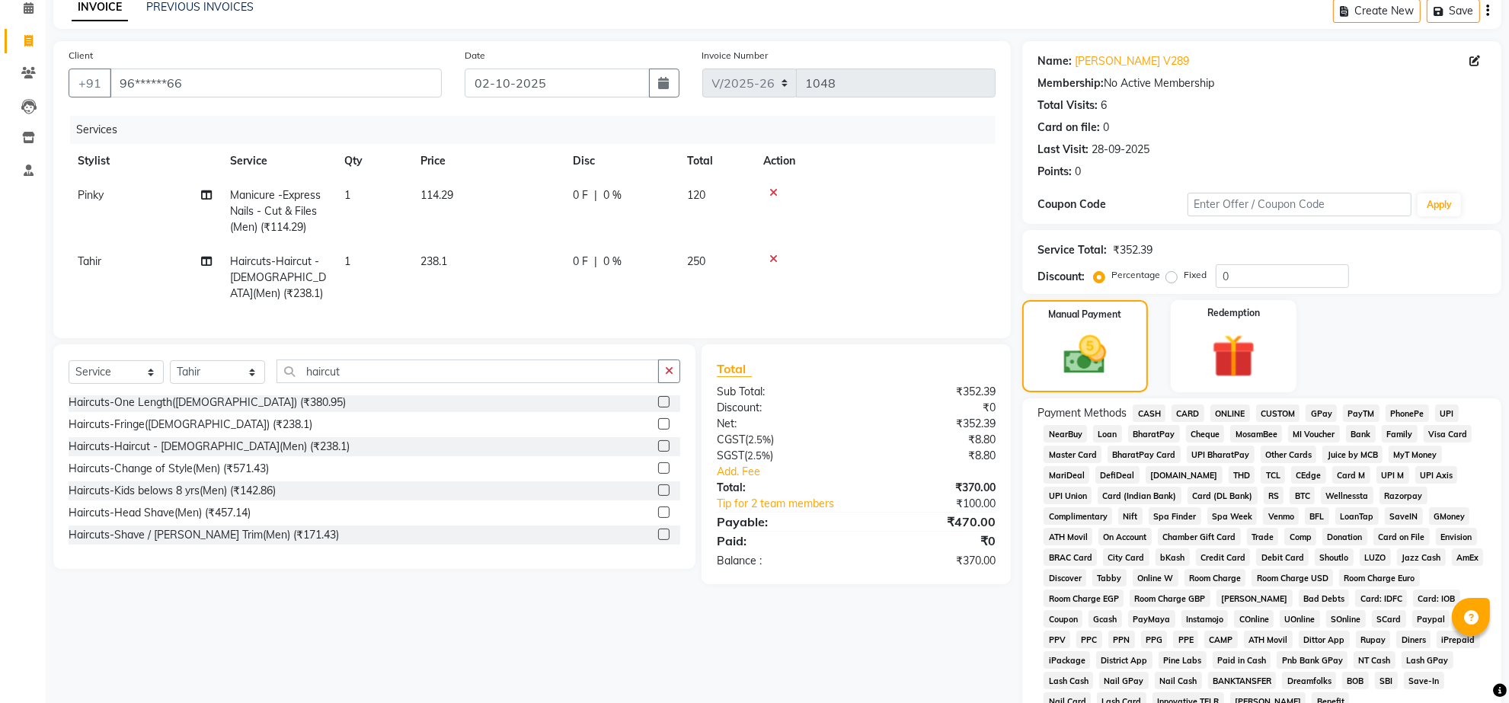
click at [1243, 422] on span "ONLINE" at bounding box center [1230, 413] width 40 height 18
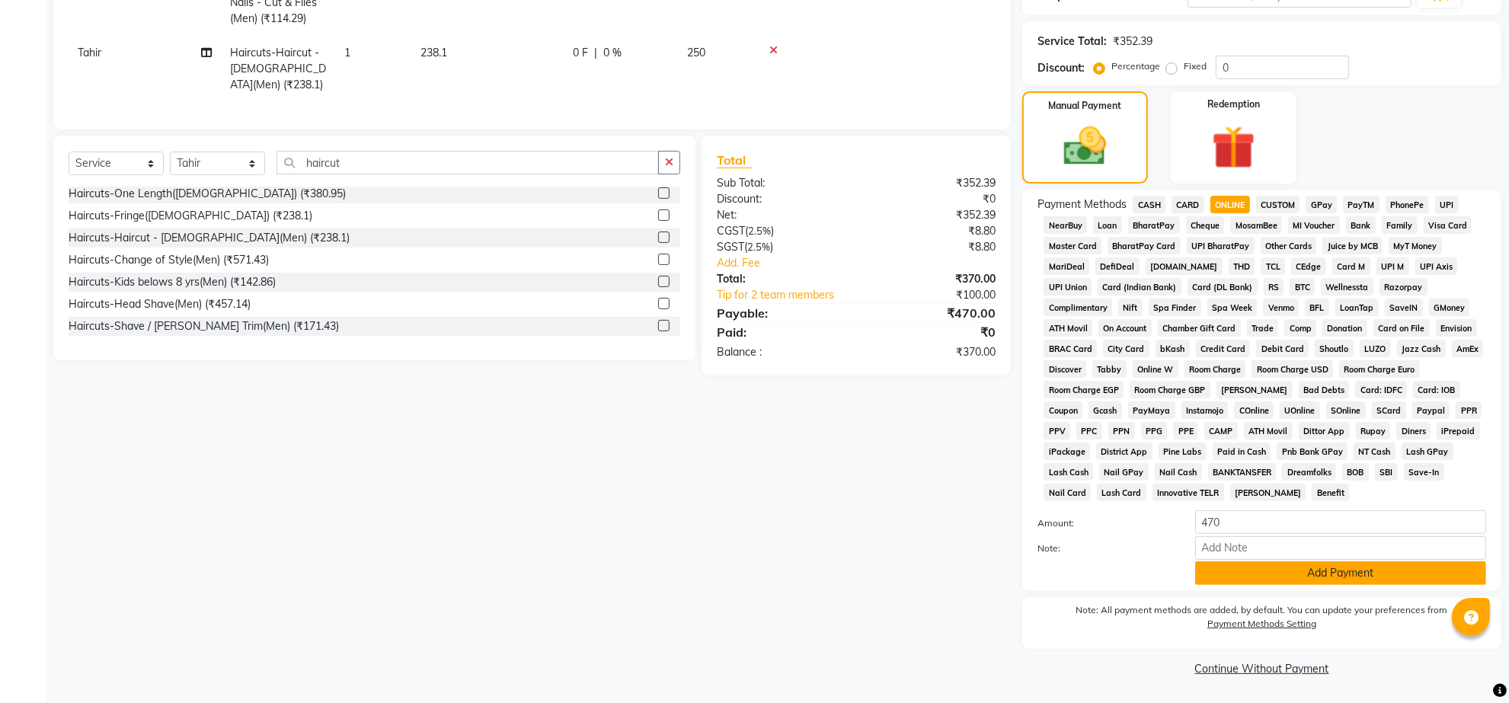
scroll to position [397, 0]
click at [1301, 561] on button "Add Payment" at bounding box center [1340, 573] width 291 height 24
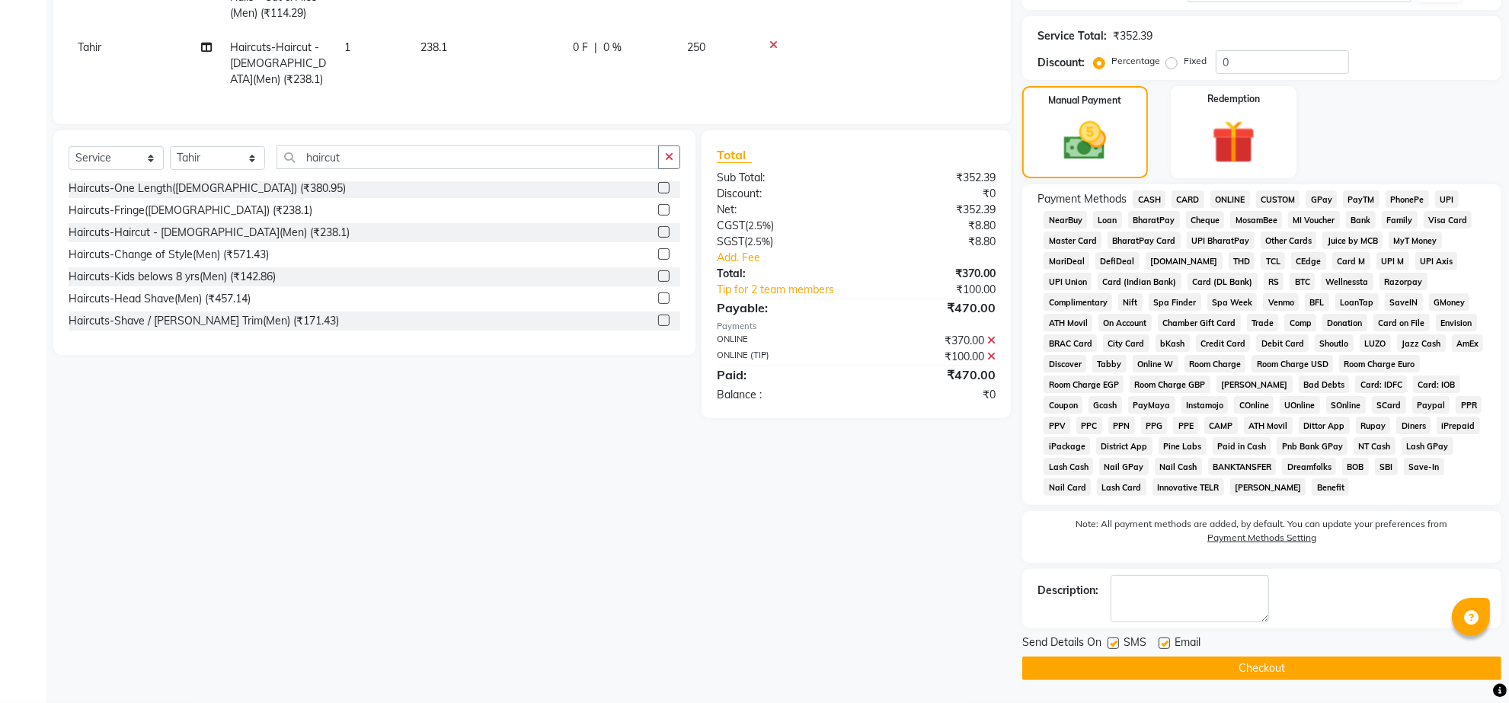
click at [1249, 676] on button "Checkout" at bounding box center [1261, 669] width 479 height 24
